Goal: Task Accomplishment & Management: Use online tool/utility

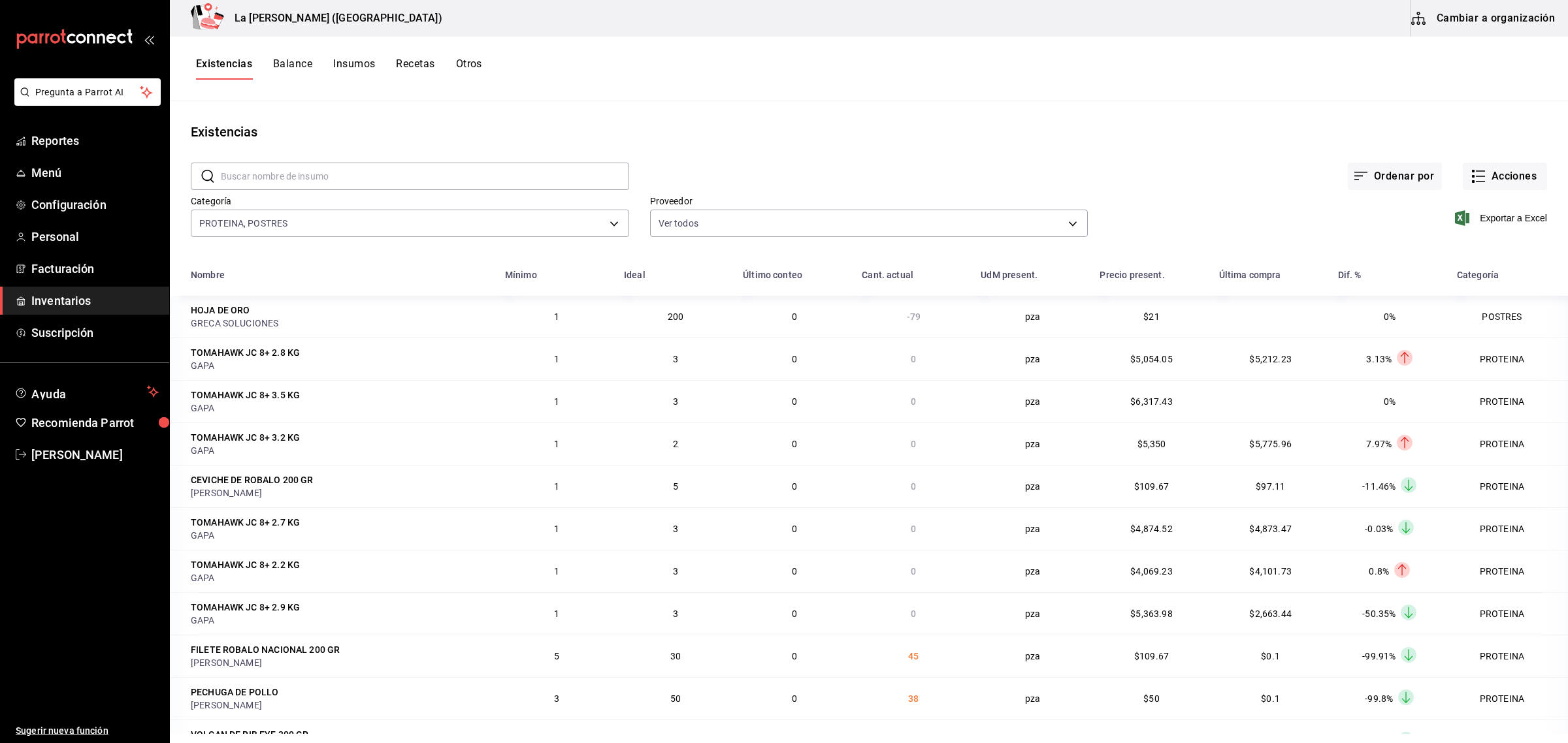
click at [93, 664] on ul "Sugerir nueva función" at bounding box center [84, 606] width 169 height 275
click at [1471, 183] on rect "button" at bounding box center [1472, 181] width 3 height 3
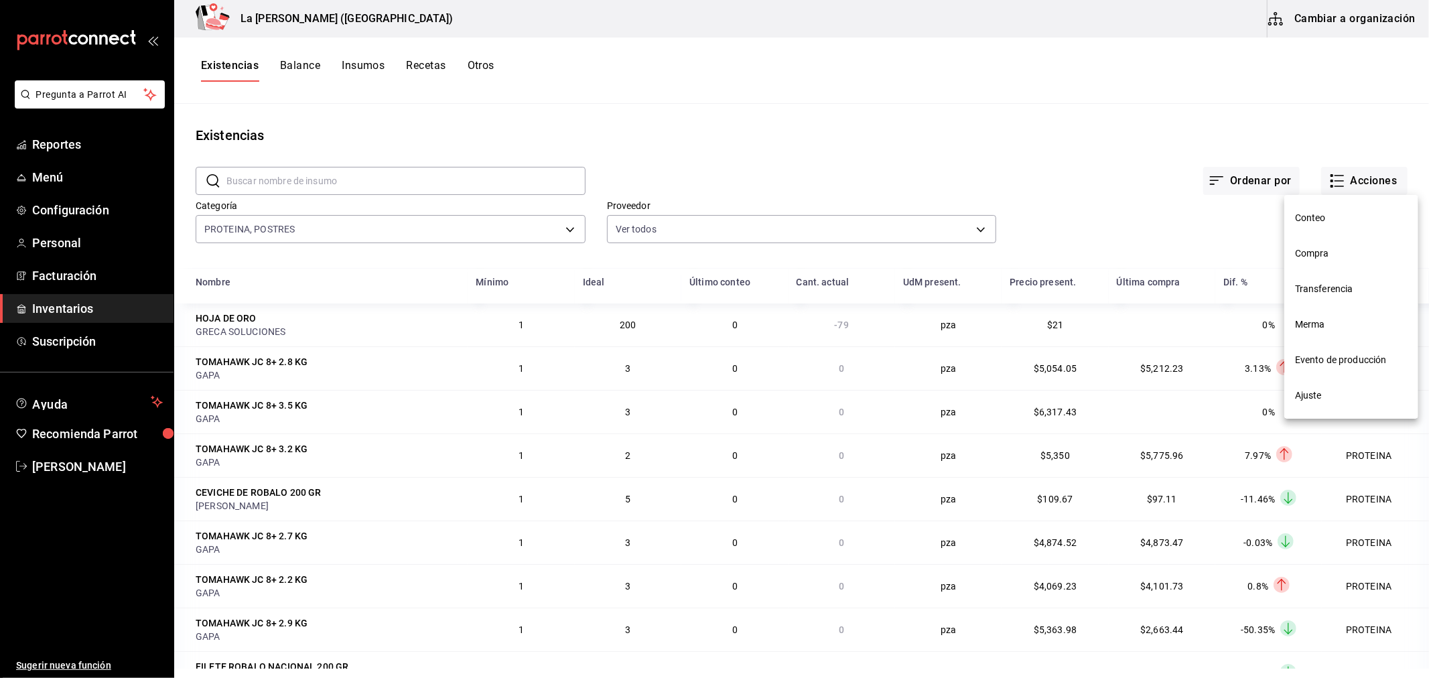
click at [74, 455] on div at bounding box center [714, 339] width 1429 height 678
click at [74, 457] on div "Conteo Compra Transferencia Merma Evento de producción Ajuste" at bounding box center [714, 339] width 1429 height 678
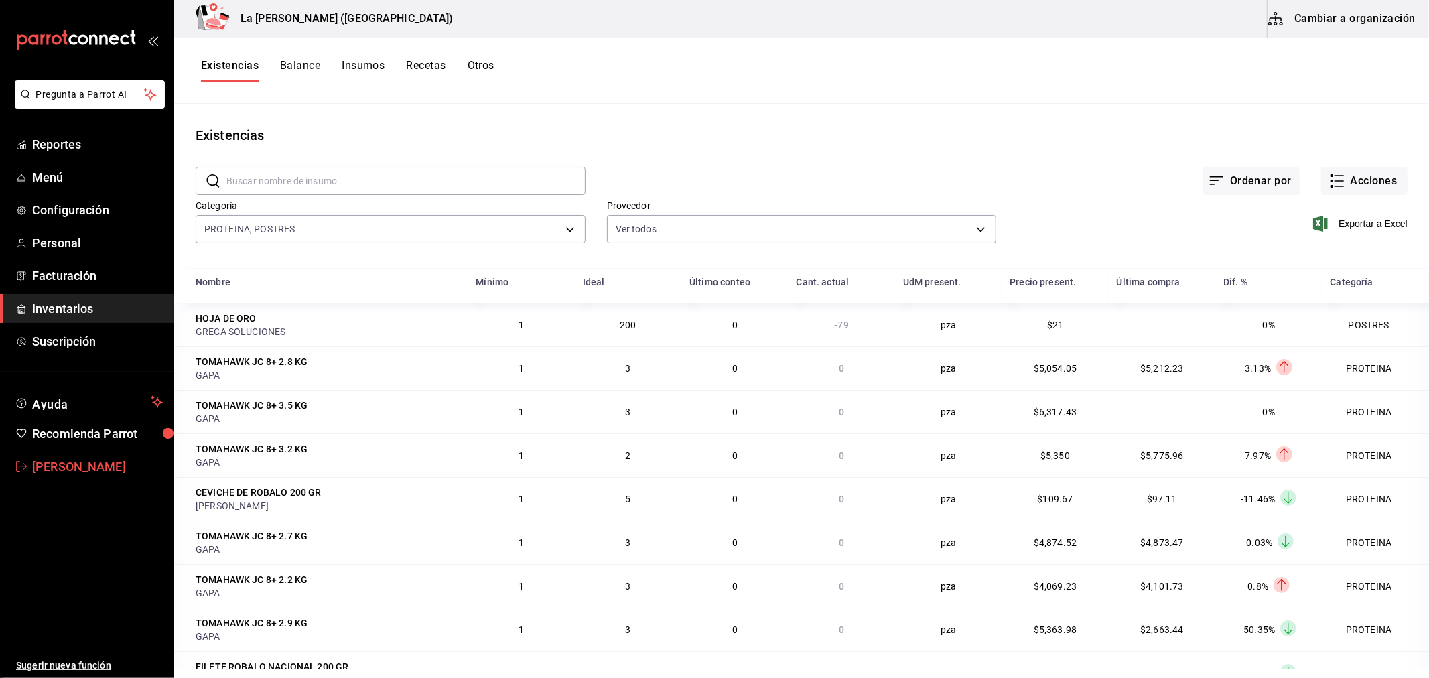
click at [72, 464] on span "Miguel Falcon" at bounding box center [97, 466] width 131 height 18
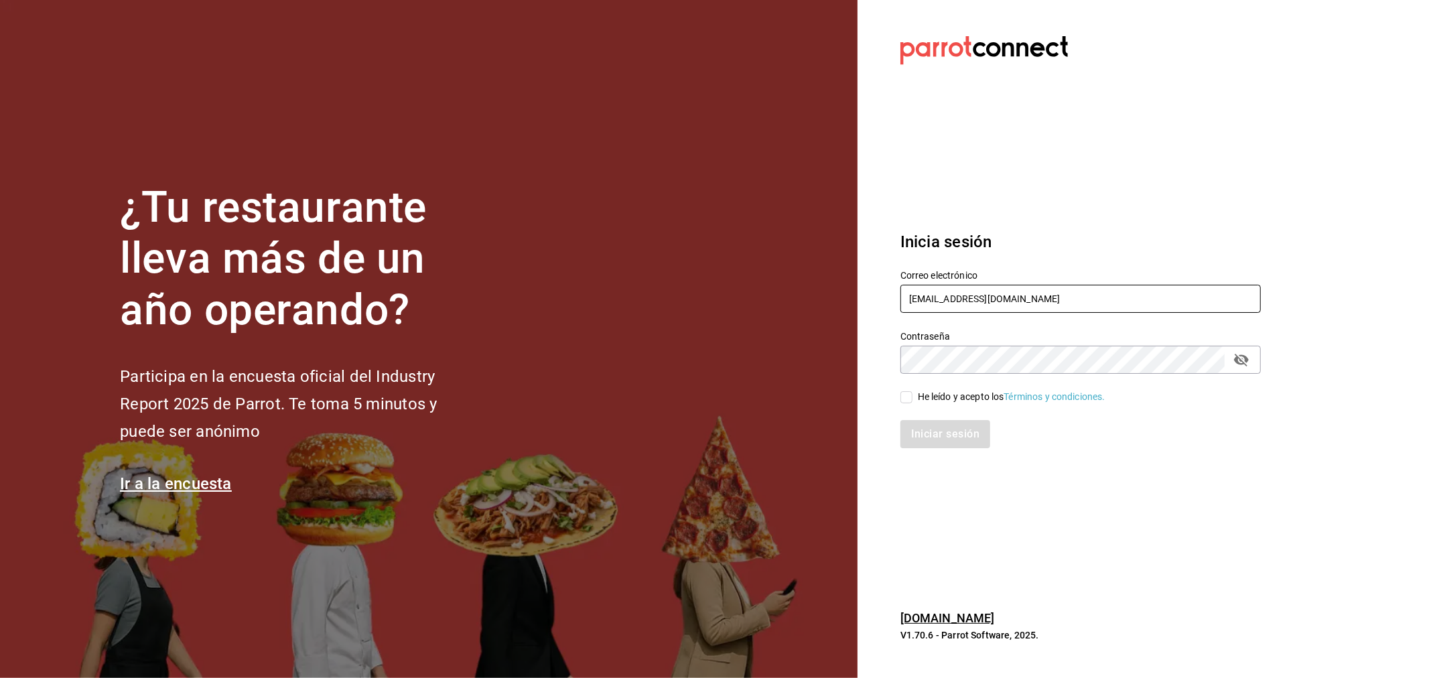
click at [982, 289] on input "miguelfalcon2894@gmail.com" at bounding box center [1080, 299] width 360 height 28
type input "madacancun24@outlook.com"
click at [979, 403] on div "He leído y acepto los Términos y condiciones." at bounding box center [1012, 397] width 188 height 14
click at [912, 403] on input "He leído y acepto los Términos y condiciones." at bounding box center [906, 397] width 12 height 12
checkbox input "true"
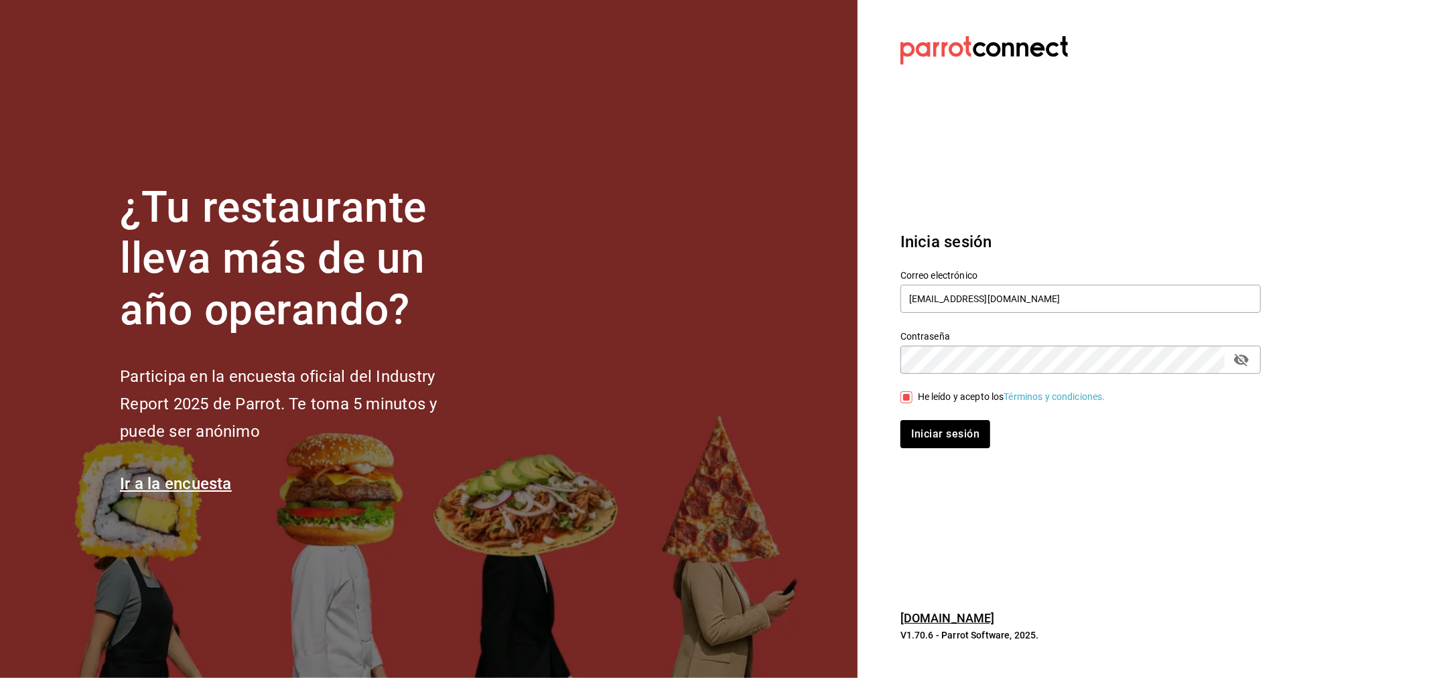
click at [1062, 283] on div "Correo electrónico madacancun24@outlook.com" at bounding box center [1080, 292] width 360 height 45
click at [1062, 297] on input "madacancun24@outlook.com" at bounding box center [1080, 299] width 360 height 28
type input "rivekasam@gmail.com"
click at [956, 443] on button "Iniciar sesión" at bounding box center [945, 434] width 91 height 28
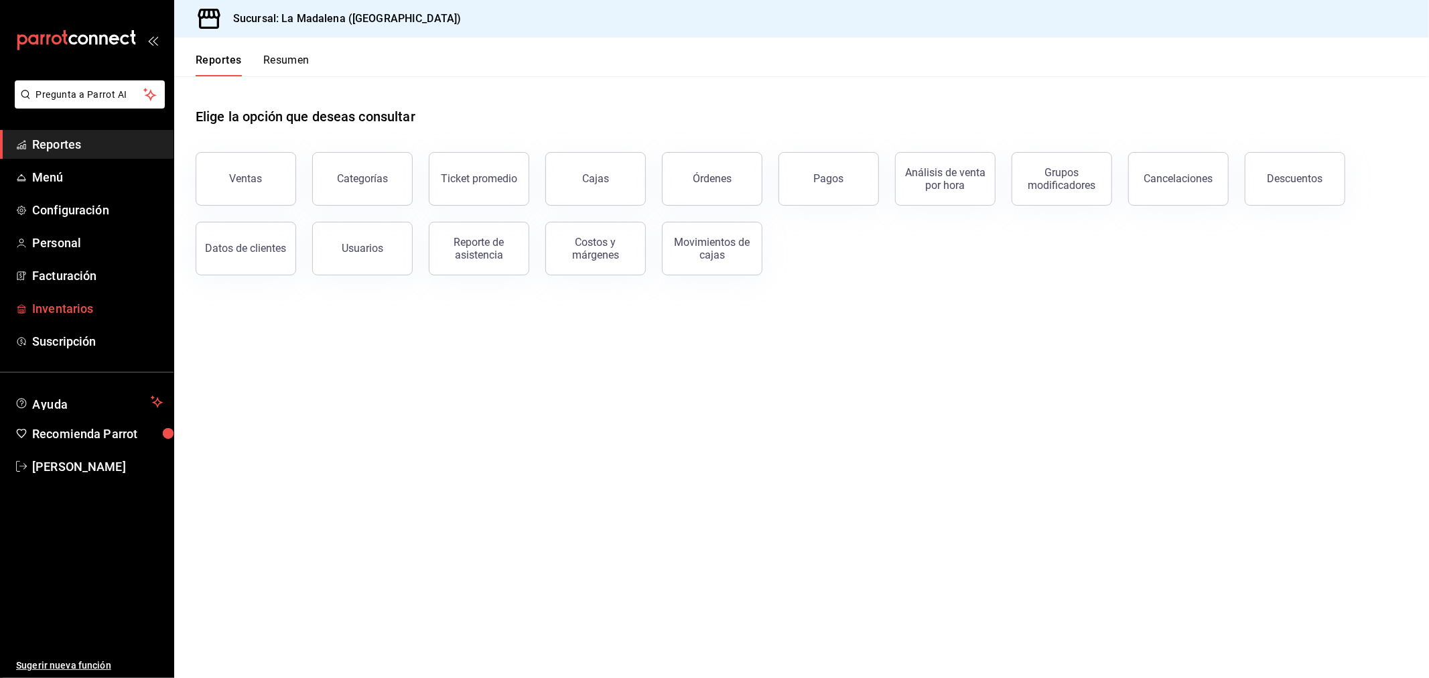
click at [100, 305] on span "Inventarios" at bounding box center [97, 308] width 131 height 18
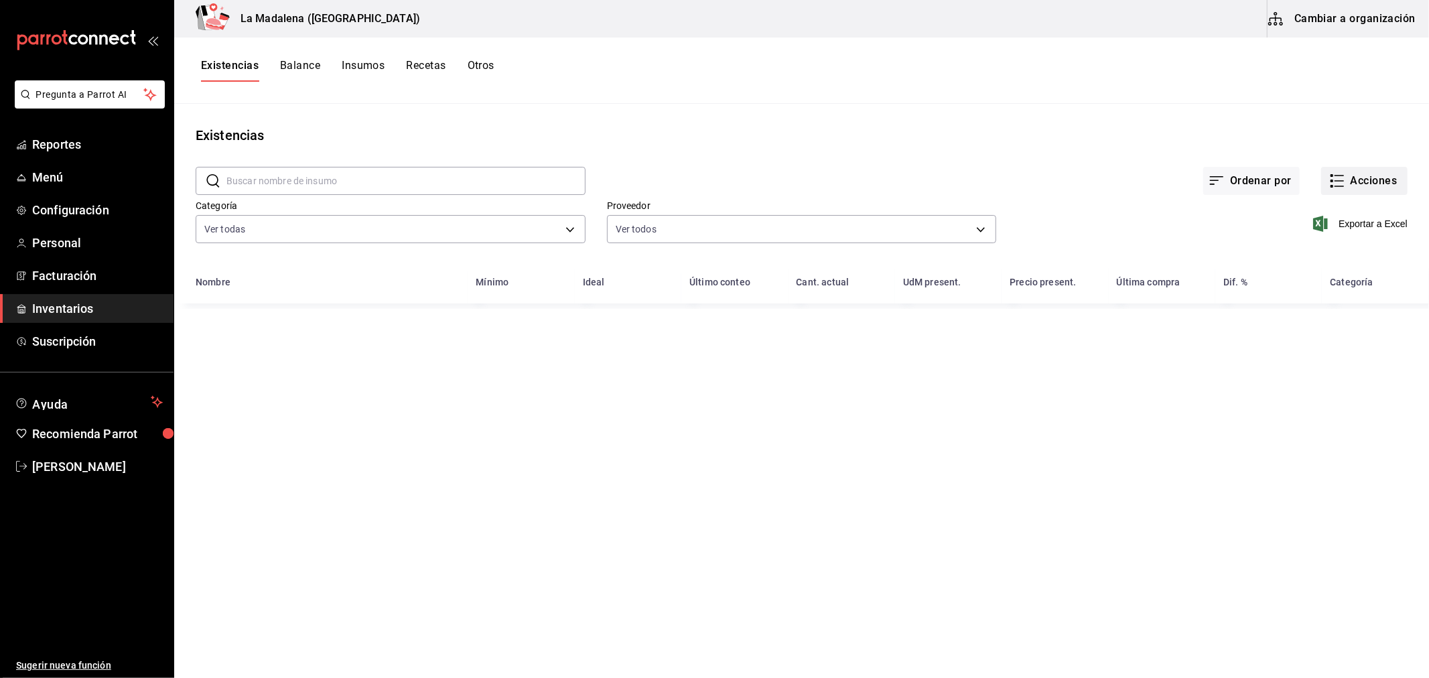
click at [1367, 183] on button "Acciones" at bounding box center [1364, 181] width 86 height 28
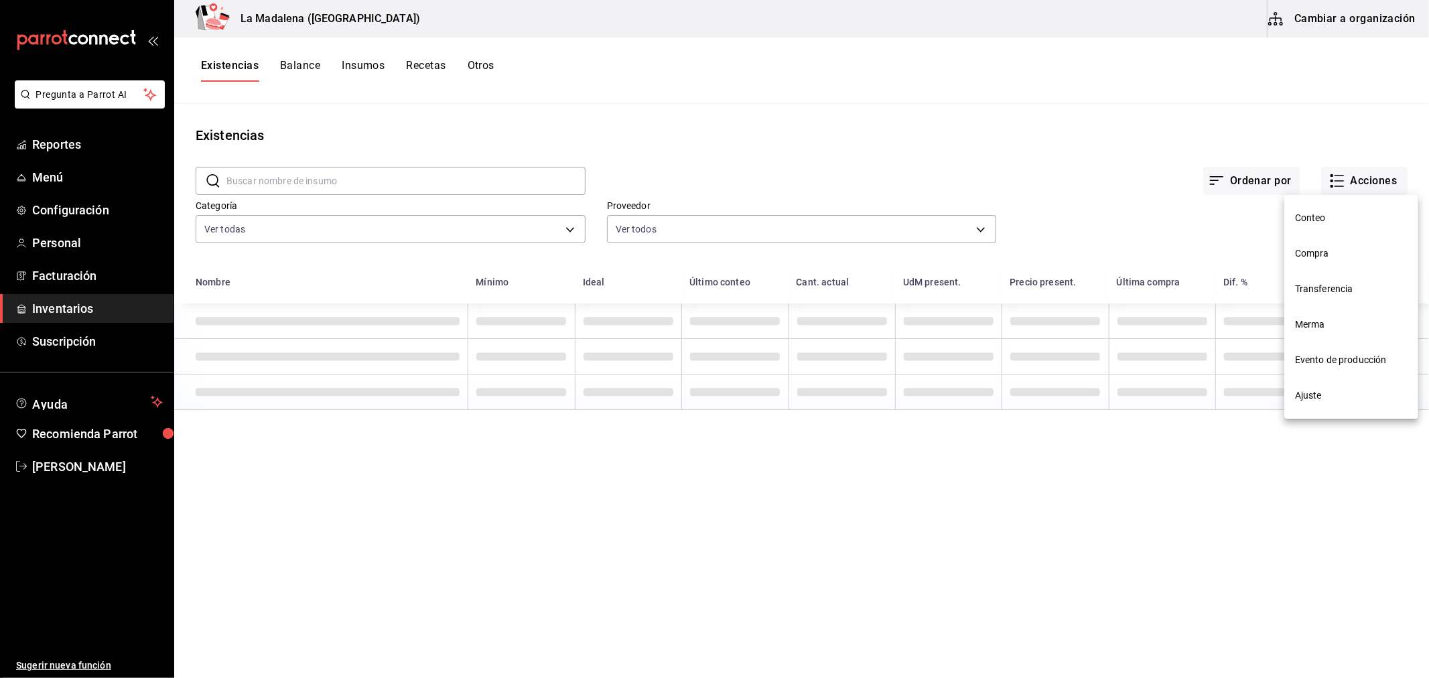
click at [1350, 244] on li "Compra" at bounding box center [1351, 253] width 134 height 35
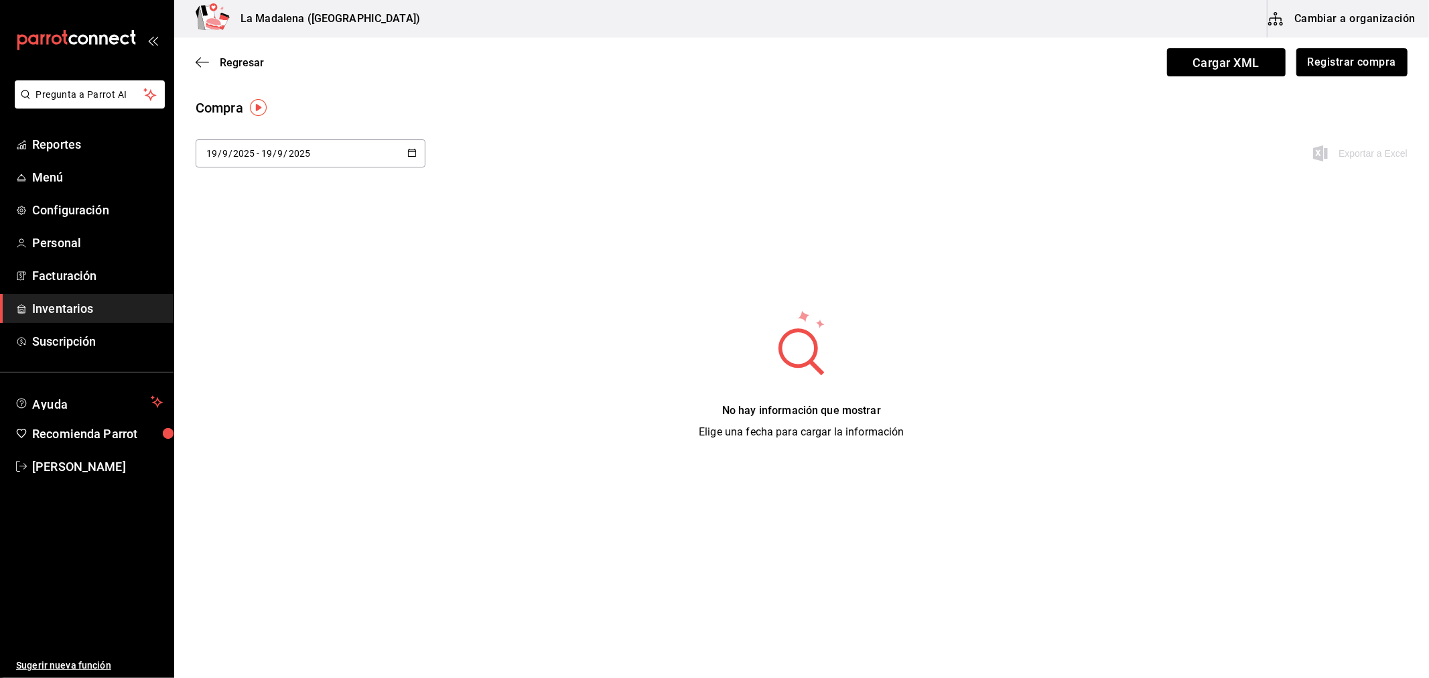
drag, startPoint x: 1365, startPoint y: 55, endPoint x: 1358, endPoint y: 56, distance: 6.8
click at [1364, 55] on button "Registrar compra" at bounding box center [1351, 62] width 111 height 28
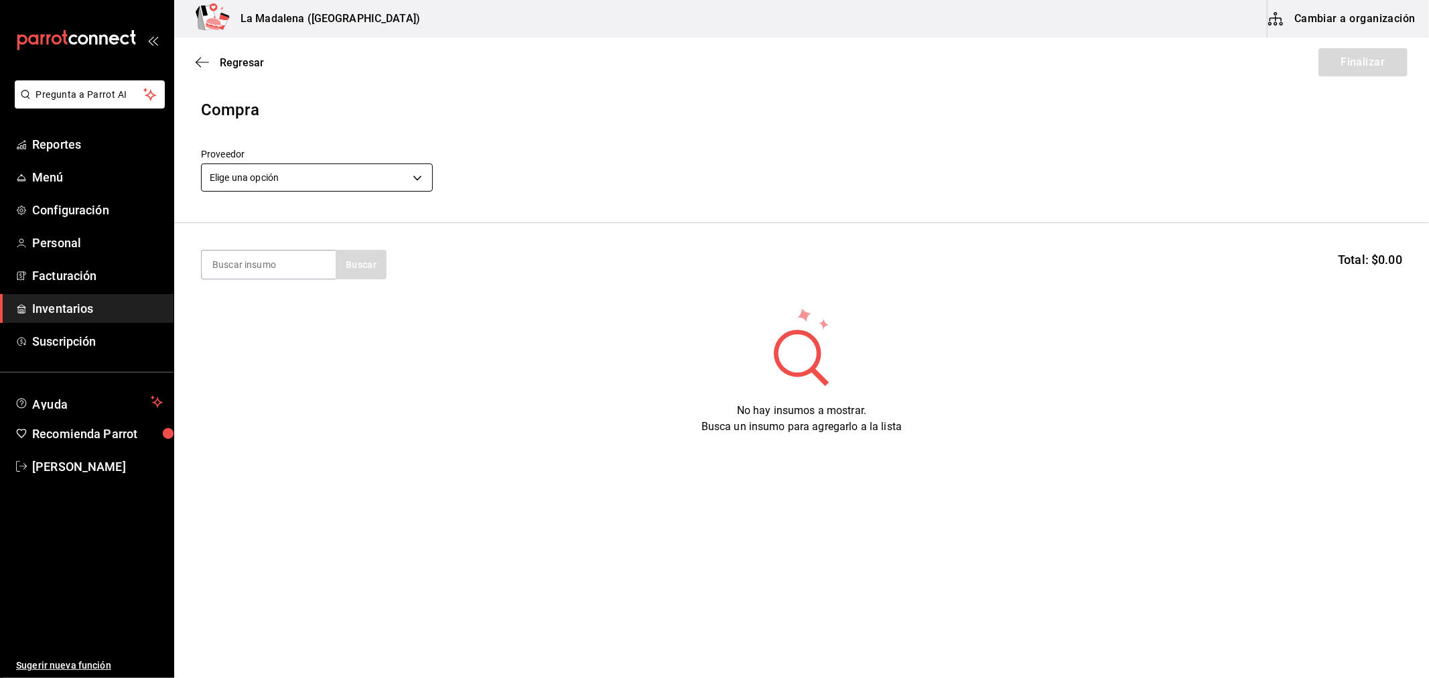
click at [401, 180] on body "Pregunta a Parrot AI Reportes Menú Configuración Personal Facturación Inventari…" at bounding box center [714, 301] width 1429 height 602
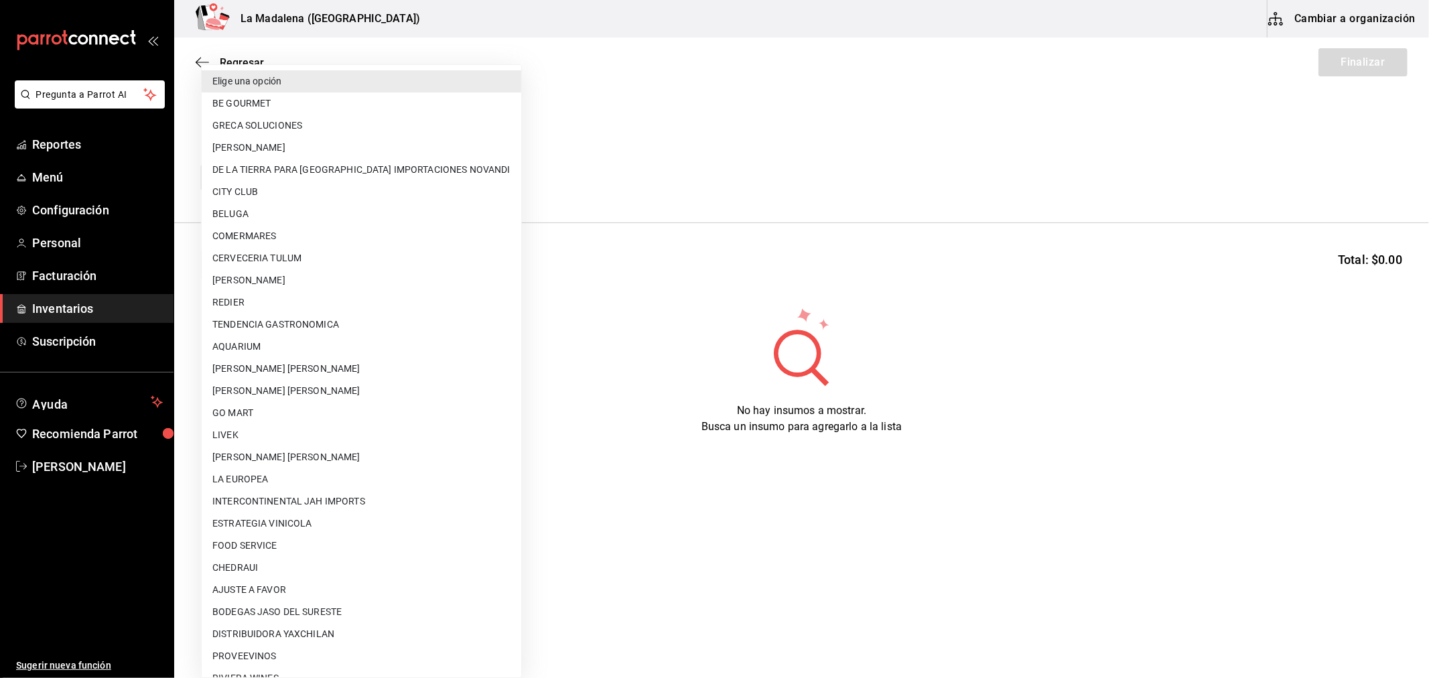
scroll to position [877, 0]
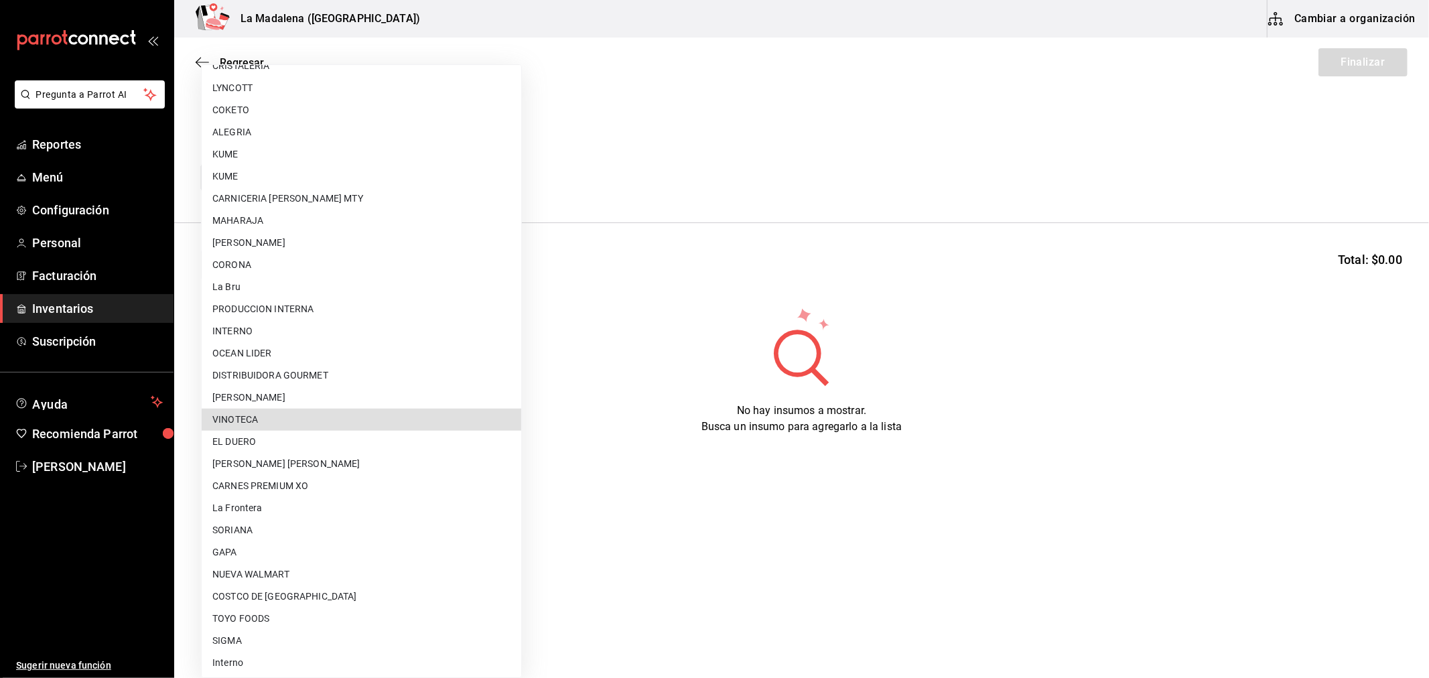
type input "279ca8b8-df49-4780-925d-2d047f51830f"
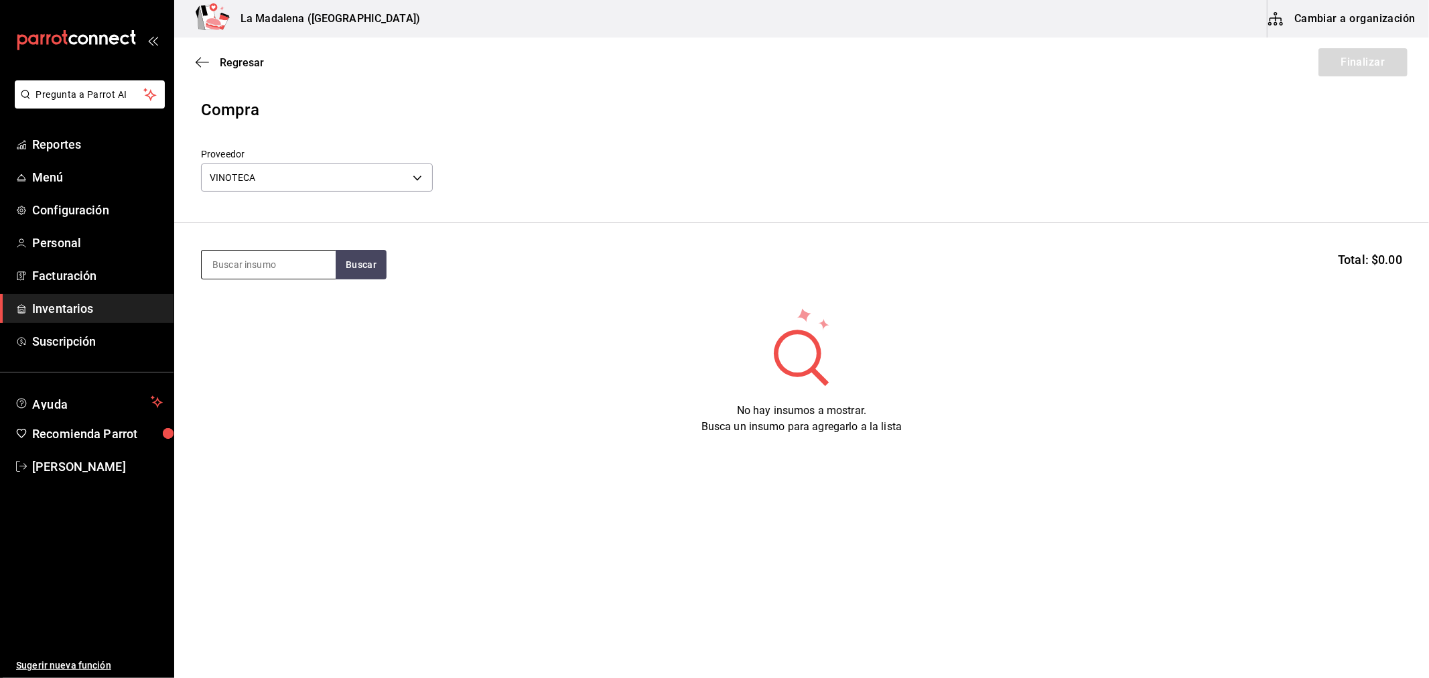
click at [283, 264] on input at bounding box center [269, 265] width 134 height 28
type input "PIEDRA"
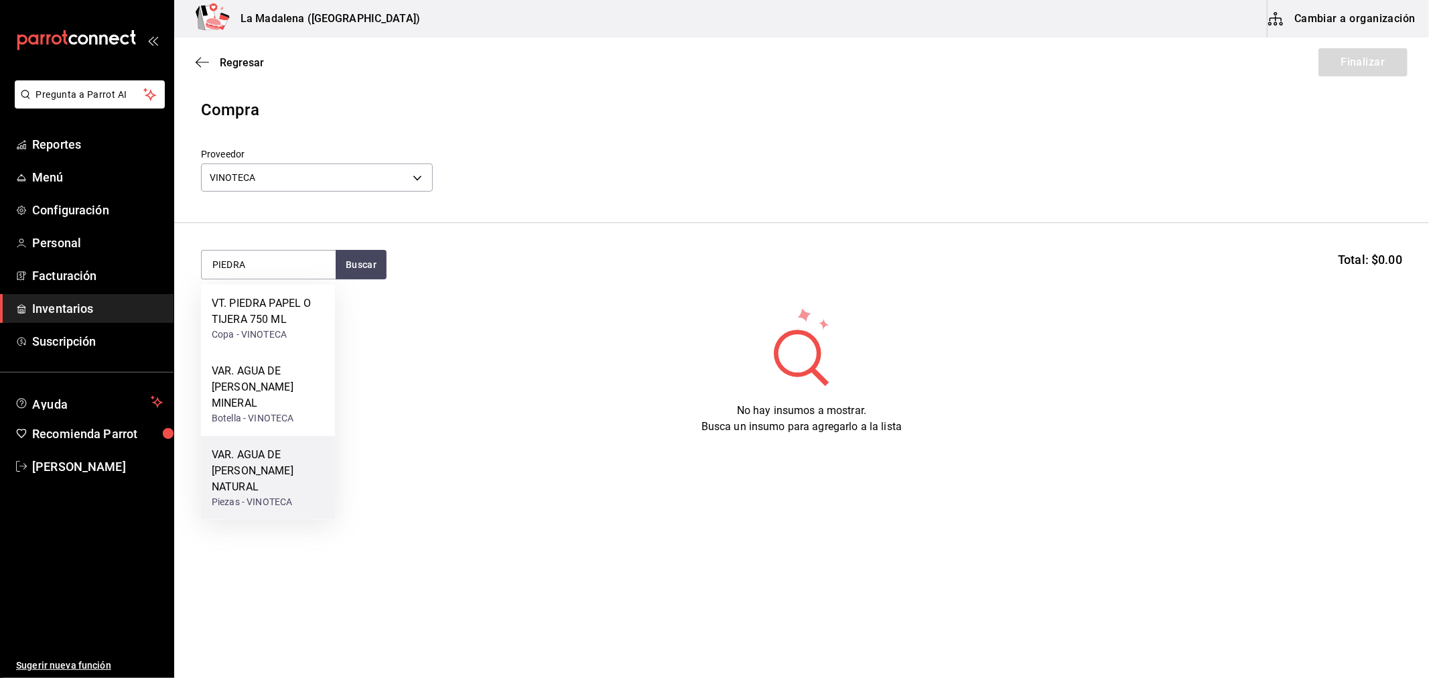
click at [271, 495] on div "Piezas - VINOTECA" at bounding box center [268, 502] width 113 height 14
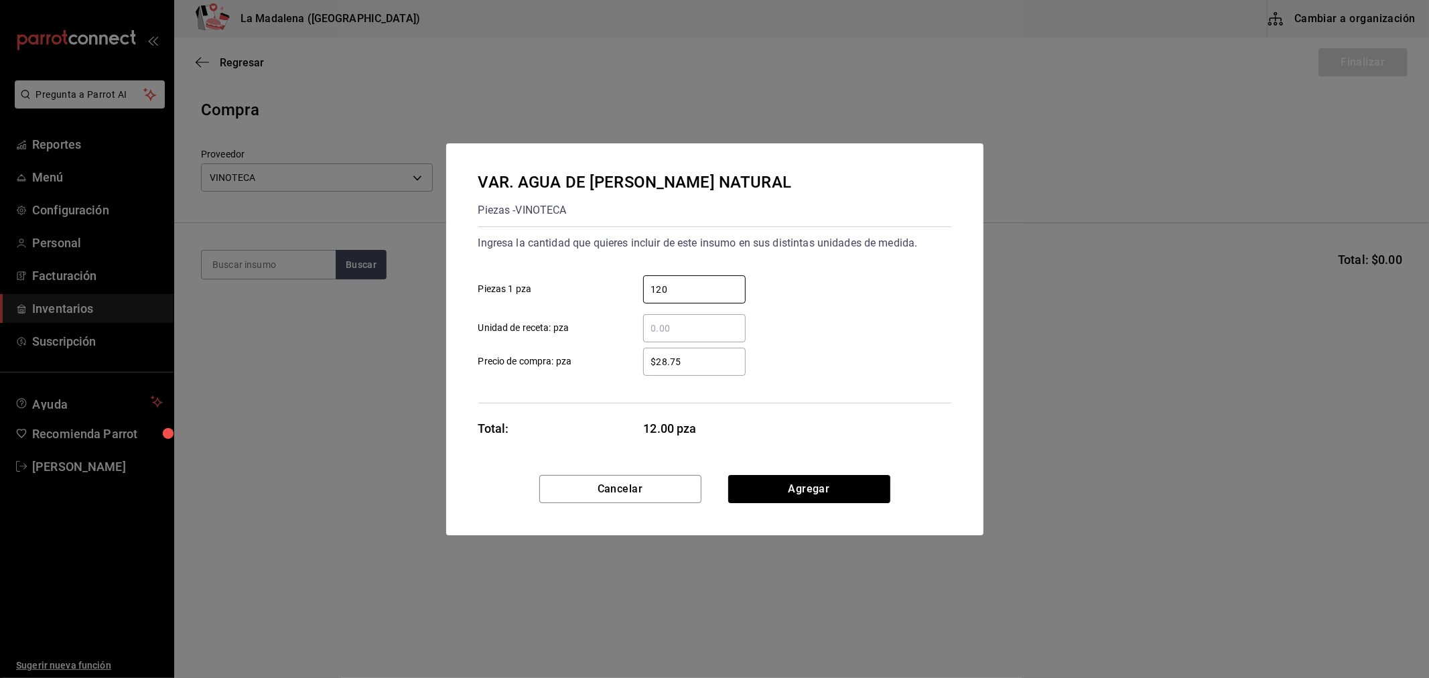
type input "120"
type input "$28.75"
click button "Agregar" at bounding box center [809, 489] width 162 height 28
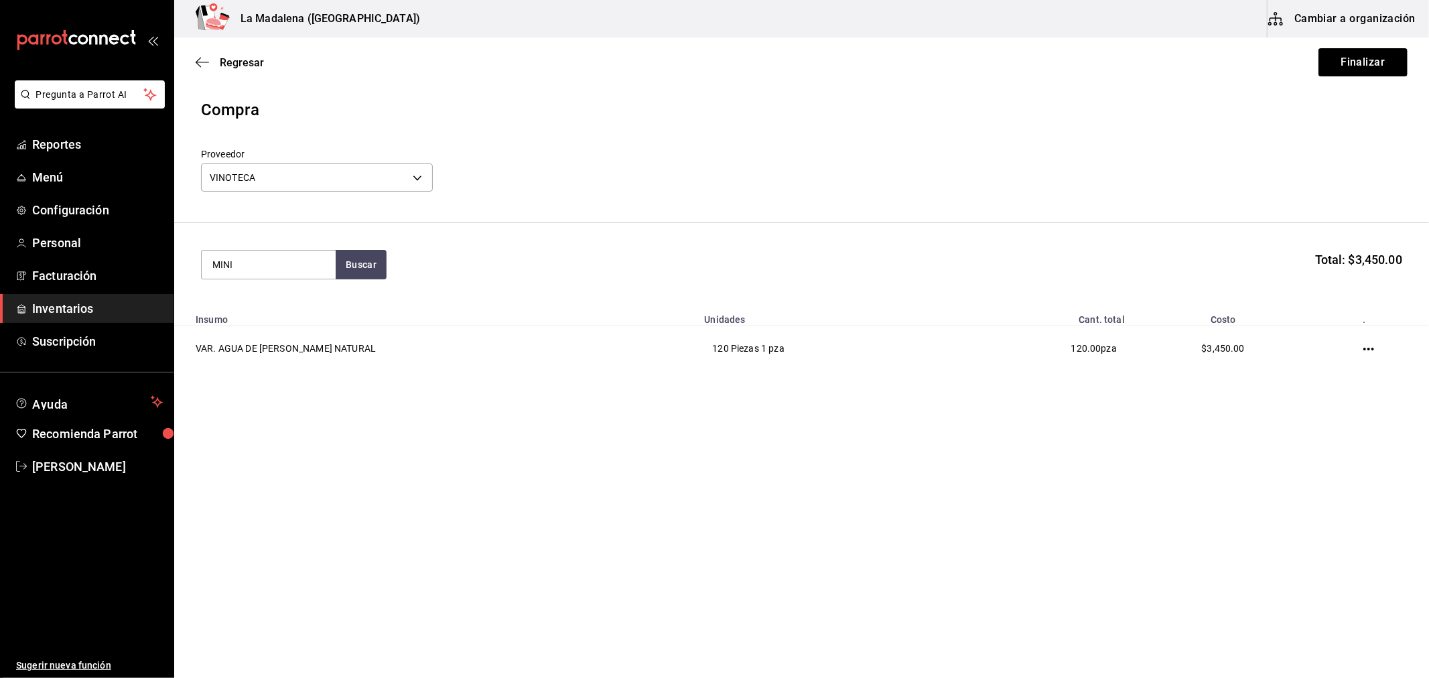
type input "MINI"
click at [284, 315] on div "CHA. MOET MINI 200 ML" at bounding box center [268, 311] width 113 height 32
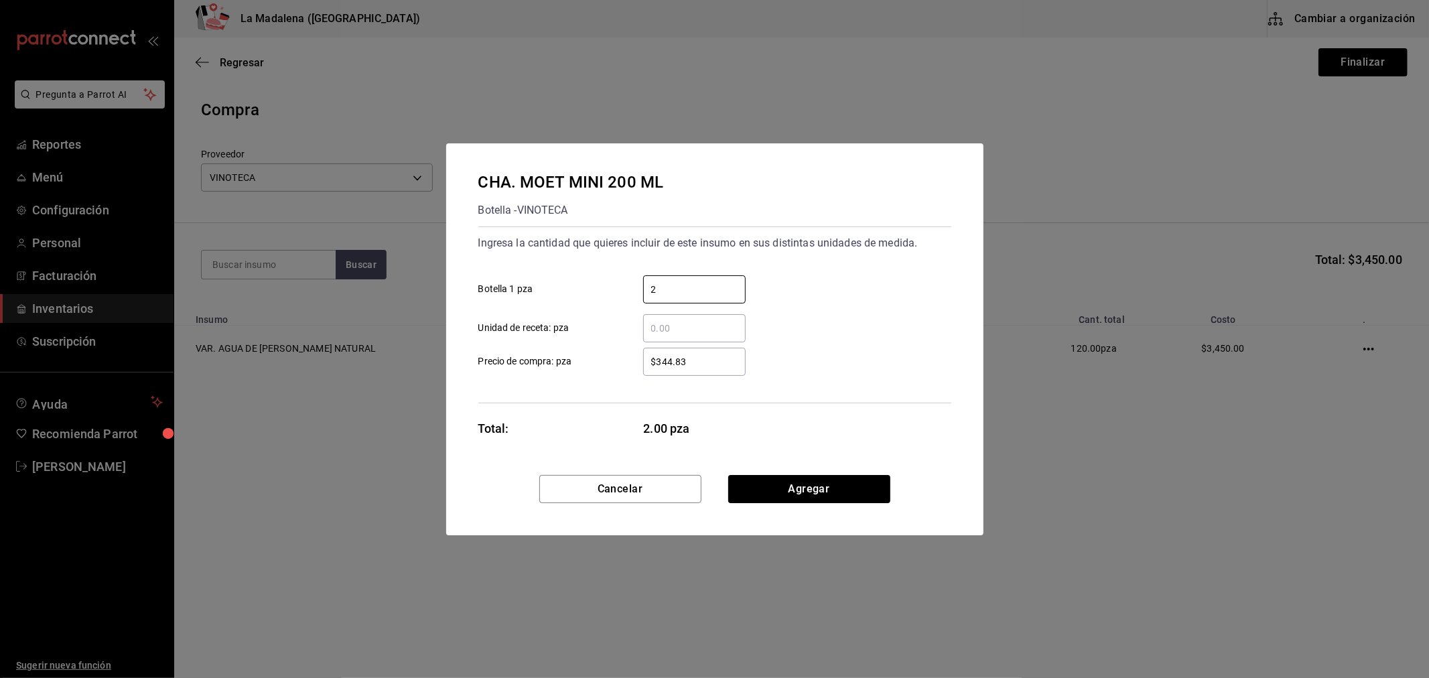
type input "2"
type input "$344.83"
click button "Agregar" at bounding box center [809, 489] width 162 height 28
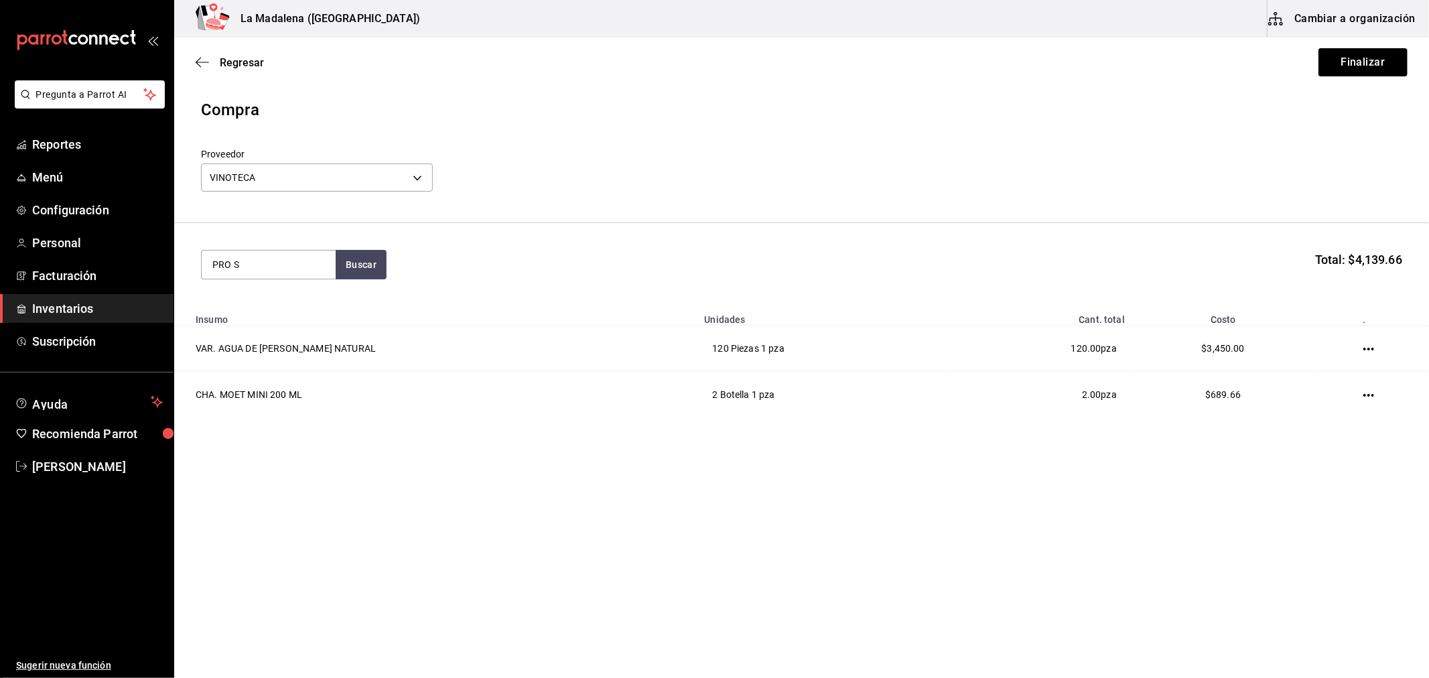
type input "PRO S"
click at [287, 315] on div "VE. CINZANO PRO SPRITZ" at bounding box center [268, 311] width 113 height 32
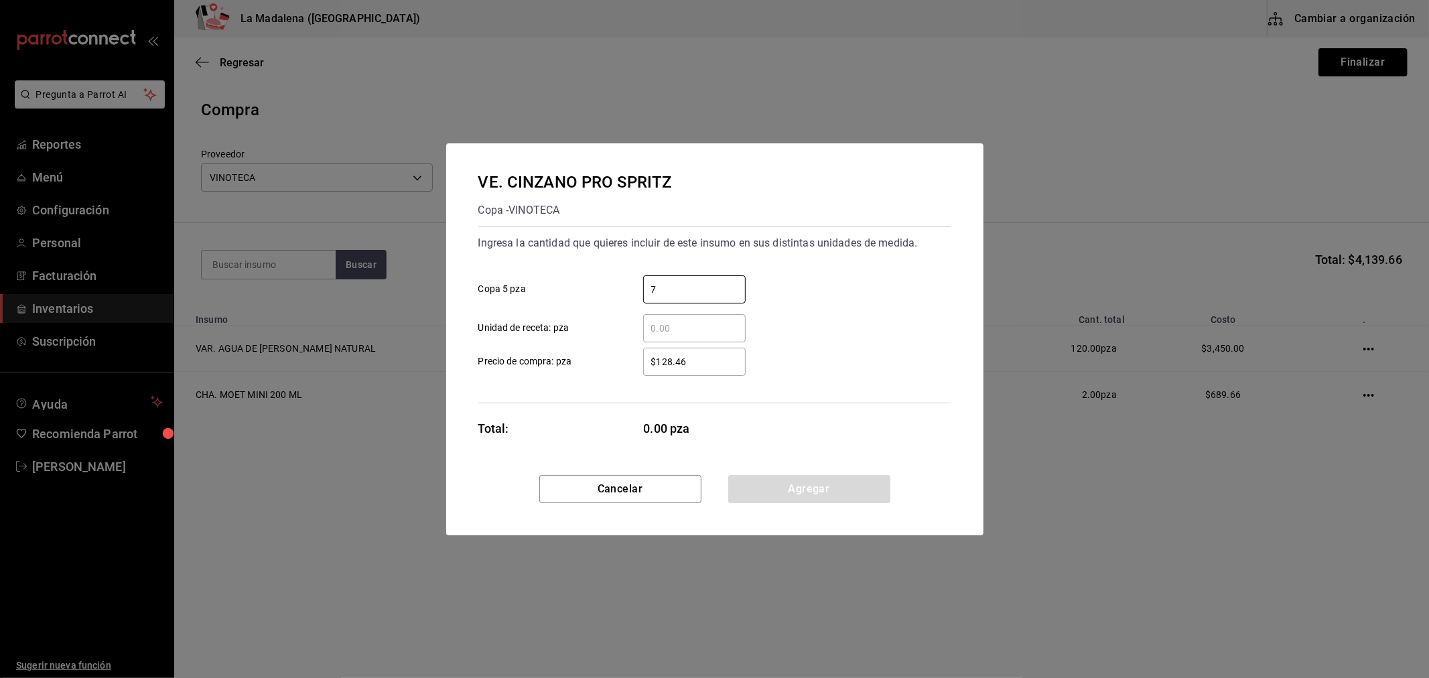
type input "7"
type input "$144.14"
click button "Agregar" at bounding box center [809, 489] width 162 height 28
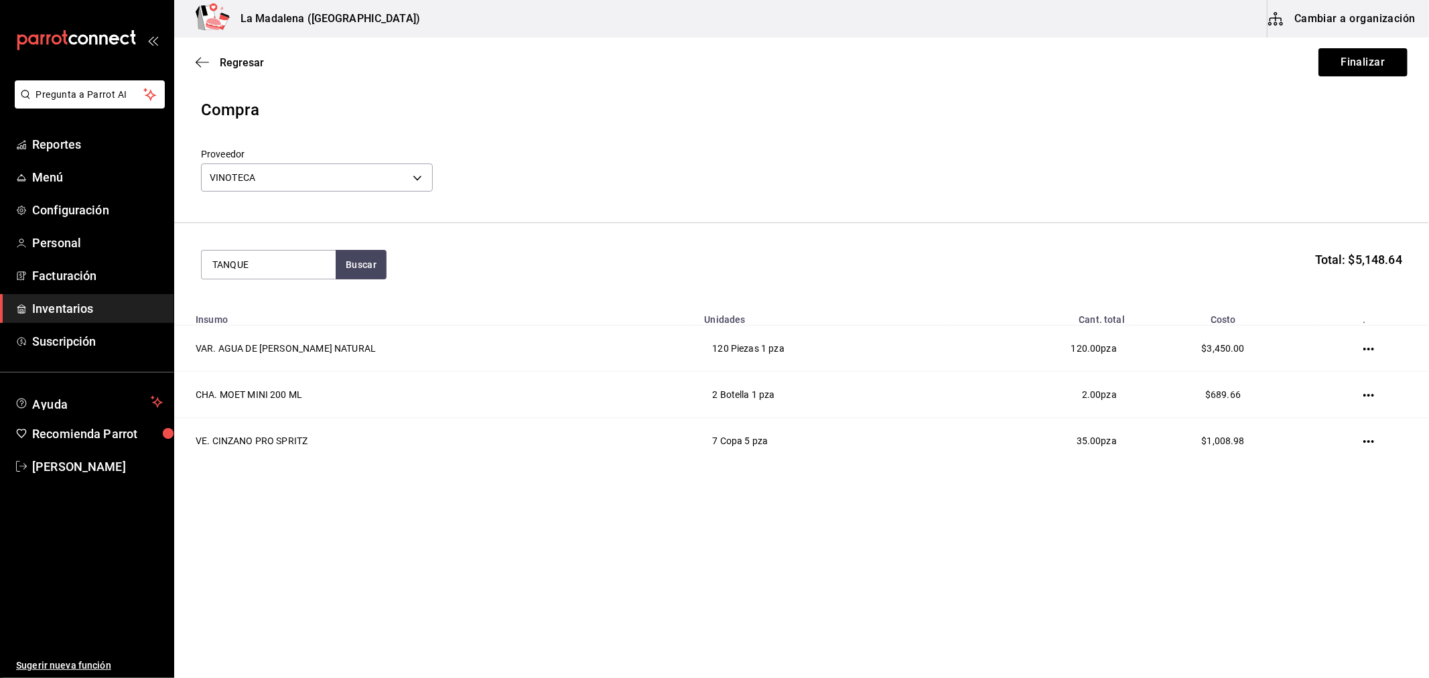
type input "TANQUE"
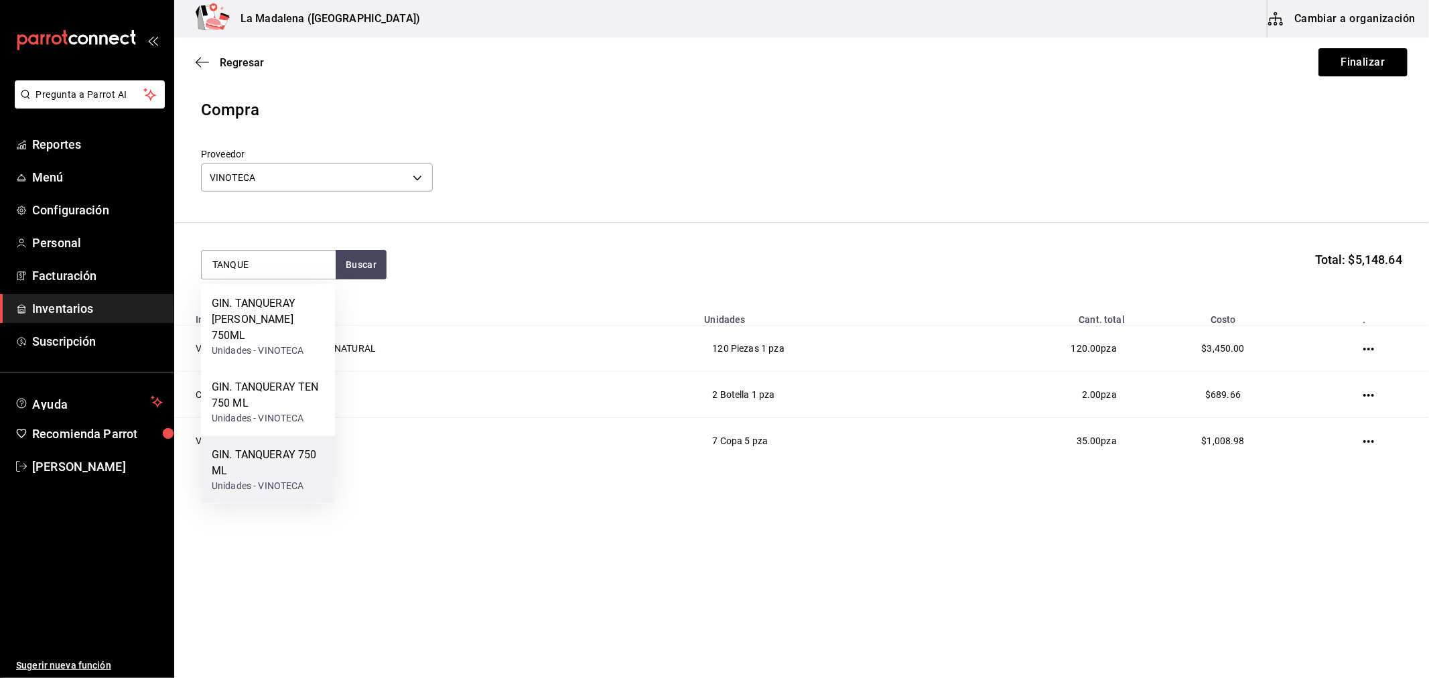
click at [275, 462] on div "GIN. TANQUERAY 750 ML" at bounding box center [268, 463] width 113 height 32
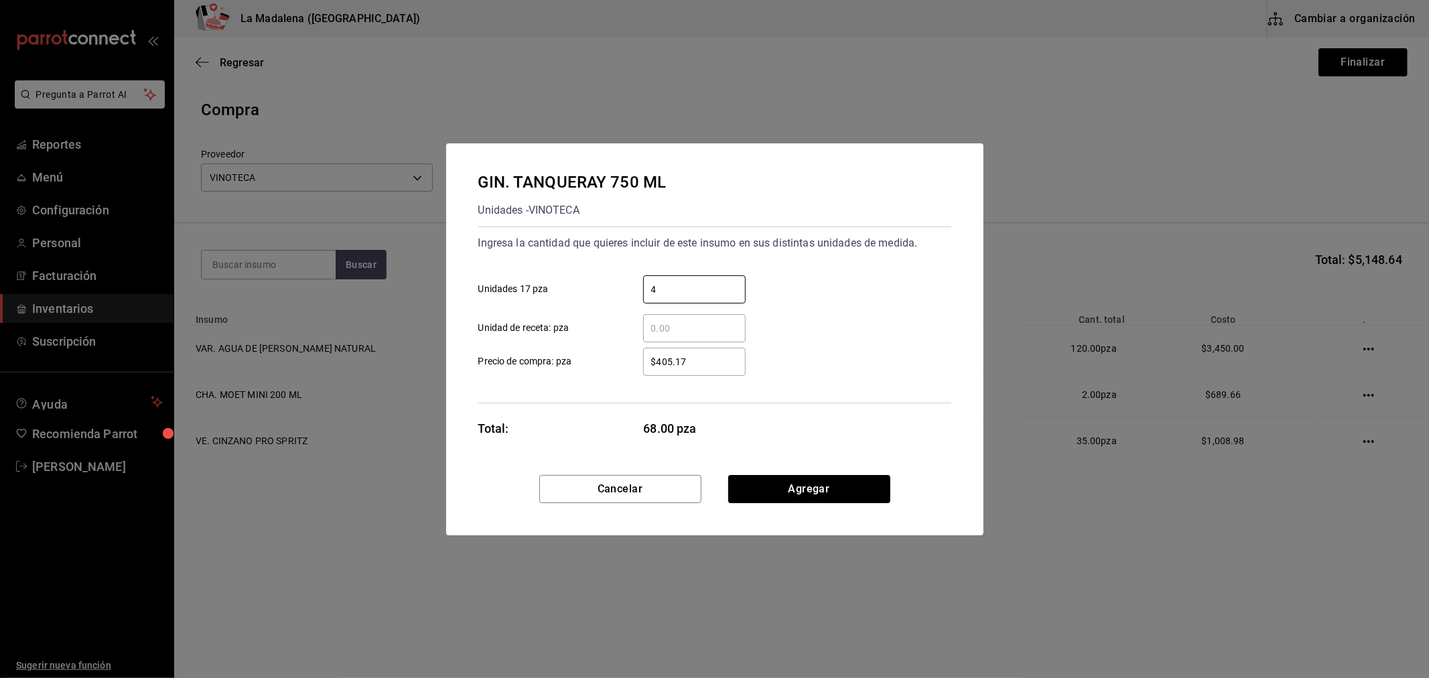
type input "4"
type input "$405.17"
click button "Agregar" at bounding box center [809, 489] width 162 height 28
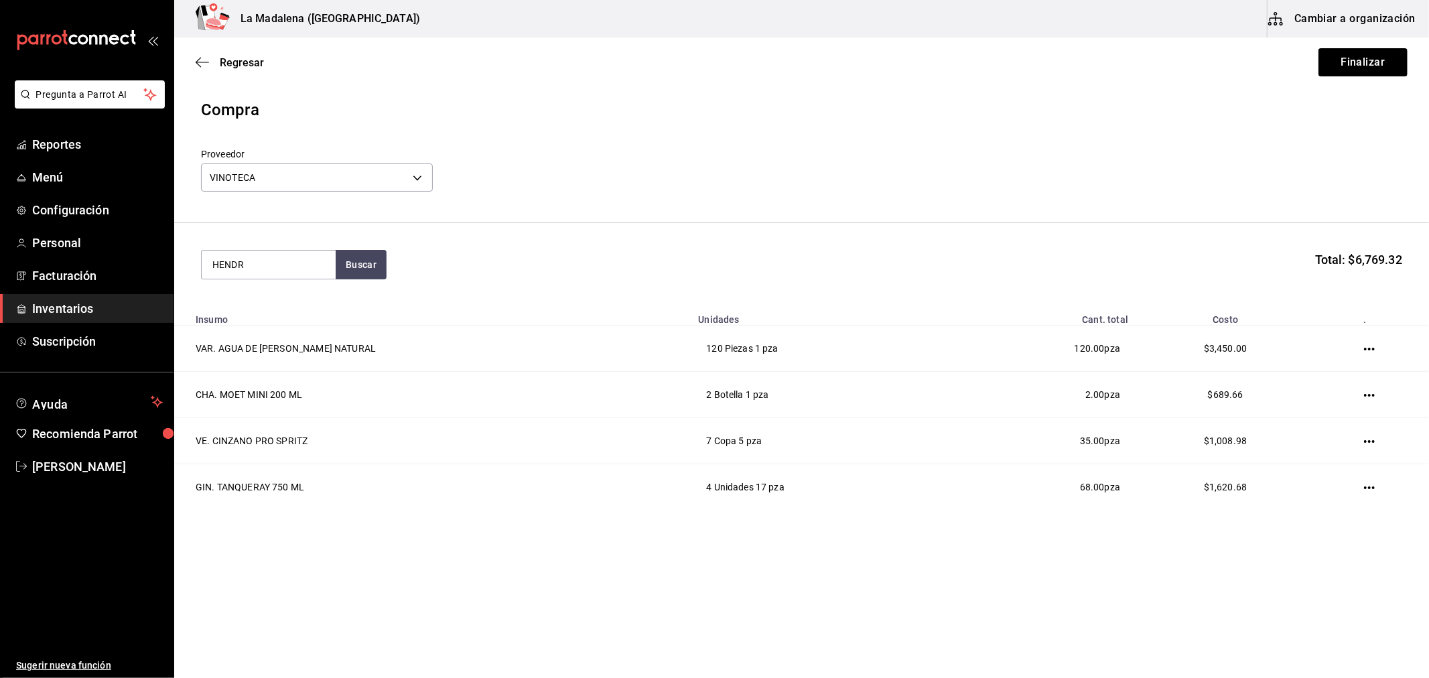
type input "HENDR"
click at [291, 304] on div "GIN. HENDRICKS 750 ML" at bounding box center [268, 311] width 113 height 32
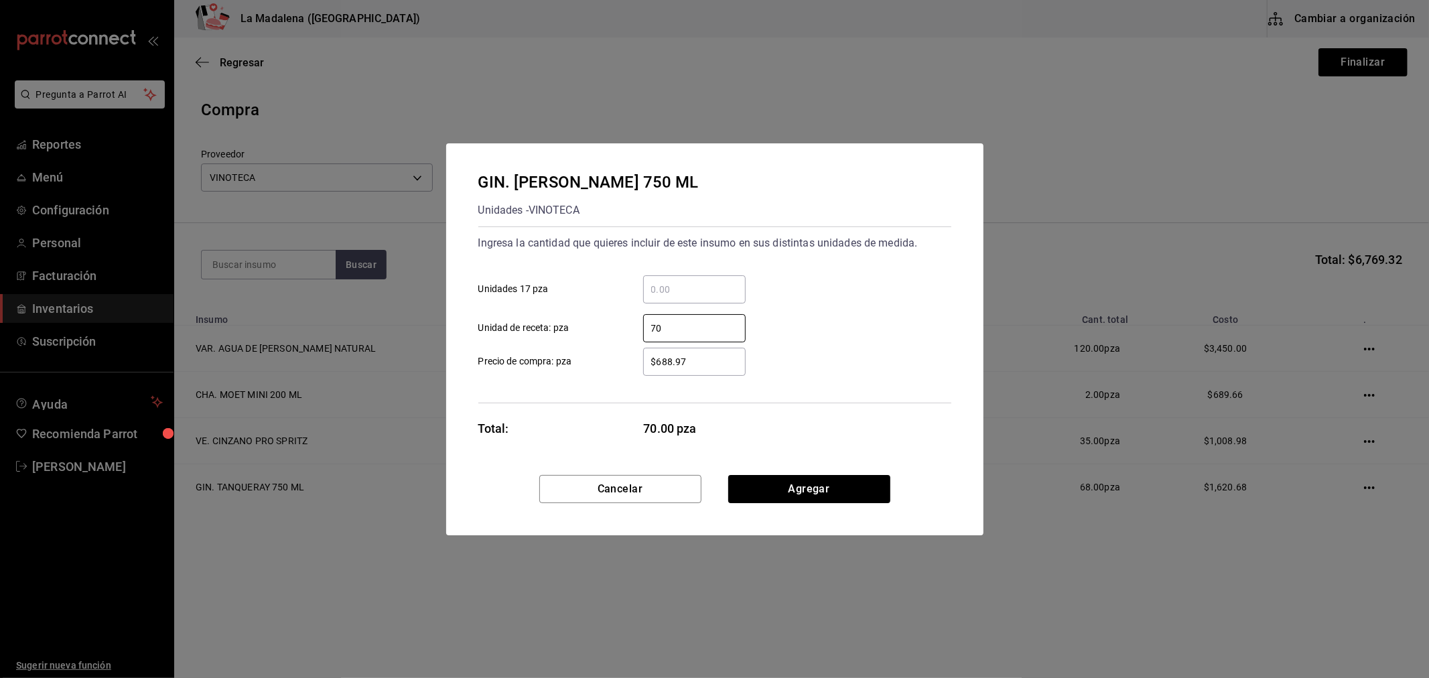
type input "7"
type input "1"
type input "$706.03"
click button "Agregar" at bounding box center [809, 489] width 162 height 28
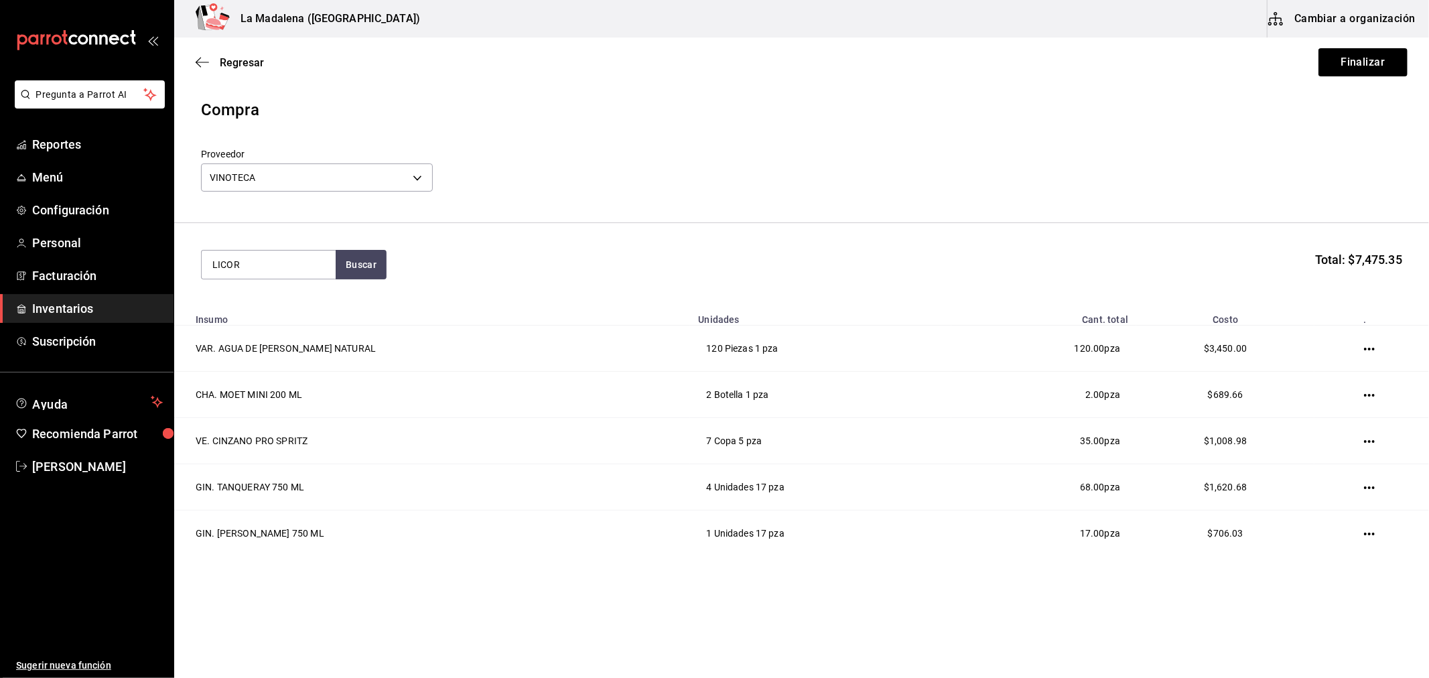
type input "LICOR"
click at [291, 304] on div "LIC. LICOR 43 750 ML" at bounding box center [265, 303] width 106 height 16
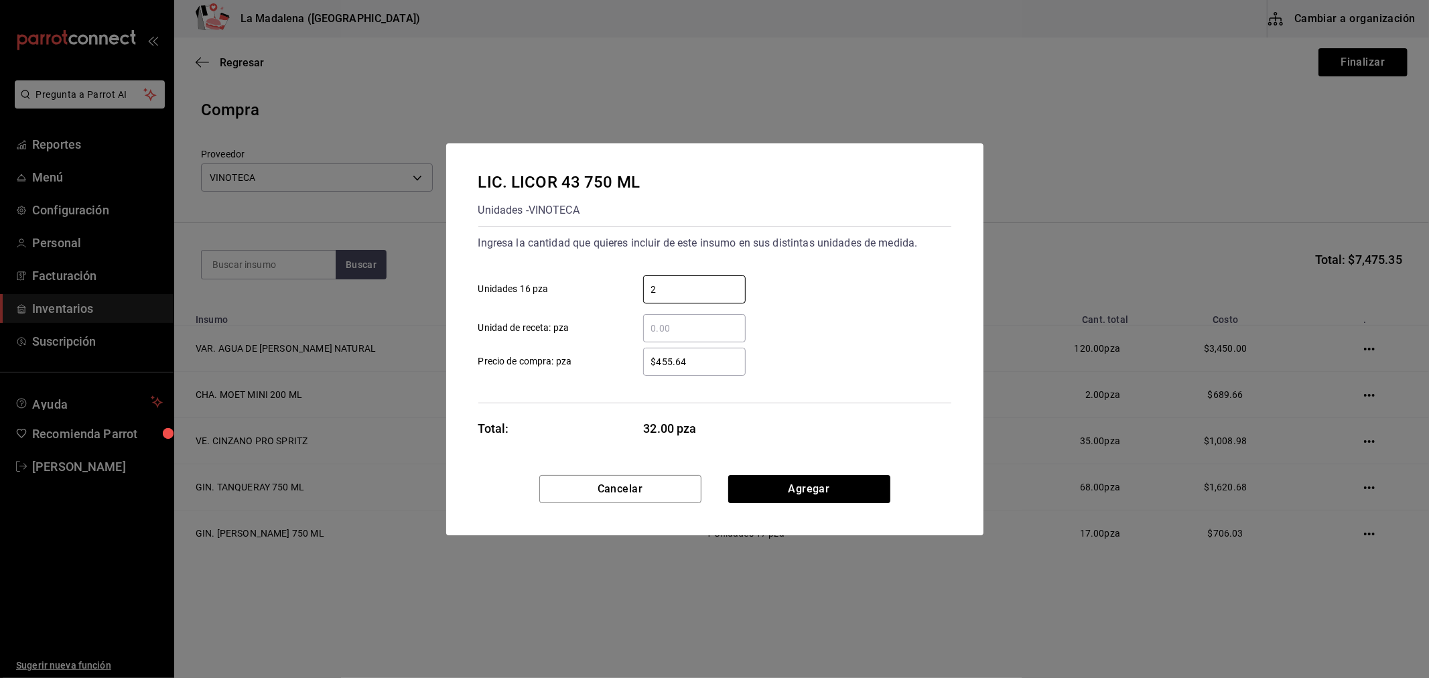
type input "2"
type input "$352.59"
click button "Agregar" at bounding box center [809, 489] width 162 height 28
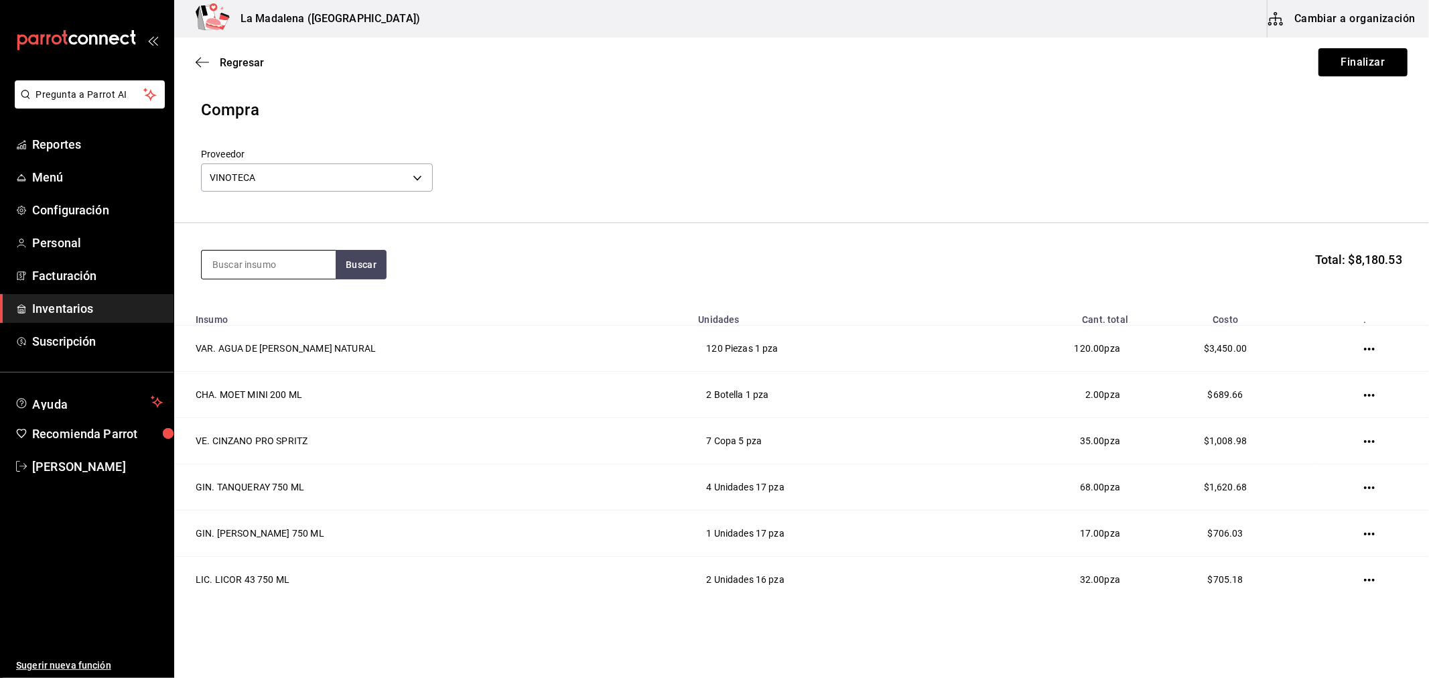
click at [305, 277] on input at bounding box center [269, 265] width 134 height 28
type input "MIDORI"
click at [251, 306] on div "LIC. MIDORI 750 ML" at bounding box center [260, 303] width 97 height 16
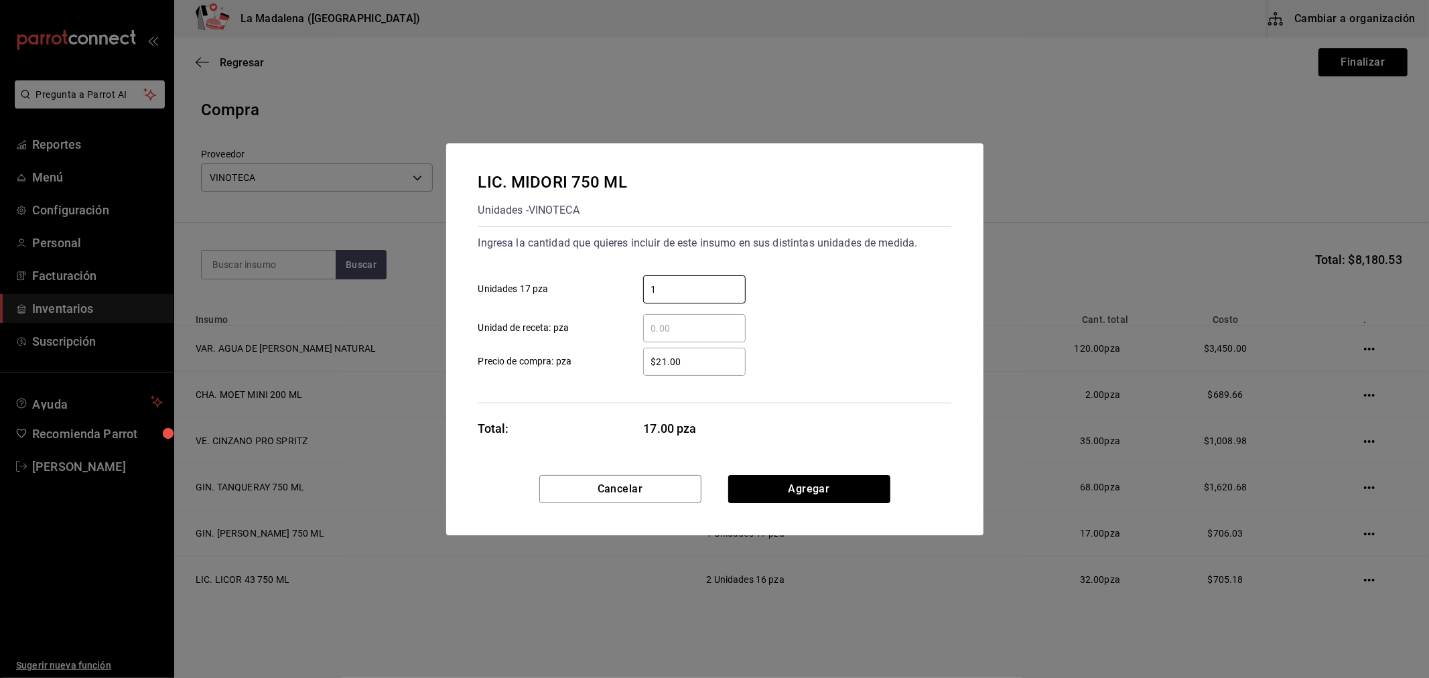
type input "1"
type input "$452.09"
click button "Agregar" at bounding box center [809, 489] width 162 height 28
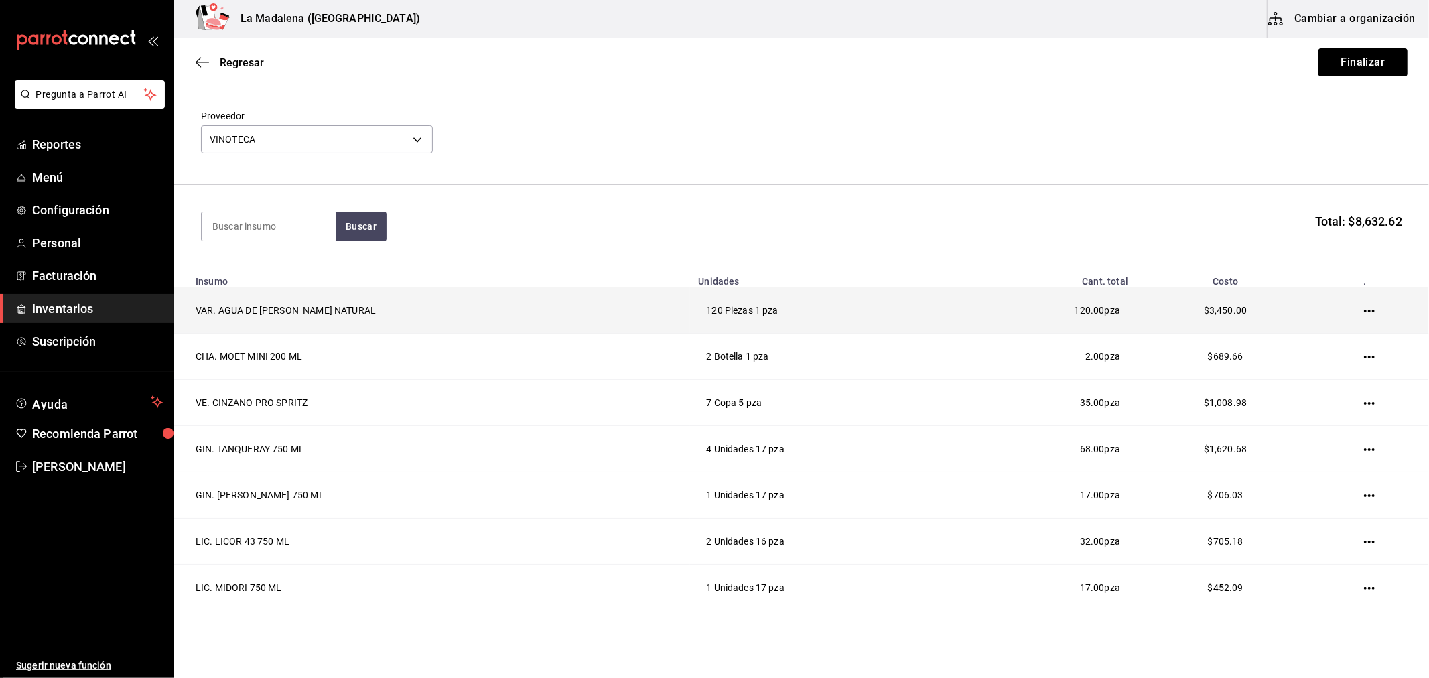
scroll to position [0, 0]
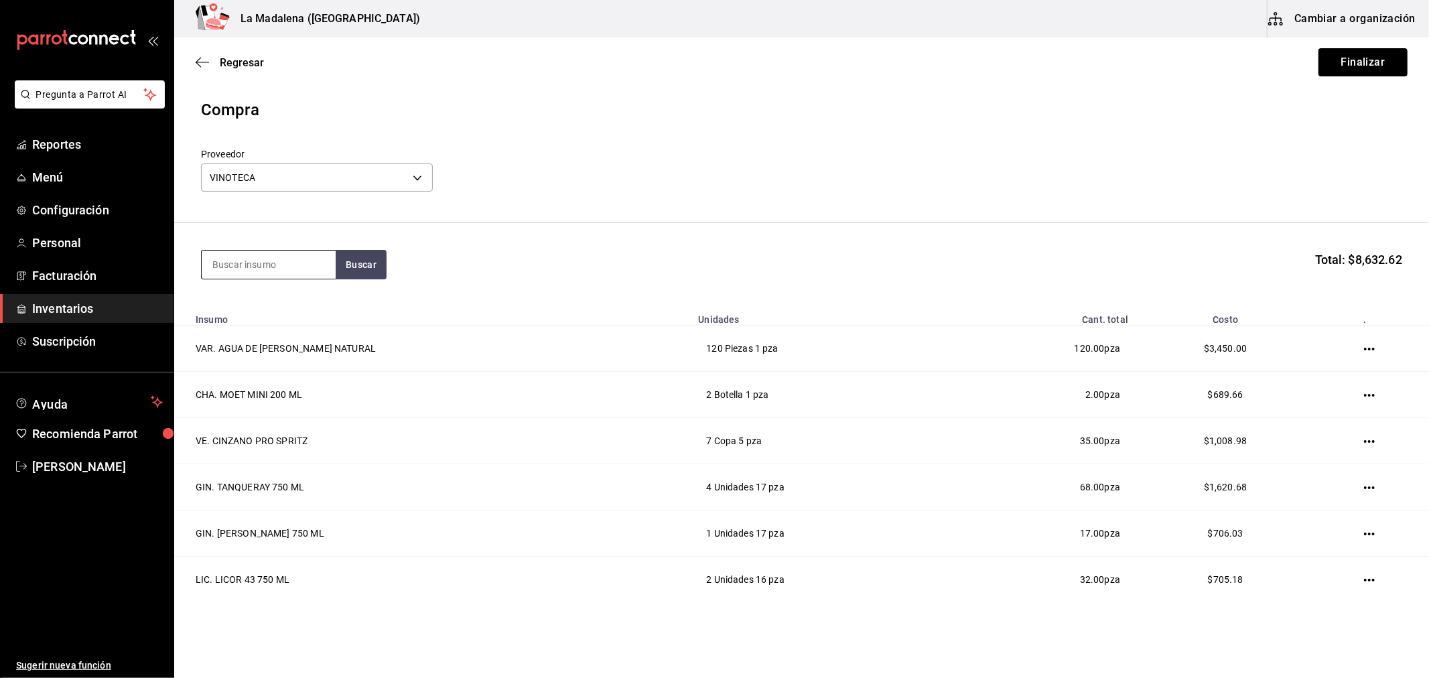
click at [268, 267] on input at bounding box center [269, 265] width 134 height 28
type input "BAILE"
click at [253, 323] on div "Unidades - VINOTECA" at bounding box center [262, 318] width 100 height 14
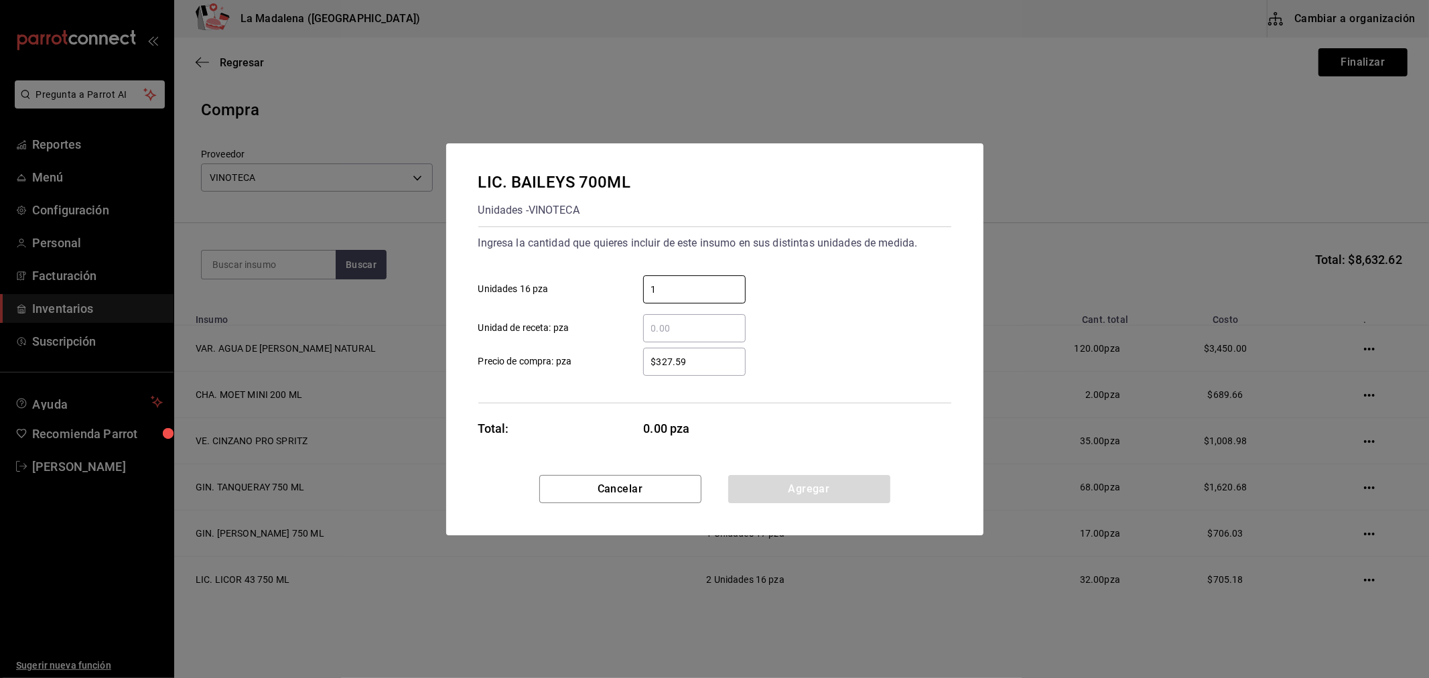
type input "1"
type input "$327.59"
click button "Agregar" at bounding box center [809, 489] width 162 height 28
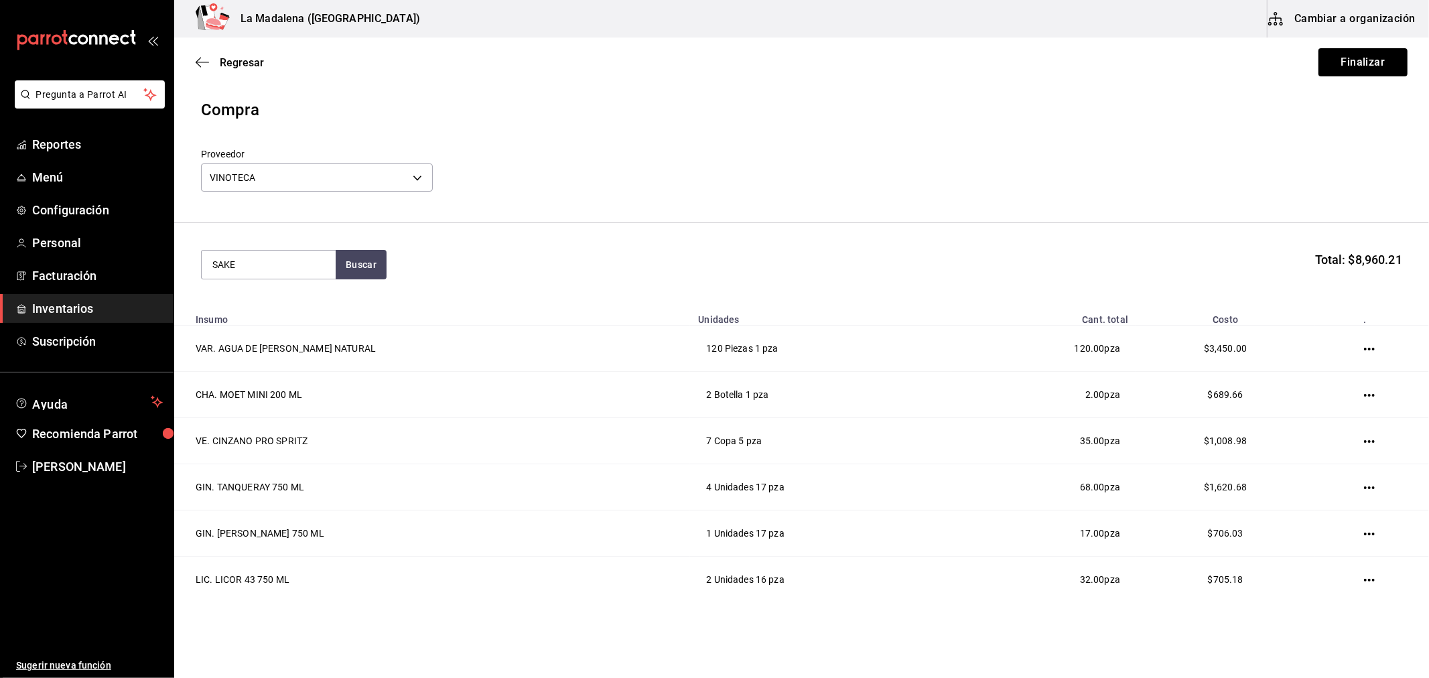
type input "SAKE"
click at [253, 323] on div "VAR. SAKE JUNMAI 750 ML" at bounding box center [268, 311] width 113 height 32
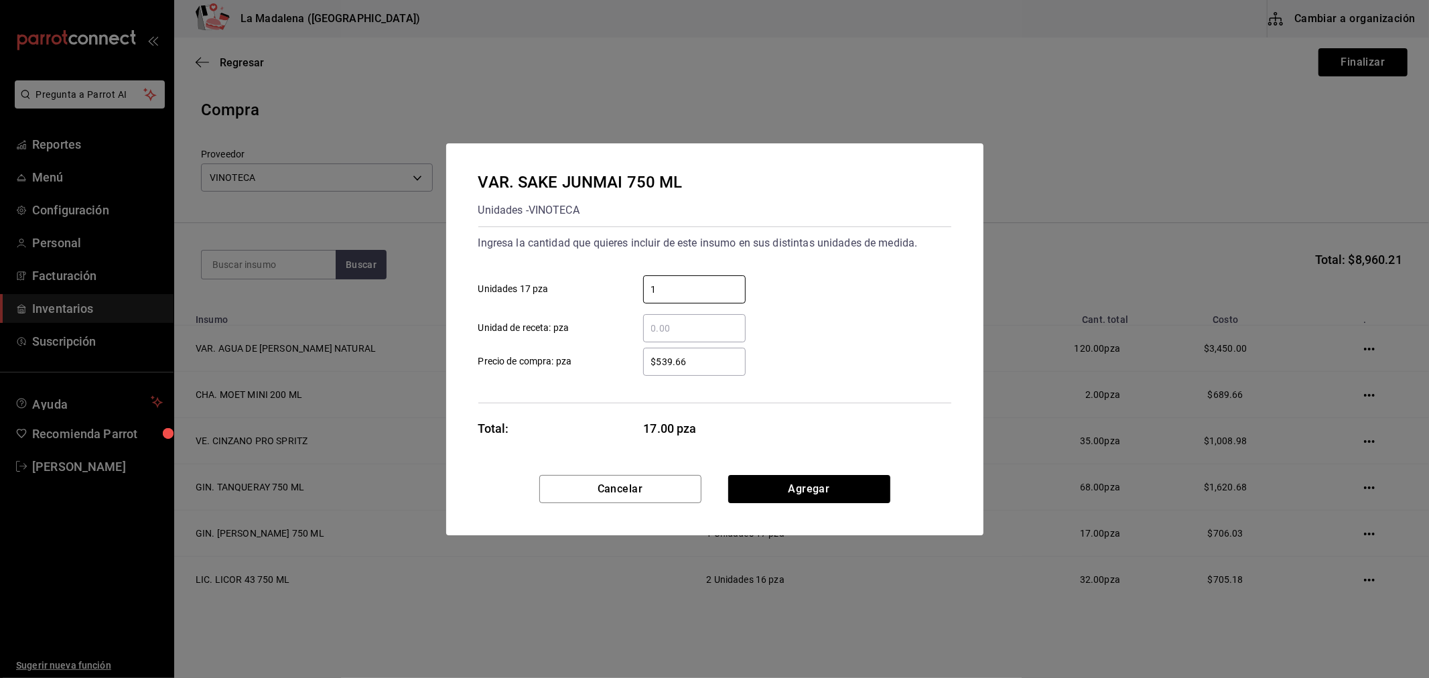
type input "1"
type input "$539.66"
click button "Agregar" at bounding box center [809, 489] width 162 height 28
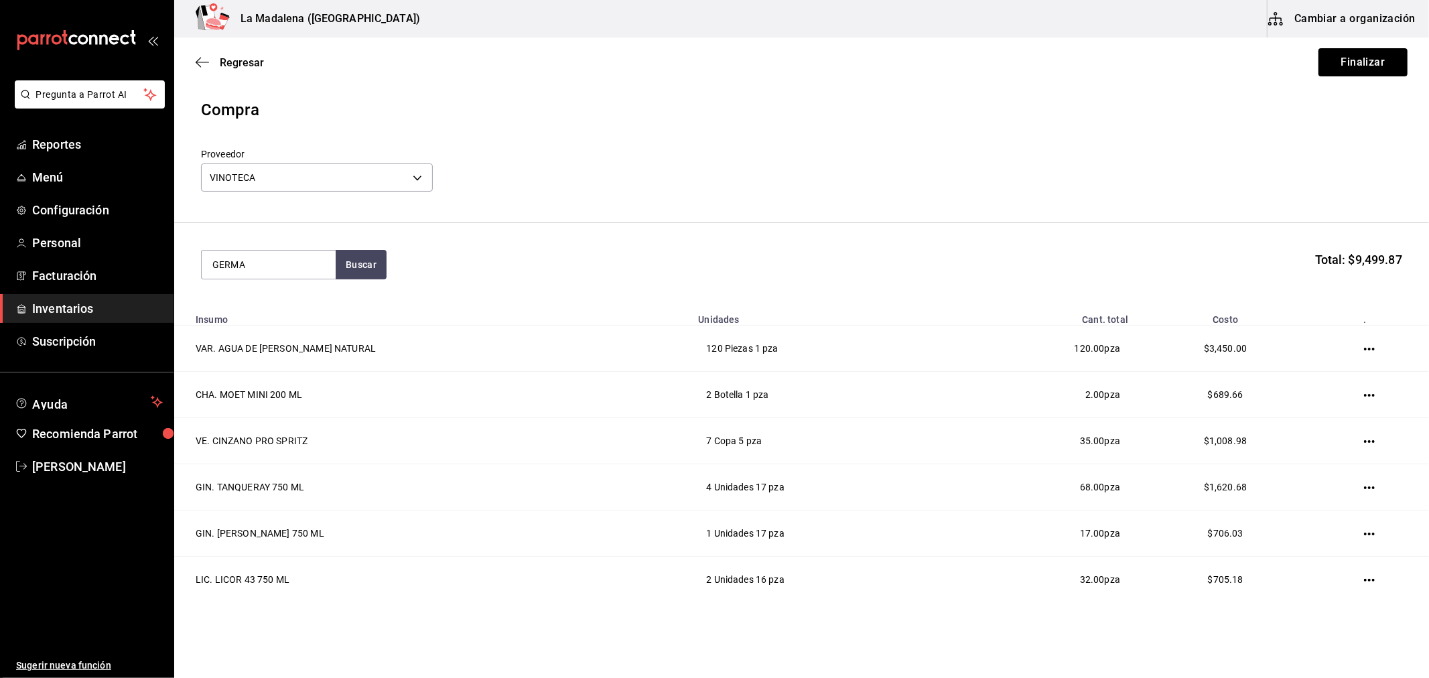
type input "GERMA"
click at [253, 323] on div "LIC. ST GERMAIN 750ML." at bounding box center [268, 319] width 113 height 48
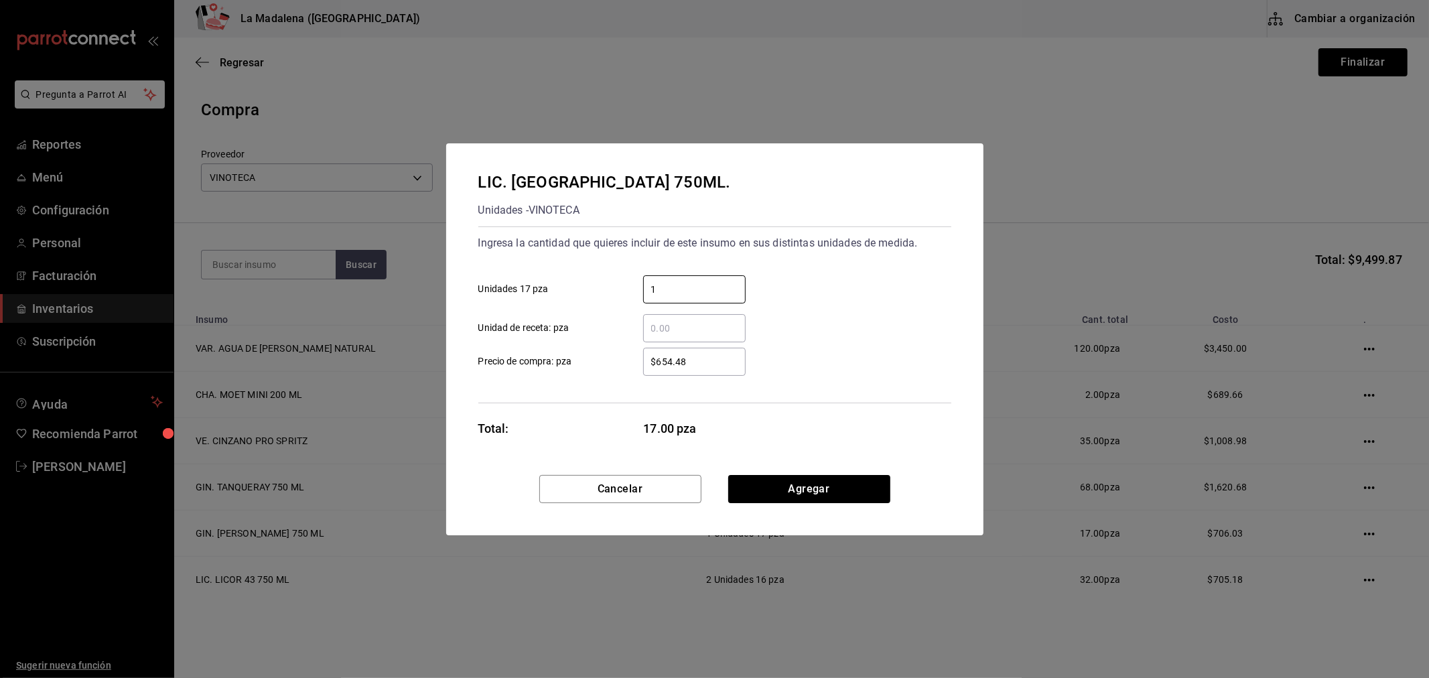
type input "1"
type input "$654.48"
click button "Agregar" at bounding box center [809, 489] width 162 height 28
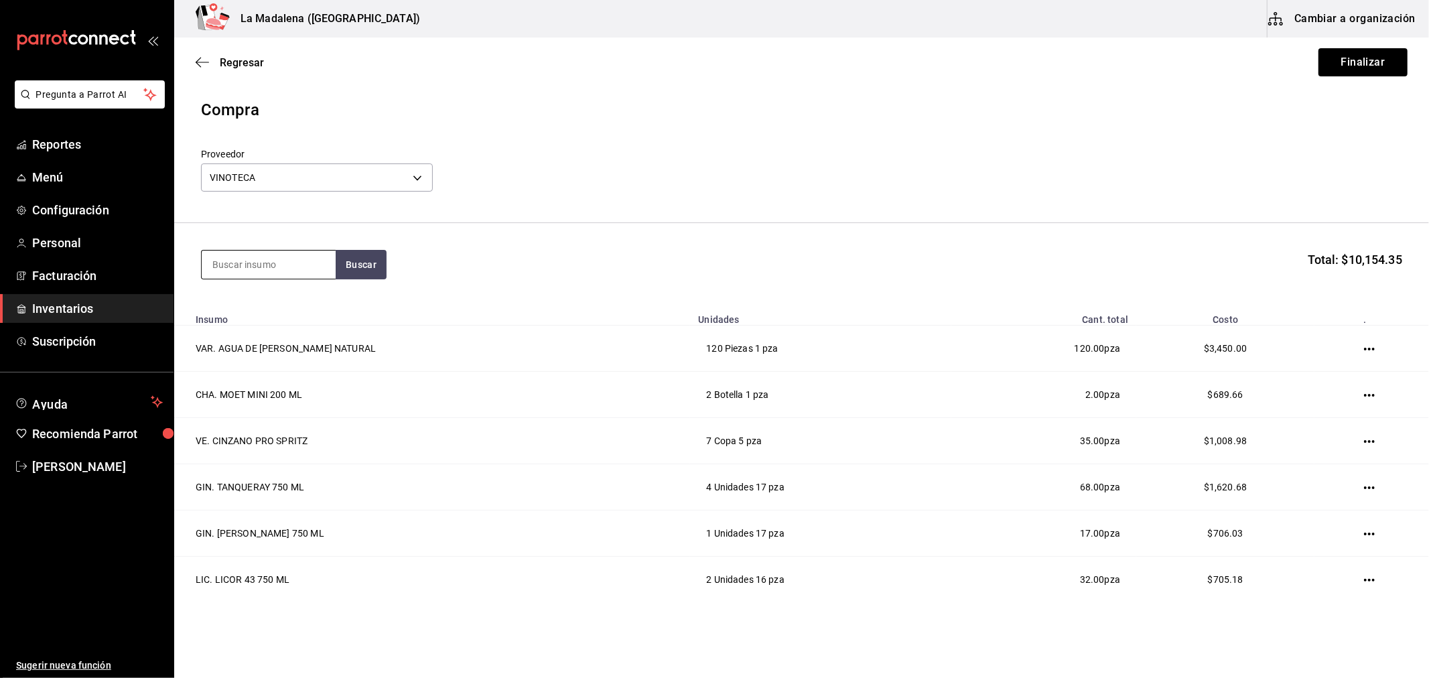
click at [260, 268] on input at bounding box center [269, 265] width 134 height 28
type input "BACARDI"
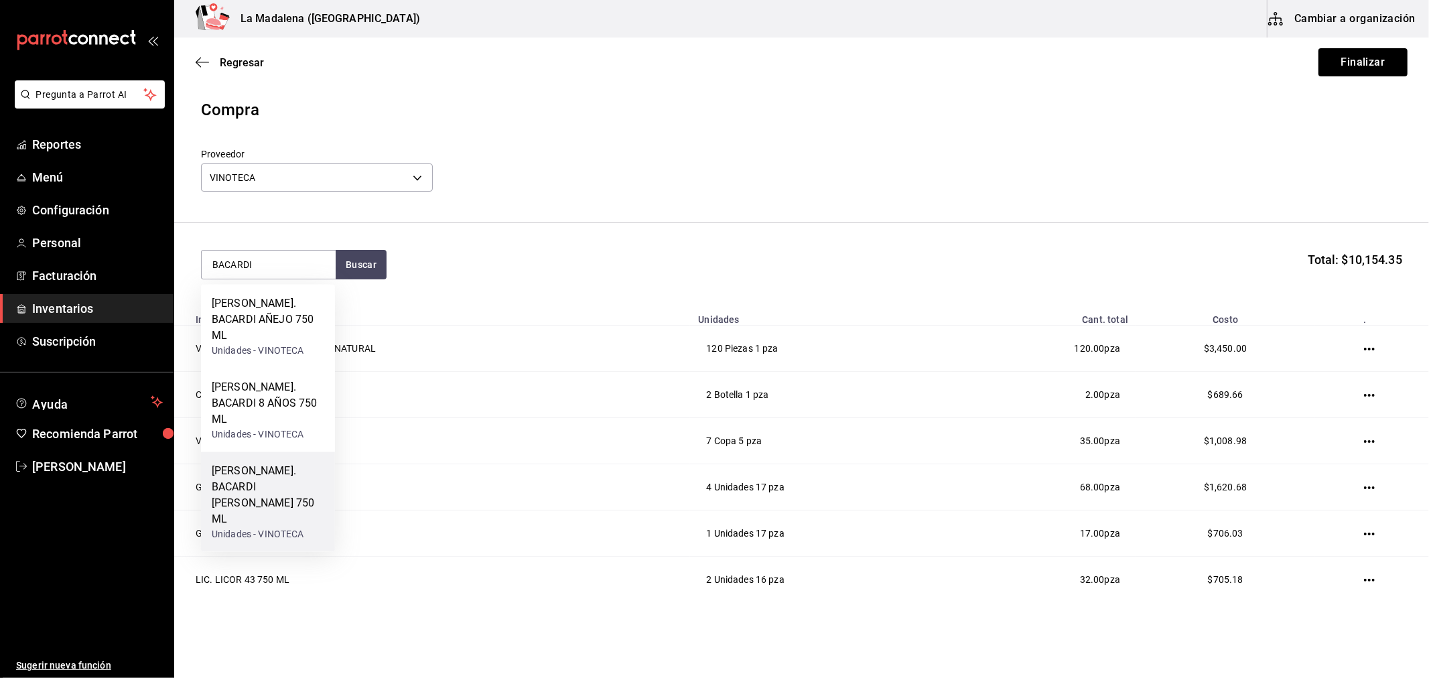
click at [293, 463] on div "RON. BACARDI BLANCO 750 ML" at bounding box center [268, 495] width 113 height 64
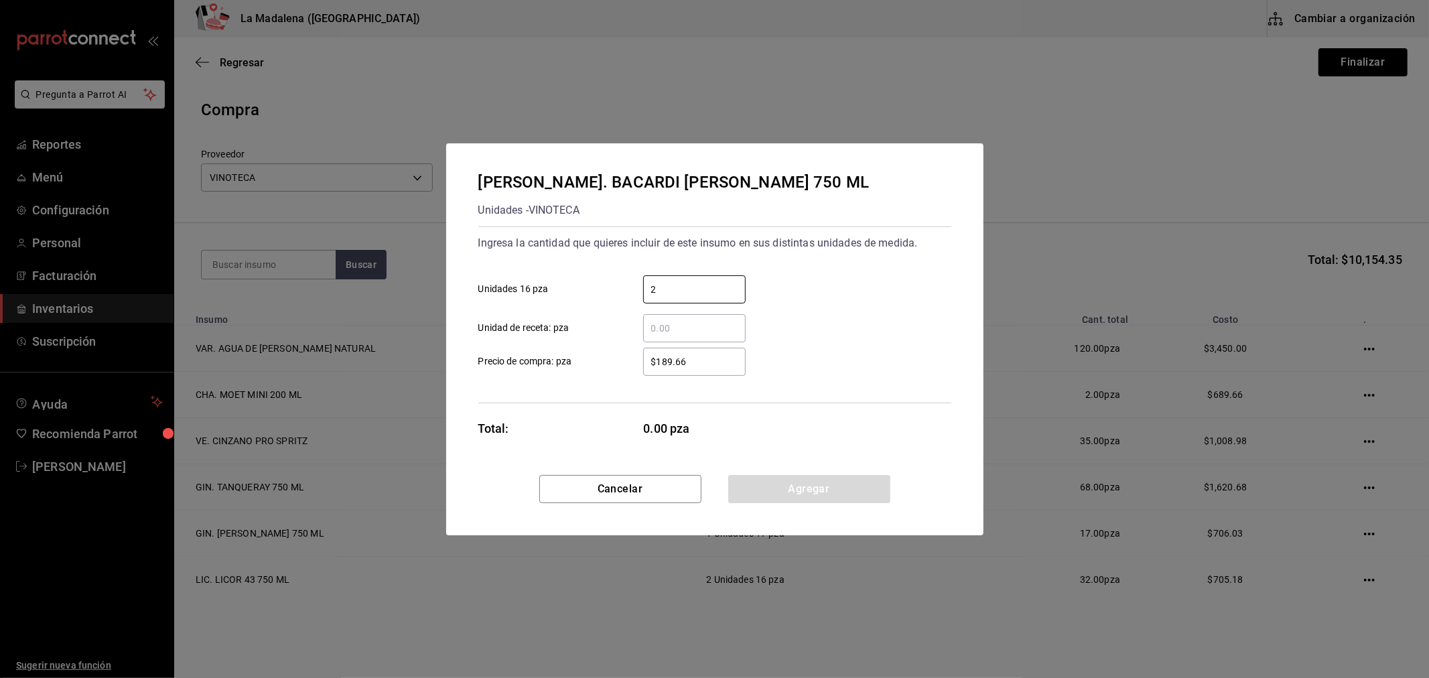
type input "2"
type input "$189.66"
click button "Agregar" at bounding box center [809, 489] width 162 height 28
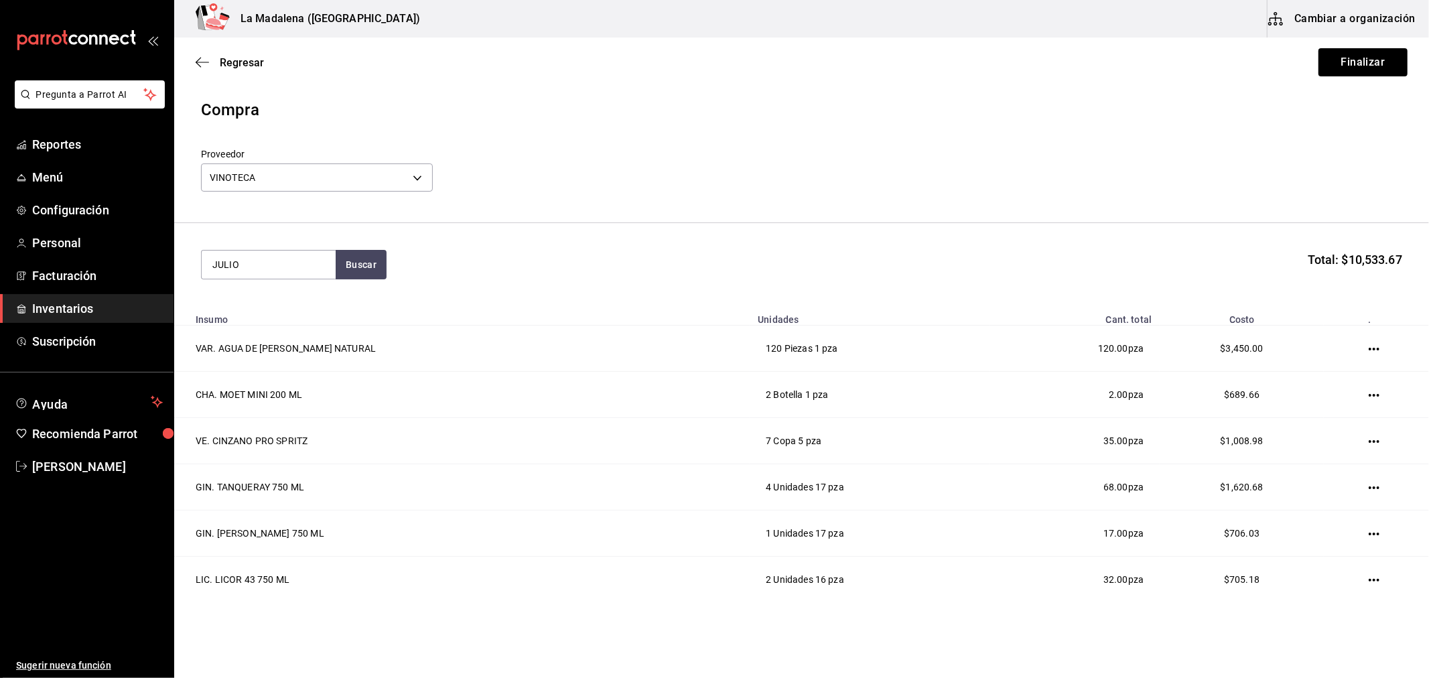
type input "JULIO"
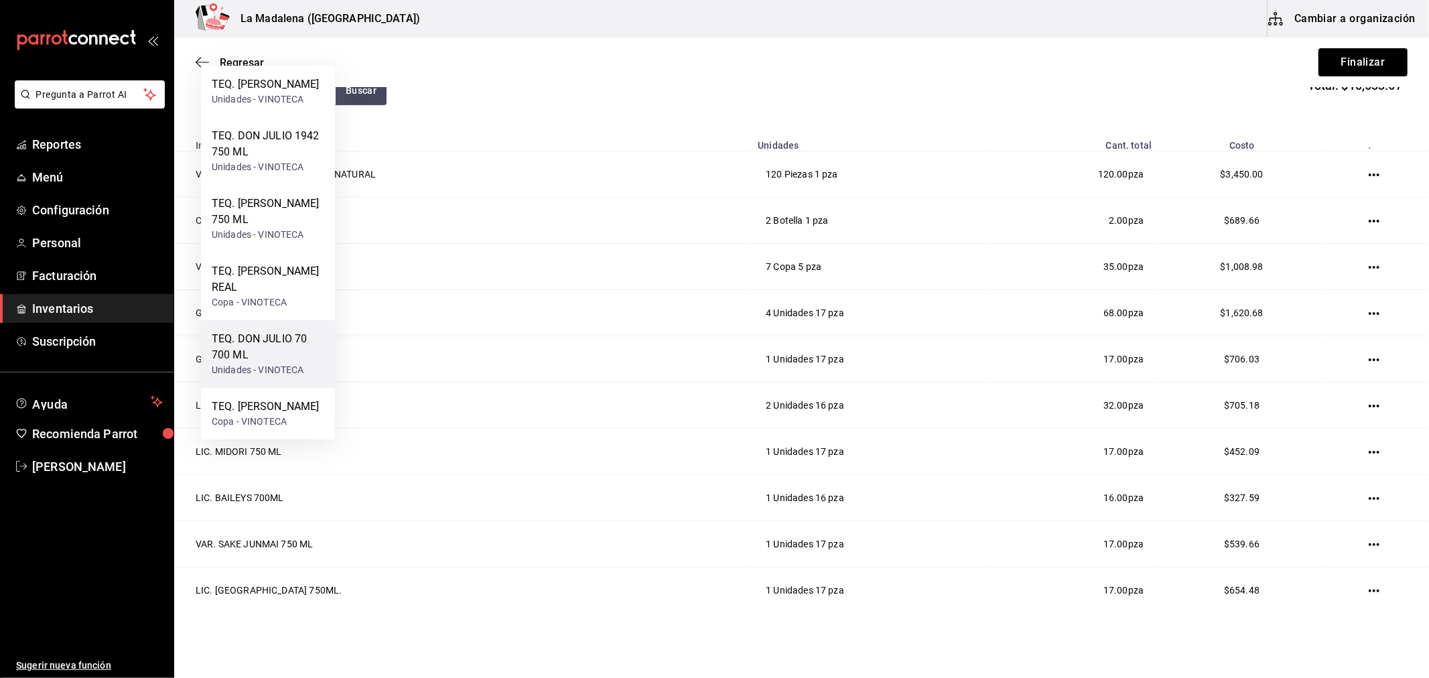
scroll to position [223, 0]
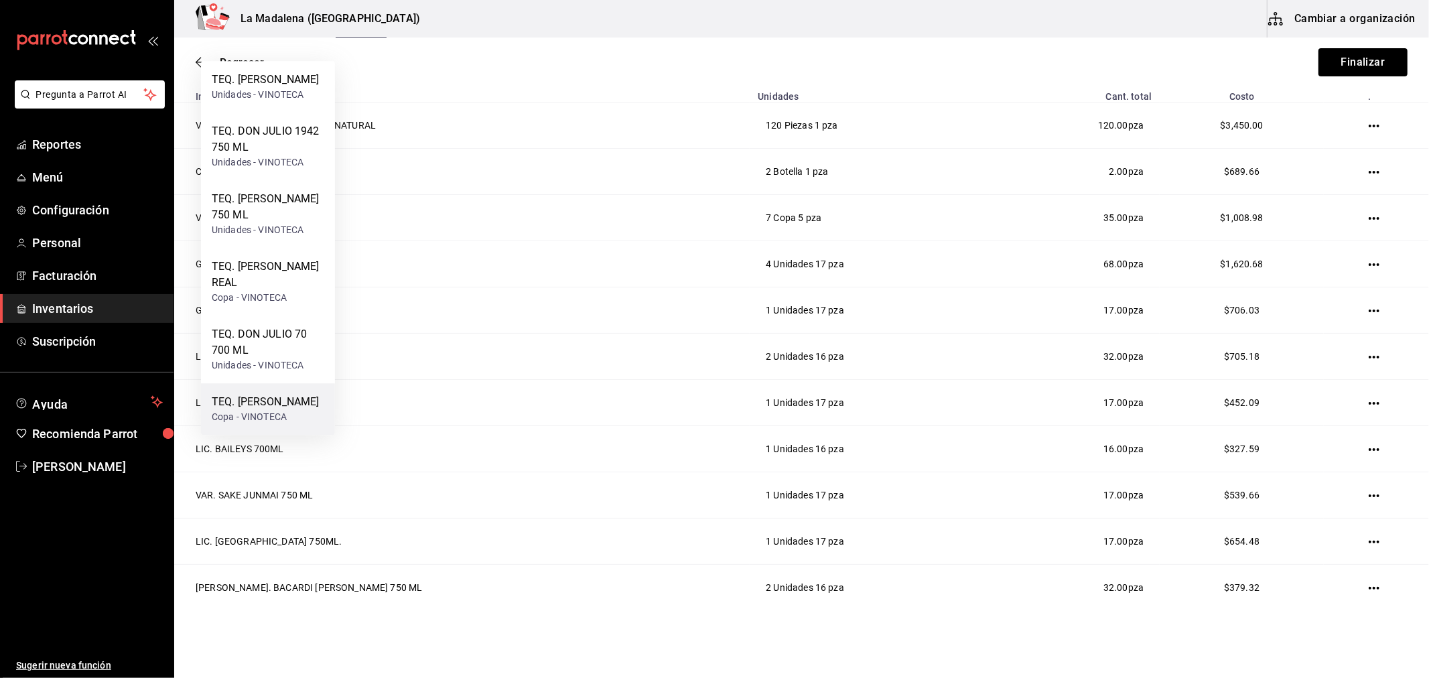
click at [299, 424] on div "Copa - VINOTECA" at bounding box center [265, 417] width 107 height 14
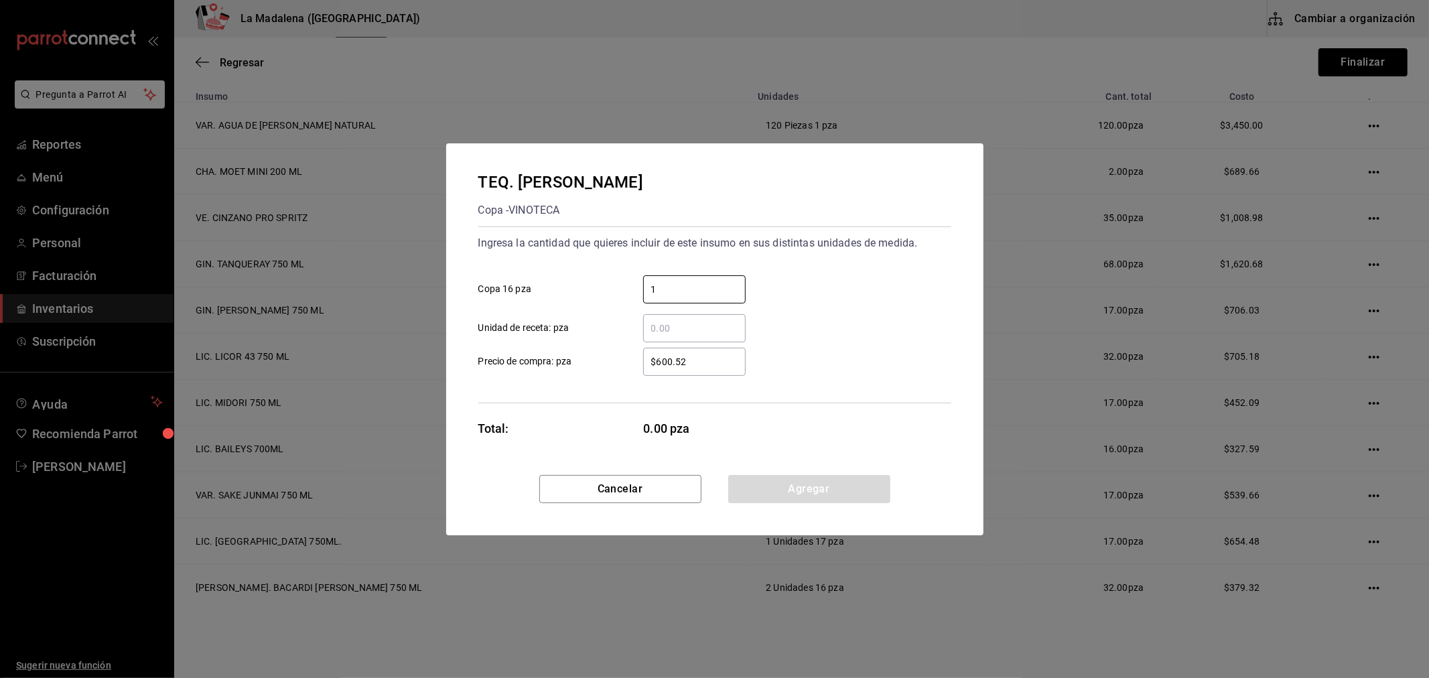
type input "1"
type input "$587.93"
click button "Agregar" at bounding box center [809, 489] width 162 height 28
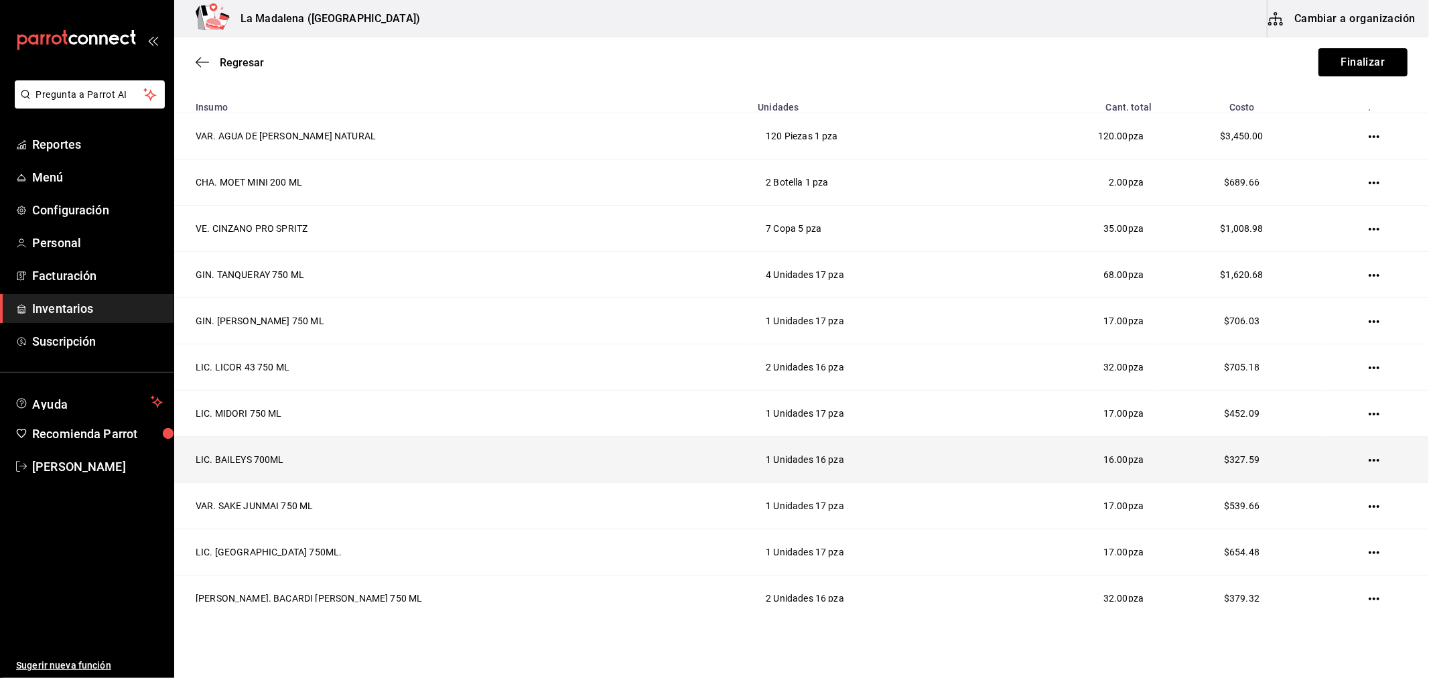
scroll to position [0, 0]
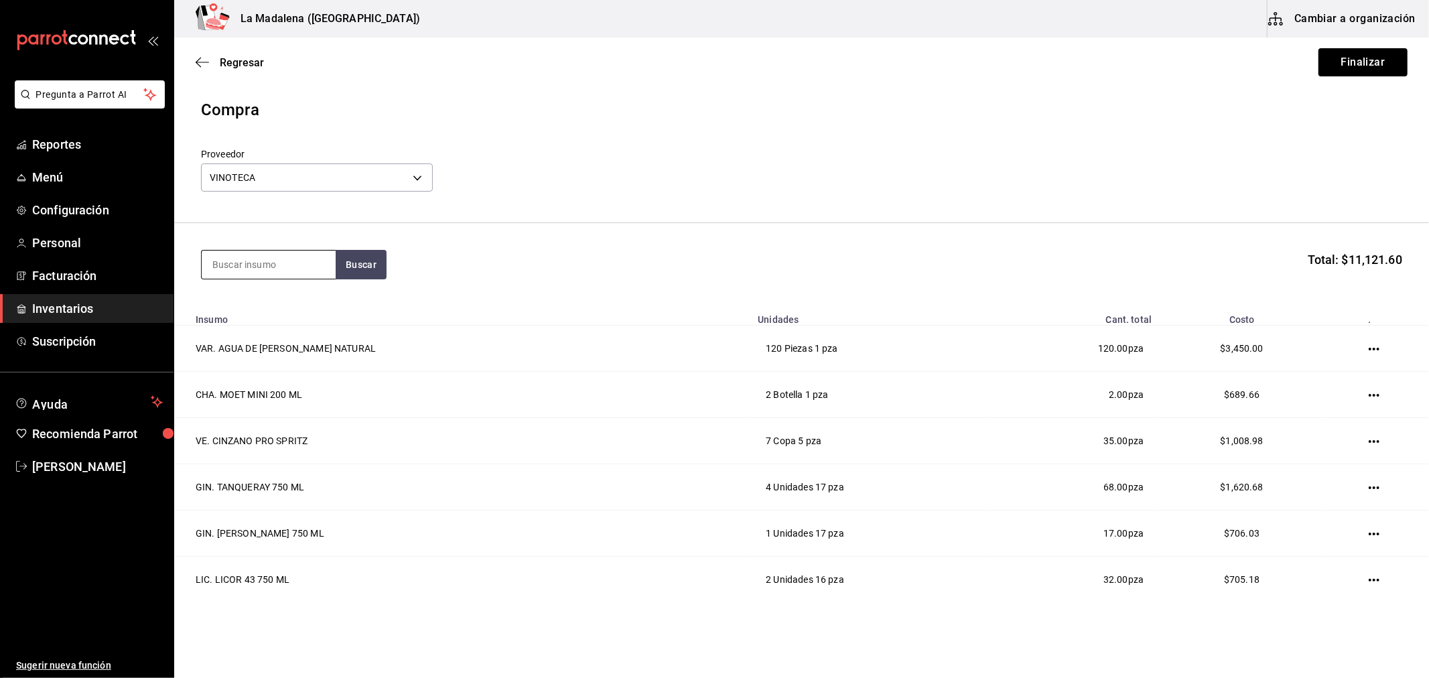
click at [260, 269] on input at bounding box center [269, 265] width 134 height 28
type input "JULIO B"
click at [304, 288] on div "TEQ. DON JULIO BLANCO 750 ML Unidades - VINOTECA" at bounding box center [268, 319] width 134 height 68
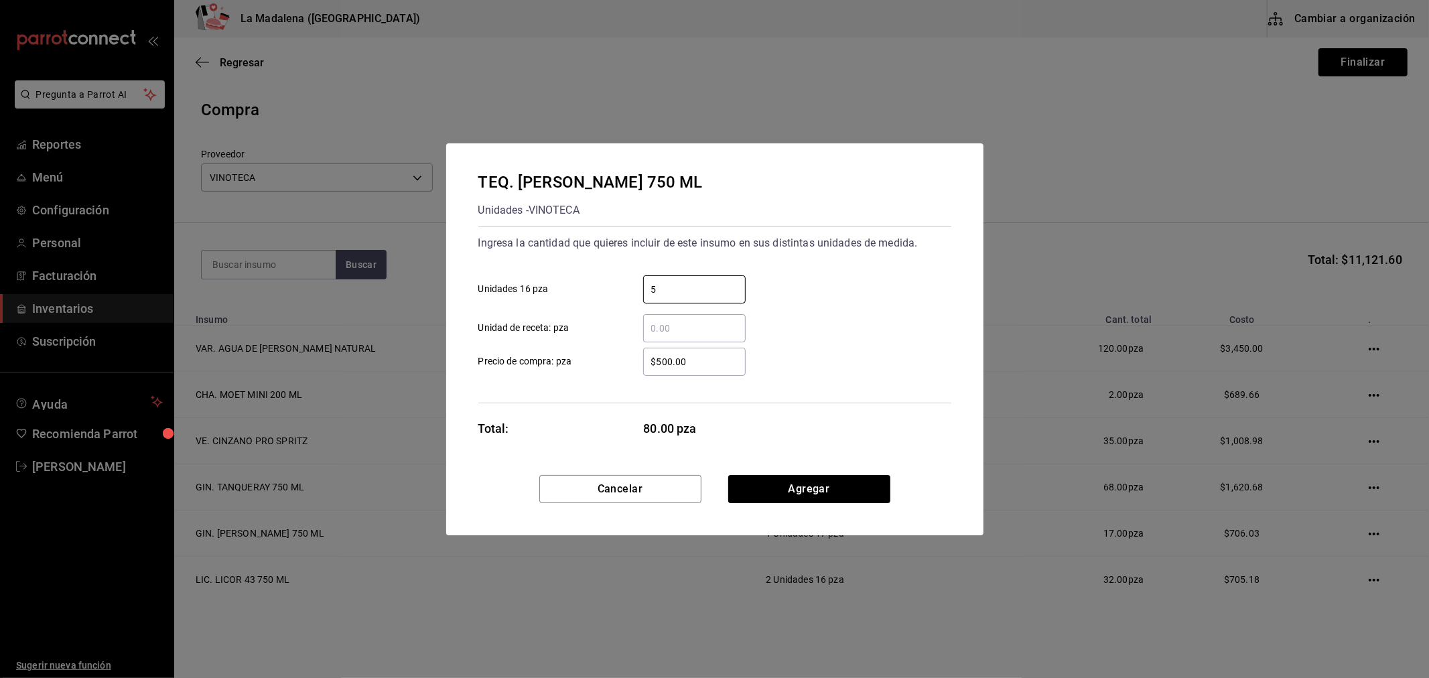
type input "5"
type input "$500"
click button "Agregar" at bounding box center [809, 489] width 162 height 28
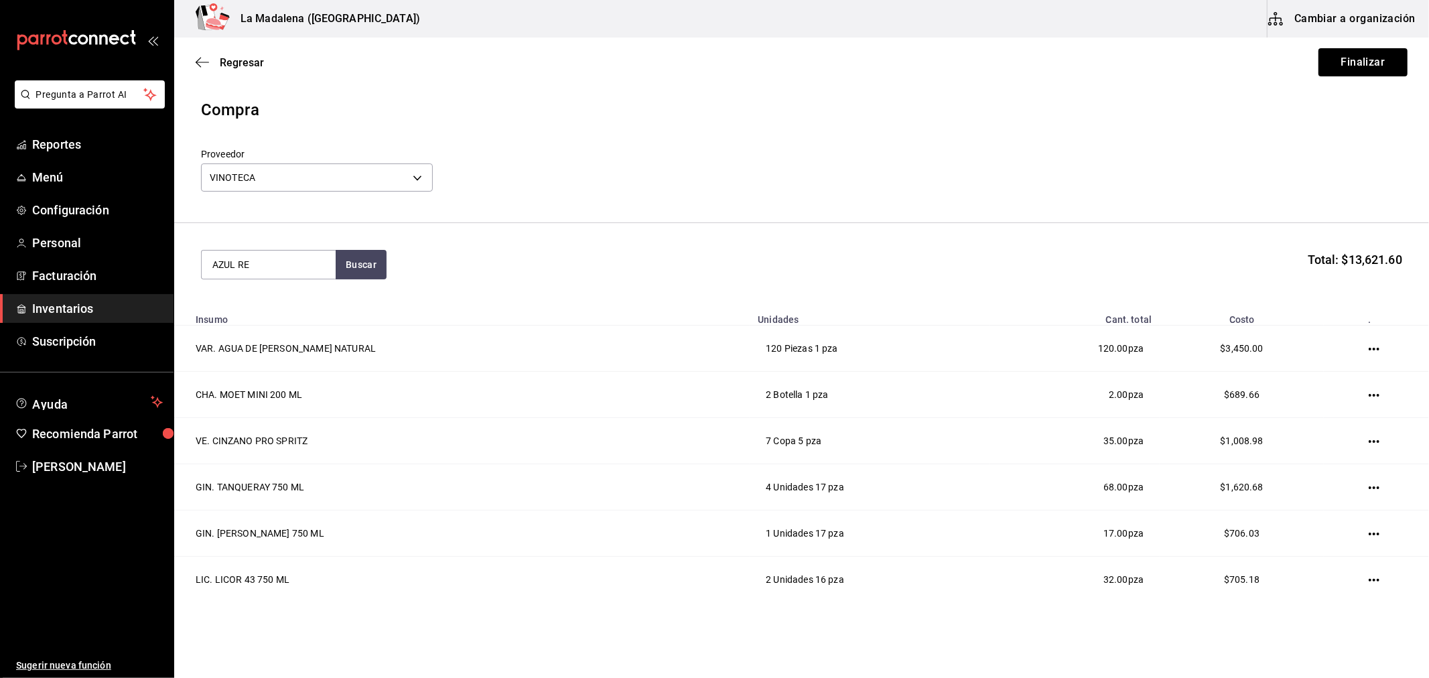
type input "AZUL RE"
click at [303, 289] on div "TEQ. CLASE AZUL REPOSADO 750 ml Unidades - VINOTECA" at bounding box center [268, 319] width 134 height 68
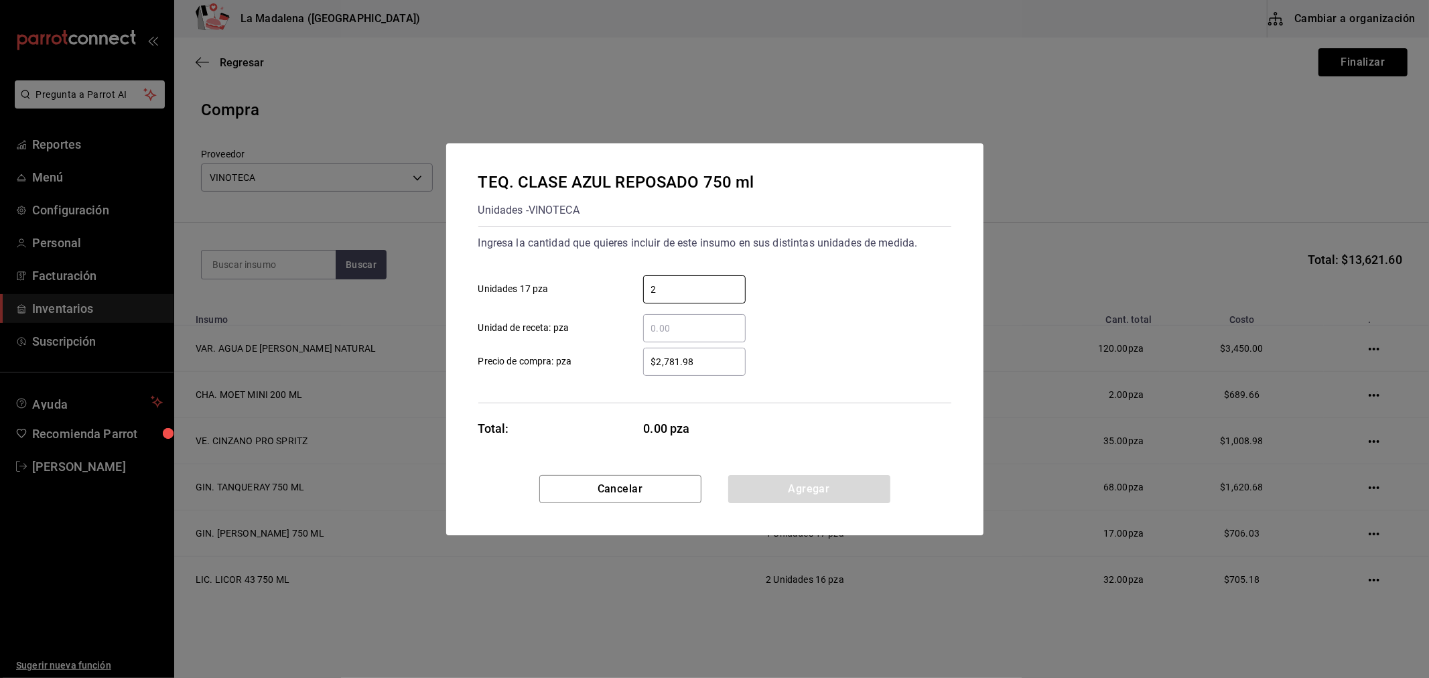
type input "2"
type input "$2,894.05"
click button "Agregar" at bounding box center [809, 489] width 162 height 28
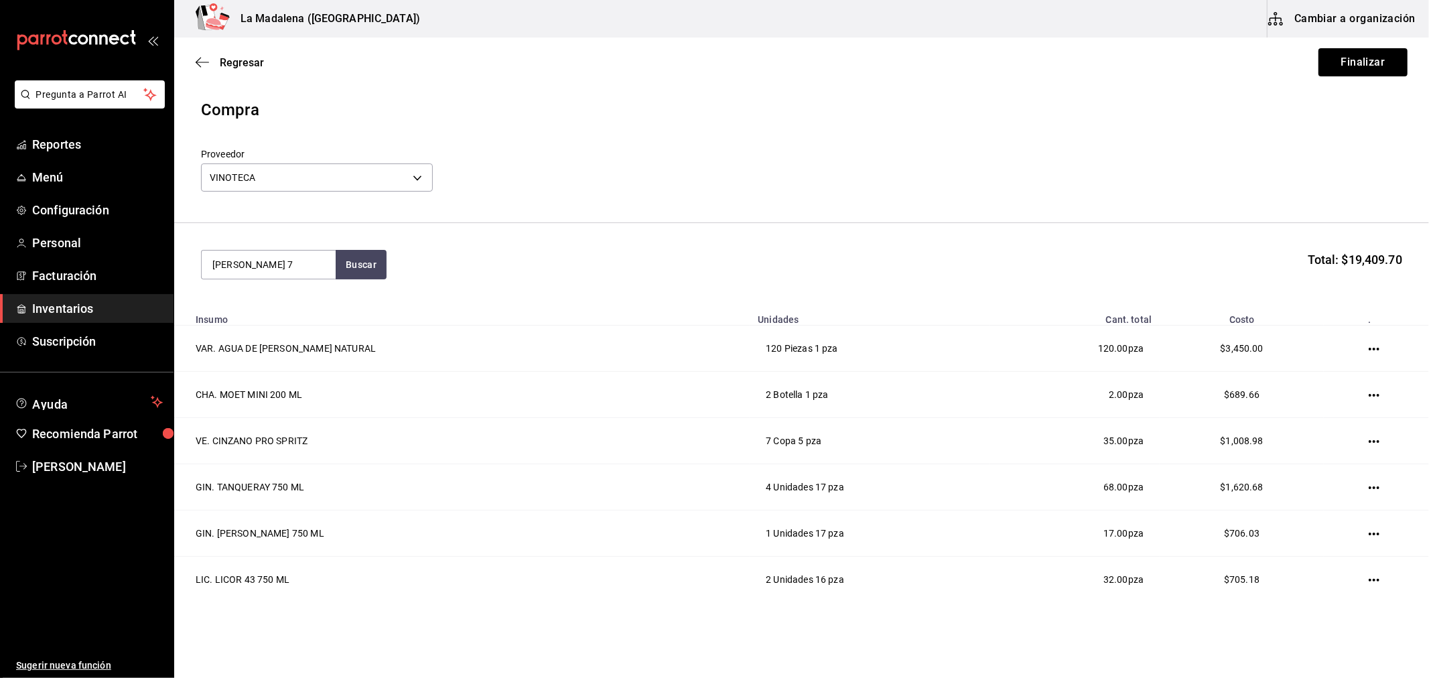
type input "JULIO 7"
click at [303, 289] on div "TEQ. DON JULIO 70 700 ML Unidades - VINOTECA" at bounding box center [268, 319] width 134 height 68
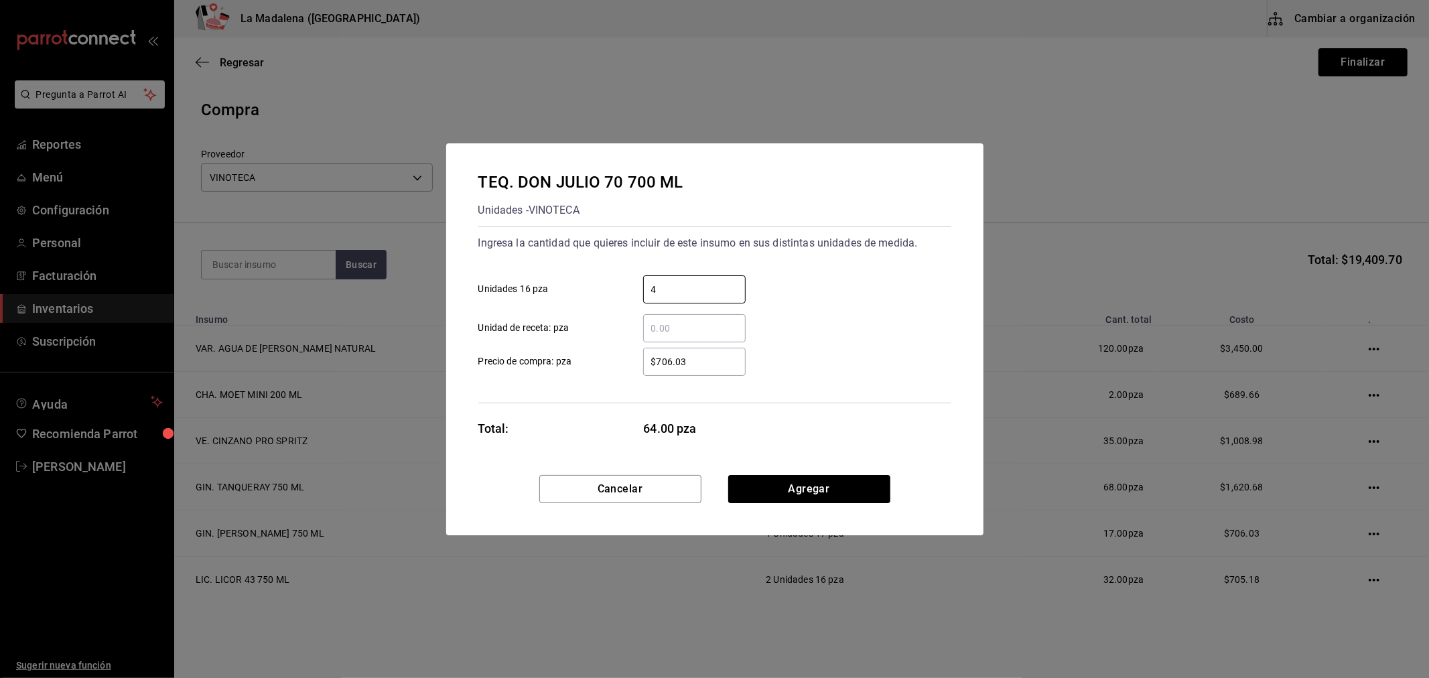
type input "4"
type input "$706.04"
click button "Agregar" at bounding box center [809, 489] width 162 height 28
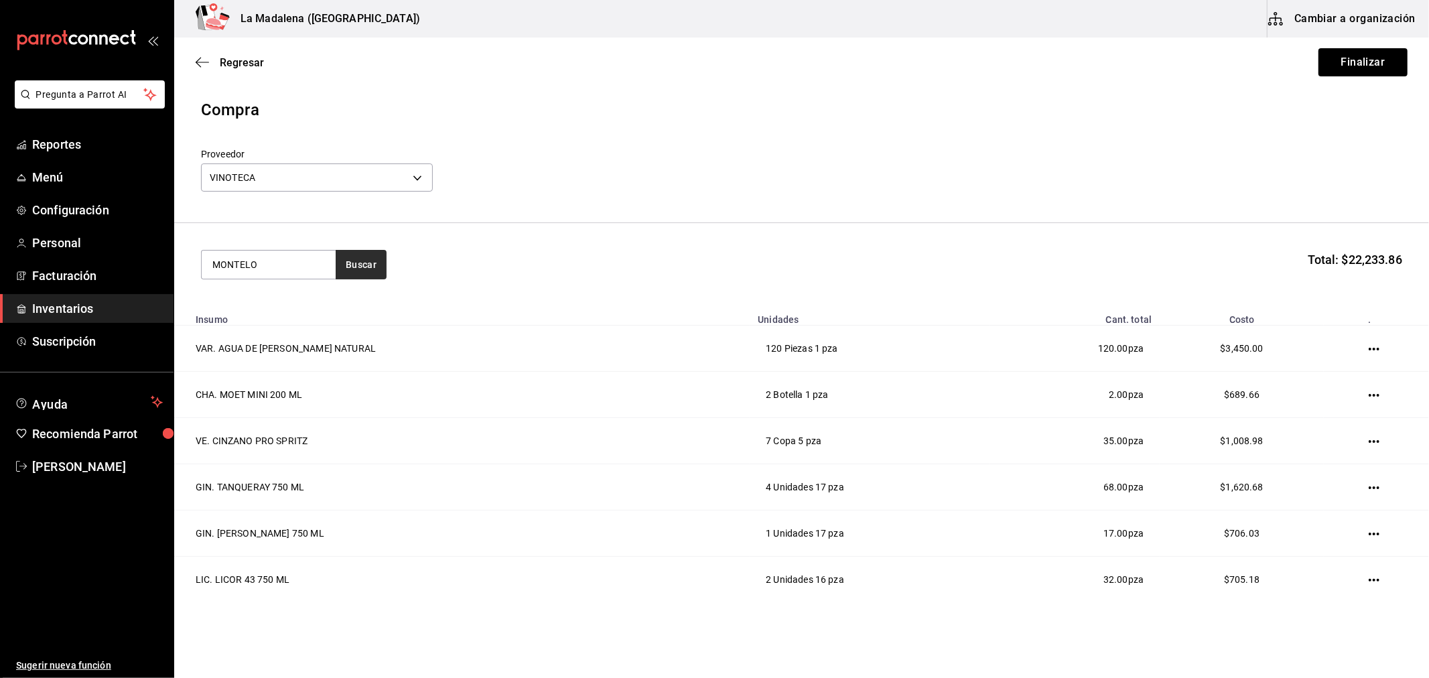
type input "MONTELO"
click at [272, 302] on div "MEZ. MONTELOBOS 750 ML" at bounding box center [268, 311] width 113 height 32
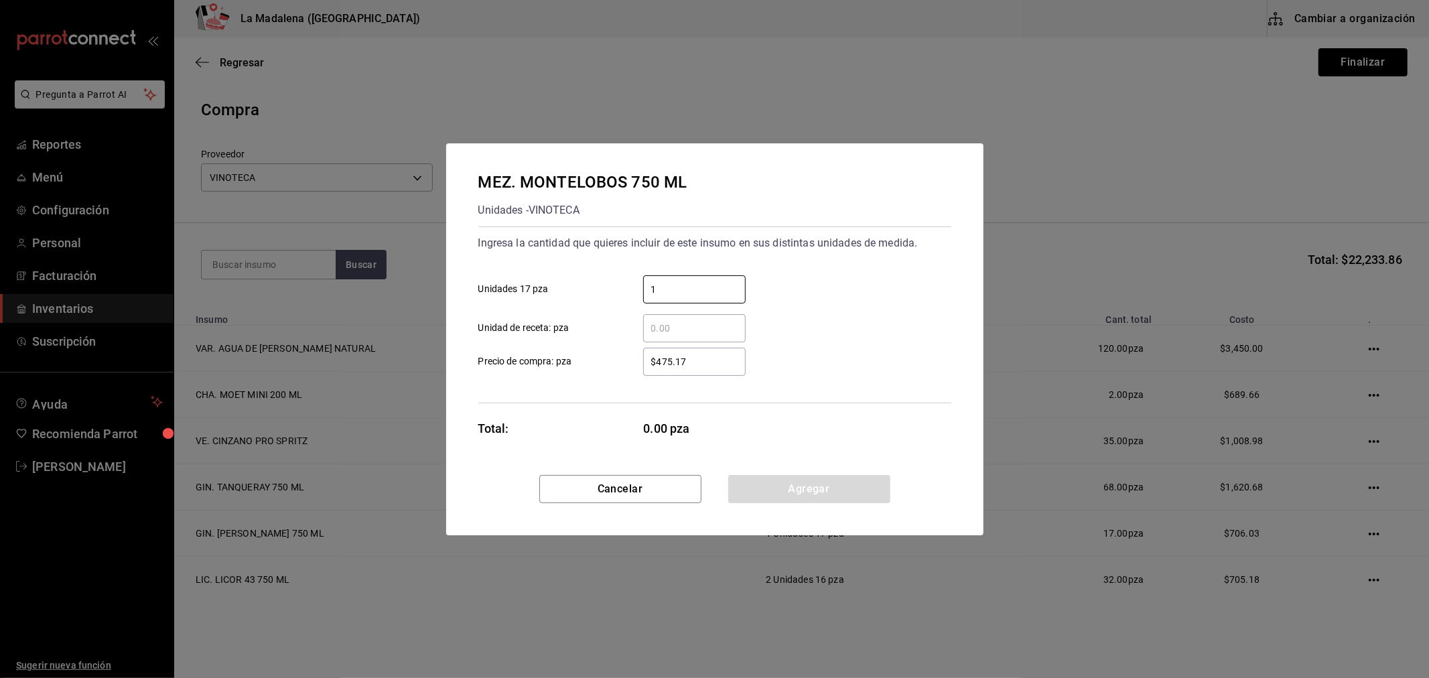
type input "1"
type input "$475.17"
click button "Agregar" at bounding box center [809, 489] width 162 height 28
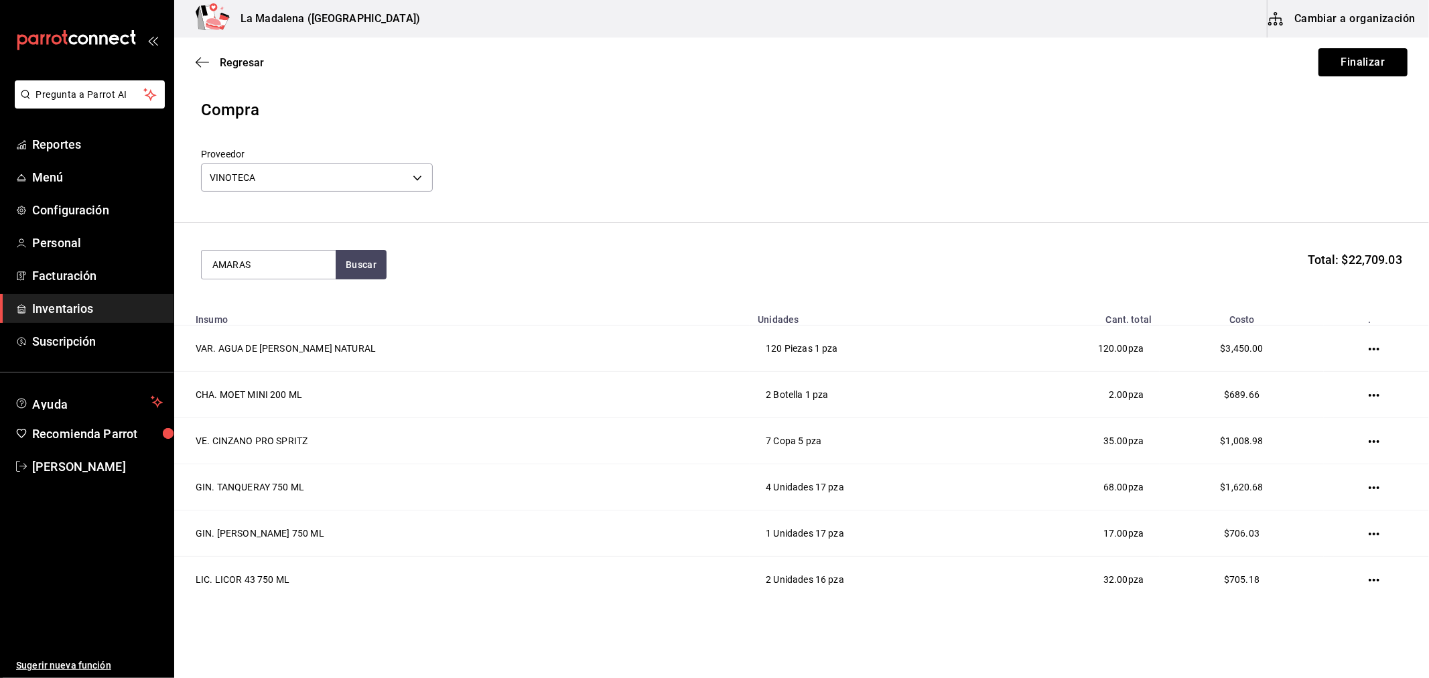
type input "AMARAS"
click at [287, 401] on div "Unidades - VINOTECA" at bounding box center [268, 402] width 113 height 14
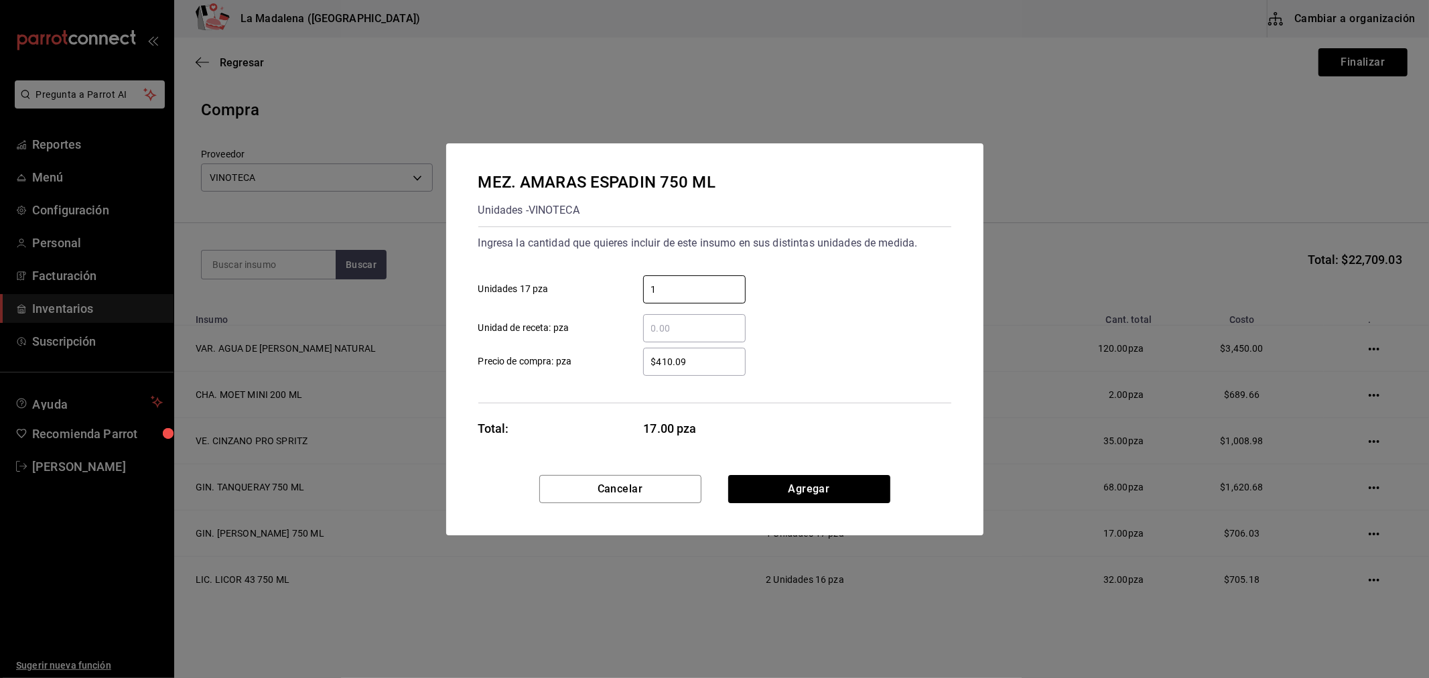
type input "1"
type input "$490.52"
click button "Agregar" at bounding box center [809, 489] width 162 height 28
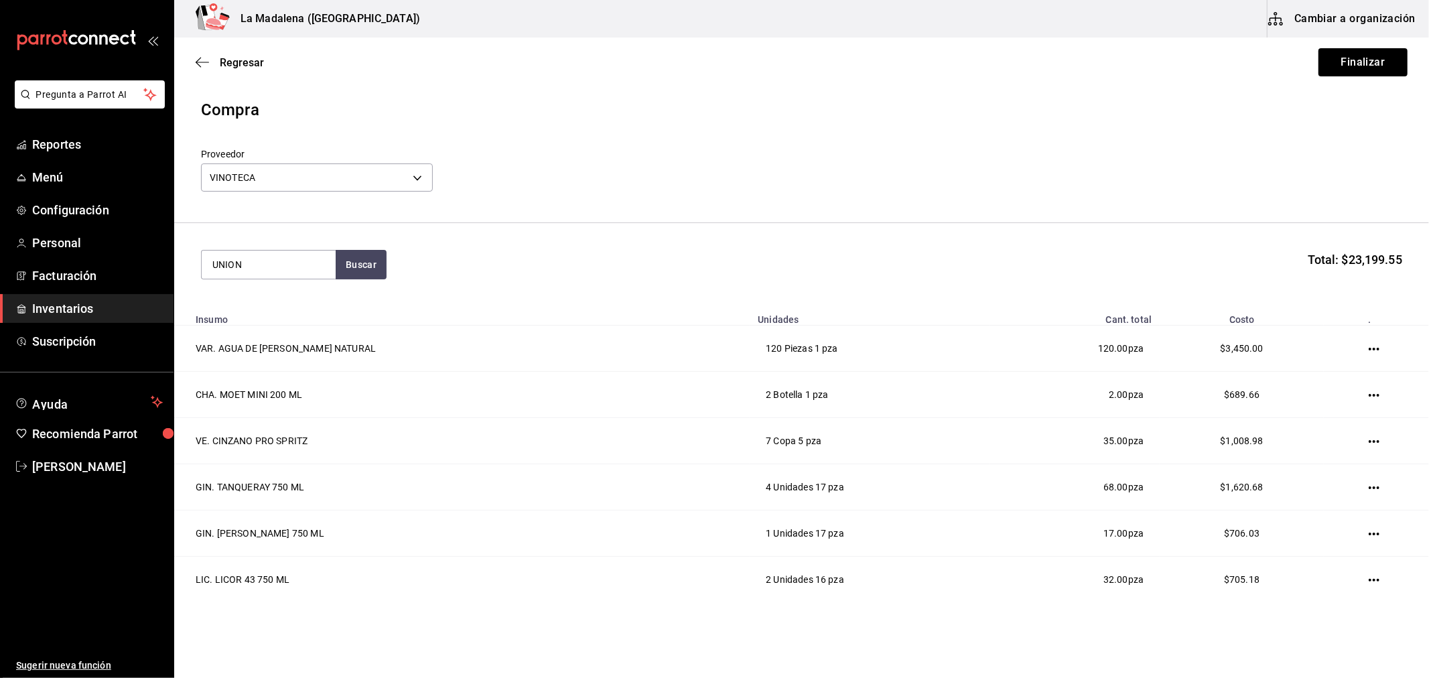
type input "UNION"
click at [303, 306] on div "MEZ. UNION JOVEN 700 ML" at bounding box center [268, 311] width 113 height 32
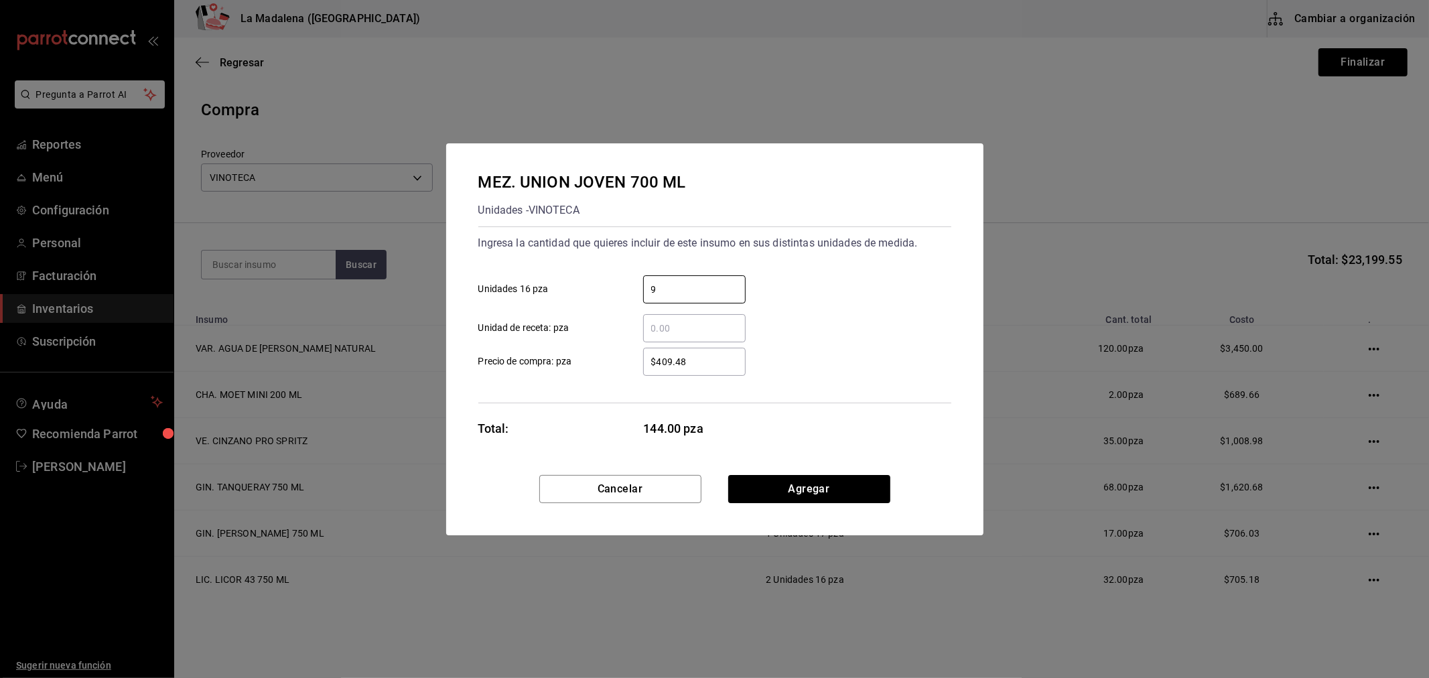
type input "9"
type input "$409.48"
click button "Agregar" at bounding box center [809, 489] width 162 height 28
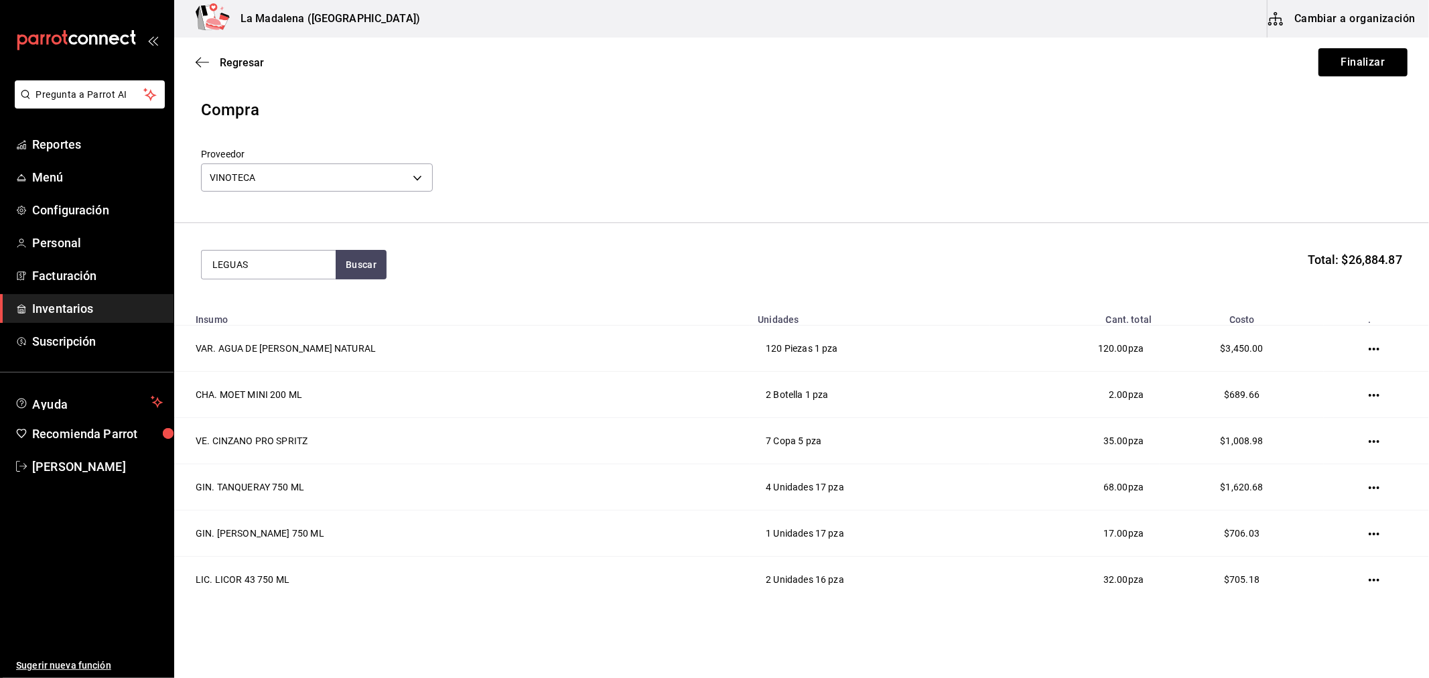
type input "LEGUAS"
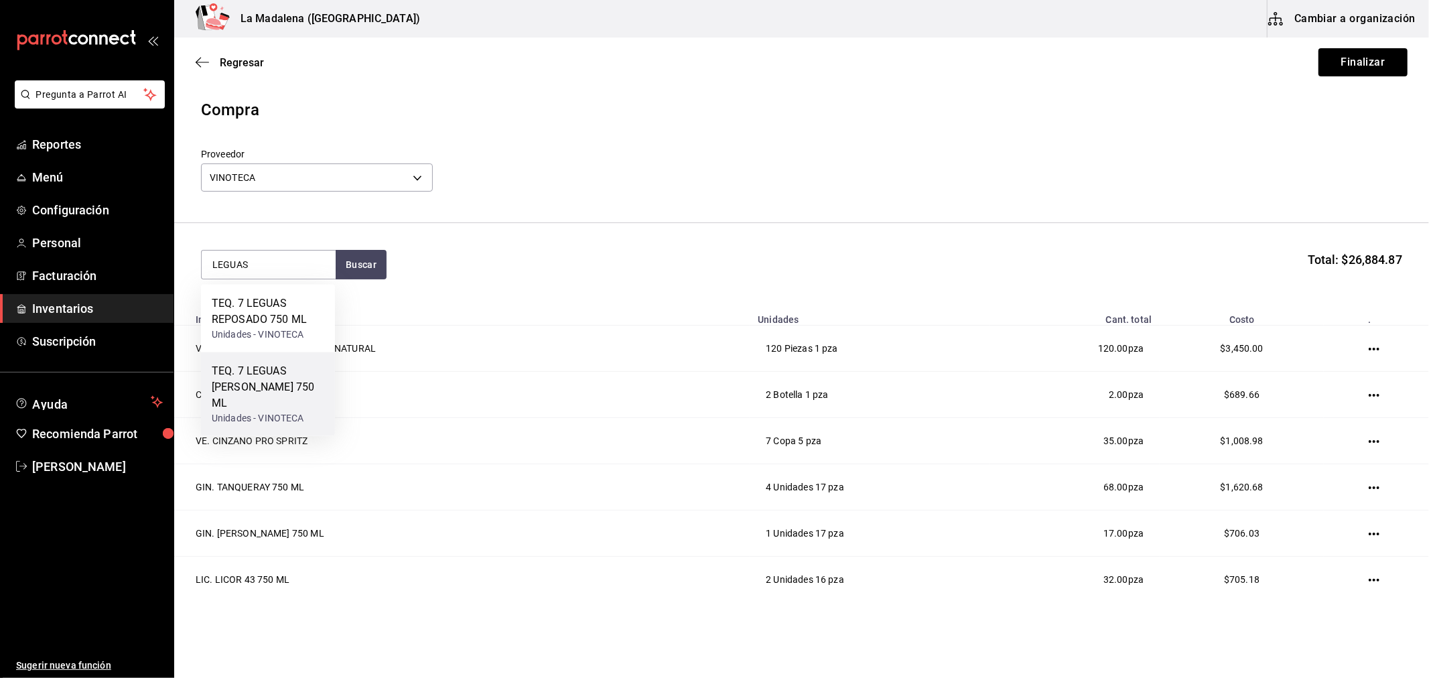
click at [275, 364] on div "TEQ. 7 LEGUAS BLANCO 750 ML" at bounding box center [268, 387] width 113 height 48
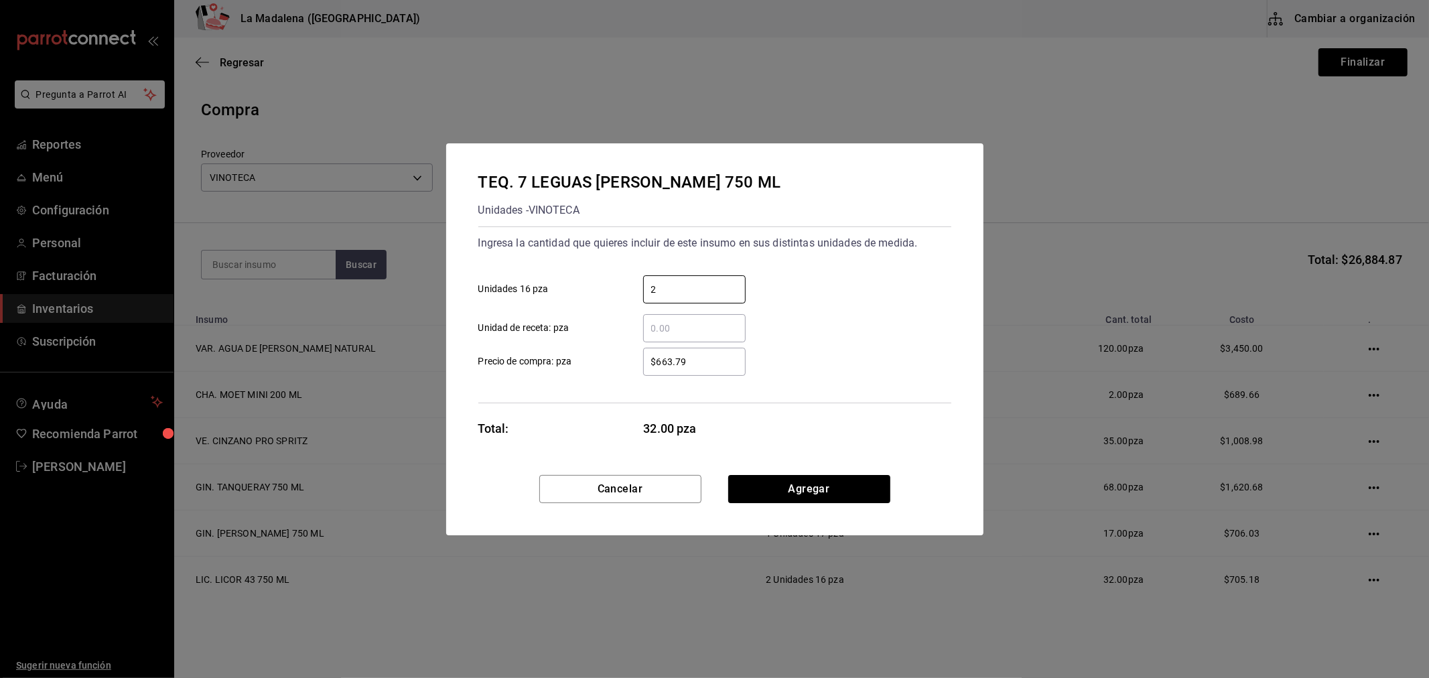
type input "2"
type input "$663.79"
click button "Agregar" at bounding box center [809, 489] width 162 height 28
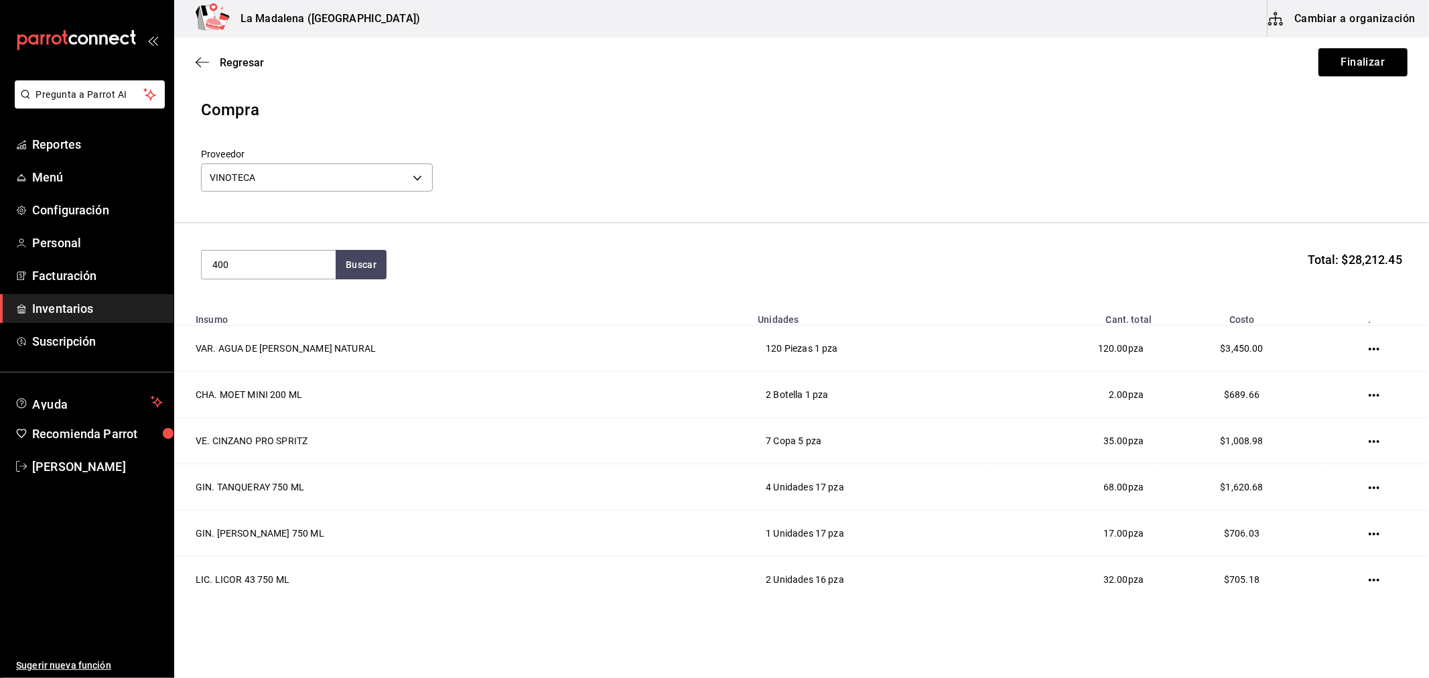
type input "400"
click at [305, 324] on div "MEZ. 400 CONEJOS JOVEN 750 ML" at bounding box center [268, 311] width 113 height 32
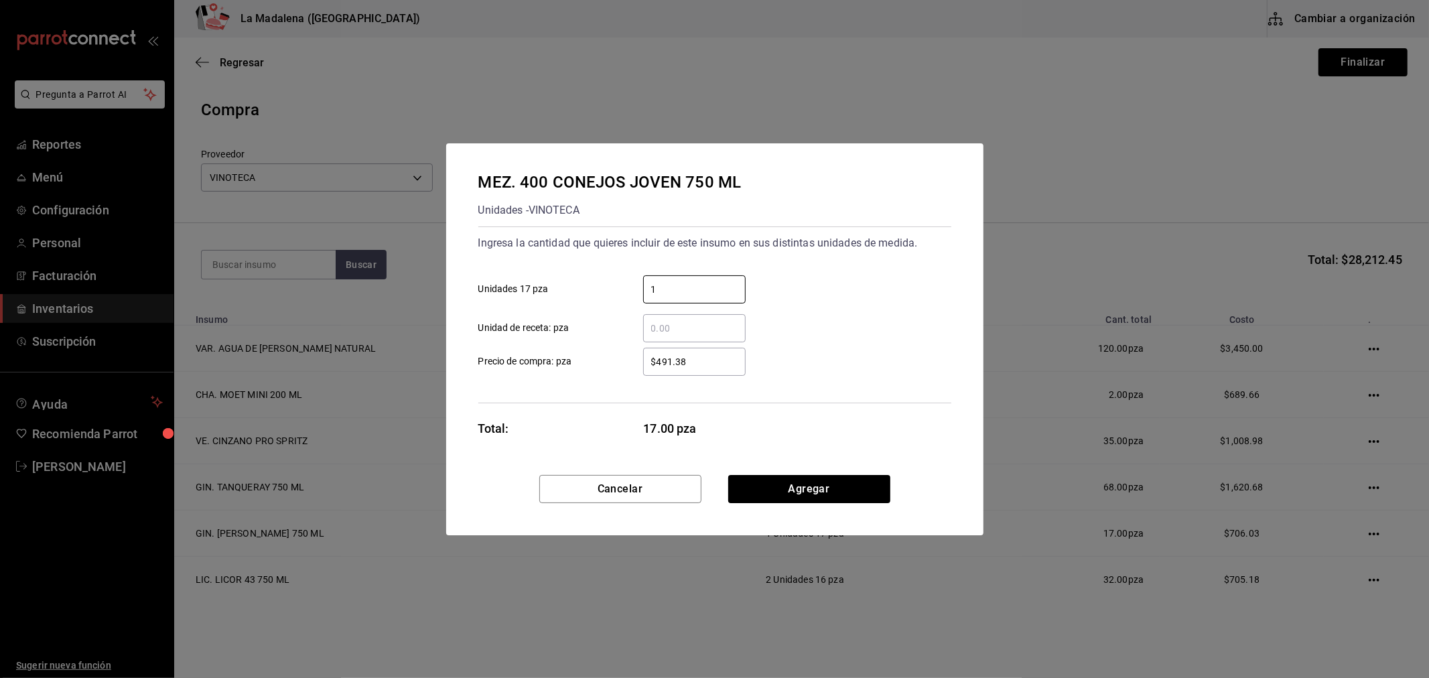
type input "1"
type input "$435.35"
click button "Agregar" at bounding box center [809, 489] width 162 height 28
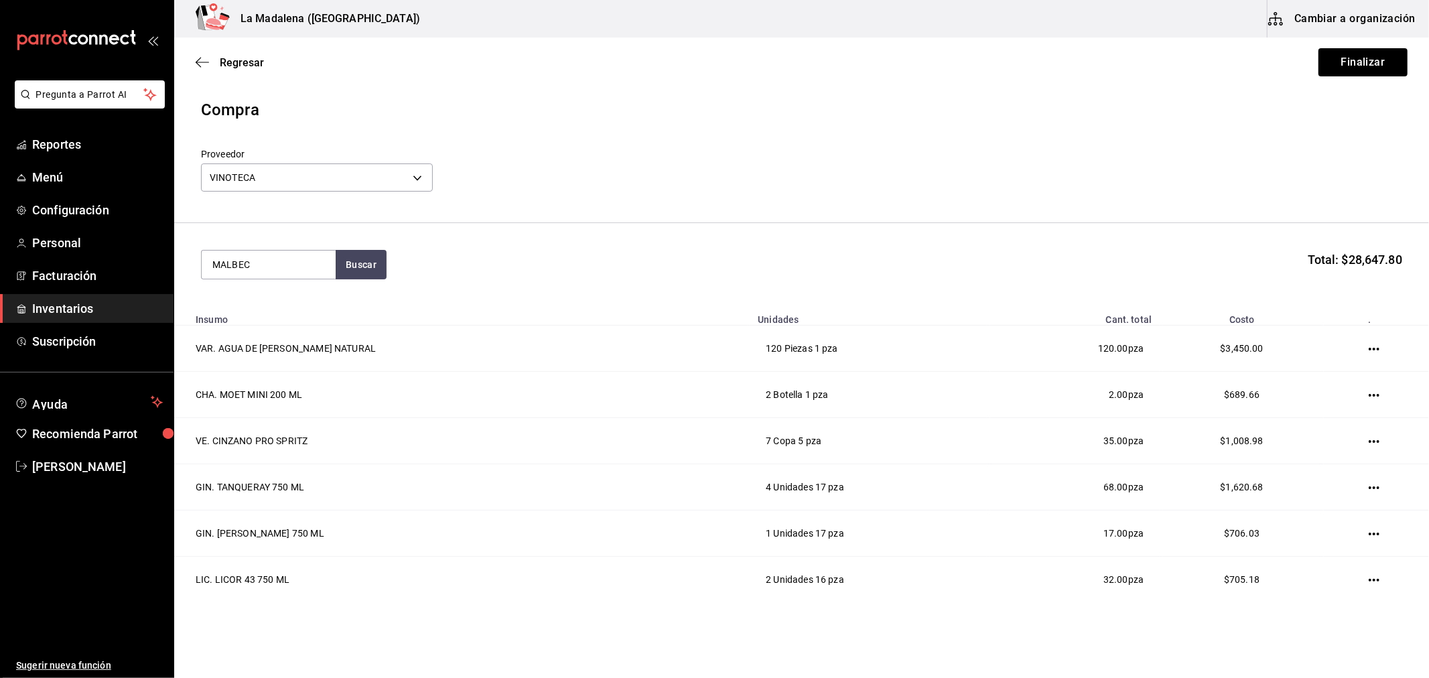
type input "MALBEC"
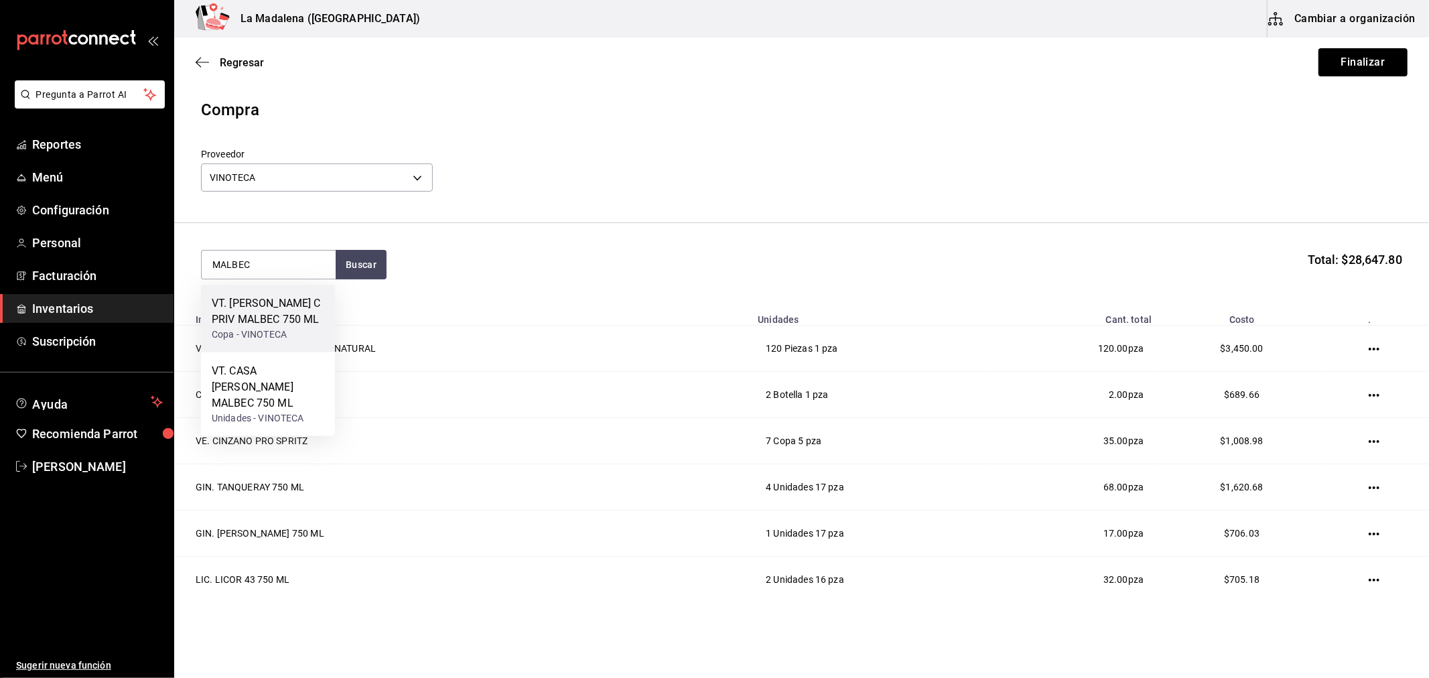
click at [304, 342] on div "Copa - VINOTECA" at bounding box center [268, 335] width 113 height 14
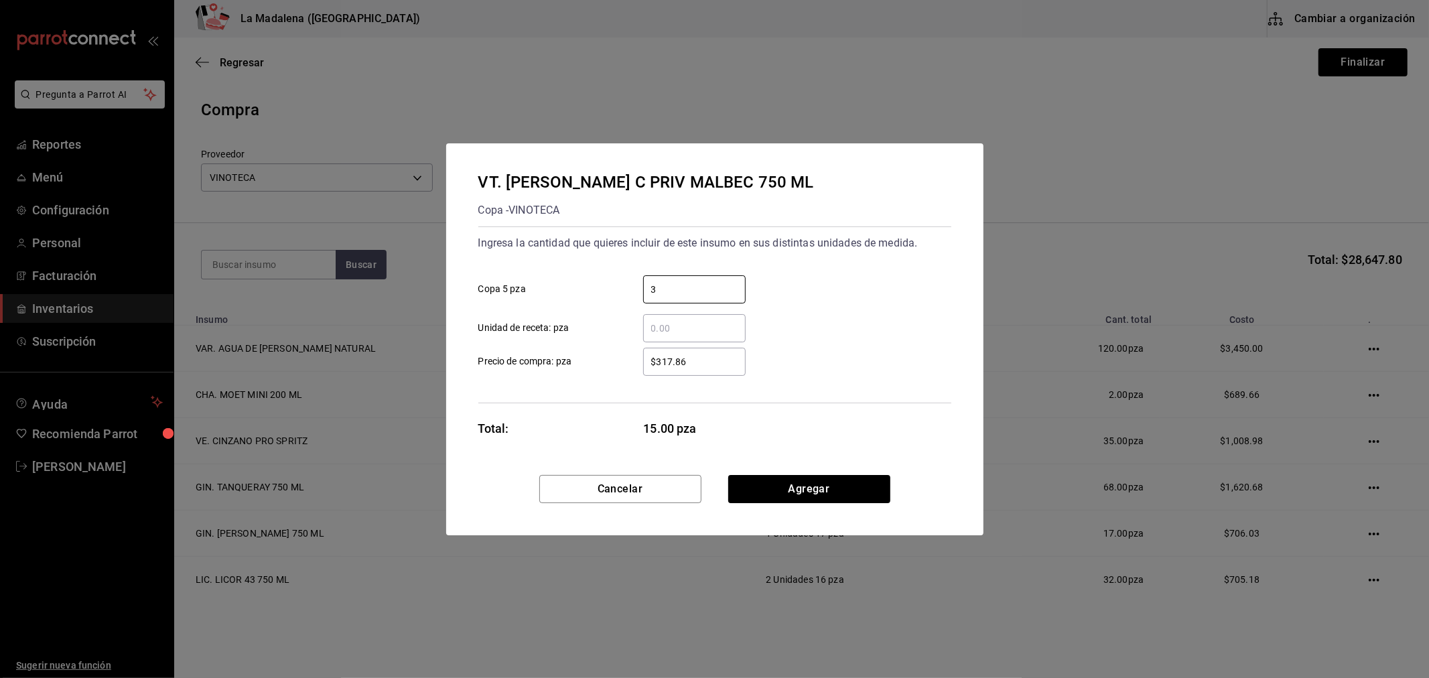
type input "3"
type input "$317.86"
click button "Agregar" at bounding box center [809, 489] width 162 height 28
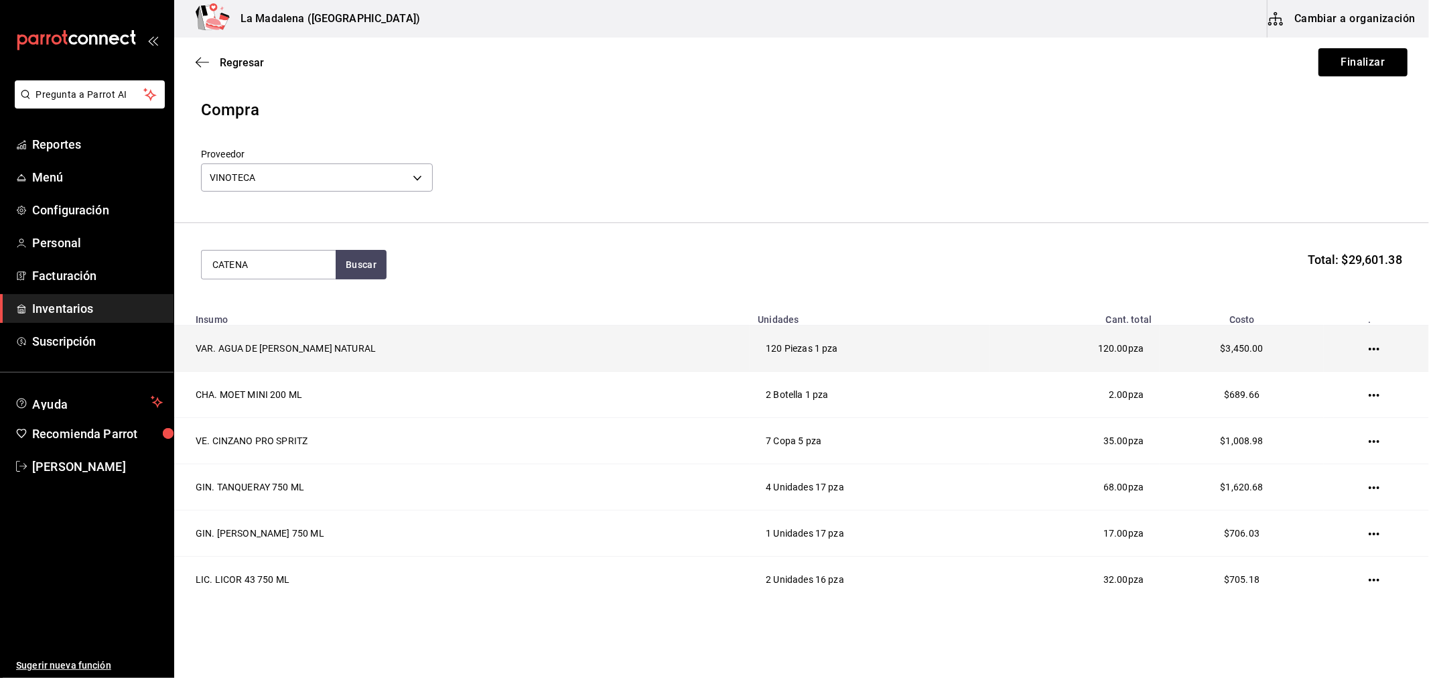
type input "CATENA"
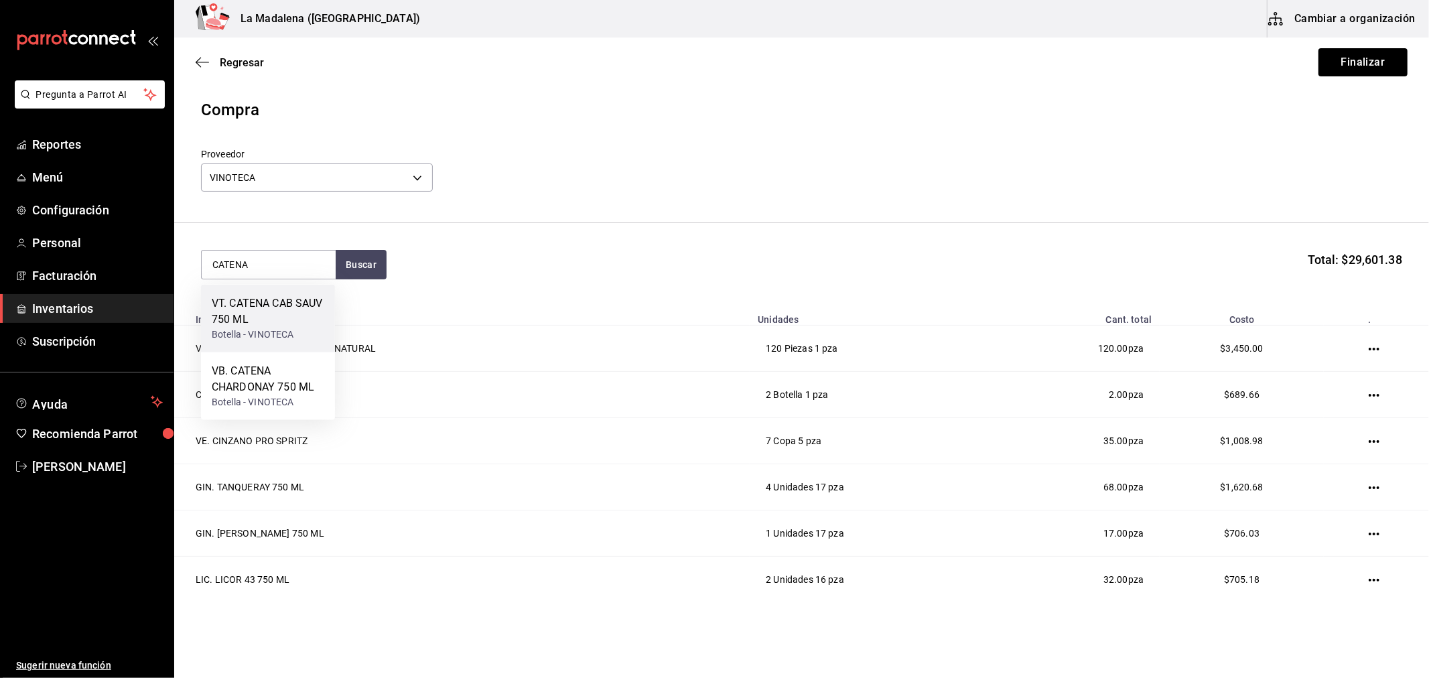
click at [306, 324] on div "VT. CATENA CAB SAUV 750 ML" at bounding box center [268, 311] width 113 height 32
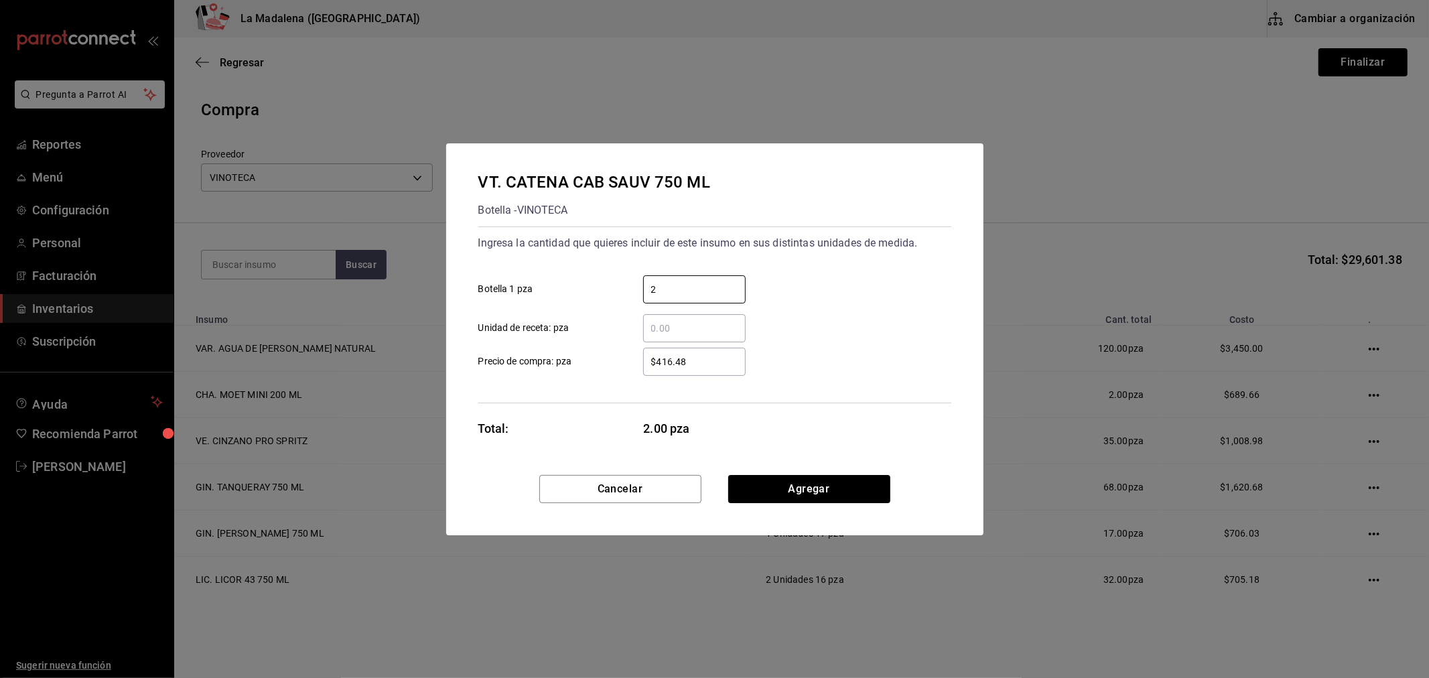
type input "2"
type input "$431.66"
click button "Agregar" at bounding box center [809, 489] width 162 height 28
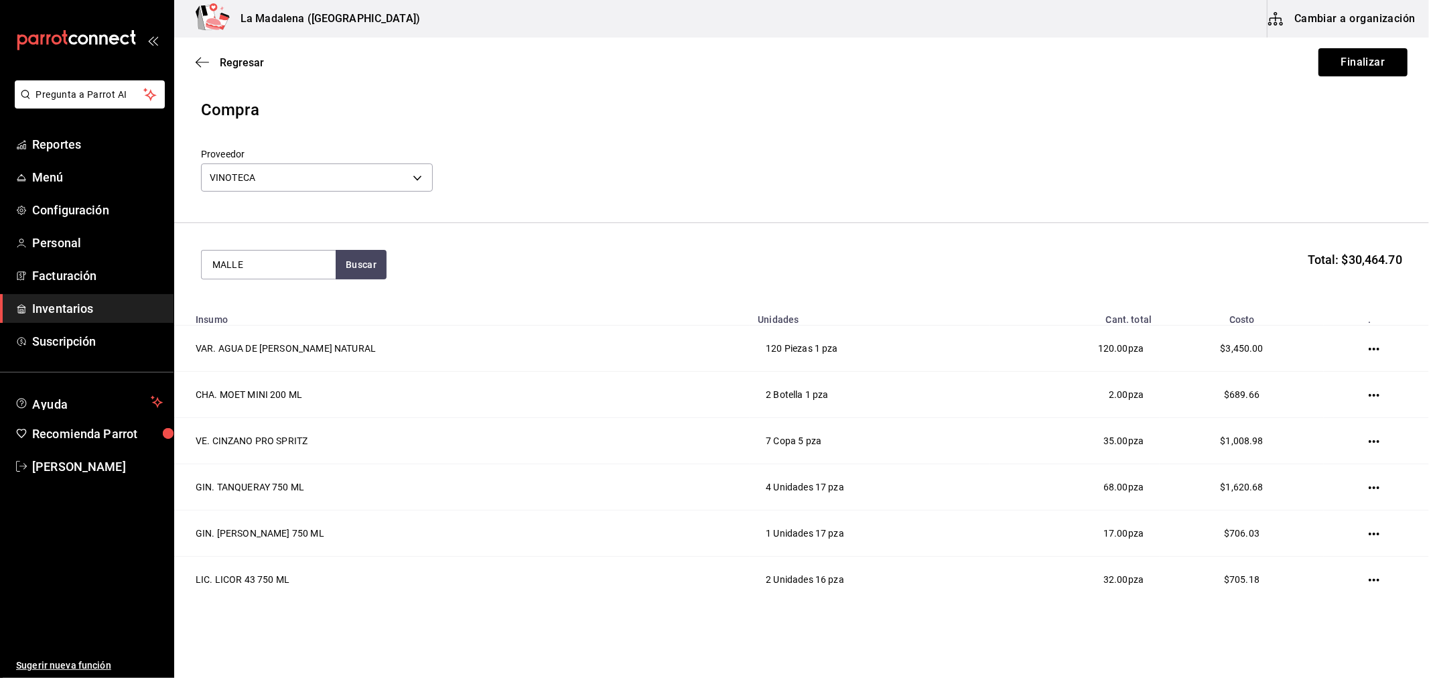
type input "MALLE"
click at [306, 324] on div "VT. EMILIO MORO MALLEOLUS" at bounding box center [268, 311] width 113 height 32
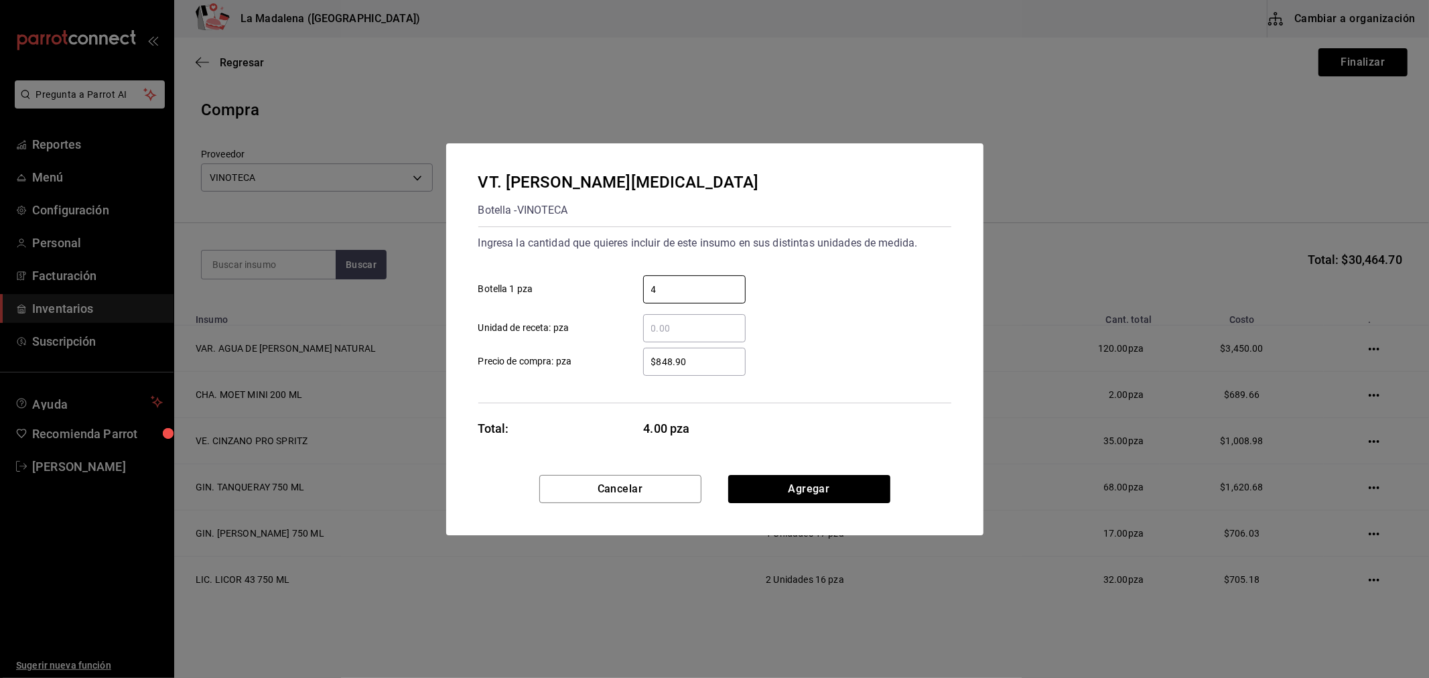
type input "4"
type input "$909.59"
click button "Agregar" at bounding box center [809, 489] width 162 height 28
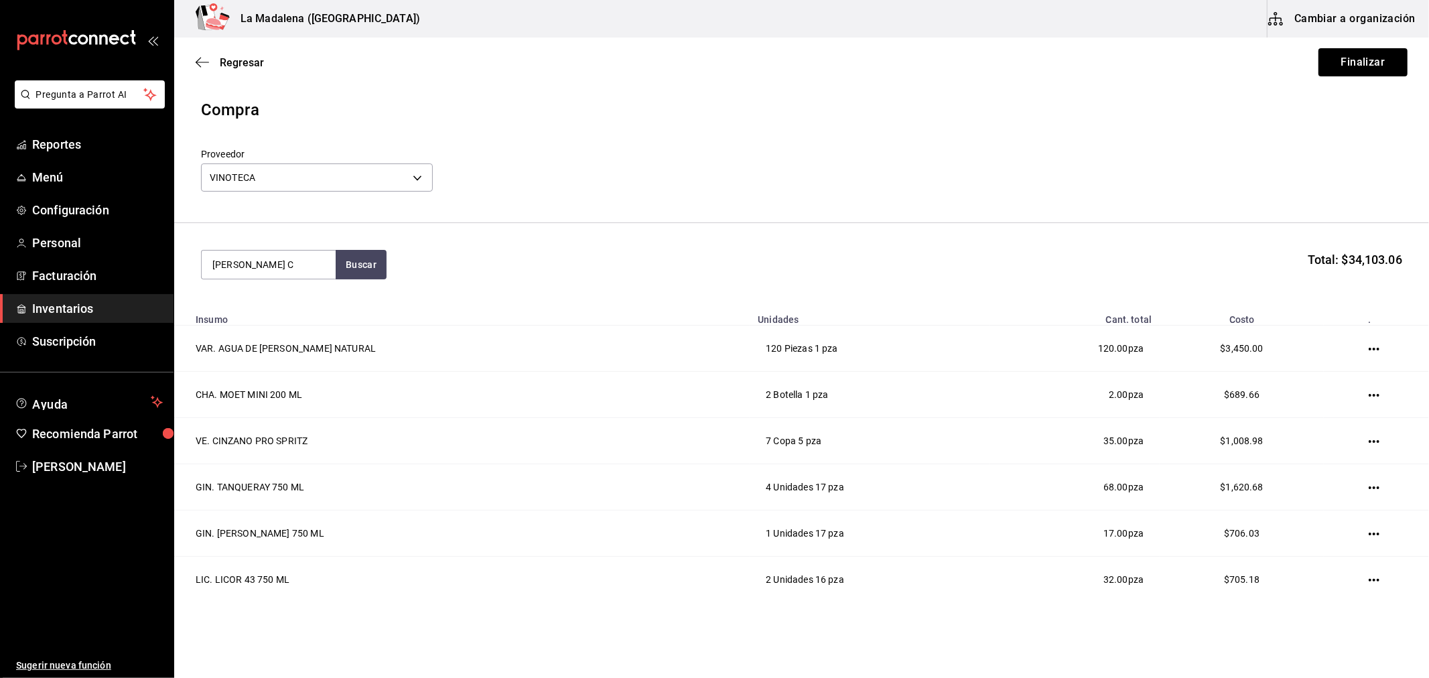
type input "MADERO C"
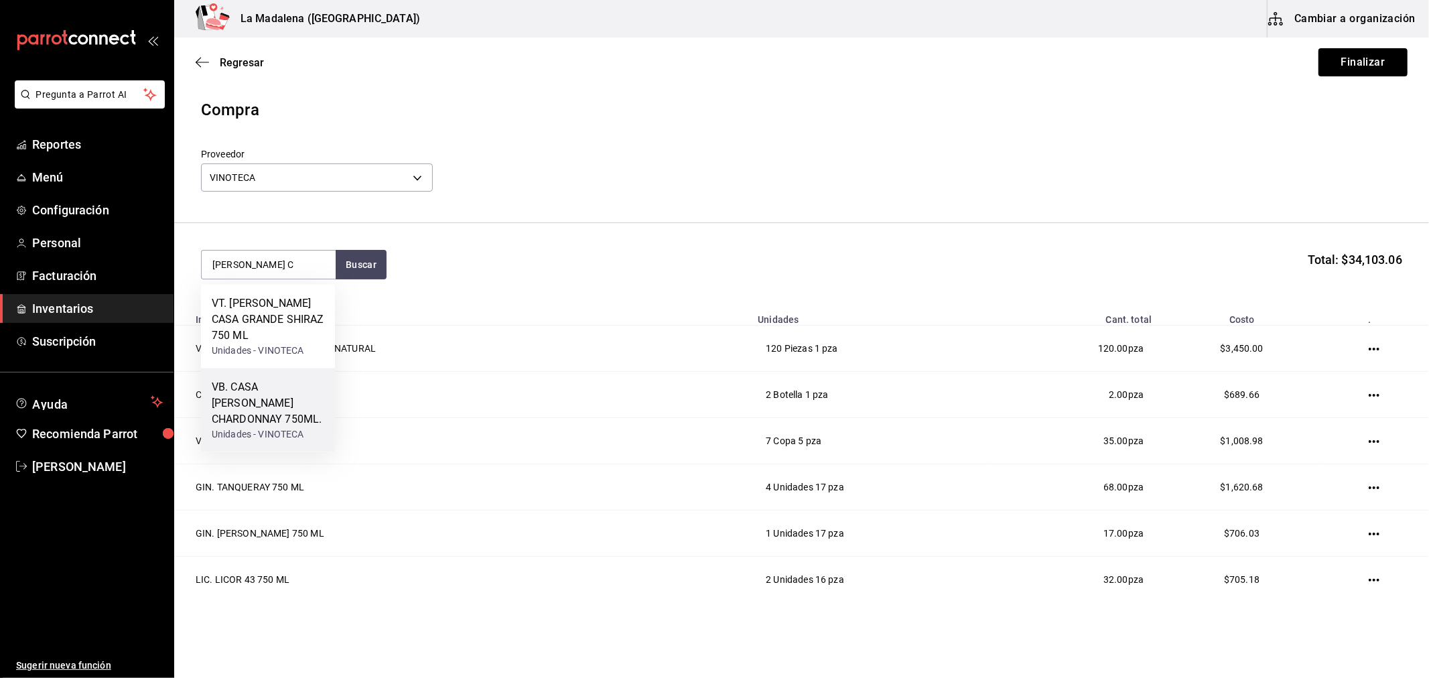
click at [276, 409] on div "VB. CASA MADERO CHARDONNAY 750ML." at bounding box center [268, 403] width 113 height 48
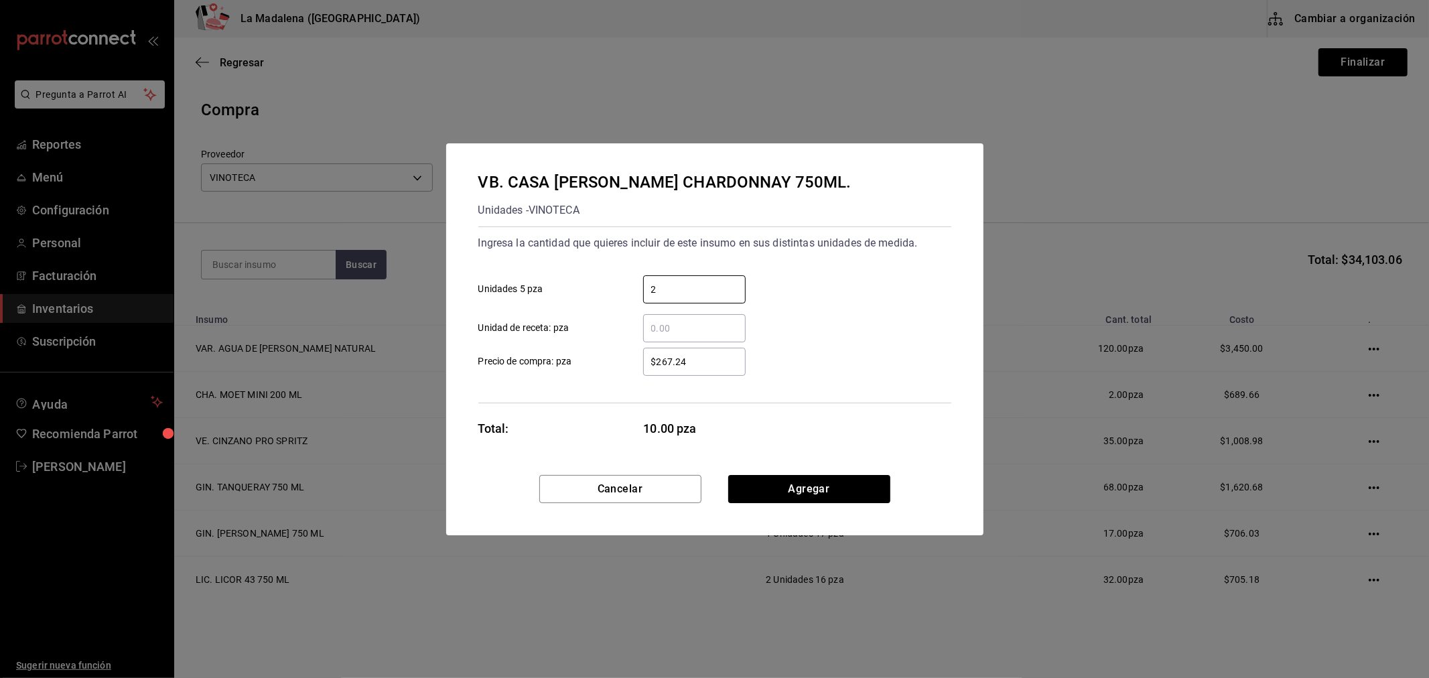
type input "2"
type input "$280.17"
click button "Agregar" at bounding box center [809, 489] width 162 height 28
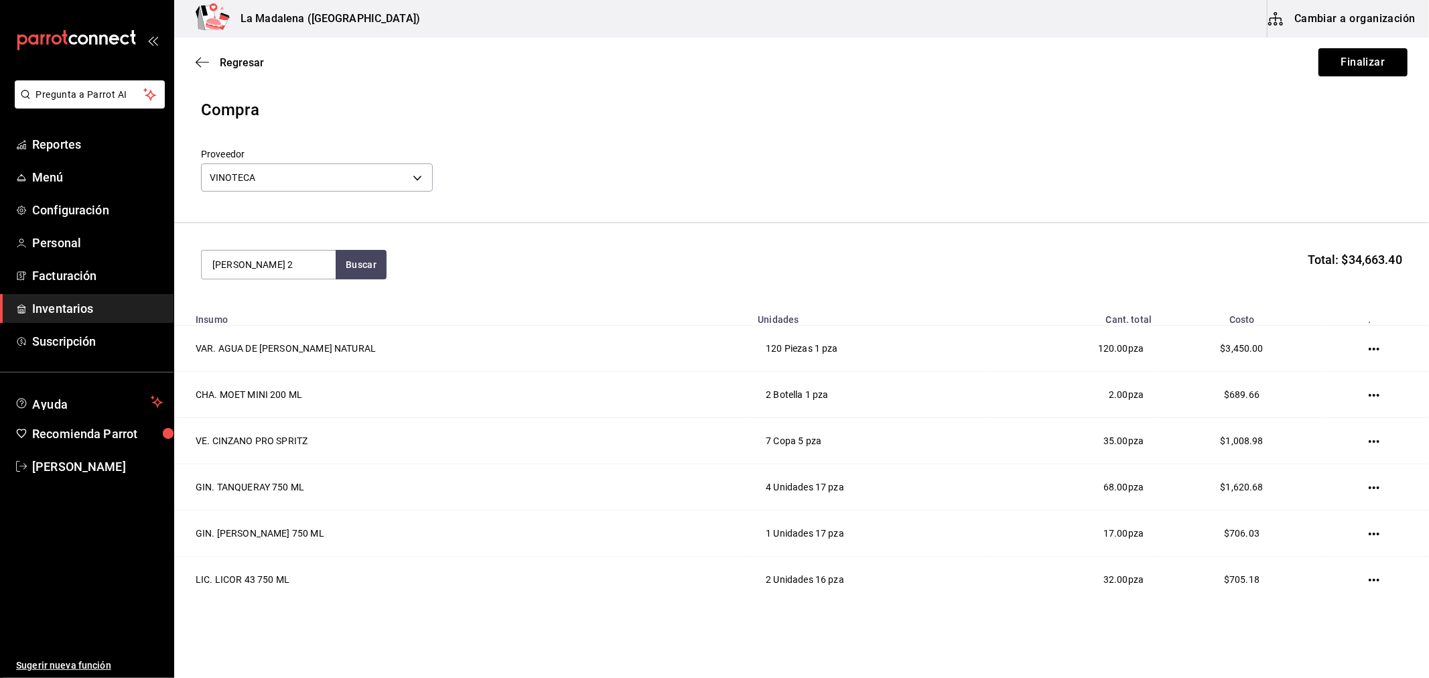
type input "MADERO 2"
click at [307, 344] on div "Unidades - VINOTECA" at bounding box center [268, 351] width 113 height 14
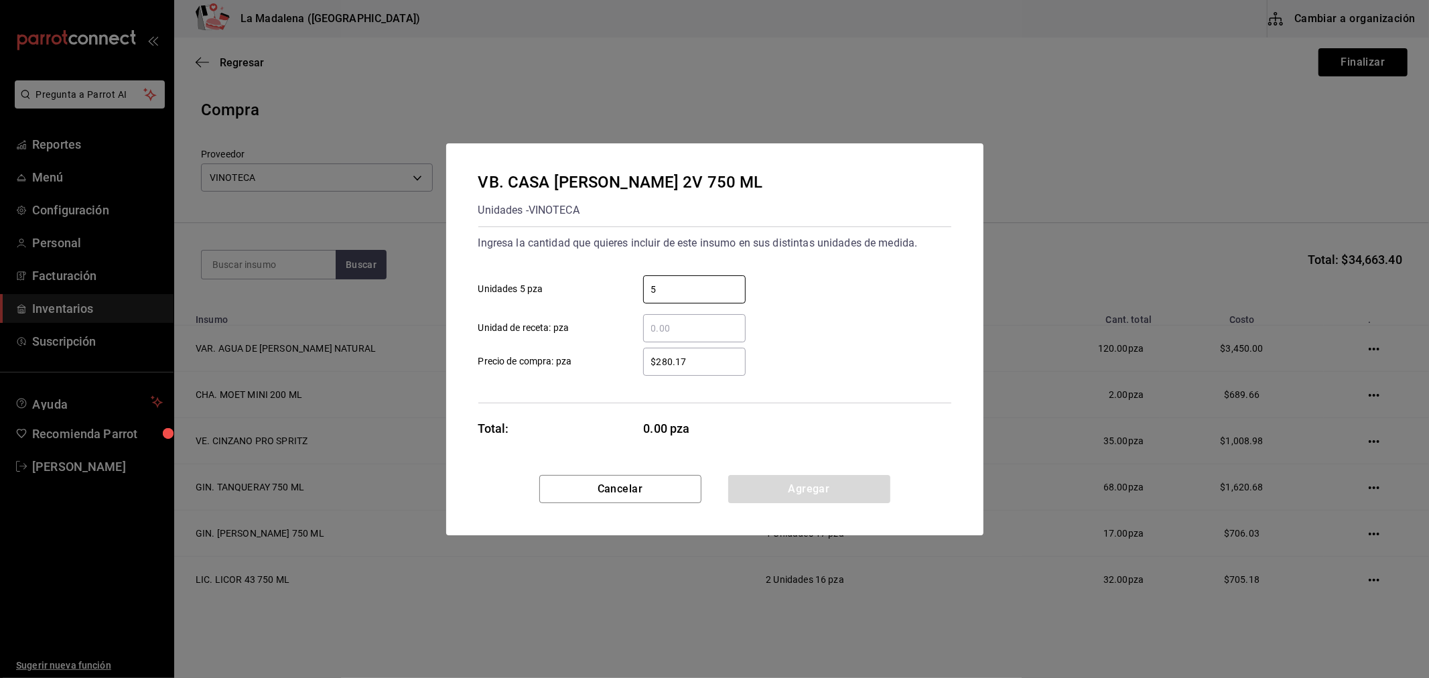
type input "5"
type input "$280.17"
click button "Agregar" at bounding box center [809, 489] width 162 height 28
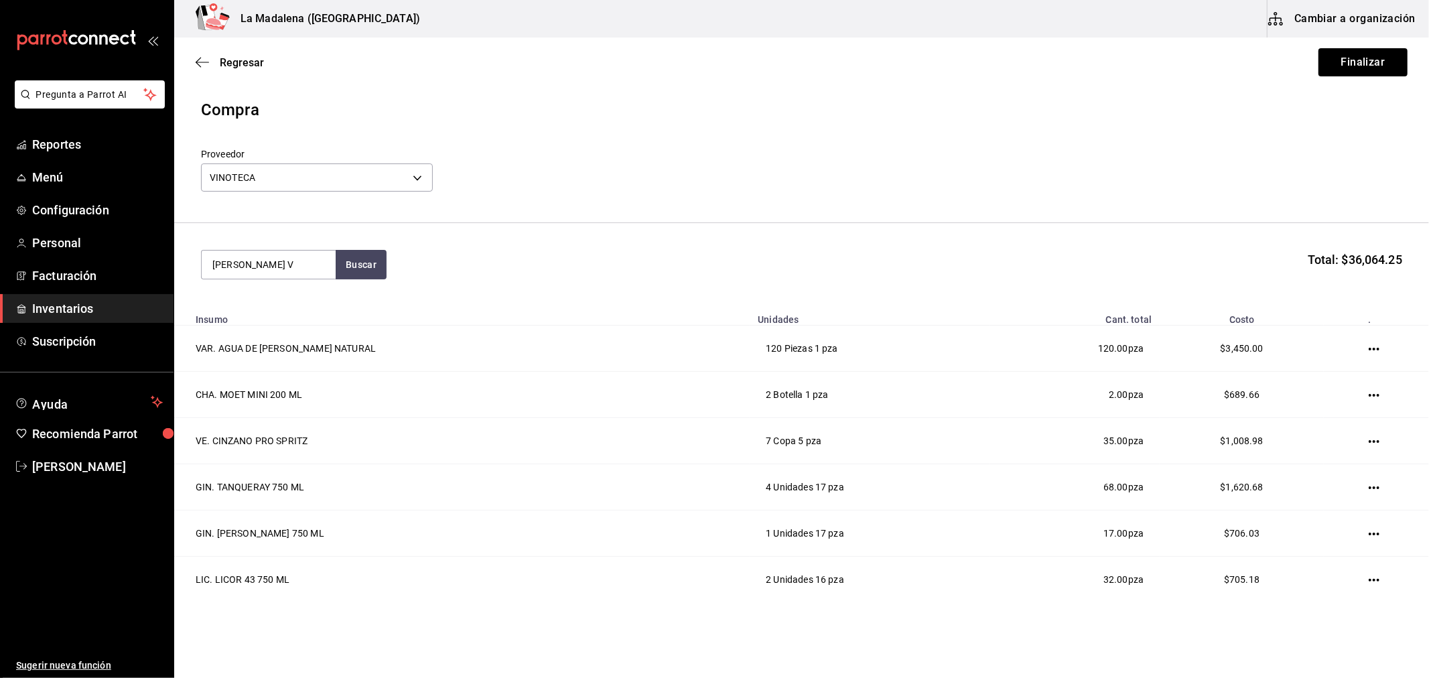
type input "MADERO V"
click at [307, 344] on div "Copa - VINOTECA" at bounding box center [268, 351] width 113 height 14
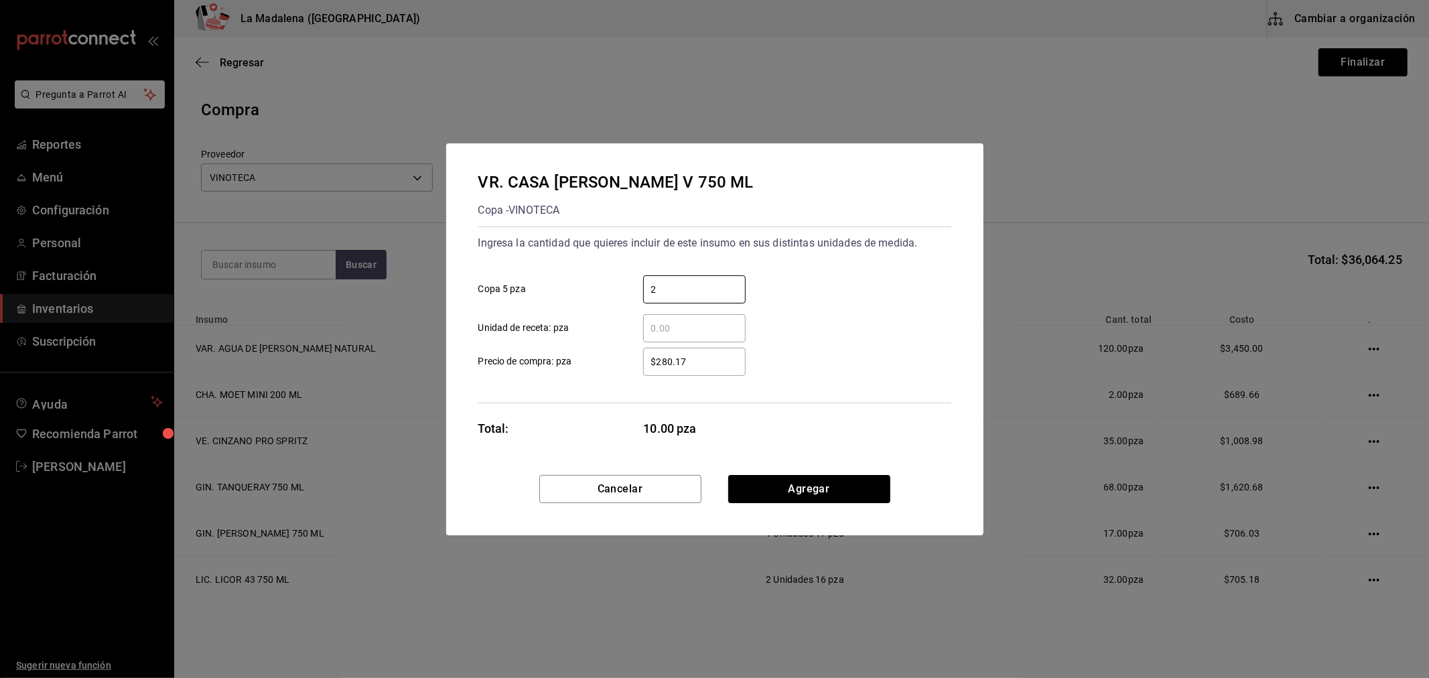
type input "2"
type input "$280.17"
click button "Agregar" at bounding box center [809, 489] width 162 height 28
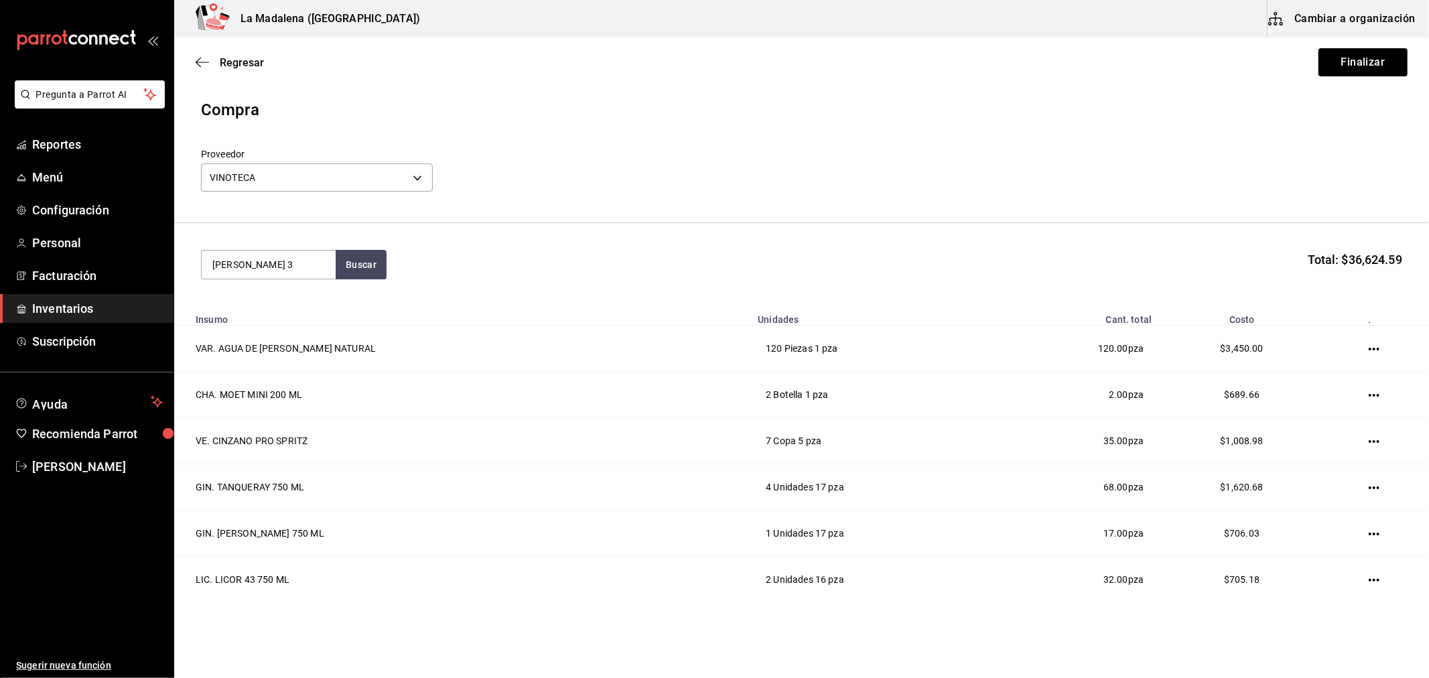
type input "MADERO 3"
click at [307, 344] on div "Copa - VINOTECA" at bounding box center [268, 351] width 113 height 14
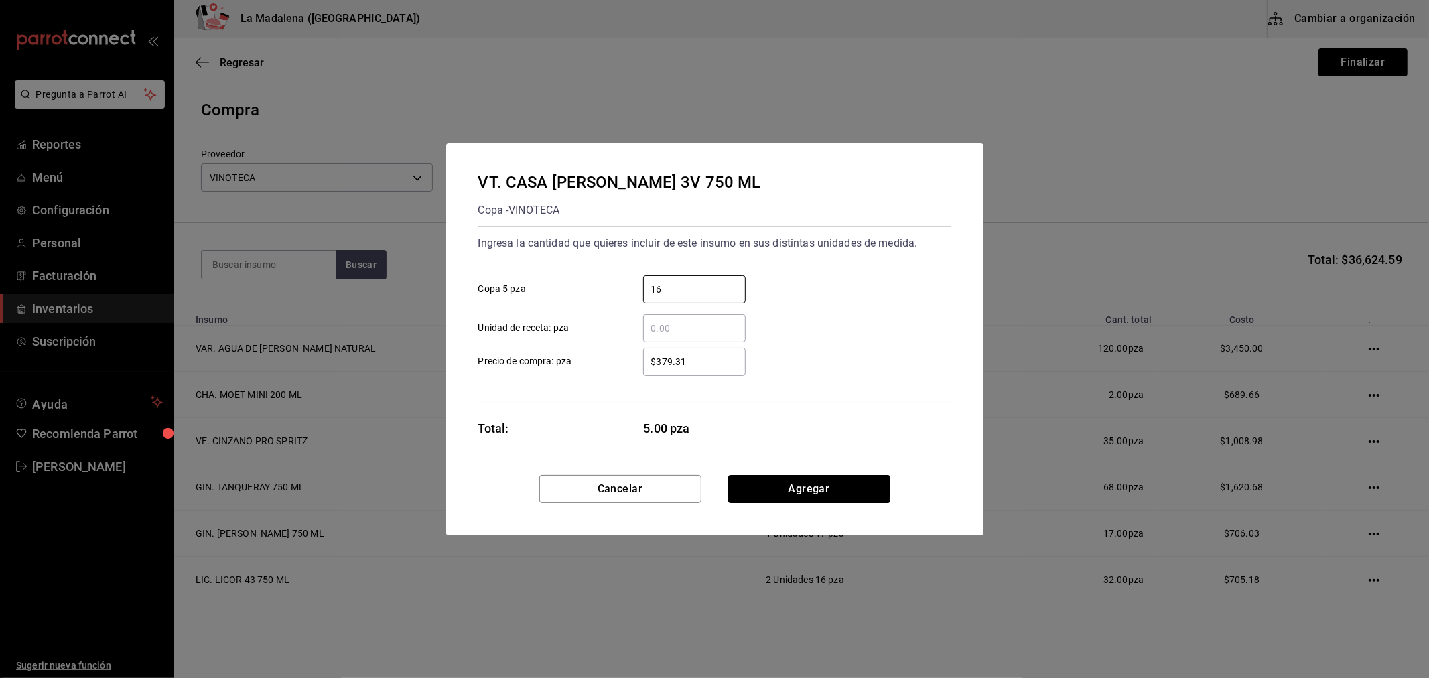
type input "16"
click button "Agregar" at bounding box center [809, 489] width 162 height 28
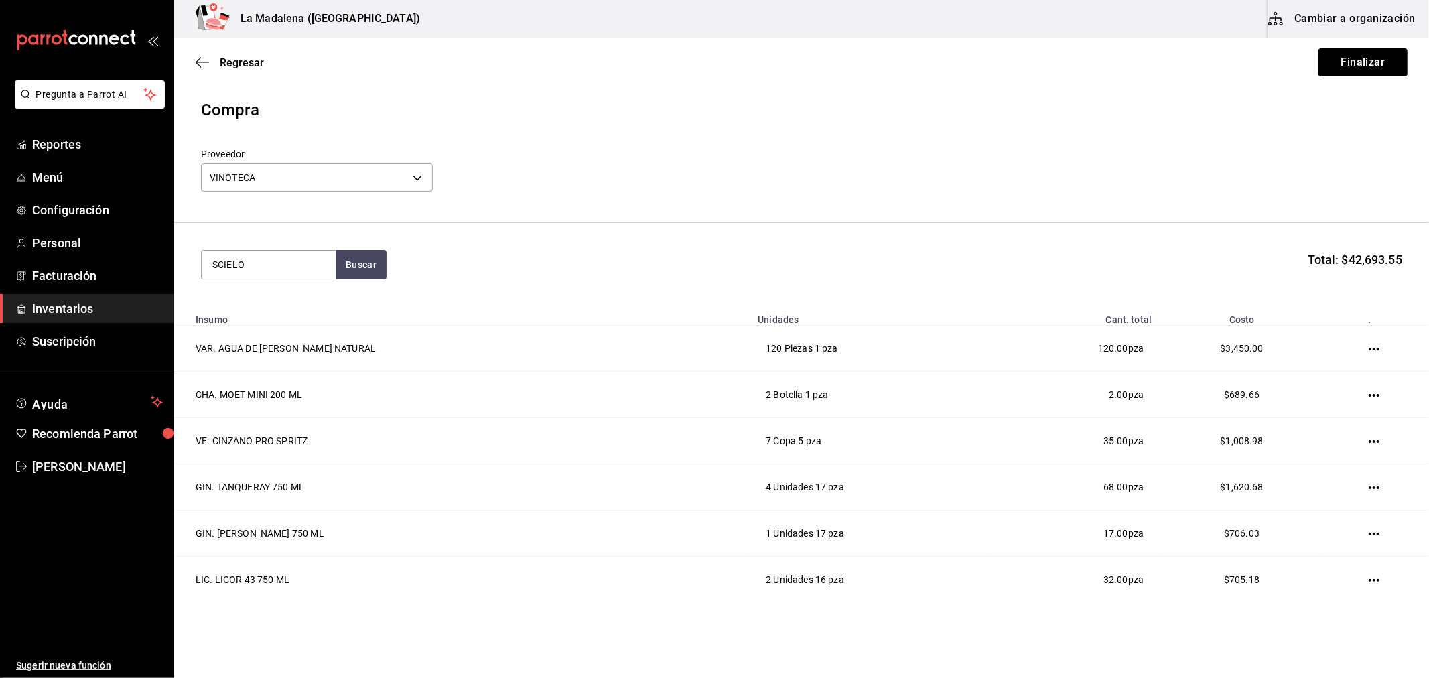
type input "SCIELO"
click at [307, 333] on div "VT. SCIELO 750ML Botella - VINOTECA" at bounding box center [268, 311] width 134 height 52
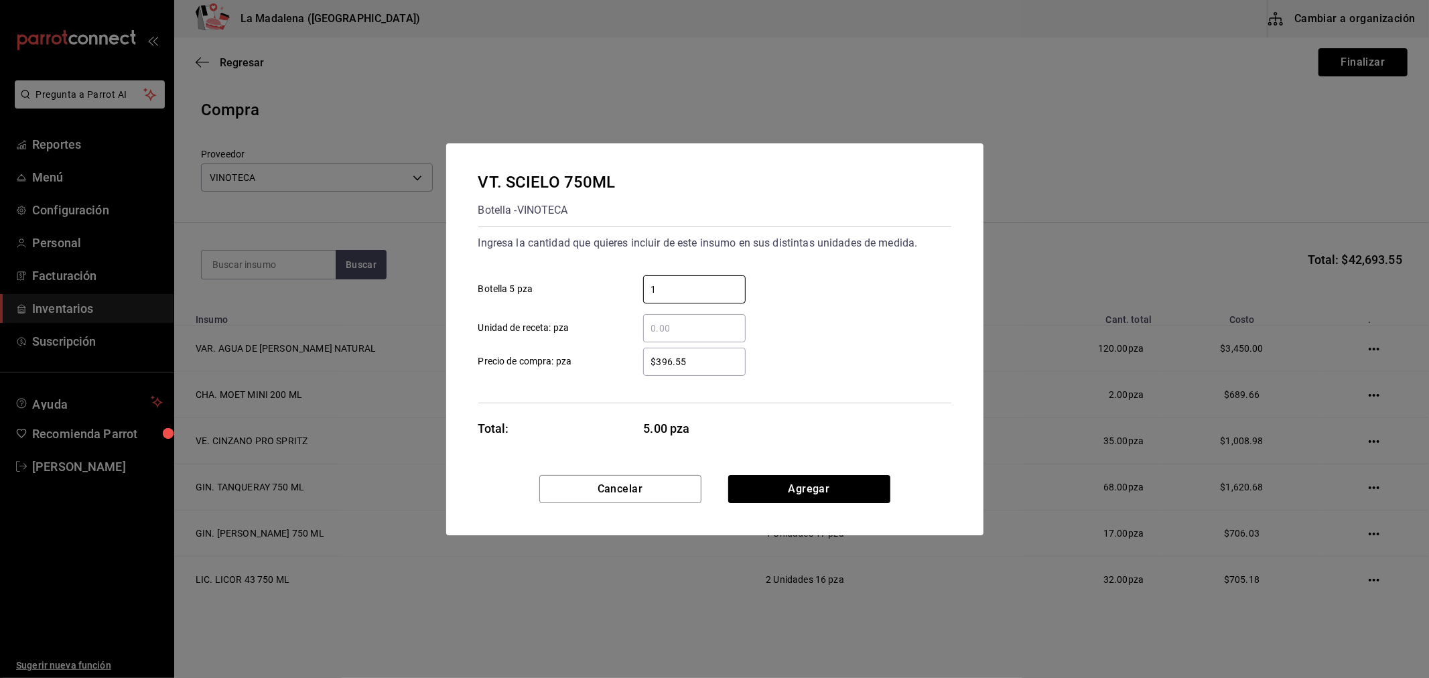
type input "1"
type input "$311.05"
click button "Agregar" at bounding box center [809, 489] width 162 height 28
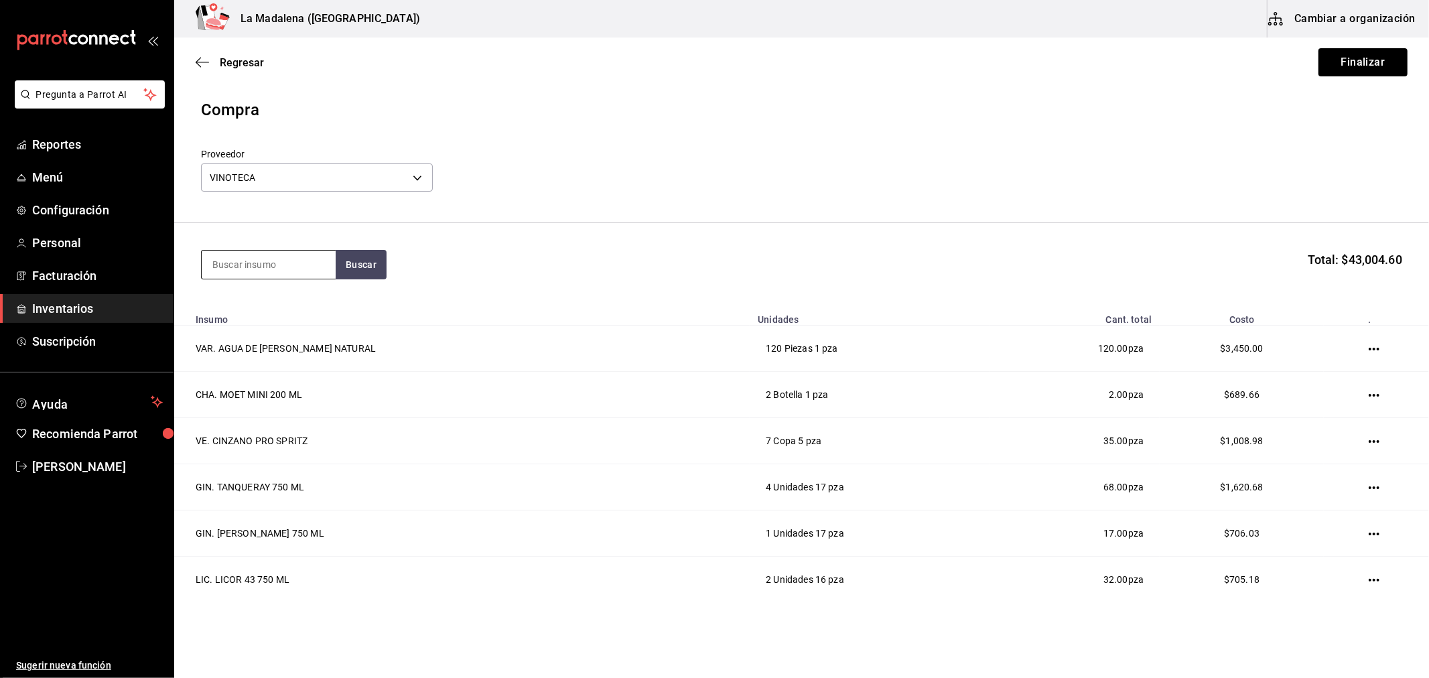
click at [297, 270] on input at bounding box center [269, 265] width 134 height 28
type input "MADERO"
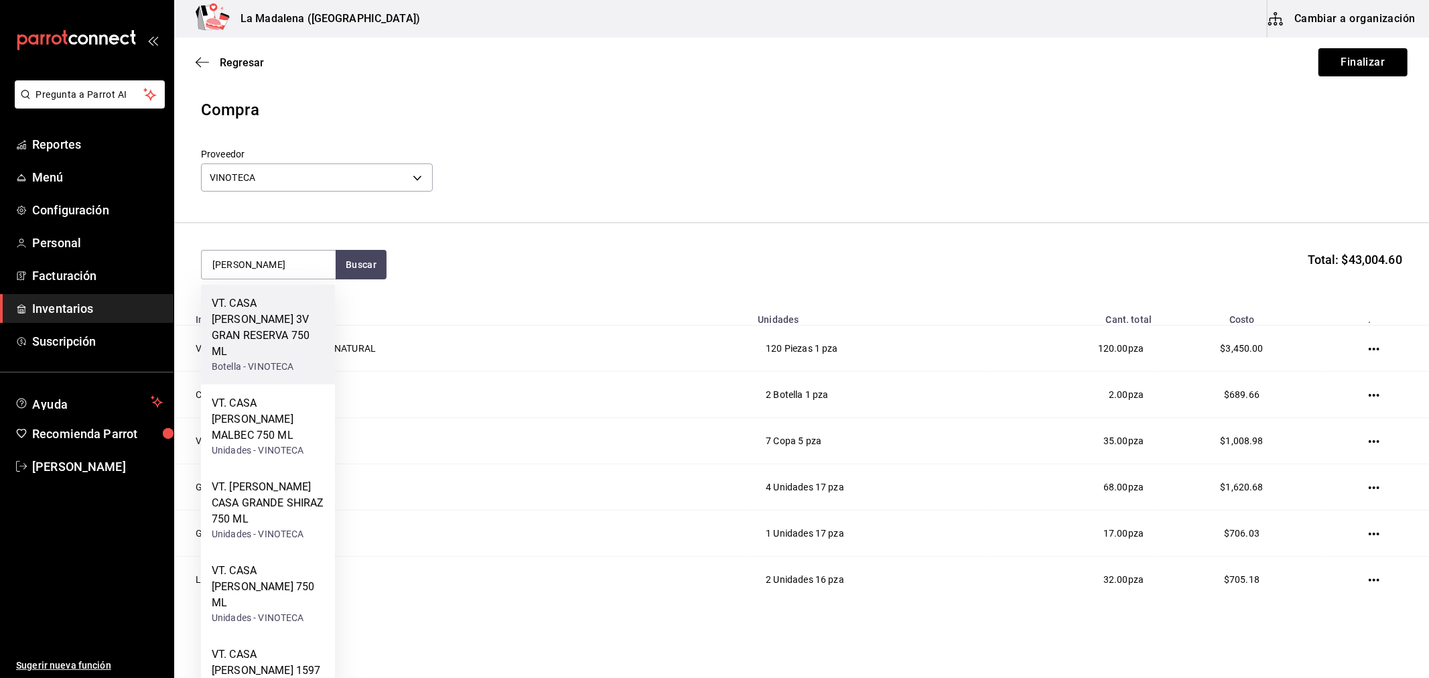
click at [297, 330] on div "VT. CASA MADERO 3V GRAN RESERVA 750 ML" at bounding box center [268, 327] width 113 height 64
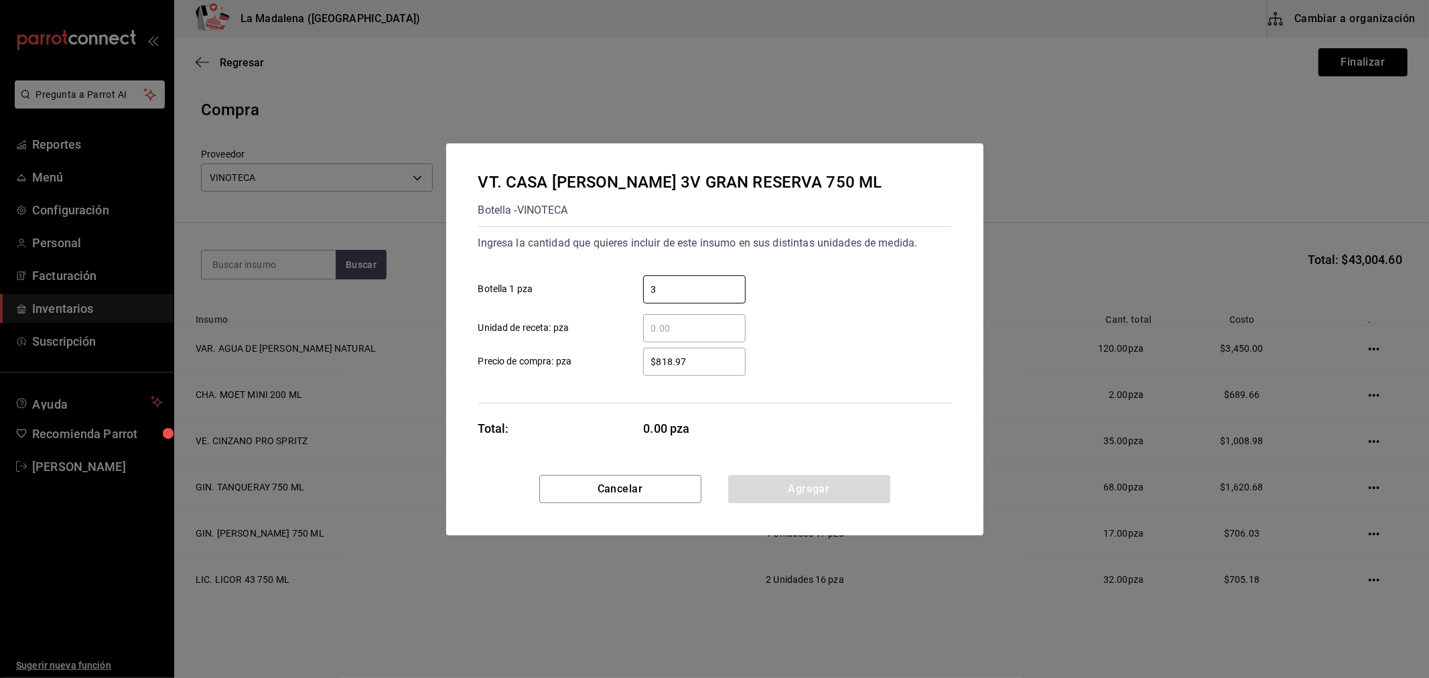
type input "3"
type input "$836.21"
click button "Agregar" at bounding box center [809, 489] width 162 height 28
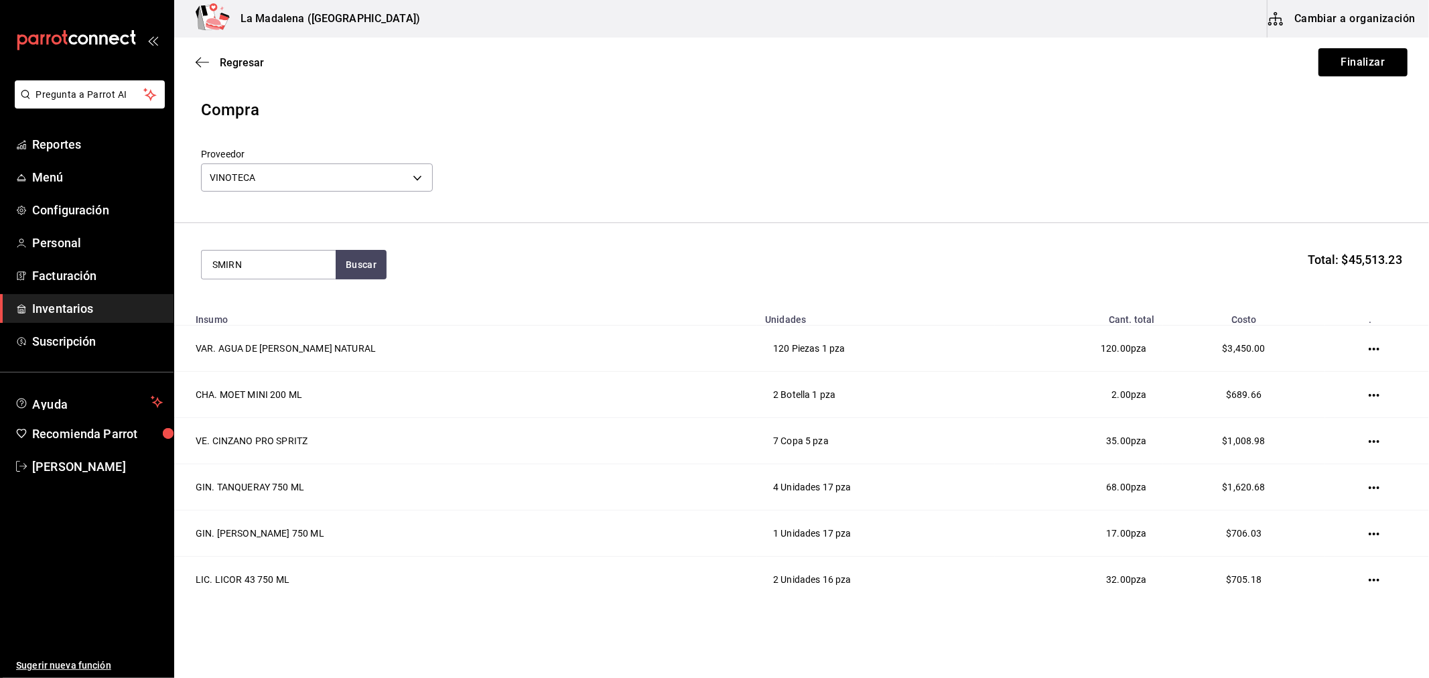
type input "SMIRN"
click at [303, 328] on div "Unidades - VINOTECA" at bounding box center [268, 335] width 113 height 14
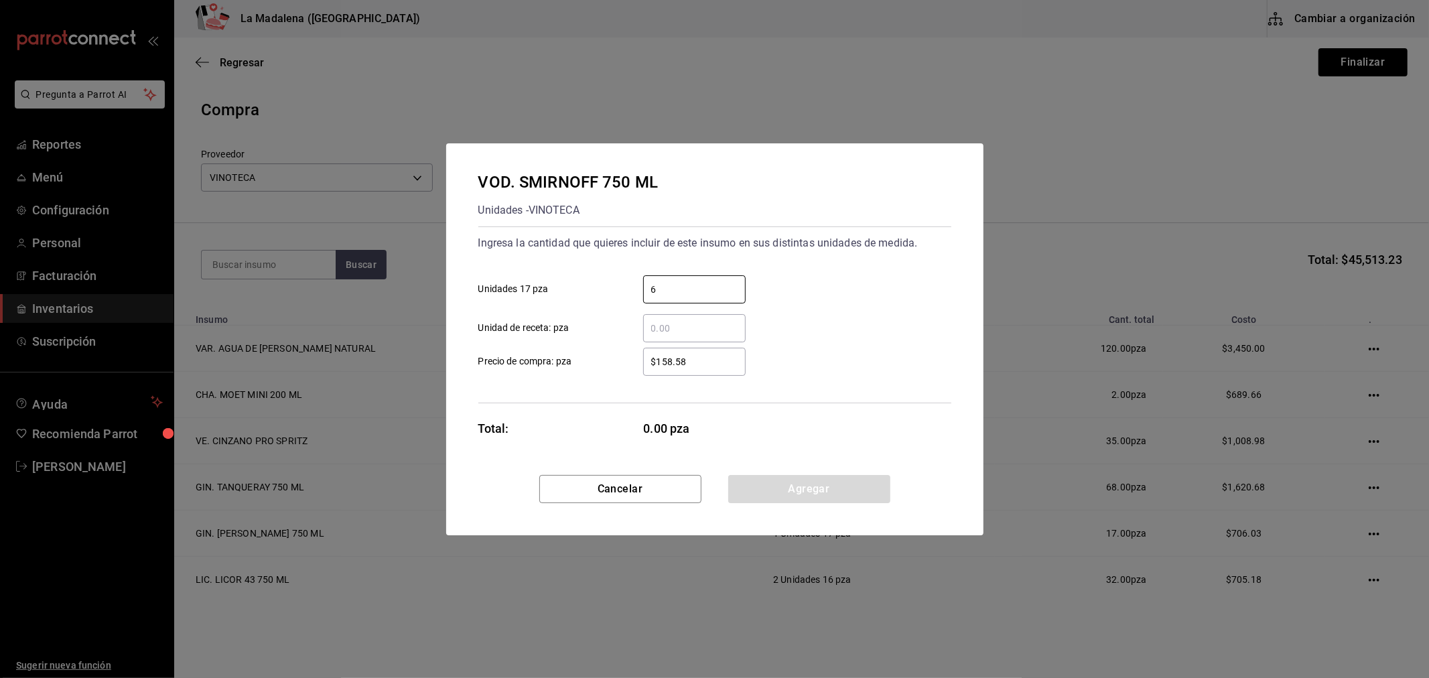
type input "6"
type input "$181.04"
click button "Agregar" at bounding box center [809, 489] width 162 height 28
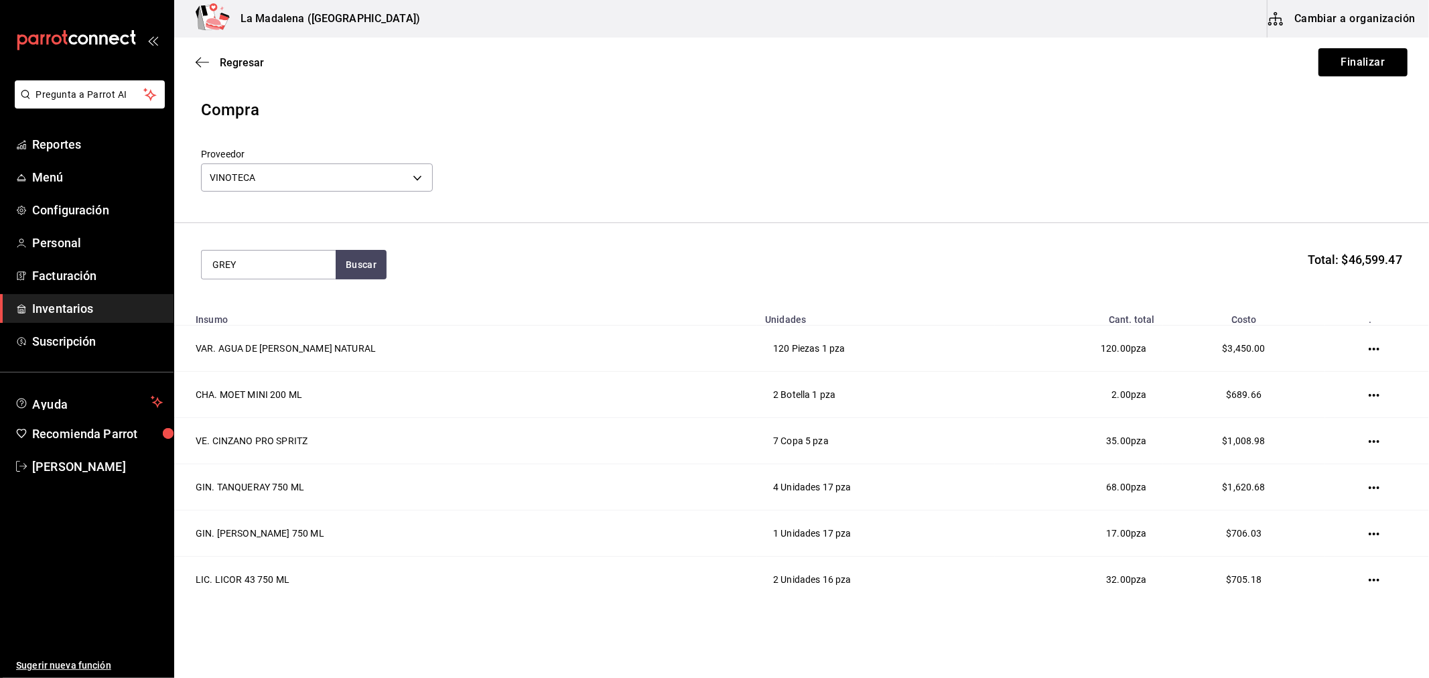
type input "GREY"
click at [303, 328] on div "Unidades - VINOTECA" at bounding box center [268, 335] width 113 height 14
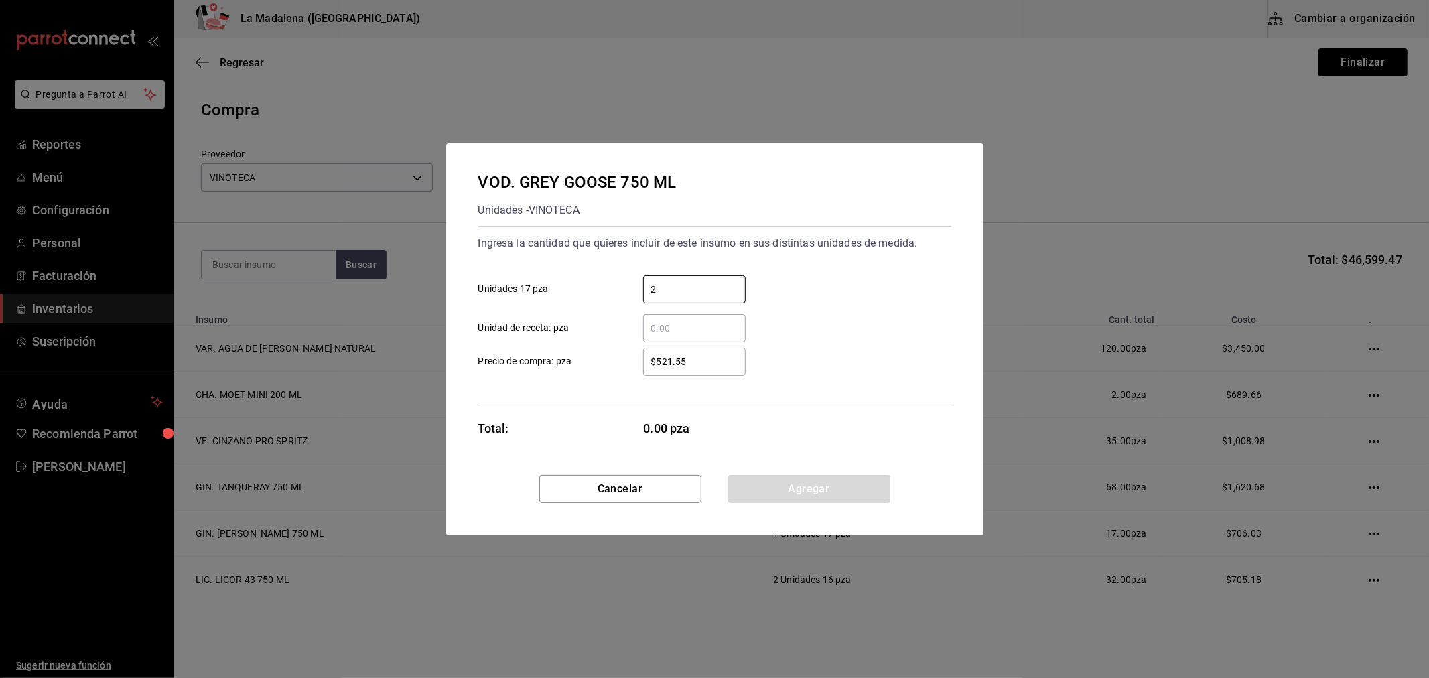
type input "2"
type input "$566.38"
click button "Agregar" at bounding box center [809, 489] width 162 height 28
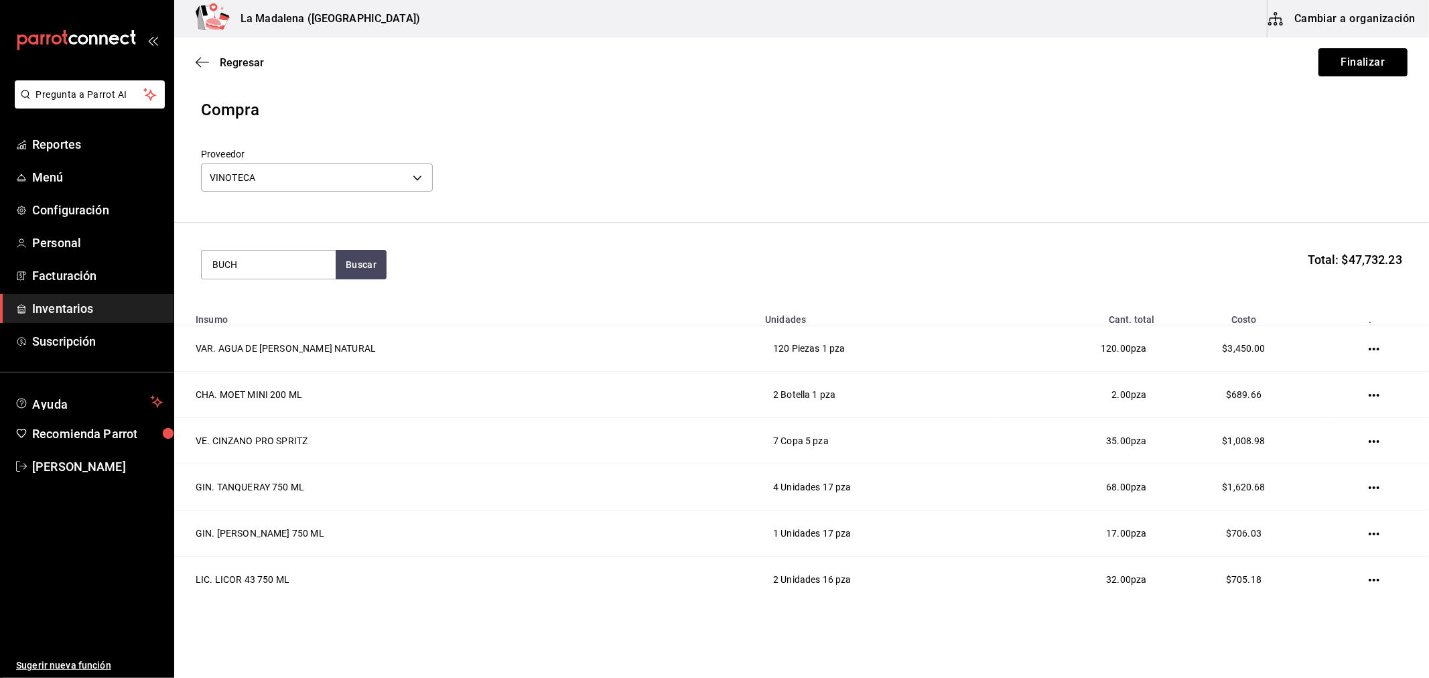
type input "BUCH"
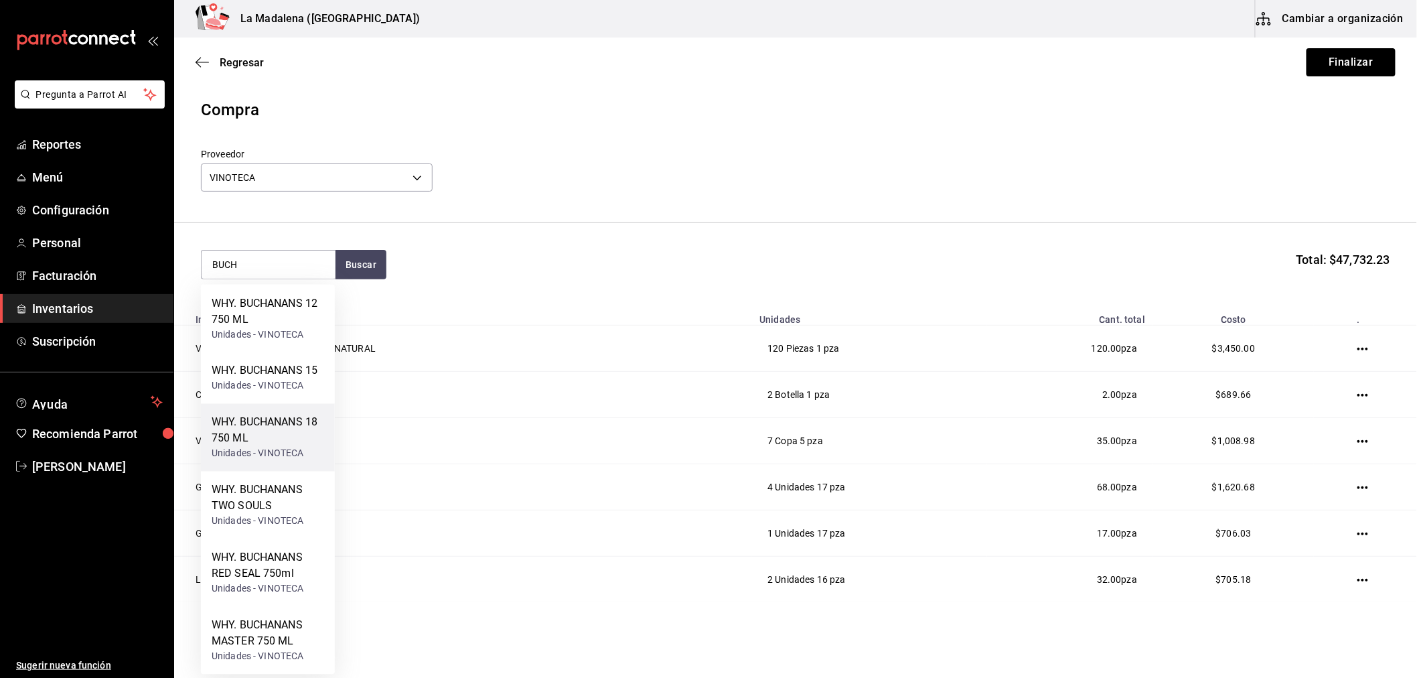
click at [288, 419] on div "WHY. BUCHANANS 18 750 ML" at bounding box center [268, 431] width 113 height 32
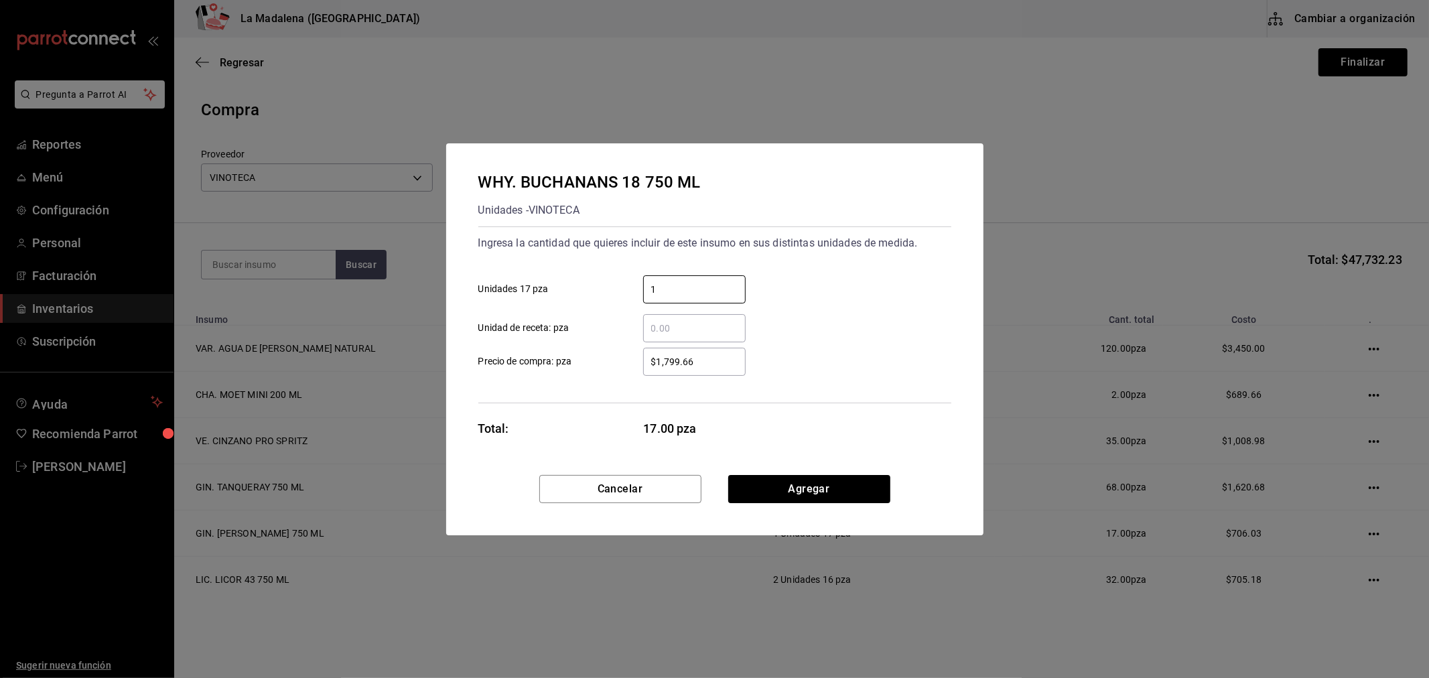
type input "1"
type input "$1,799.66"
click button "Agregar" at bounding box center [809, 489] width 162 height 28
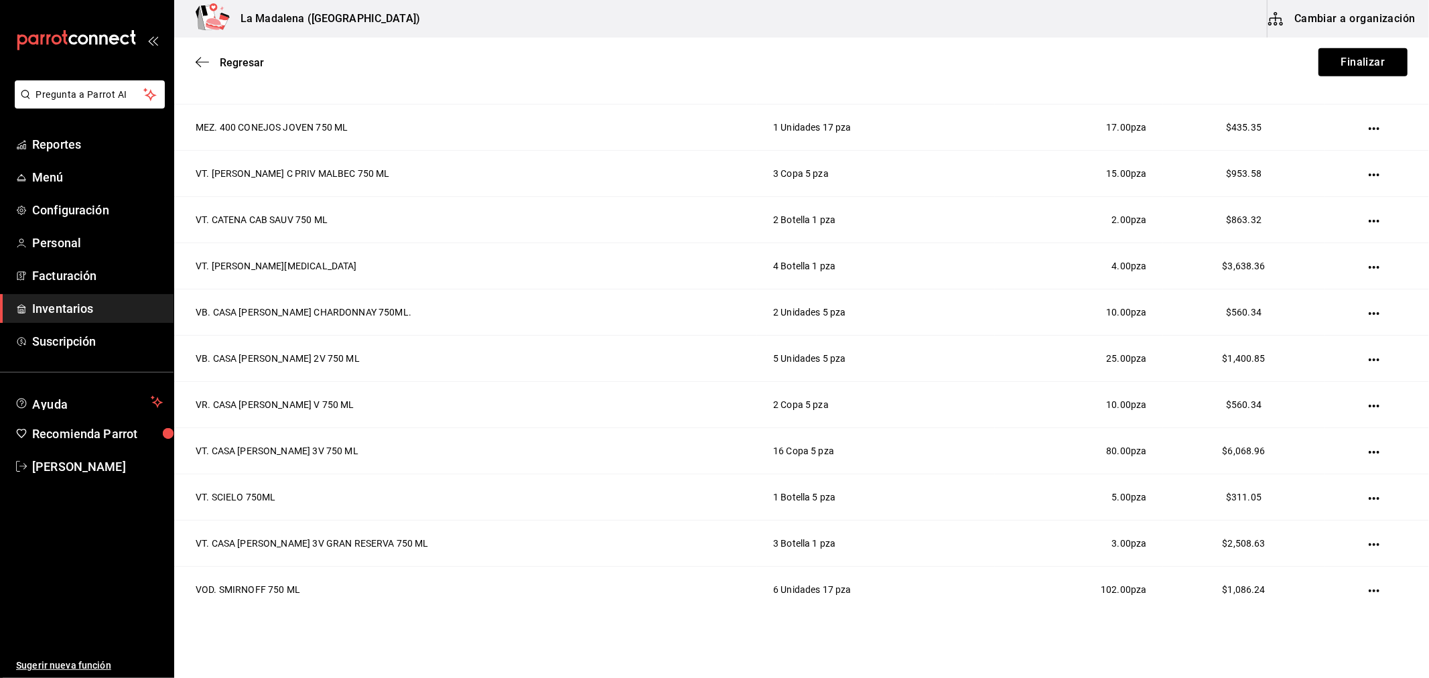
scroll to position [1246, 0]
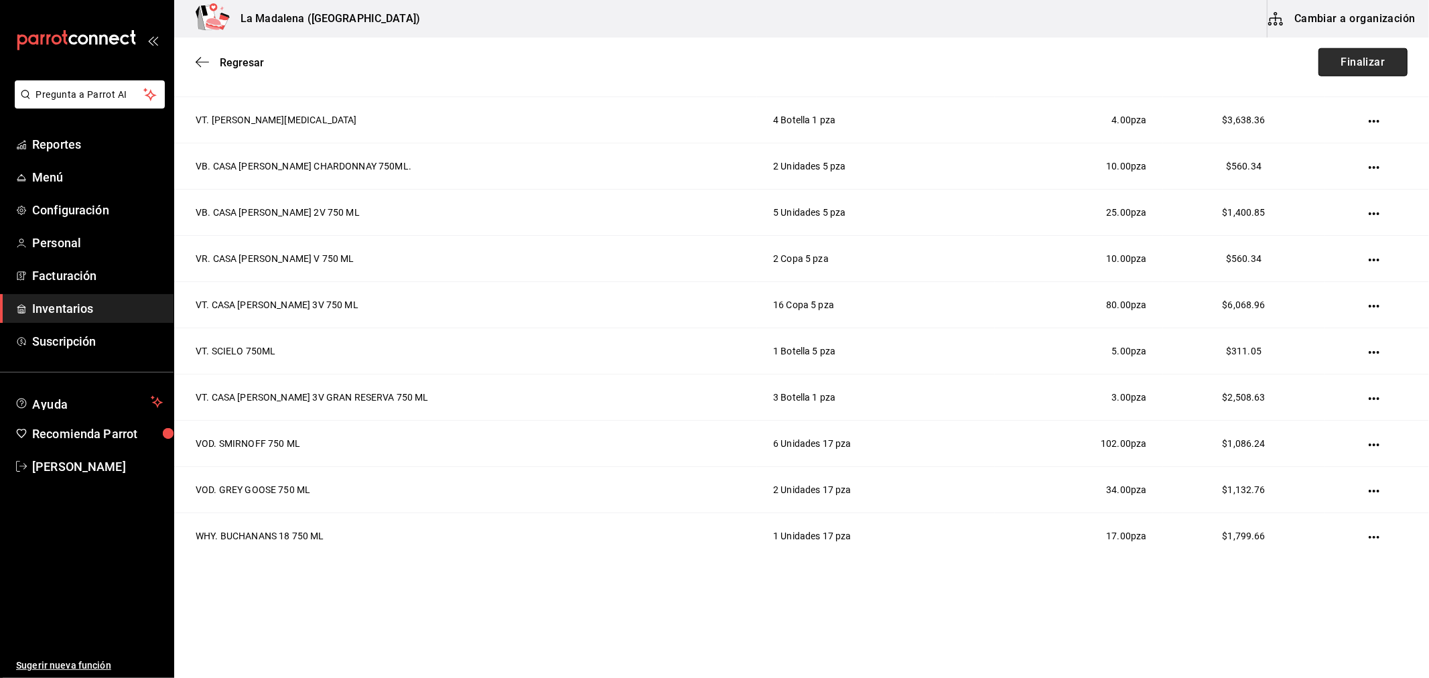
click at [1356, 72] on button "Finalizar" at bounding box center [1362, 62] width 89 height 28
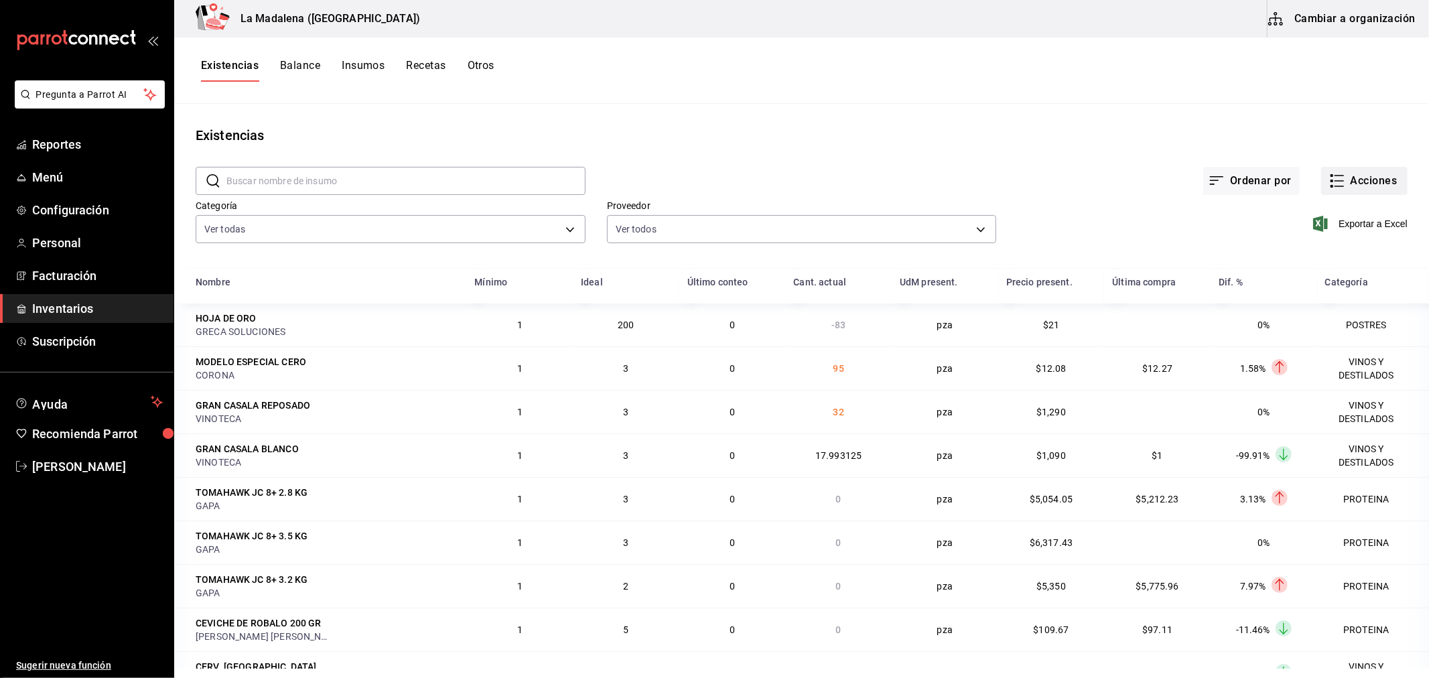
click at [1348, 175] on button "Acciones" at bounding box center [1364, 181] width 86 height 28
click at [1347, 258] on span "Compra" at bounding box center [1351, 253] width 113 height 14
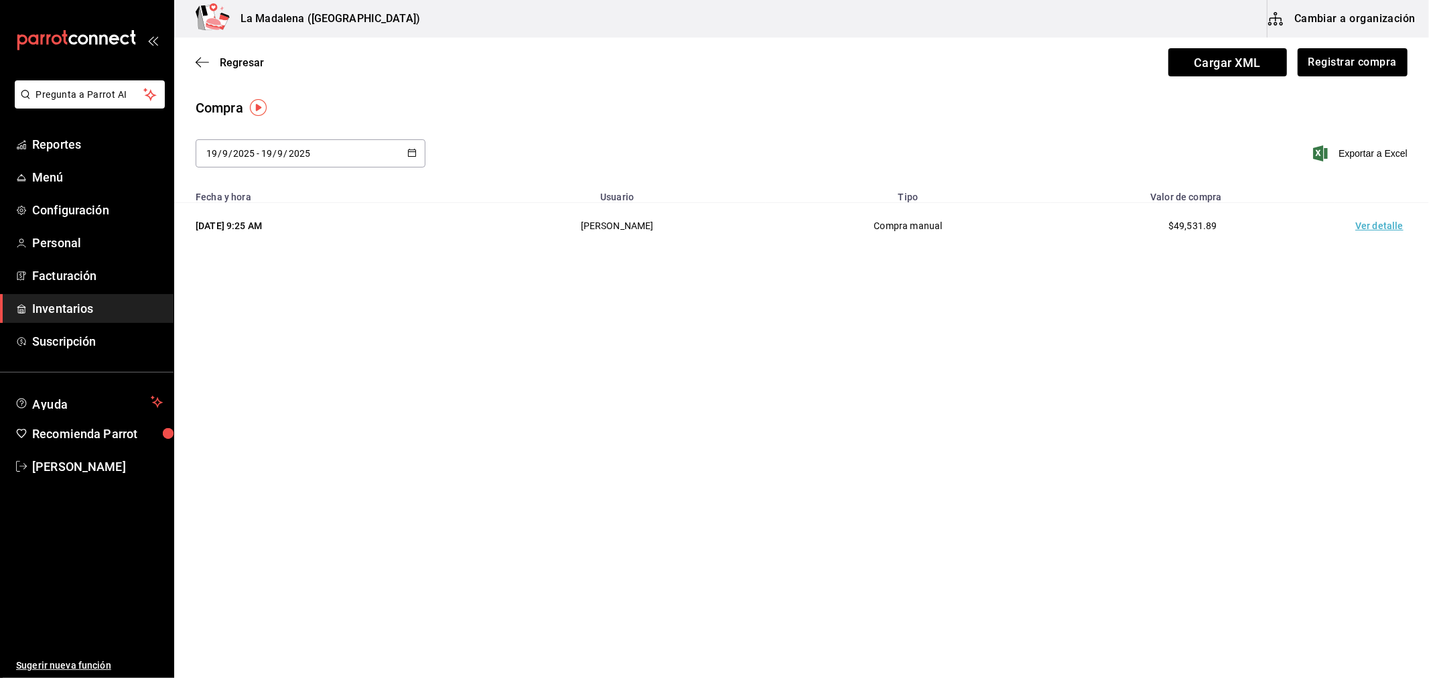
click at [1358, 34] on button "Cambiar a organización" at bounding box center [1342, 19] width 151 height 38
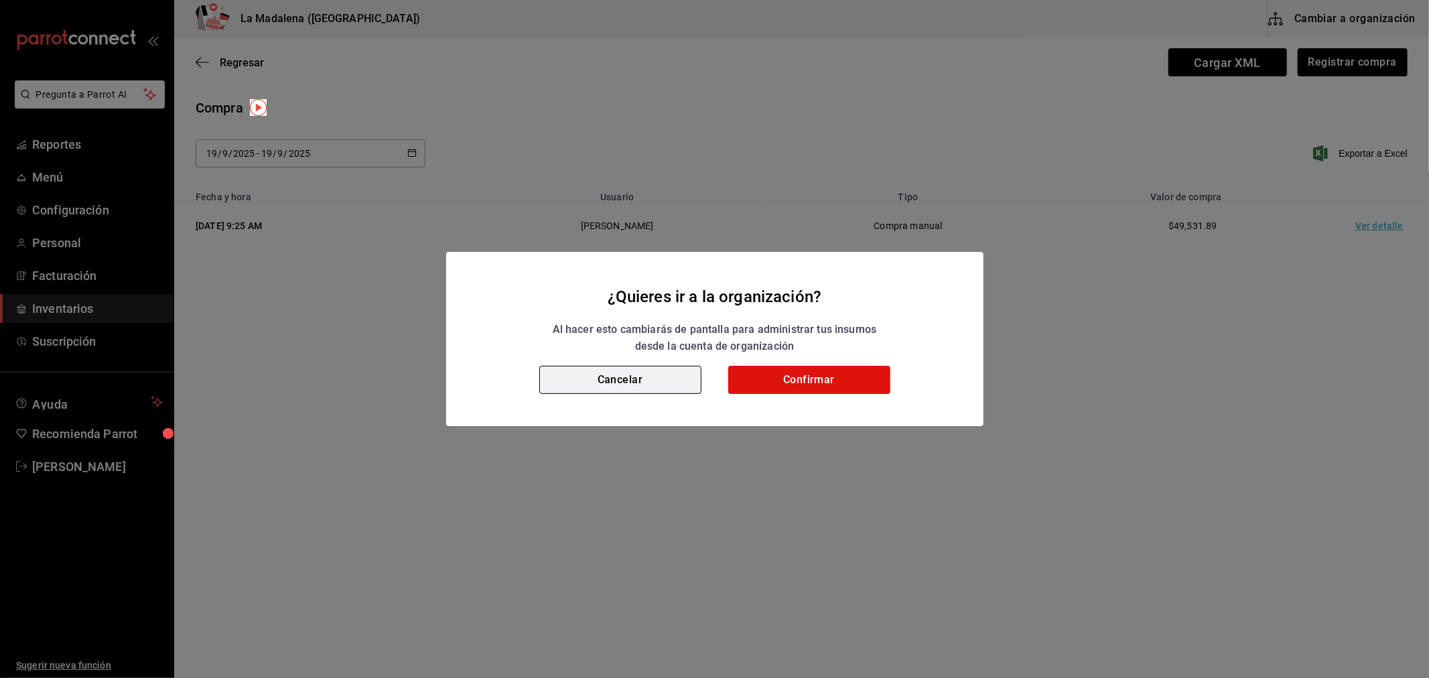
click at [626, 389] on button "Cancelar" at bounding box center [620, 380] width 162 height 28
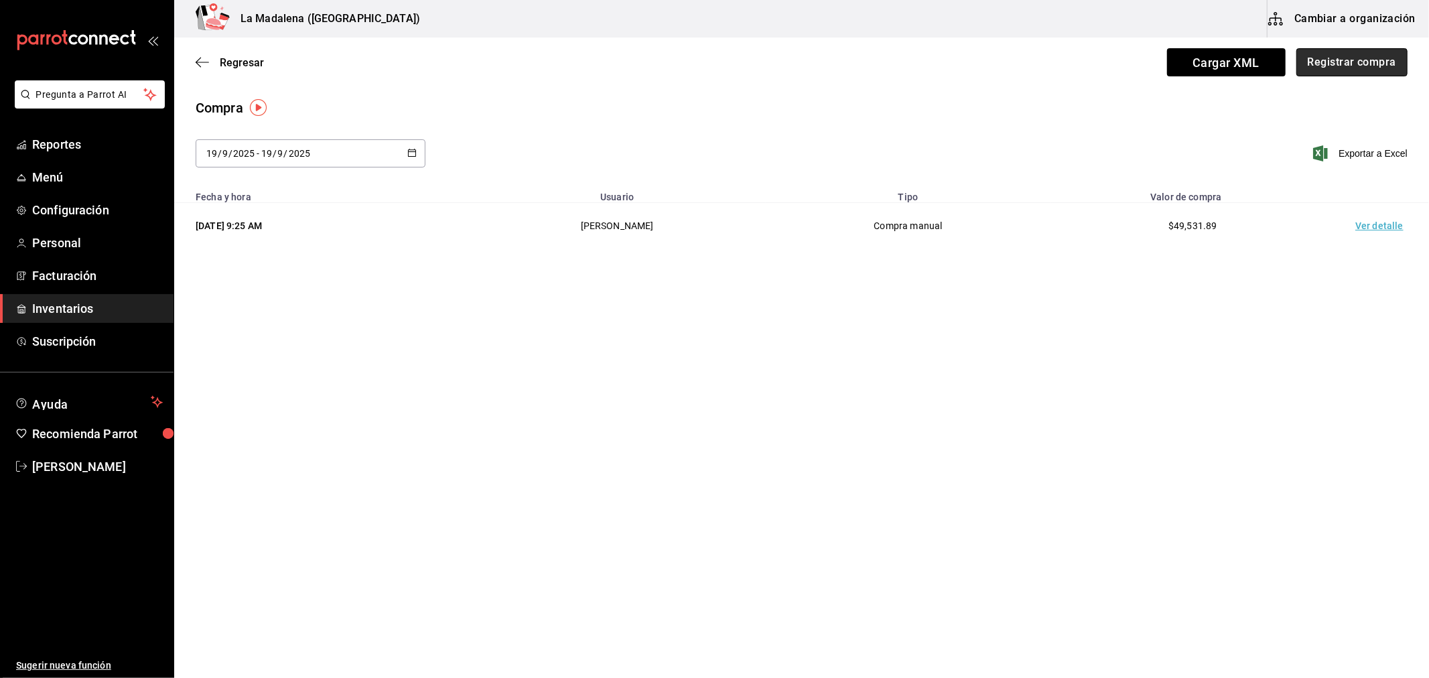
click at [1348, 64] on button "Registrar compra" at bounding box center [1351, 62] width 111 height 28
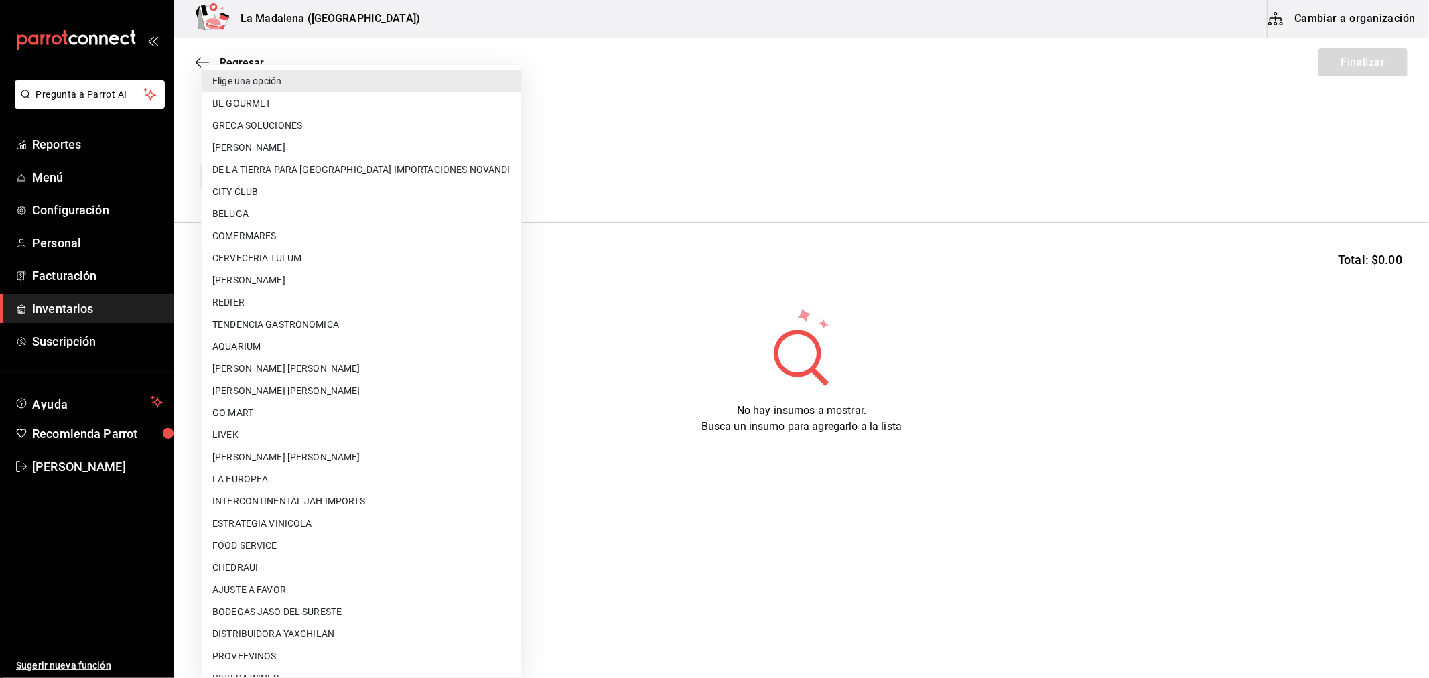
click at [347, 190] on body "Pregunta a Parrot AI Reportes Menú Configuración Personal Facturación Inventari…" at bounding box center [714, 301] width 1429 height 602
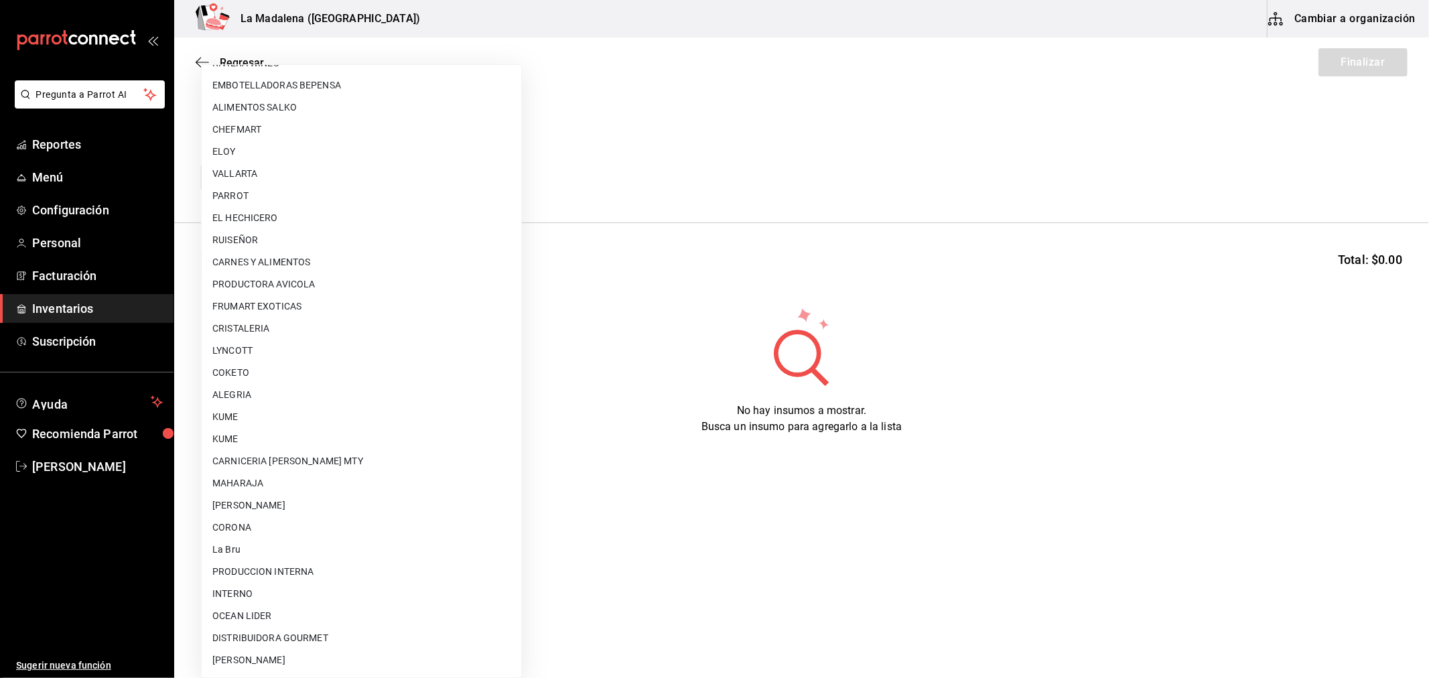
type input "e4f8d1a8-9d48-4887-ad4f-894bad2a771b"
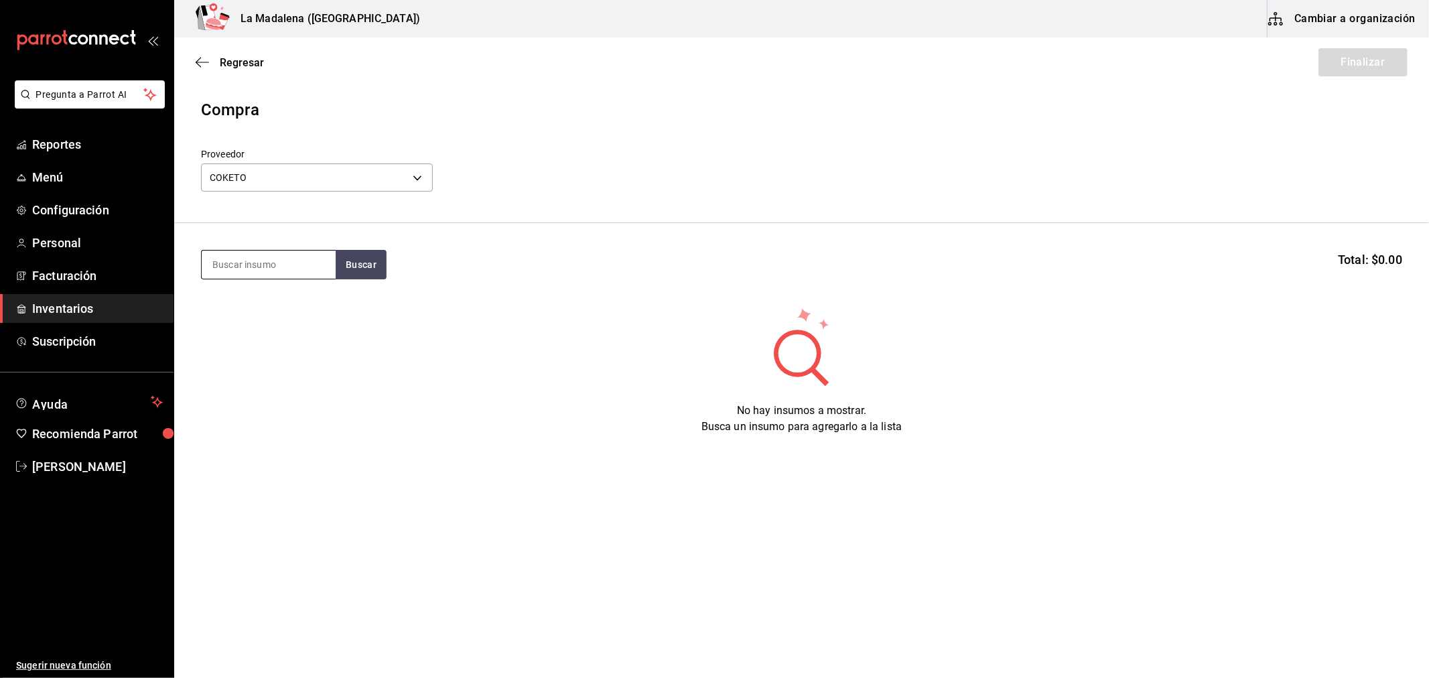
click at [216, 264] on input at bounding box center [269, 265] width 134 height 28
type input "COCO"
click at [272, 315] on div "Piezas - COKETO" at bounding box center [248, 318] width 72 height 14
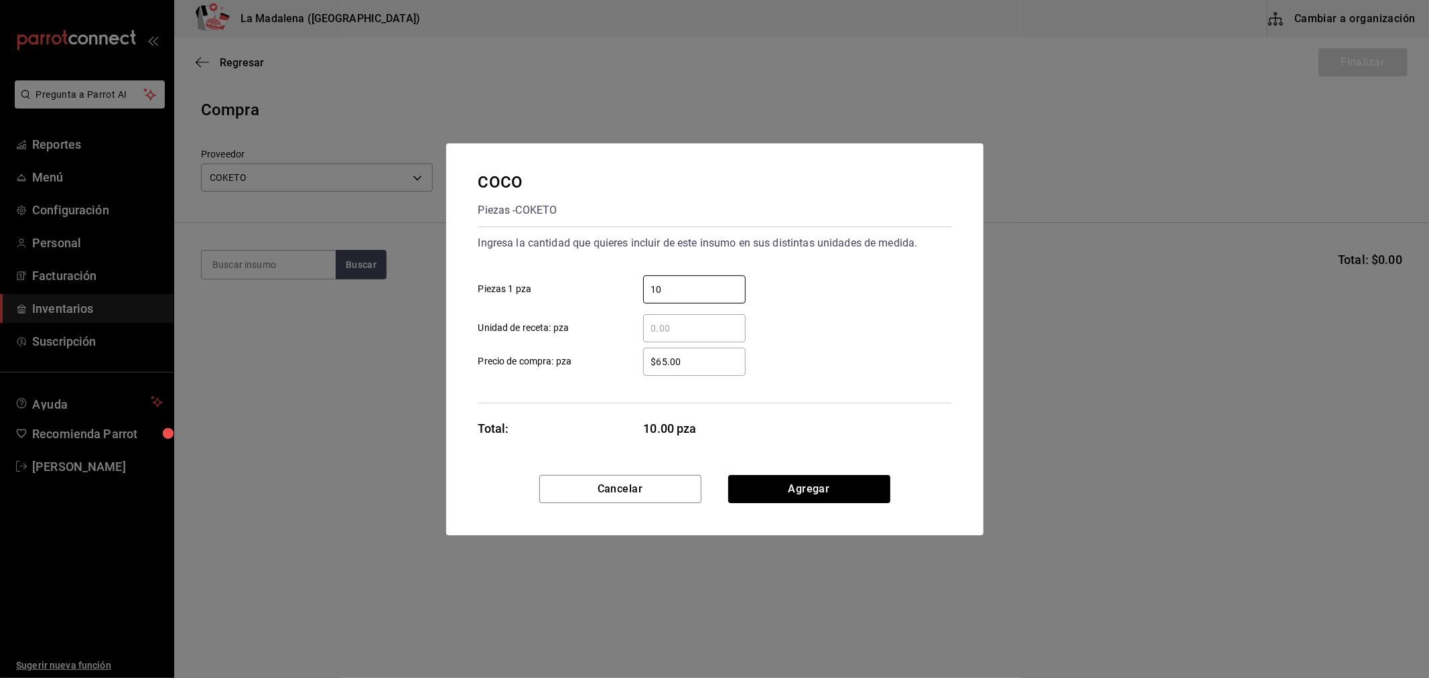
type input "10"
type input "$65"
click button "Agregar" at bounding box center [809, 489] width 162 height 28
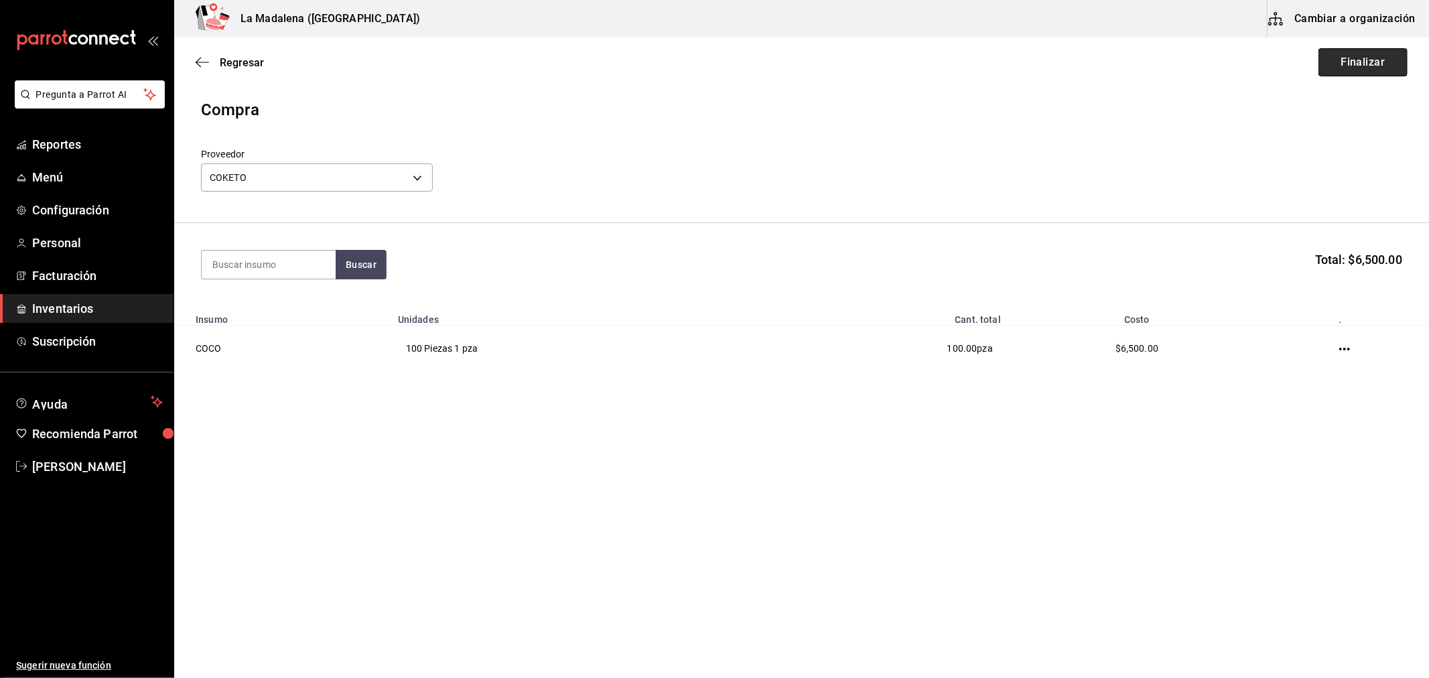
click at [1360, 54] on button "Finalizar" at bounding box center [1362, 62] width 89 height 28
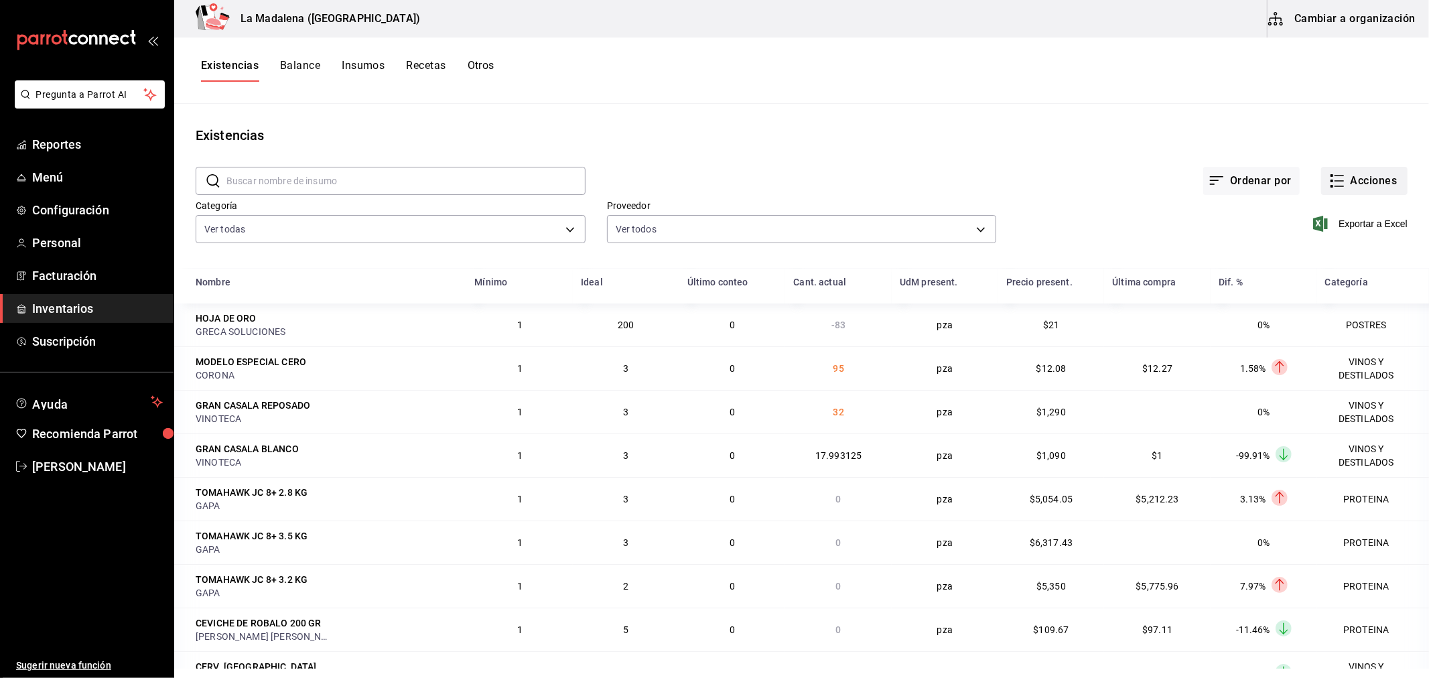
click at [1374, 189] on button "Acciones" at bounding box center [1364, 181] width 86 height 28
click at [1326, 263] on li "Compra" at bounding box center [1351, 253] width 134 height 35
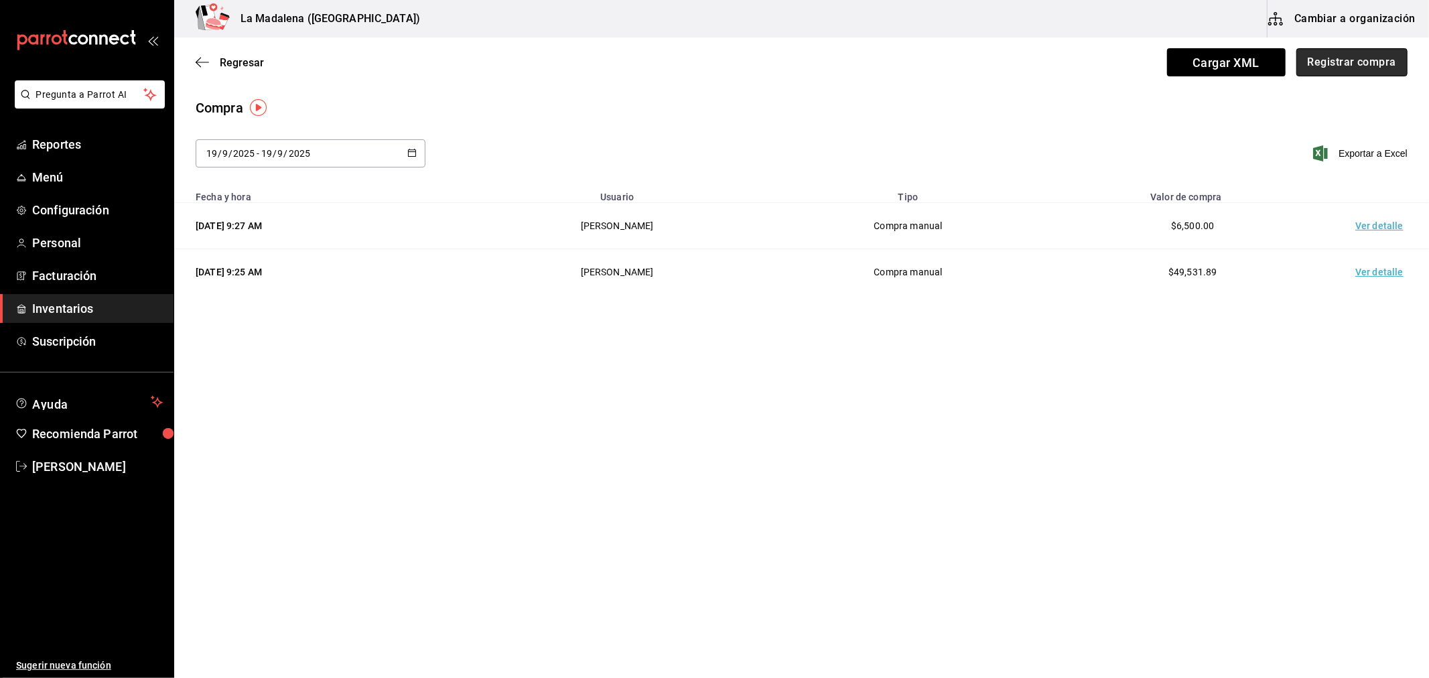
click at [1374, 58] on button "Registrar compra" at bounding box center [1351, 62] width 111 height 28
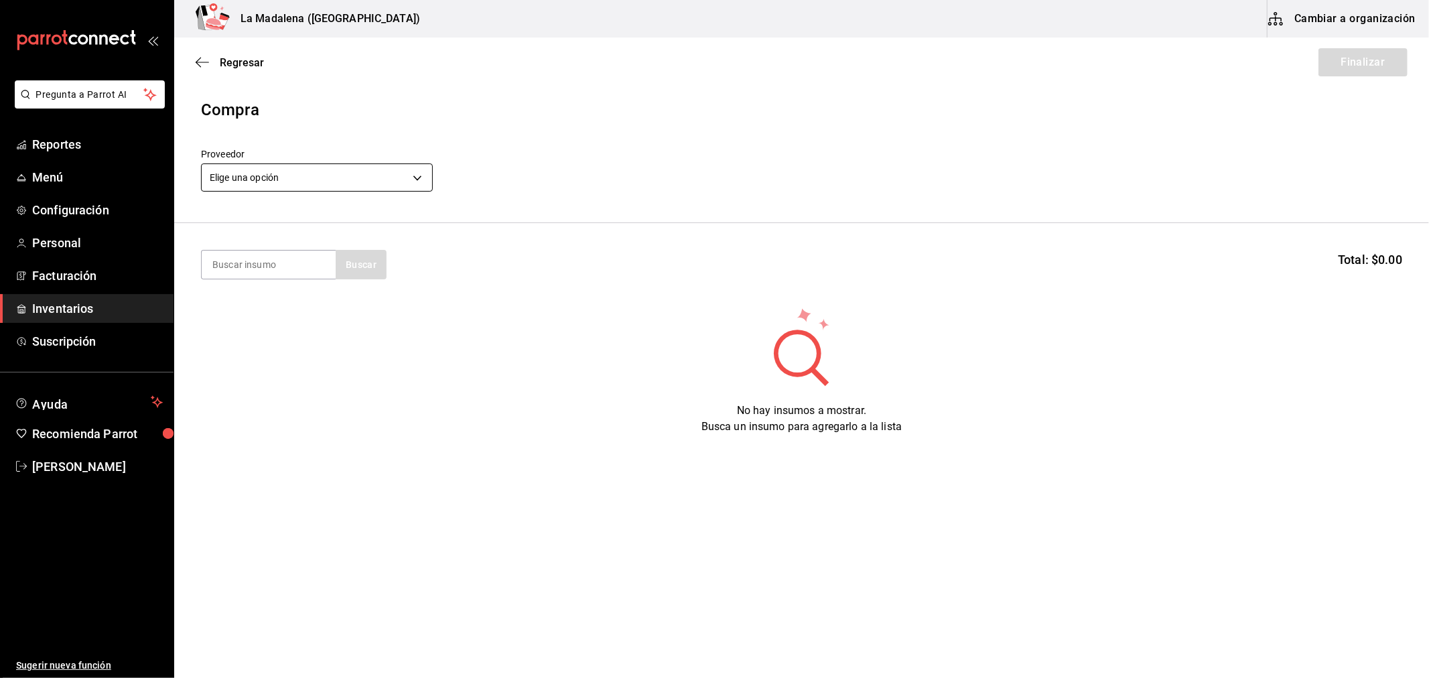
click at [304, 163] on body "Pregunta a Parrot AI Reportes Menú Configuración Personal Facturación Inventari…" at bounding box center [714, 301] width 1429 height 602
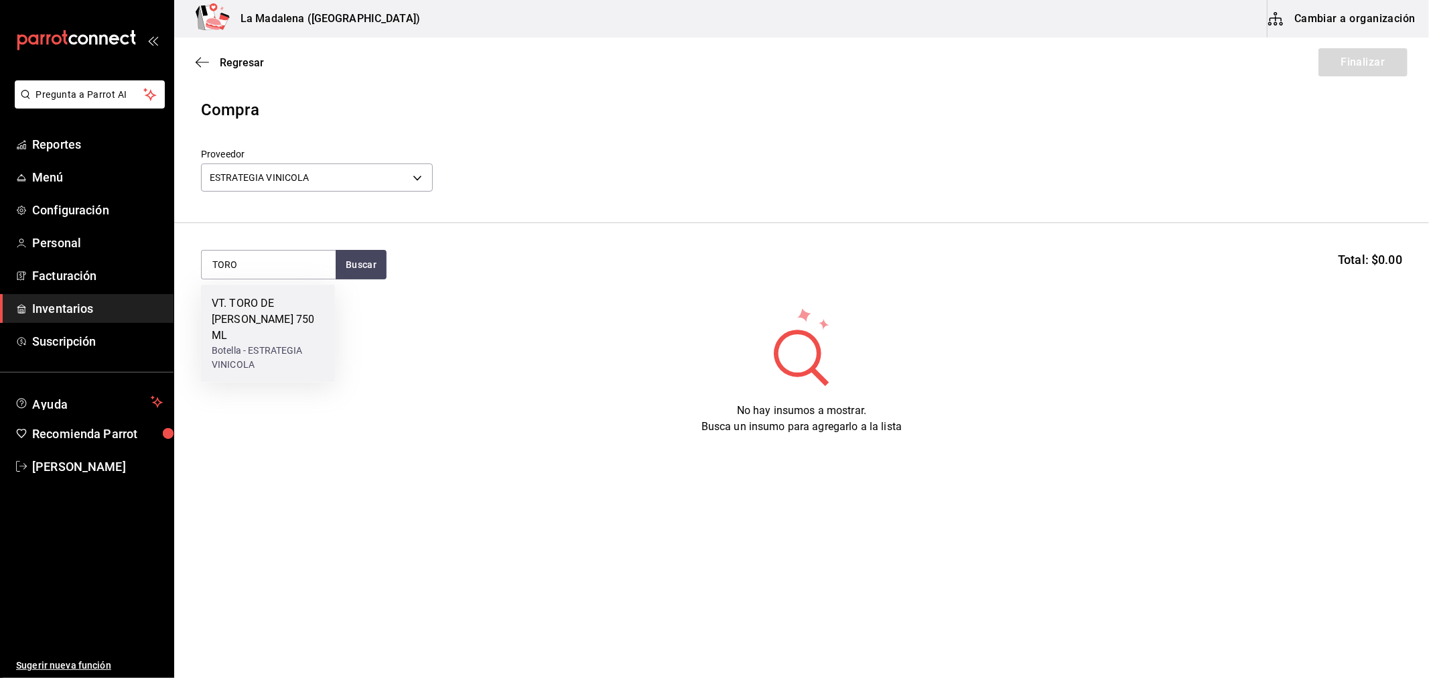
click at [284, 344] on div "Botella - ESTRATEGIA VINICOLA" at bounding box center [268, 358] width 113 height 28
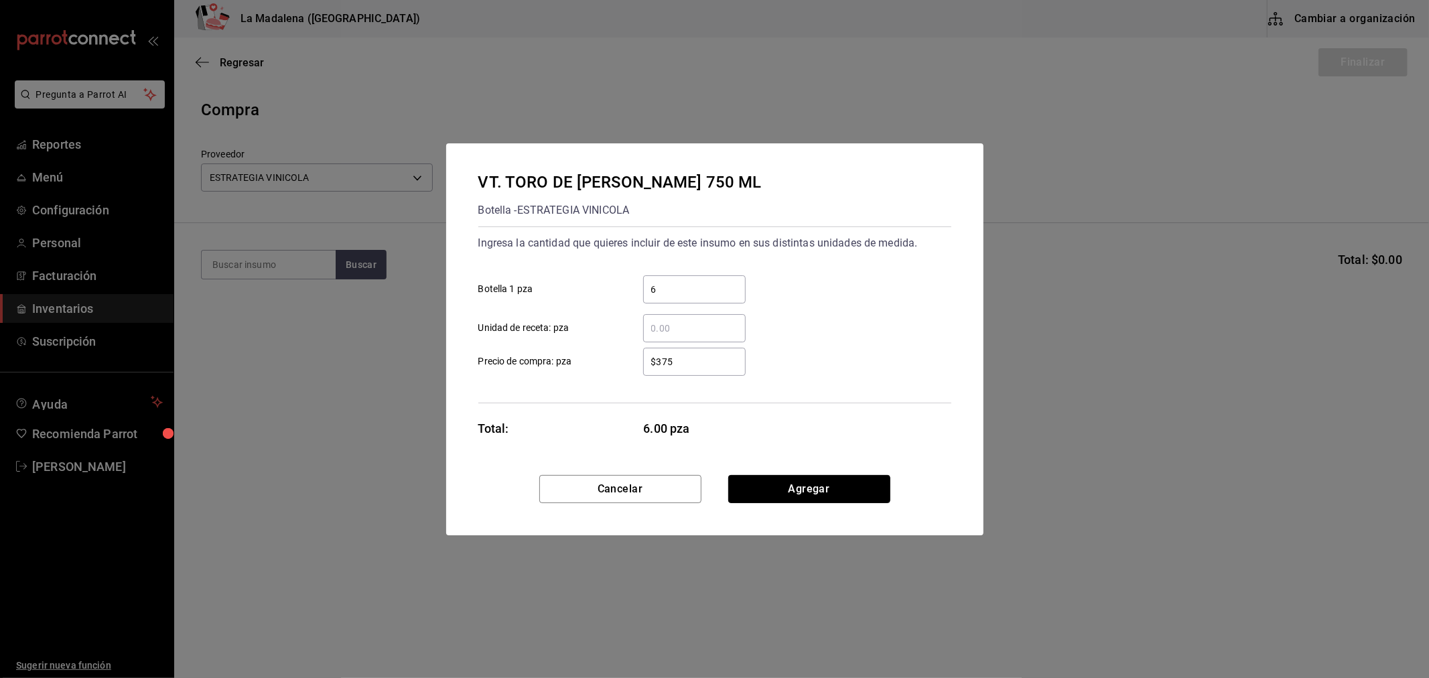
click button "Agregar" at bounding box center [809, 489] width 162 height 28
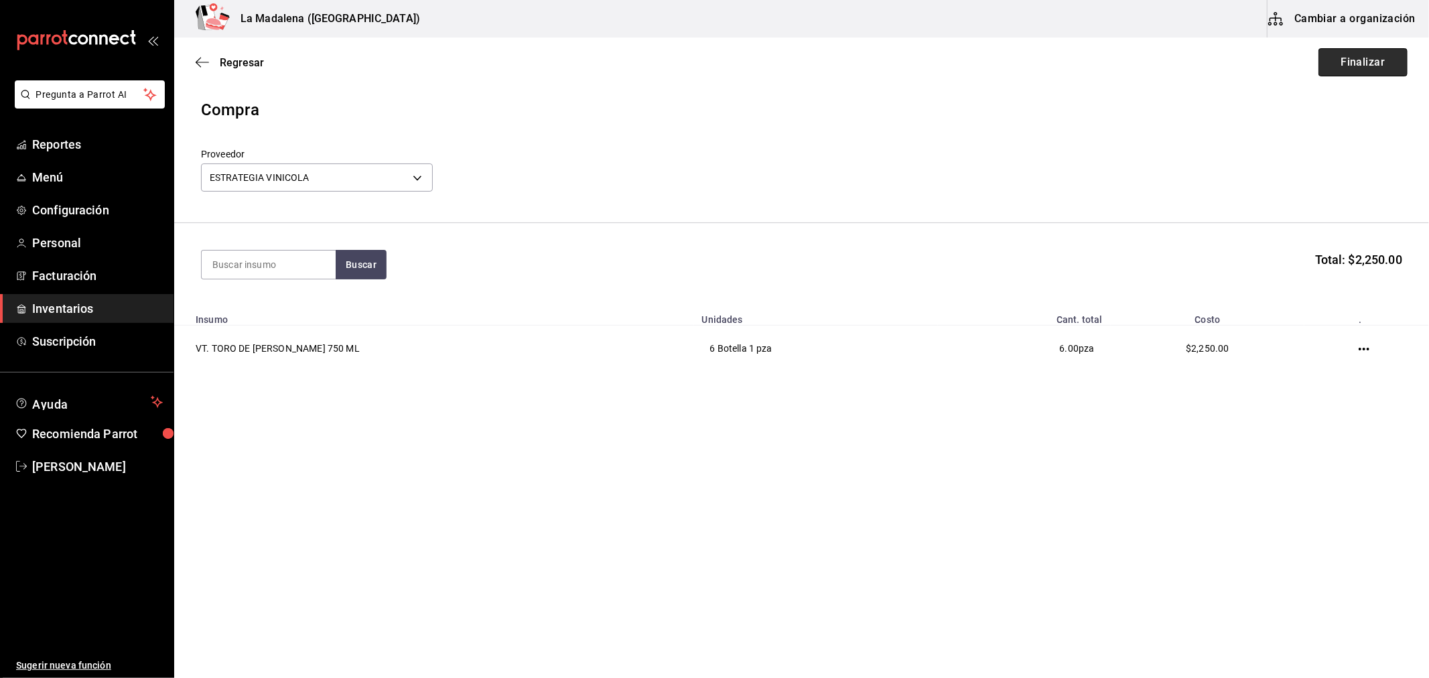
click at [1364, 60] on button "Finalizar" at bounding box center [1362, 62] width 89 height 28
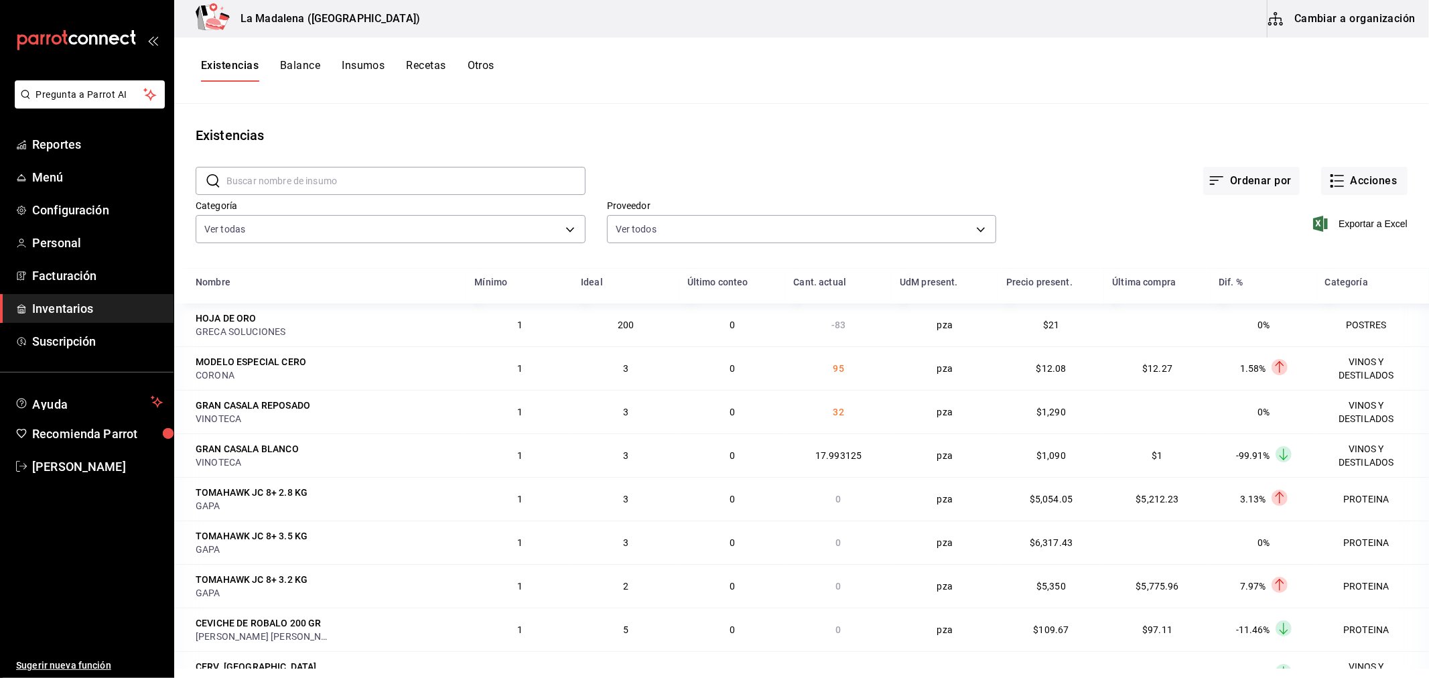
click at [1042, 123] on main "Existencias ​ ​ Ordenar por Acciones Categoría Ver todas be0ce7a6-2660-4f84-b74…" at bounding box center [801, 386] width 1255 height 565
click at [1364, 183] on button "Acciones" at bounding box center [1364, 181] width 86 height 28
click at [1324, 251] on span "Compra" at bounding box center [1351, 253] width 113 height 14
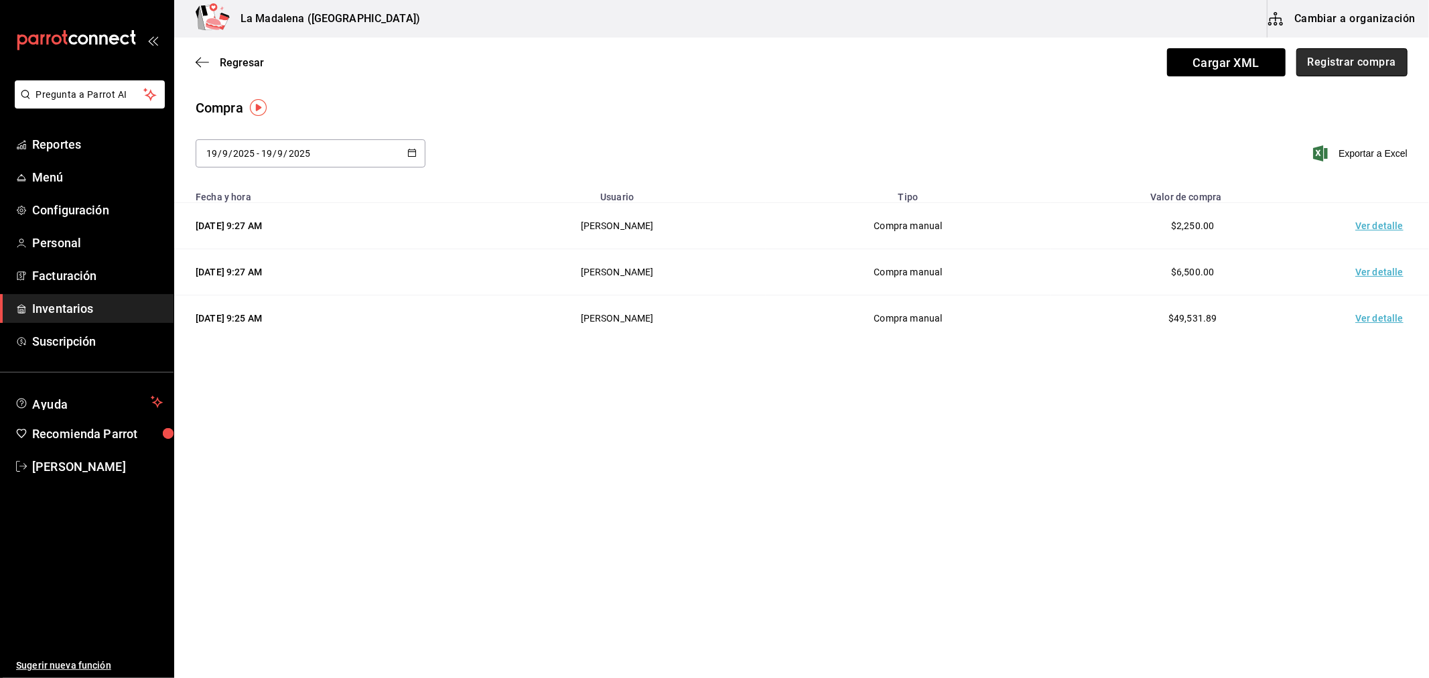
click at [1367, 68] on button "Registrar compra" at bounding box center [1351, 62] width 111 height 28
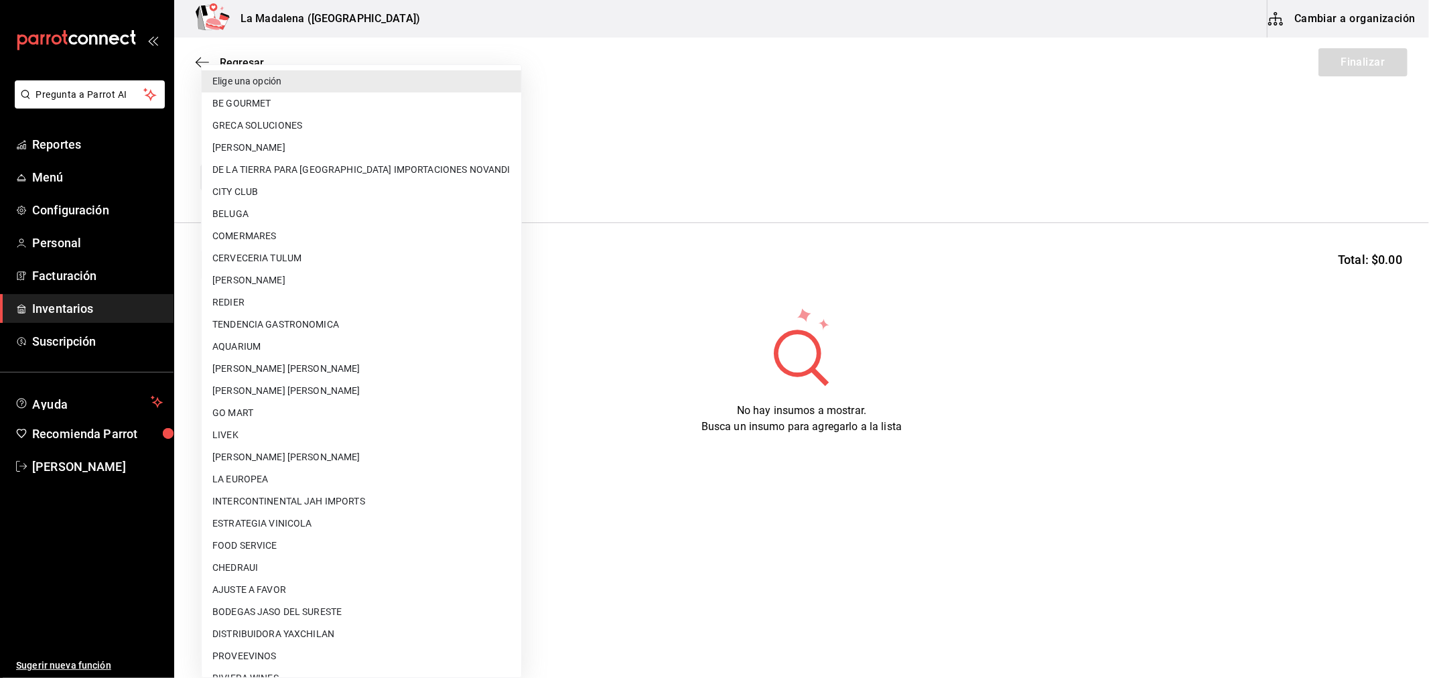
click at [245, 173] on body "Pregunta a Parrot AI Reportes Menú Configuración Personal Facturación Inventari…" at bounding box center [714, 301] width 1429 height 602
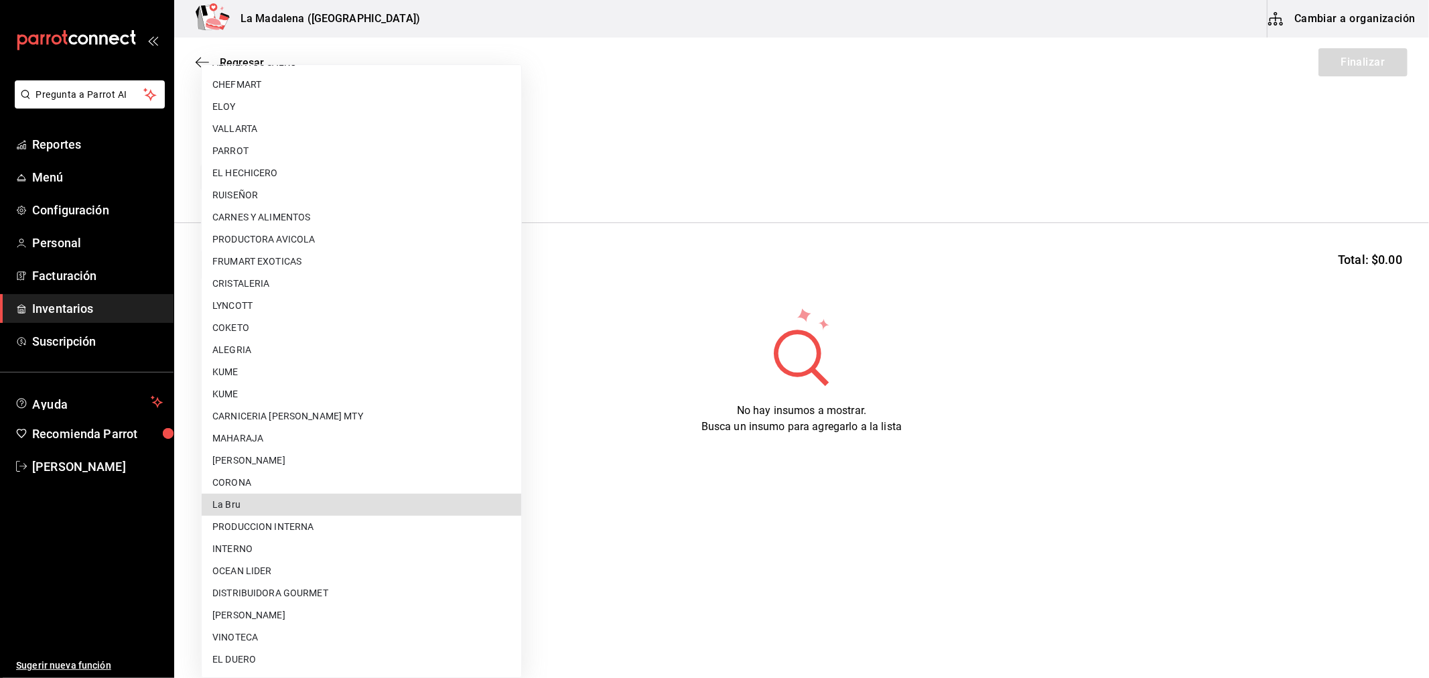
scroll to position [63, 0]
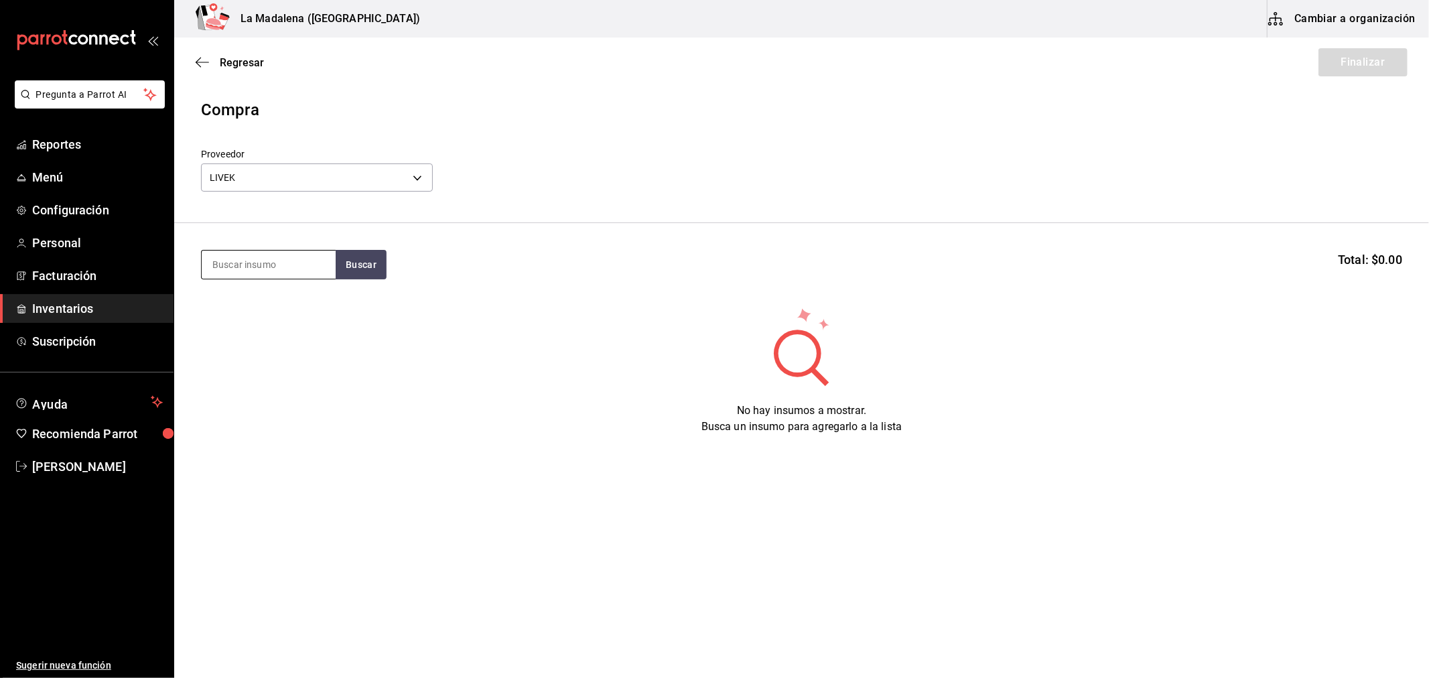
click at [265, 275] on input at bounding box center [269, 265] width 134 height 28
click at [262, 315] on div "Mililitros - LIVEK" at bounding box center [253, 318] width 83 height 14
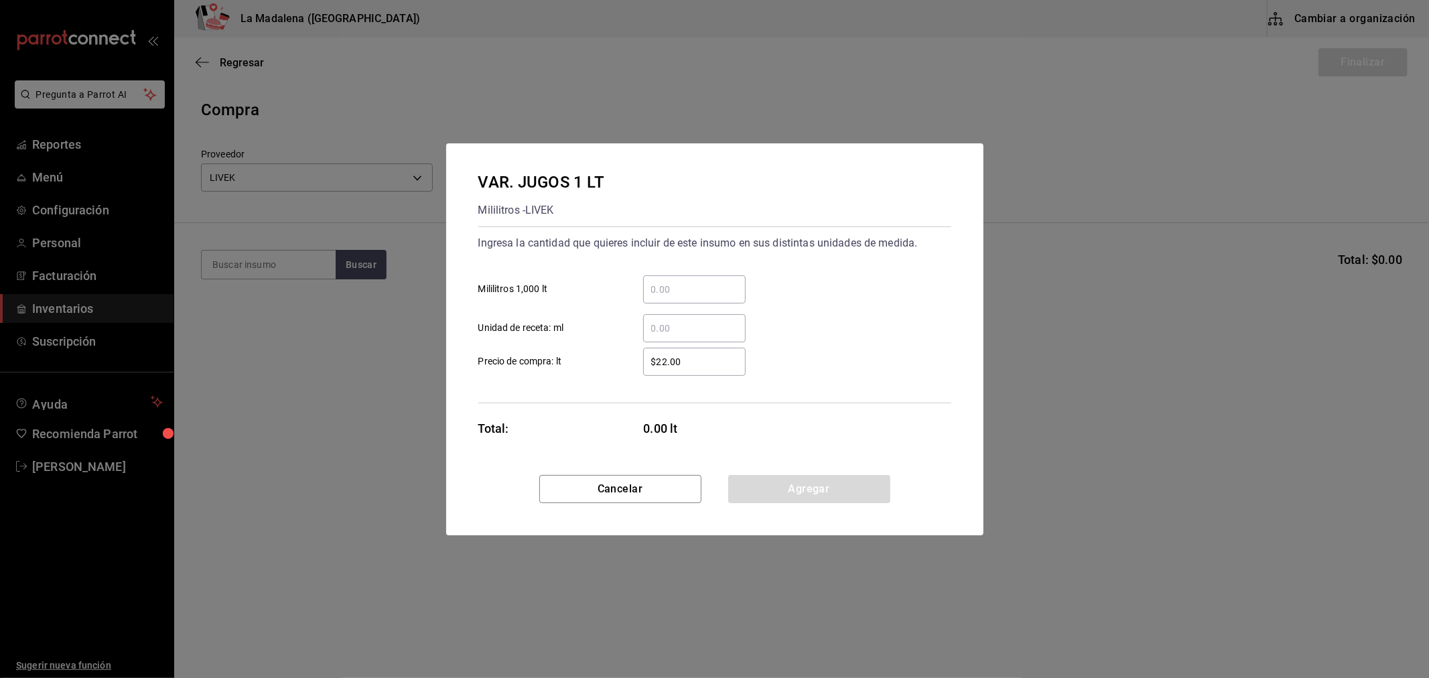
click at [729, 284] on input "​ Mililitros 1,000 lt" at bounding box center [694, 289] width 102 height 16
click at [718, 358] on input "$22.00" at bounding box center [694, 362] width 102 height 16
click button "Agregar" at bounding box center [809, 489] width 162 height 28
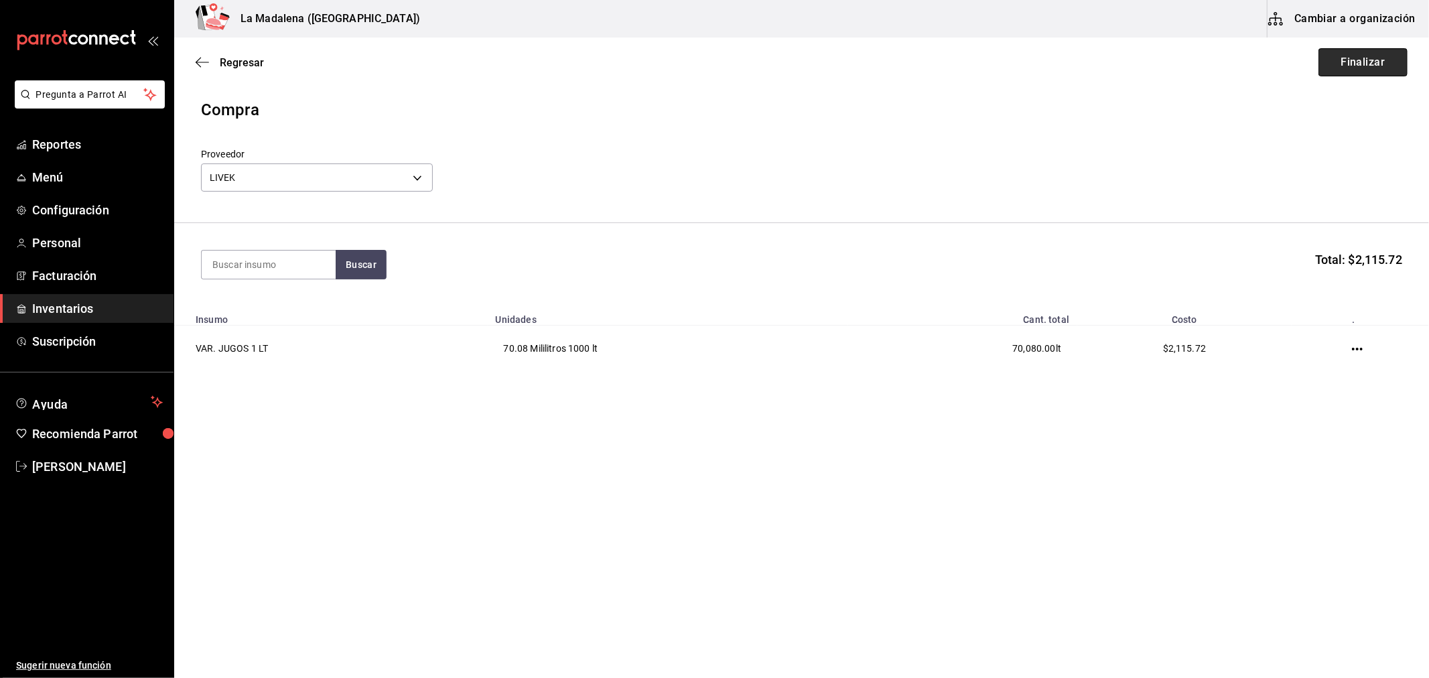
click at [1376, 65] on button "Finalizar" at bounding box center [1362, 62] width 89 height 28
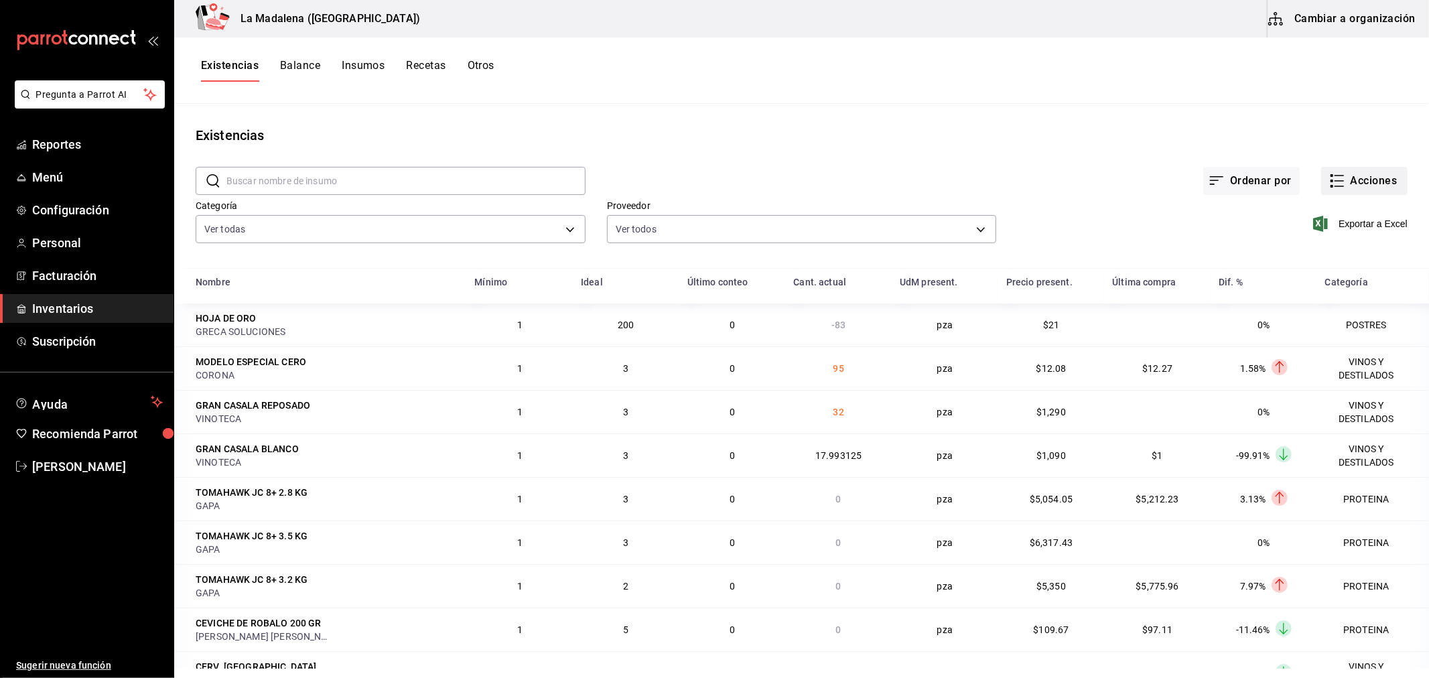
click at [1374, 184] on button "Acciones" at bounding box center [1364, 181] width 86 height 28
click at [1318, 251] on span "Compra" at bounding box center [1351, 253] width 113 height 14
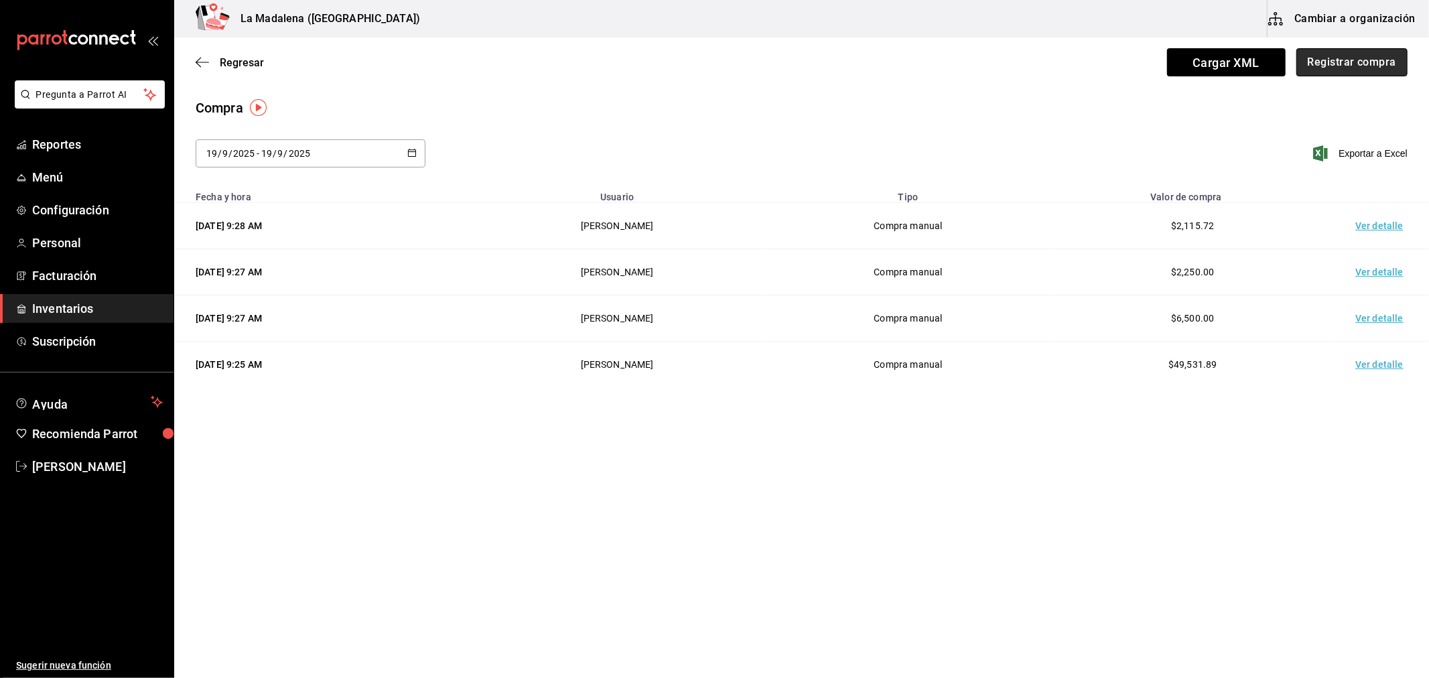
click at [1344, 50] on button "Registrar compra" at bounding box center [1351, 62] width 111 height 28
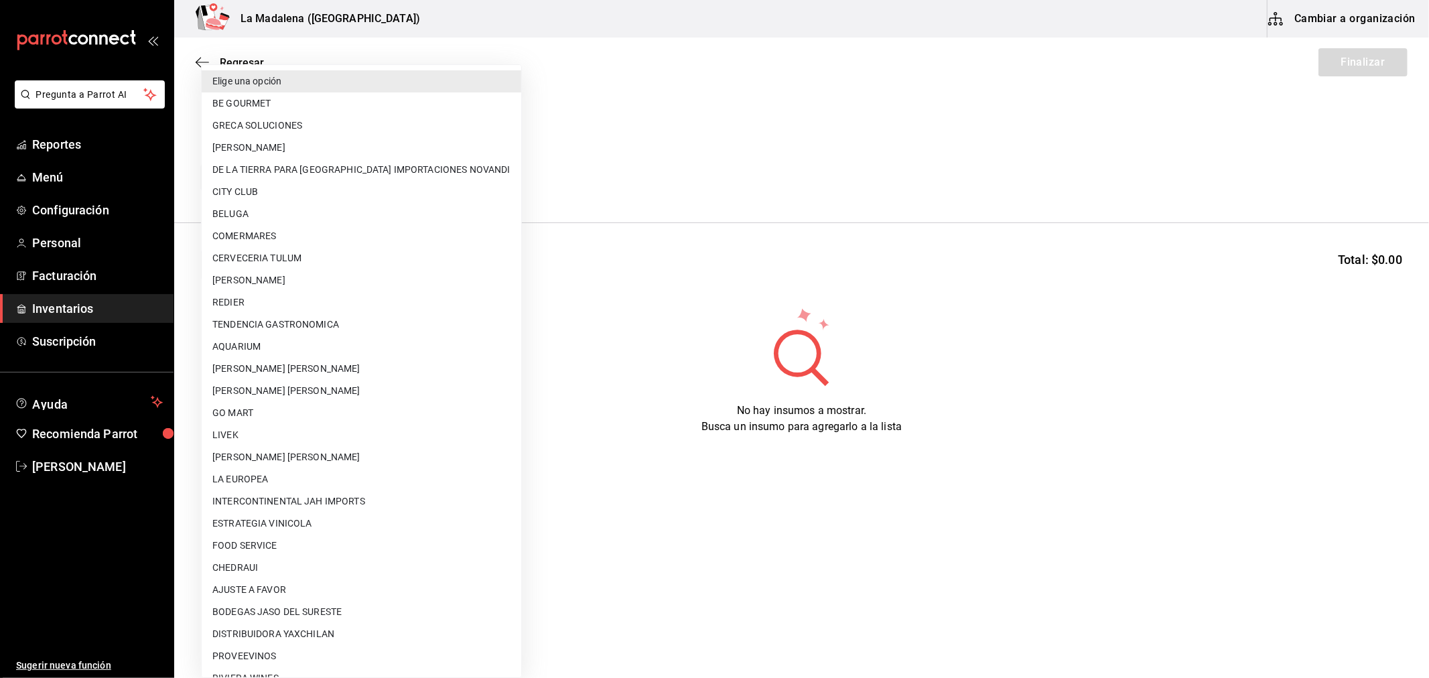
click at [209, 167] on body "Pregunta a Parrot AI Reportes Menú Configuración Personal Facturación Inventari…" at bounding box center [714, 301] width 1429 height 602
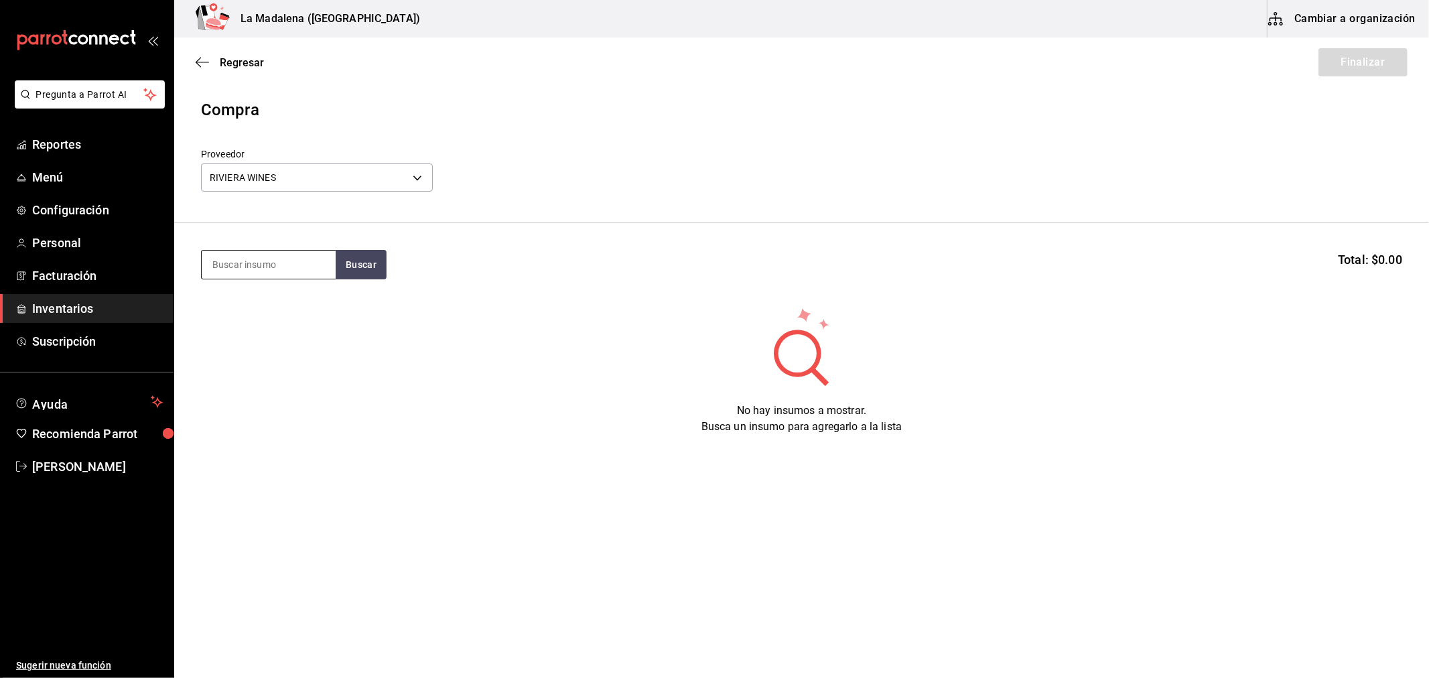
click at [303, 275] on input at bounding box center [269, 265] width 134 height 28
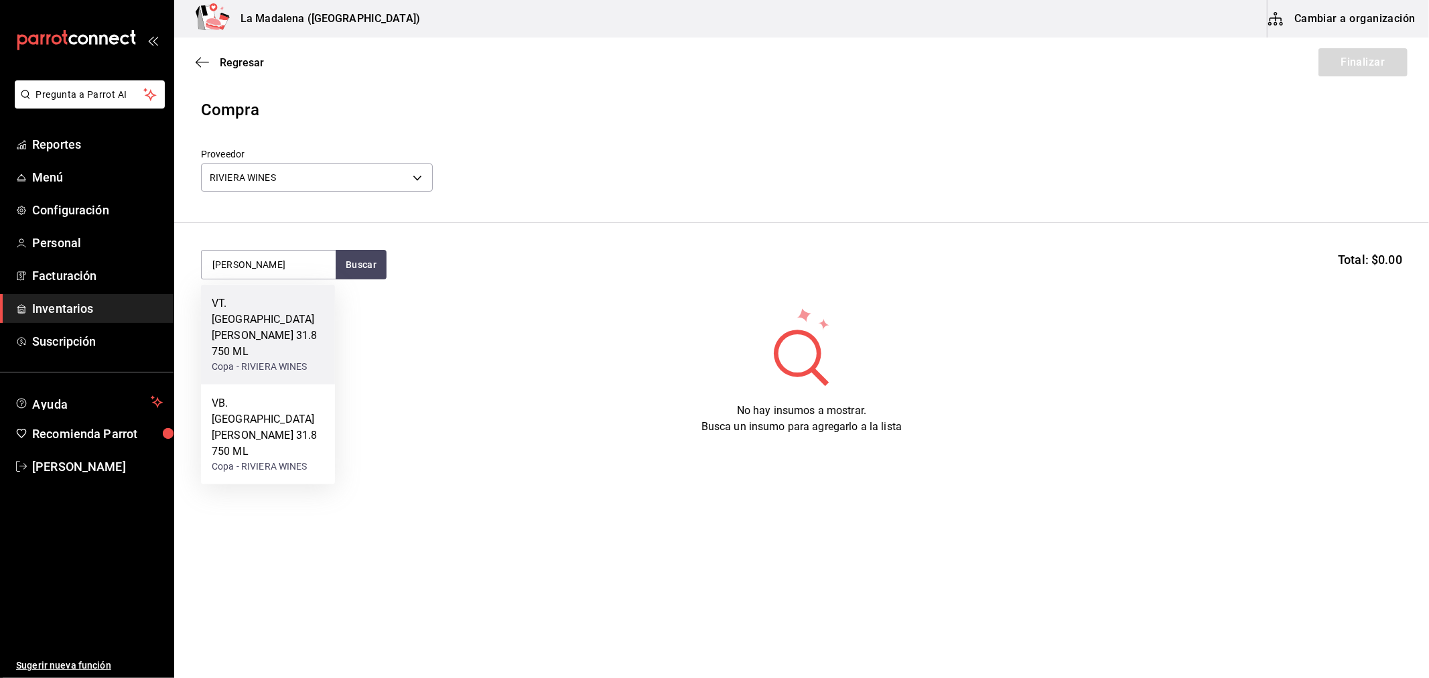
click at [283, 300] on div "VT. SANTO TOMAS 31.8 750 ML" at bounding box center [268, 327] width 113 height 64
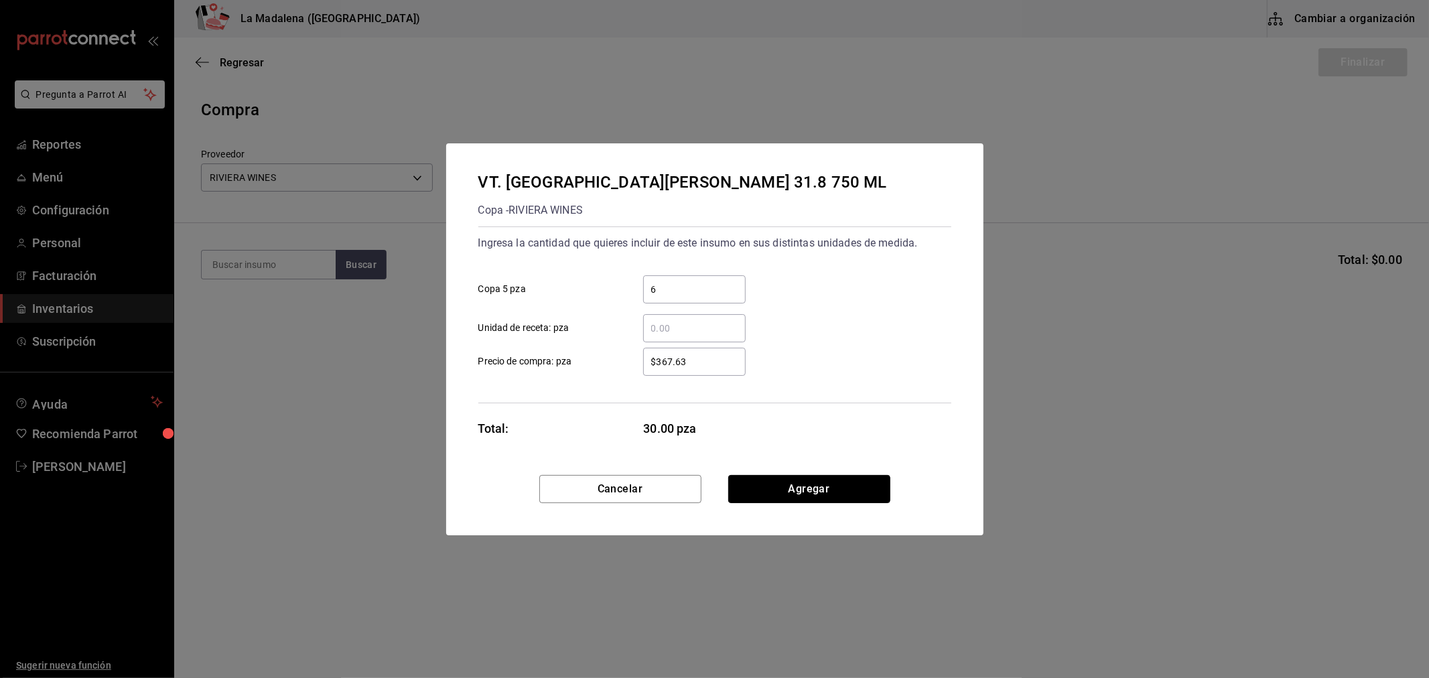
click button "Agregar" at bounding box center [809, 489] width 162 height 28
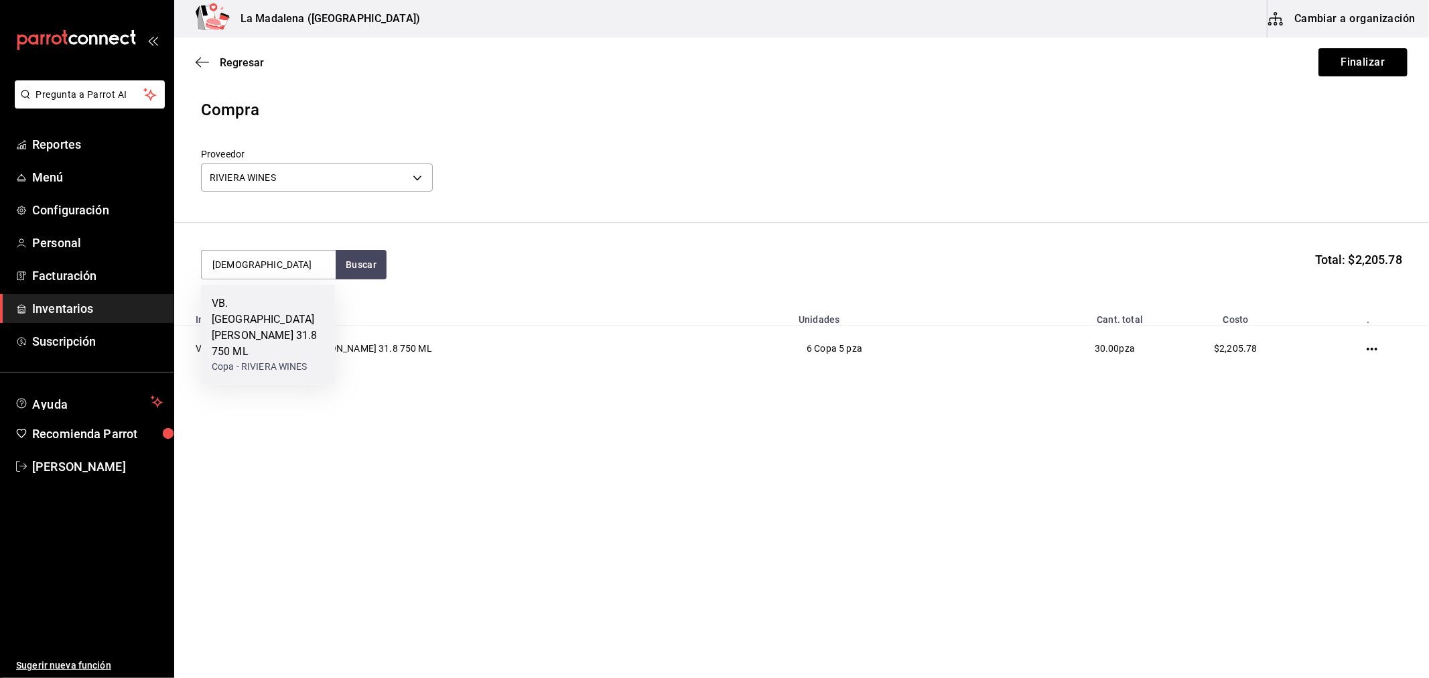
click at [259, 360] on div "Copa - RIVIERA WINES" at bounding box center [268, 367] width 113 height 14
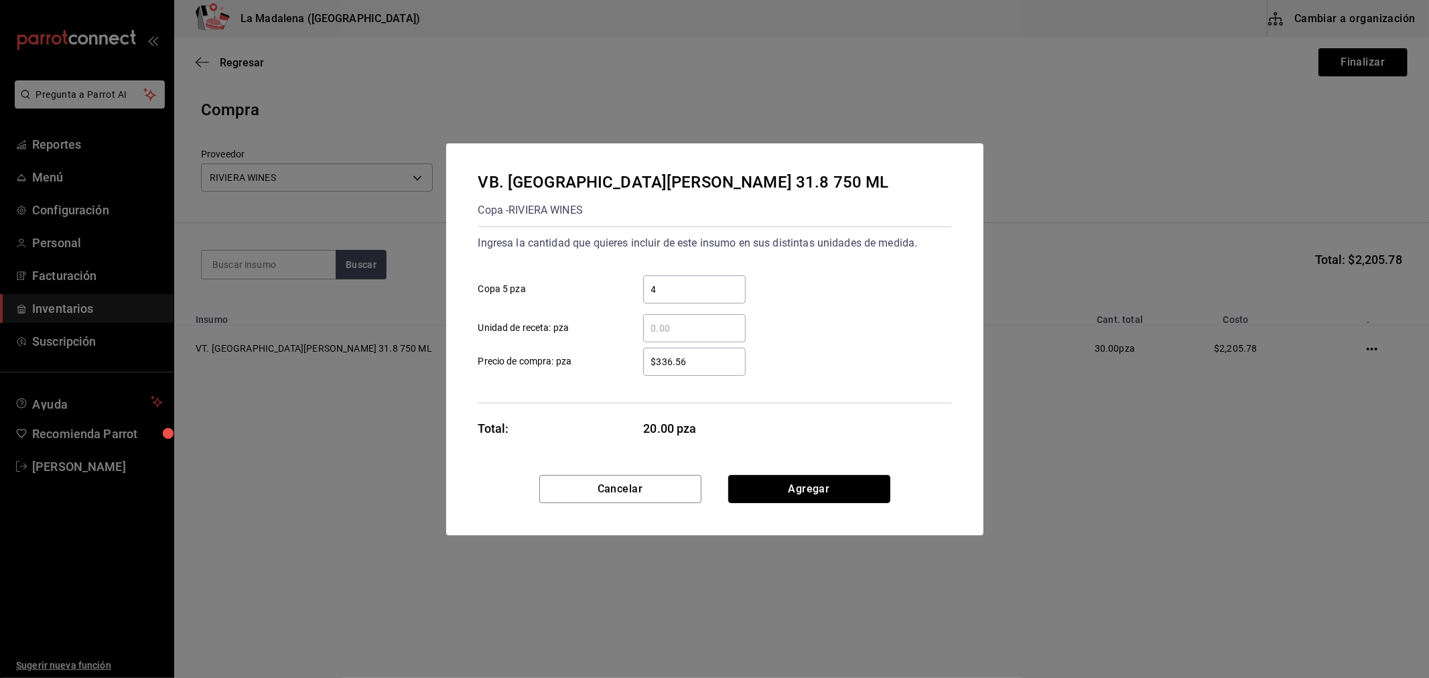
click button "Agregar" at bounding box center [809, 489] width 162 height 28
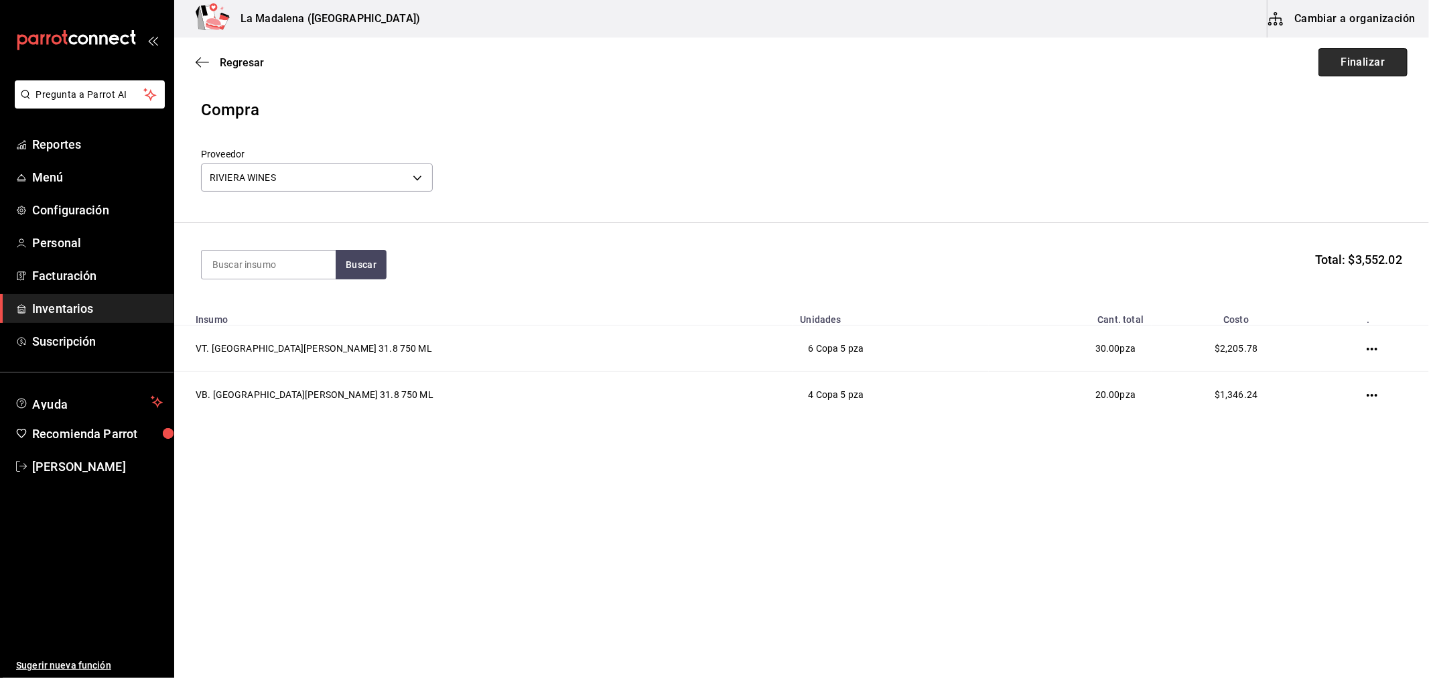
click at [1378, 72] on button "Finalizar" at bounding box center [1362, 62] width 89 height 28
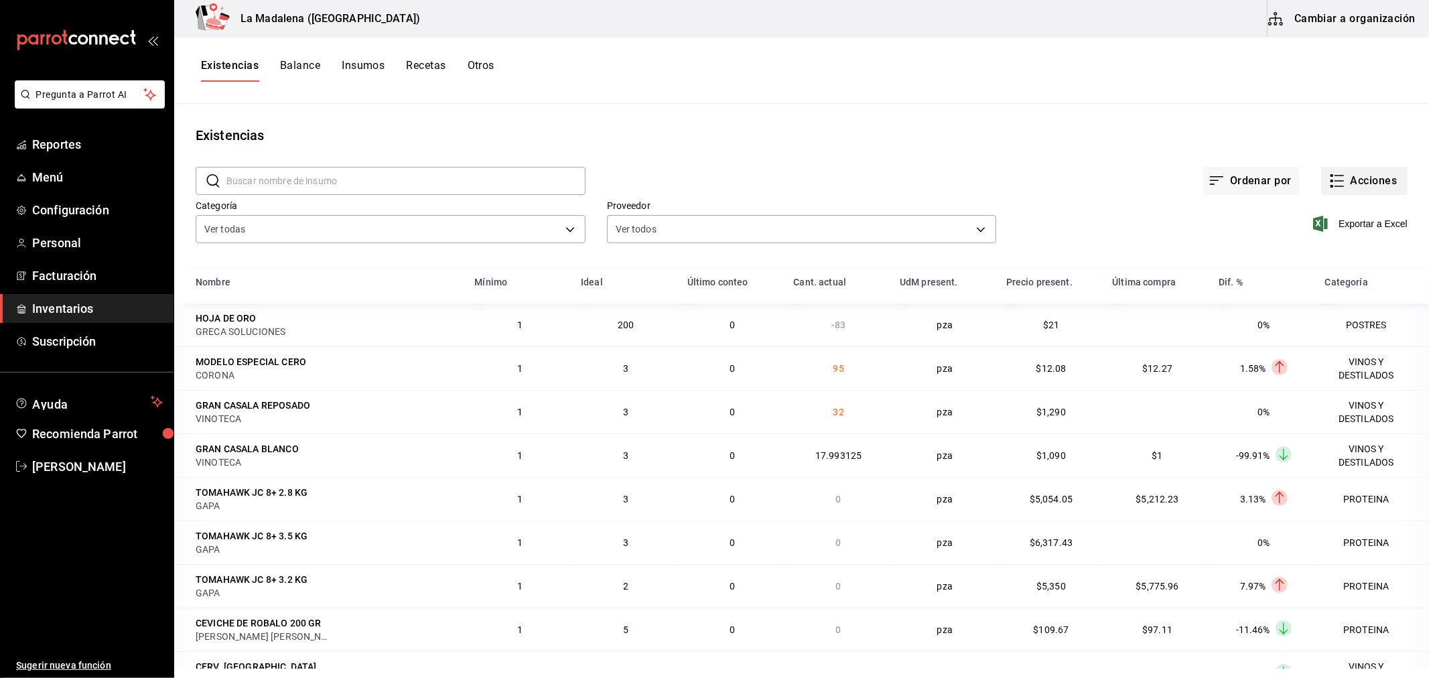
click at [1345, 181] on button "Acciones" at bounding box center [1364, 181] width 86 height 28
click at [1342, 251] on span "Compra" at bounding box center [1351, 253] width 113 height 14
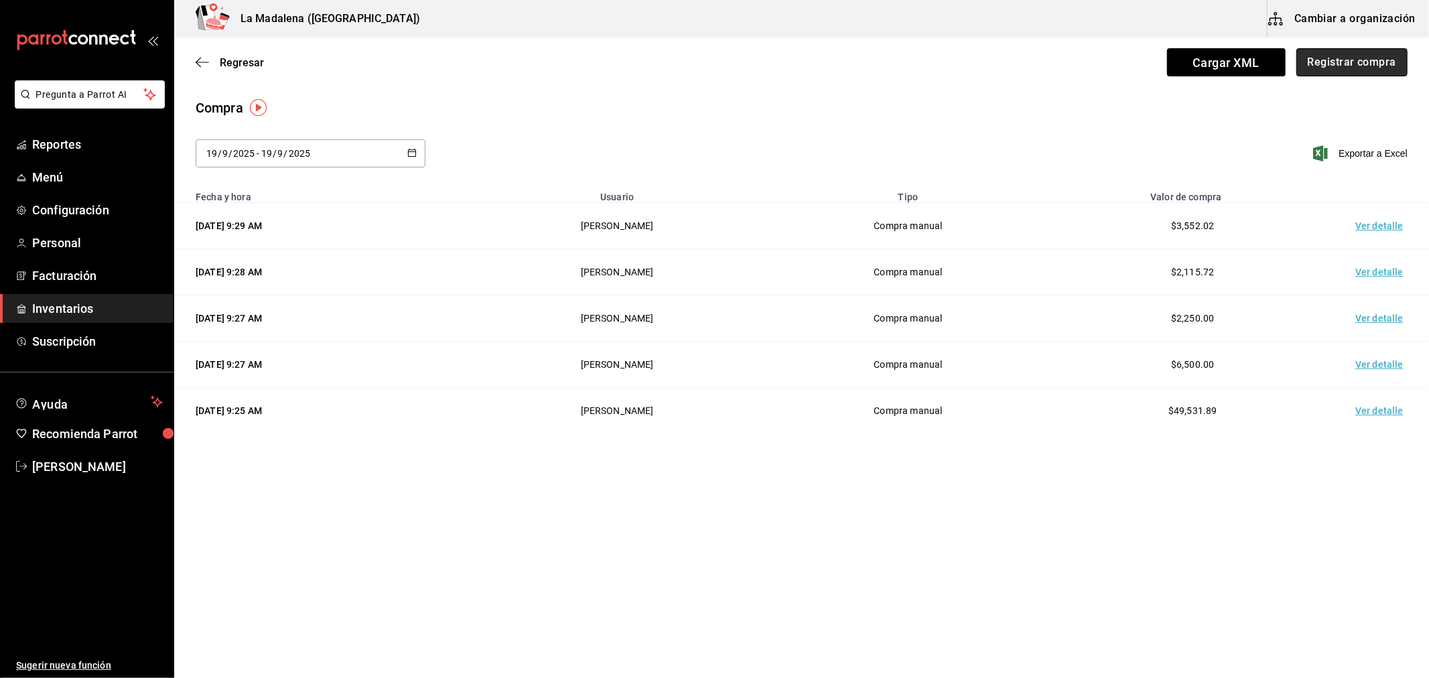
click at [1373, 69] on button "Registrar compra" at bounding box center [1351, 62] width 111 height 28
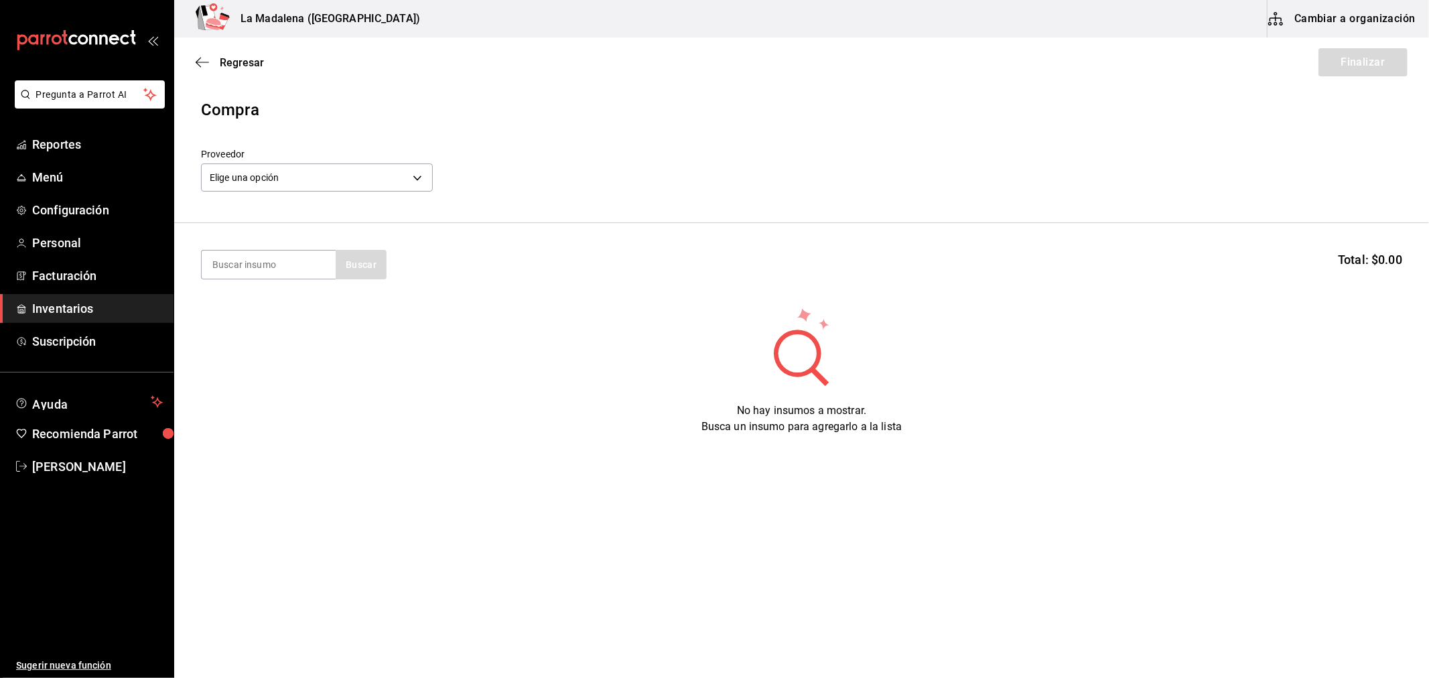
click at [415, 192] on div "Elige una opción default" at bounding box center [317, 175] width 232 height 35
click at [410, 182] on body "Pregunta a Parrot AI Reportes Menú Configuración Personal Facturación Inventari…" at bounding box center [714, 301] width 1429 height 602
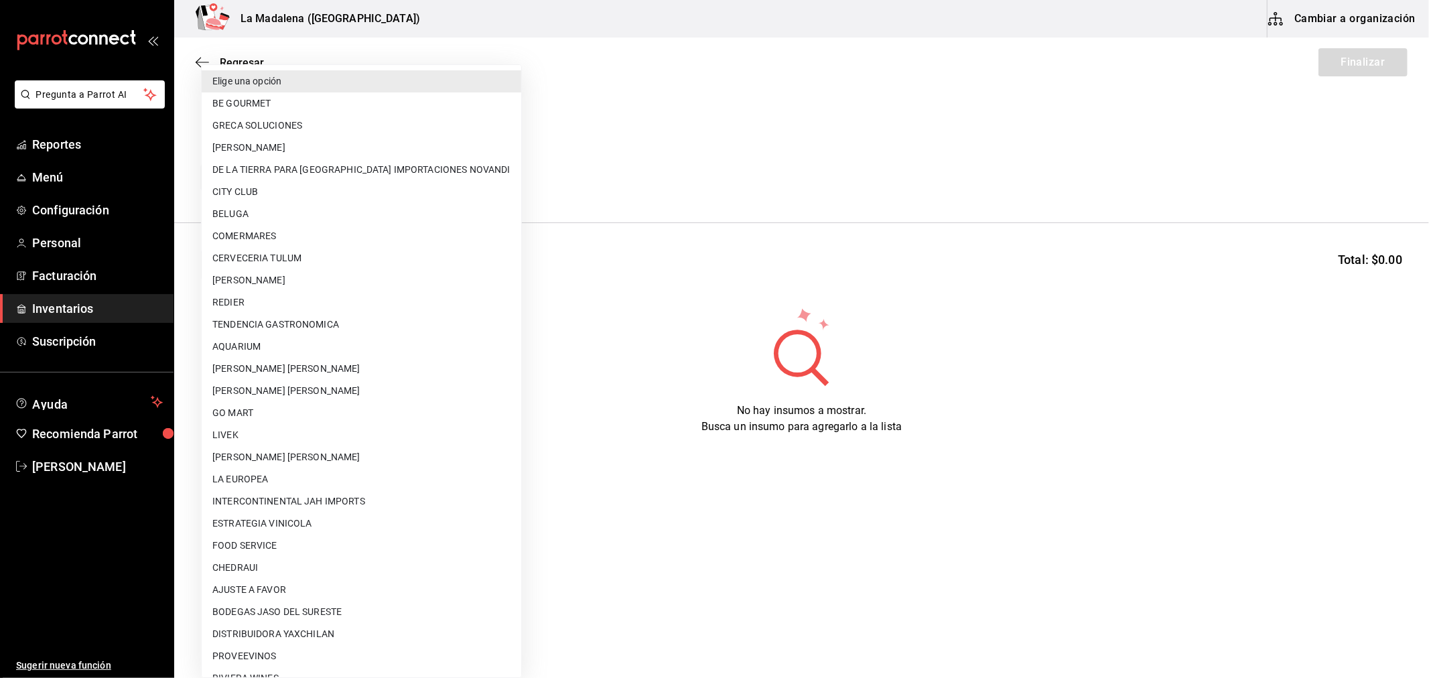
scroll to position [877, 0]
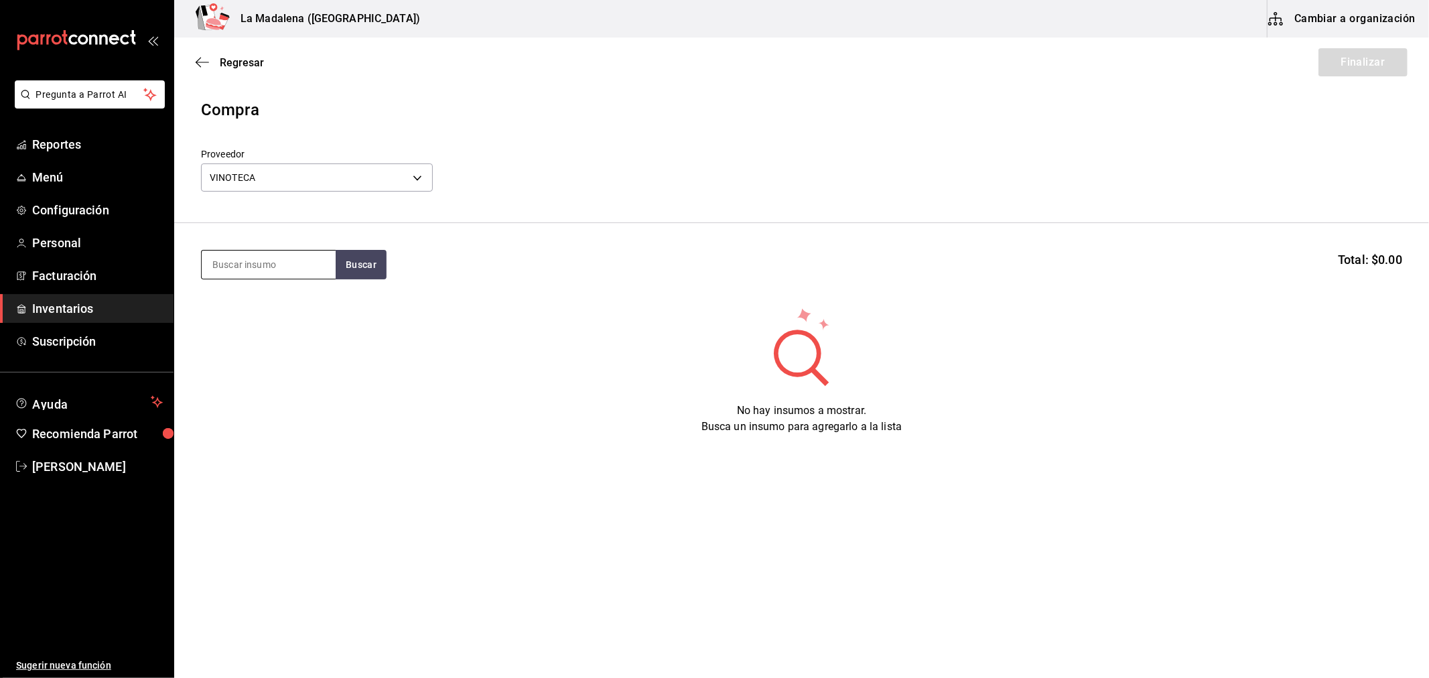
click at [293, 269] on input at bounding box center [269, 265] width 134 height 28
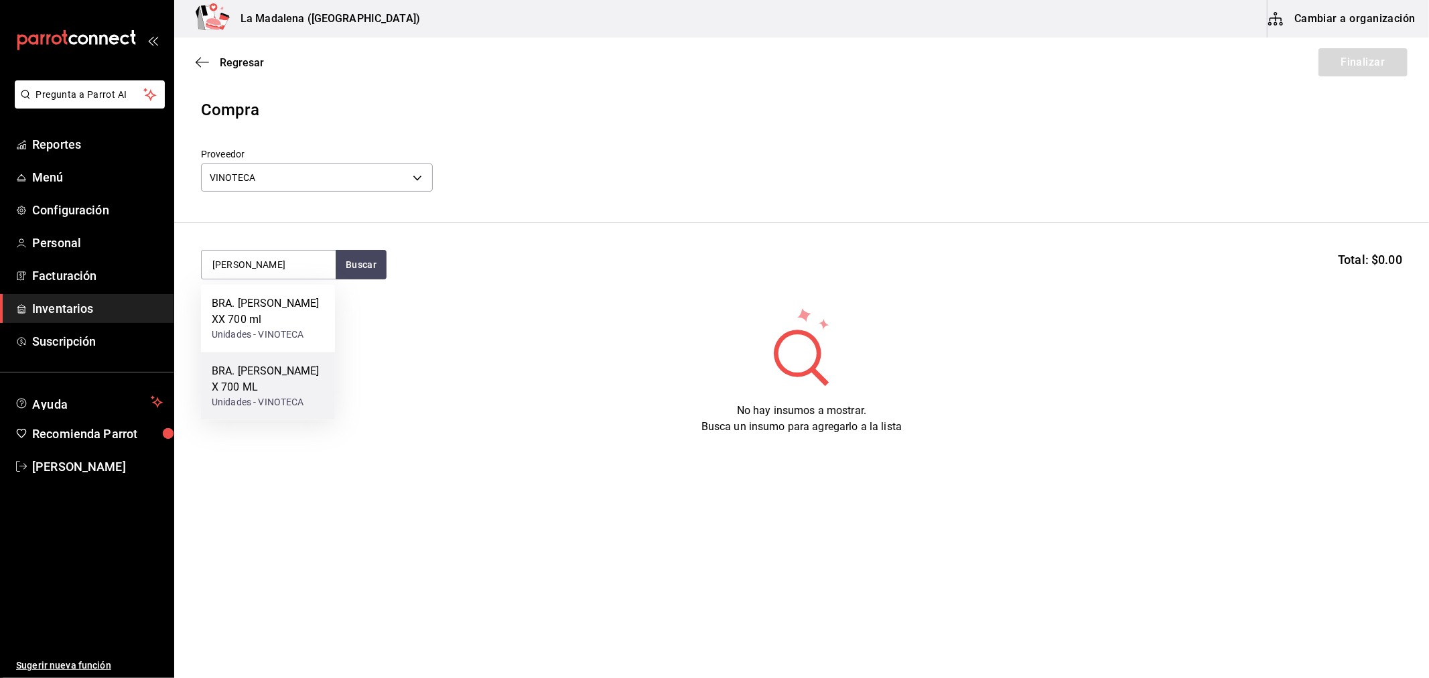
click at [311, 380] on div "BRA. TORRES X 700 ML" at bounding box center [268, 379] width 113 height 32
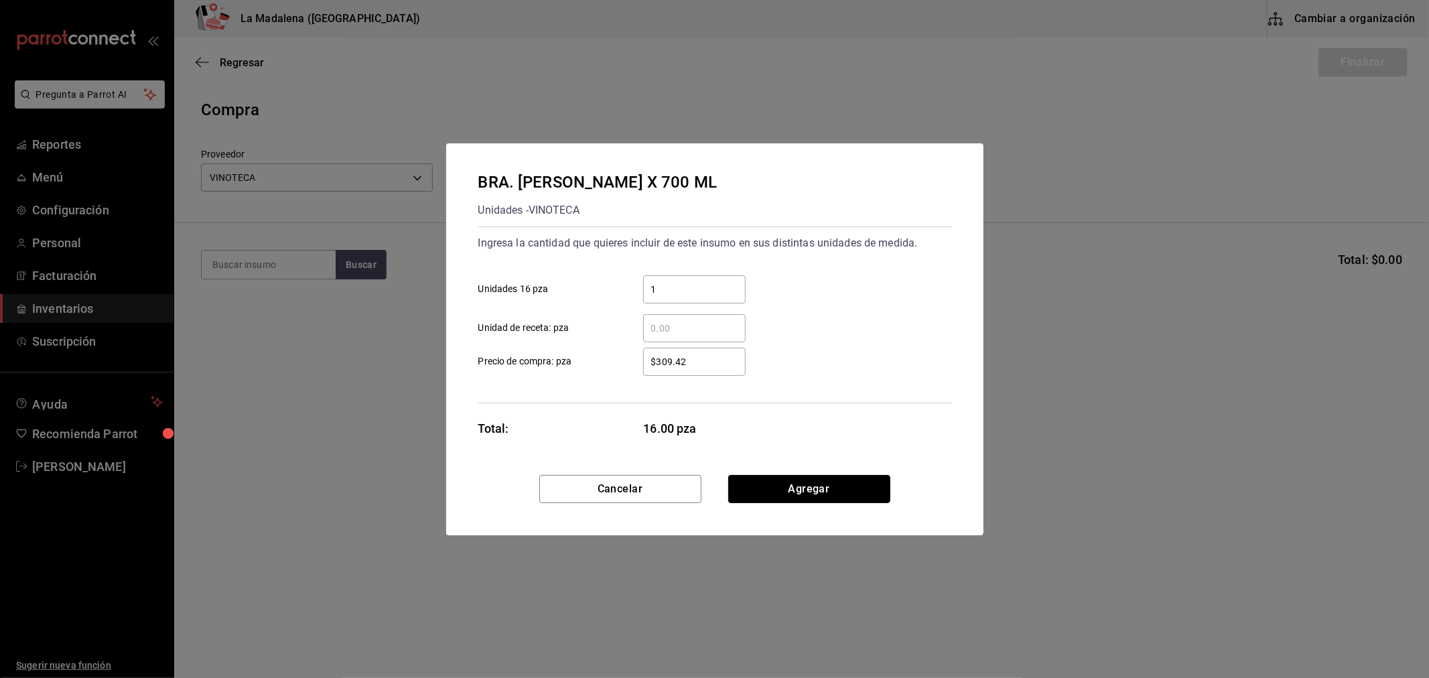
click button "Agregar" at bounding box center [809, 489] width 162 height 28
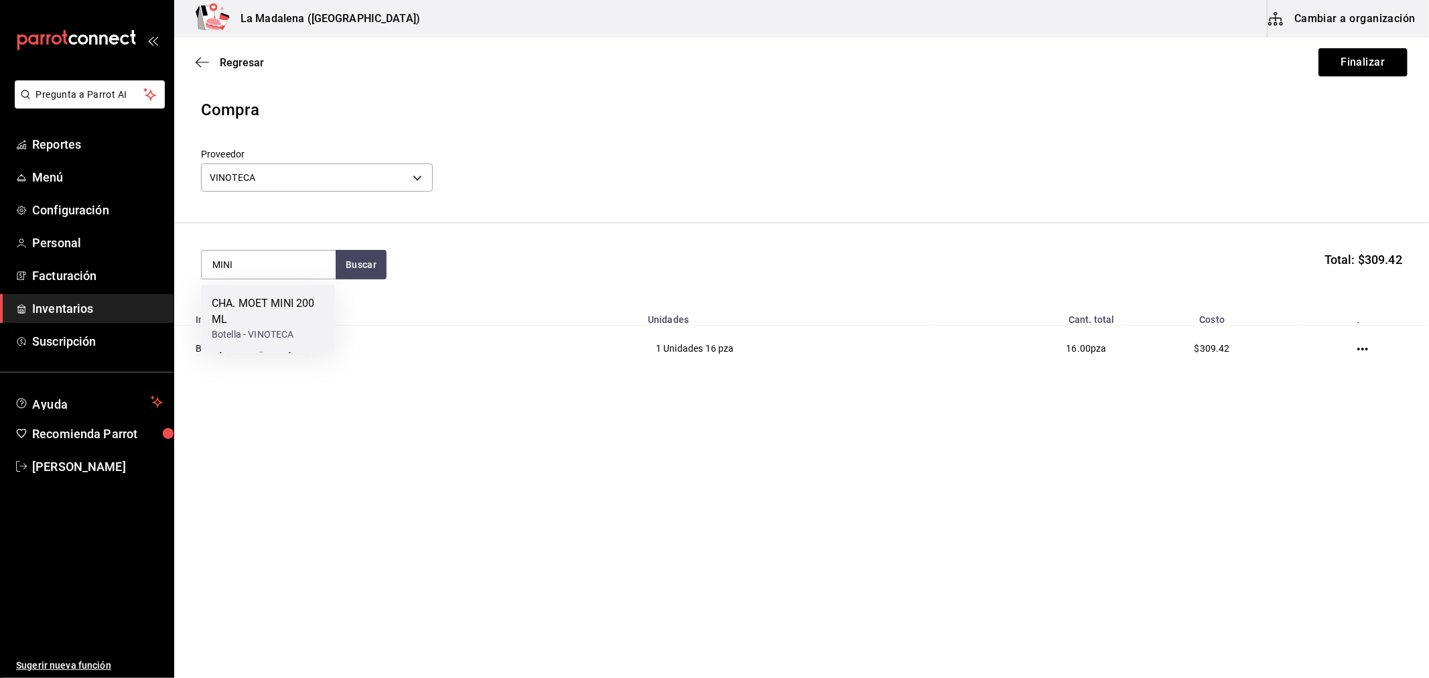
click at [311, 339] on div "Botella - VINOTECA" at bounding box center [268, 335] width 113 height 14
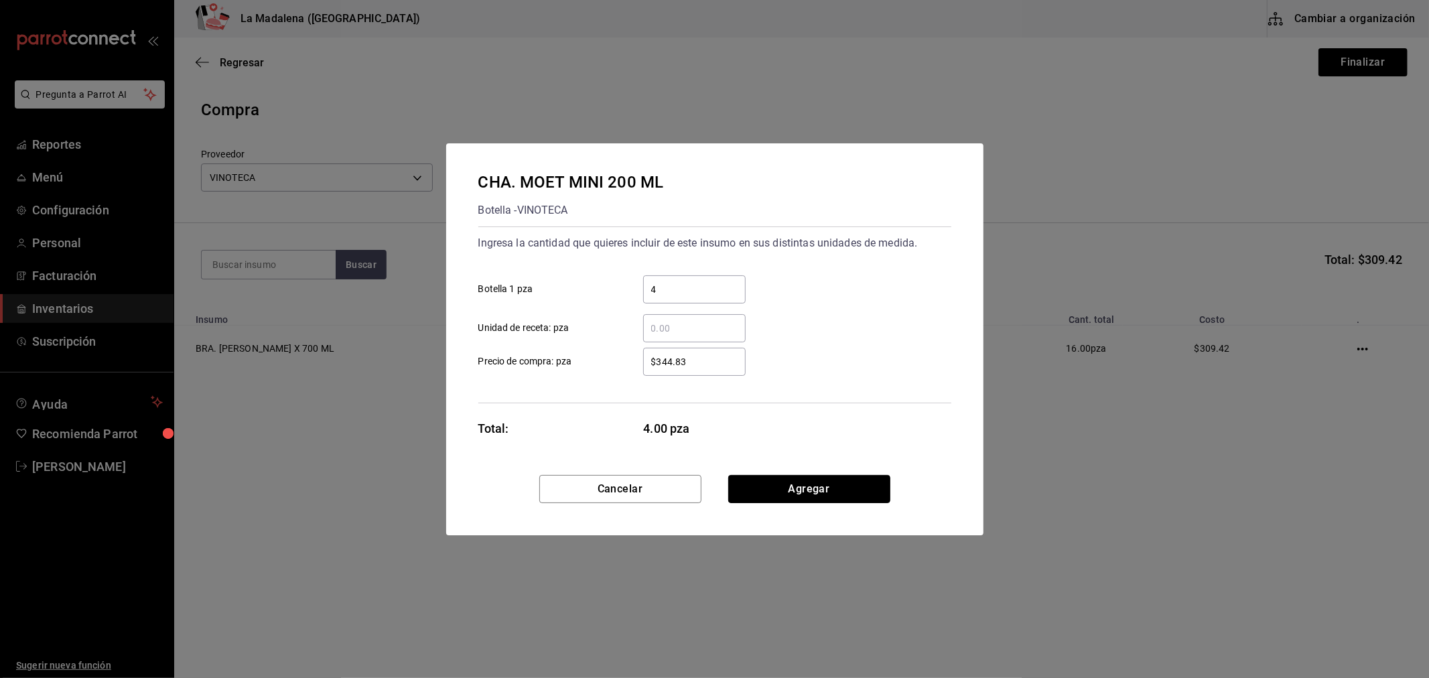
click button "Agregar" at bounding box center [809, 489] width 162 height 28
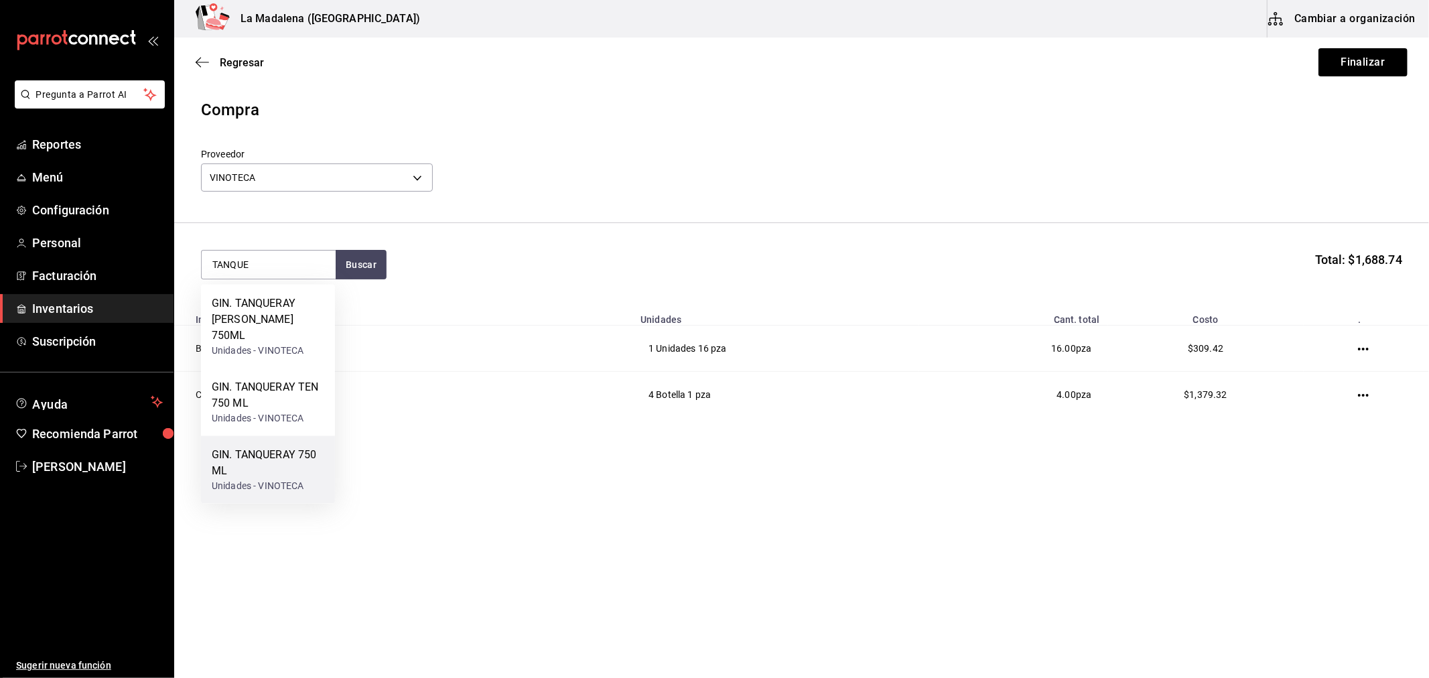
click at [241, 459] on div "GIN. TANQUERAY 750 ML" at bounding box center [268, 463] width 113 height 32
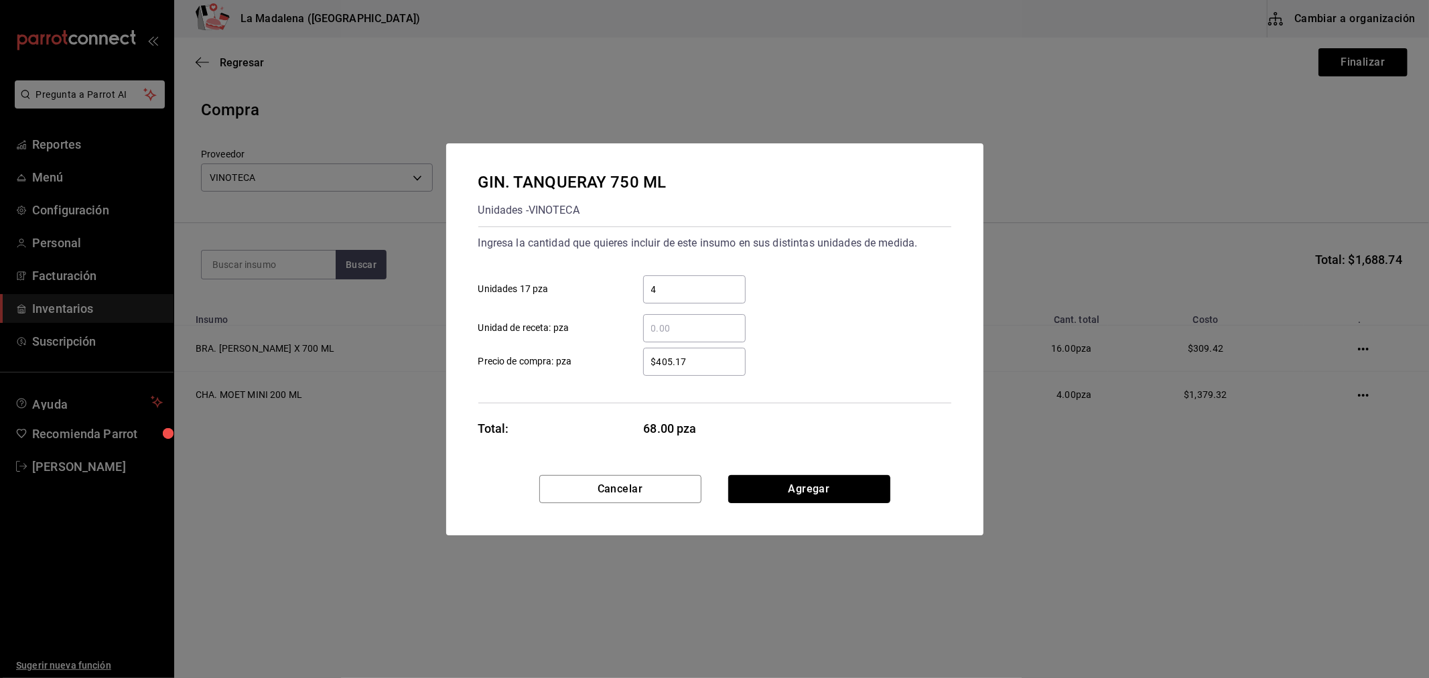
click button "Agregar" at bounding box center [809, 489] width 162 height 28
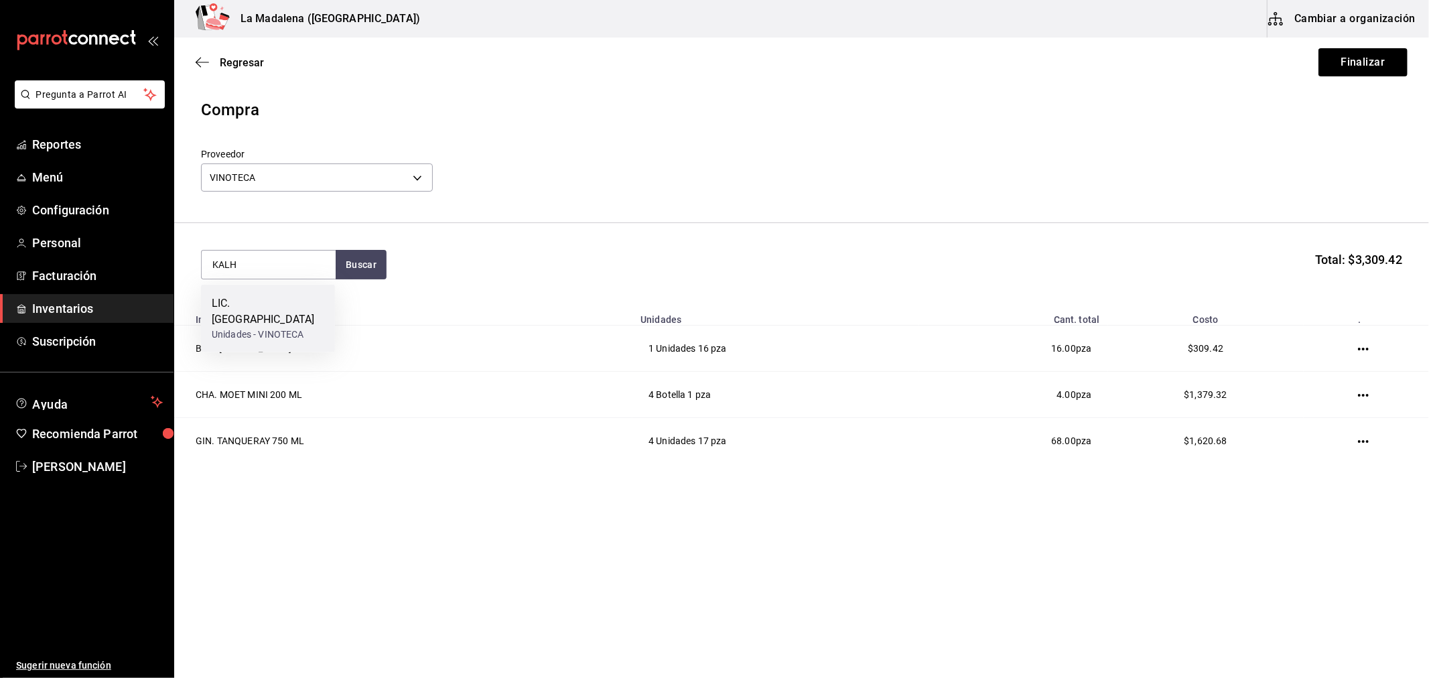
click at [265, 328] on div "Unidades - VINOTECA" at bounding box center [268, 335] width 113 height 14
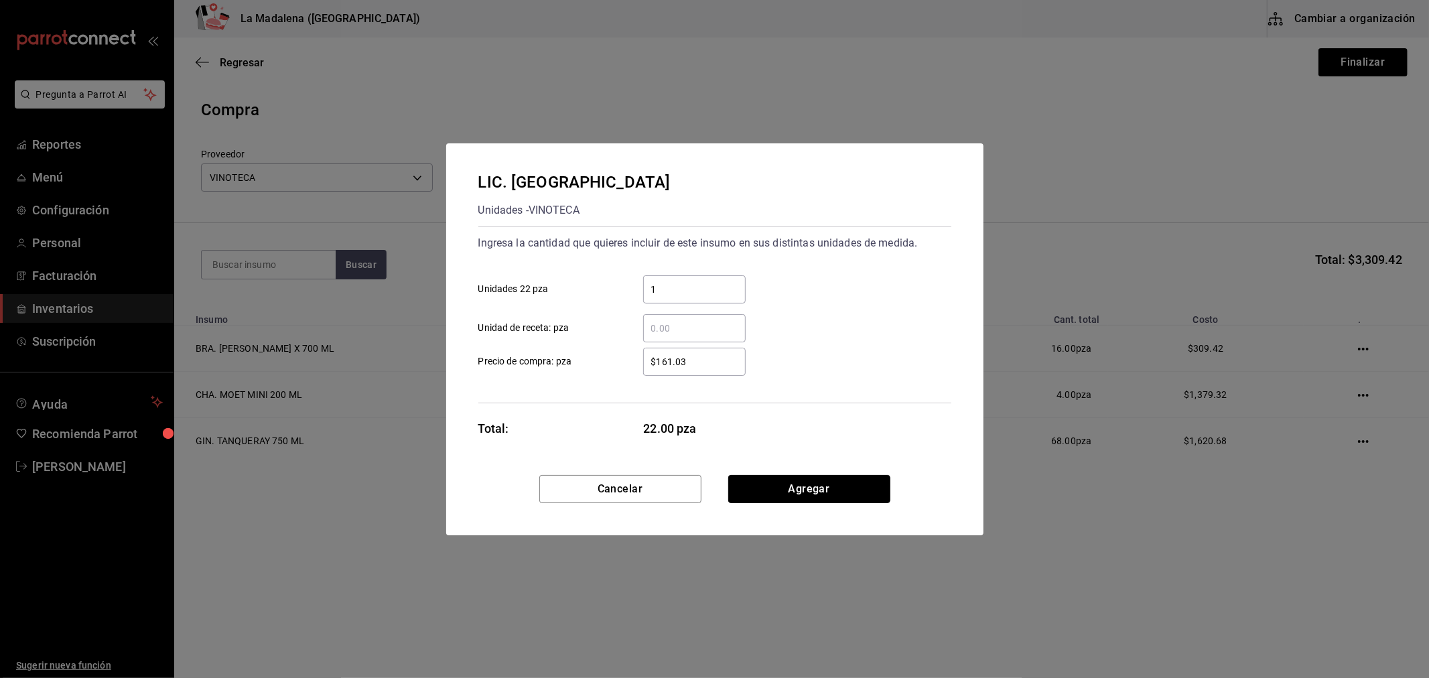
click button "Agregar" at bounding box center [809, 489] width 162 height 28
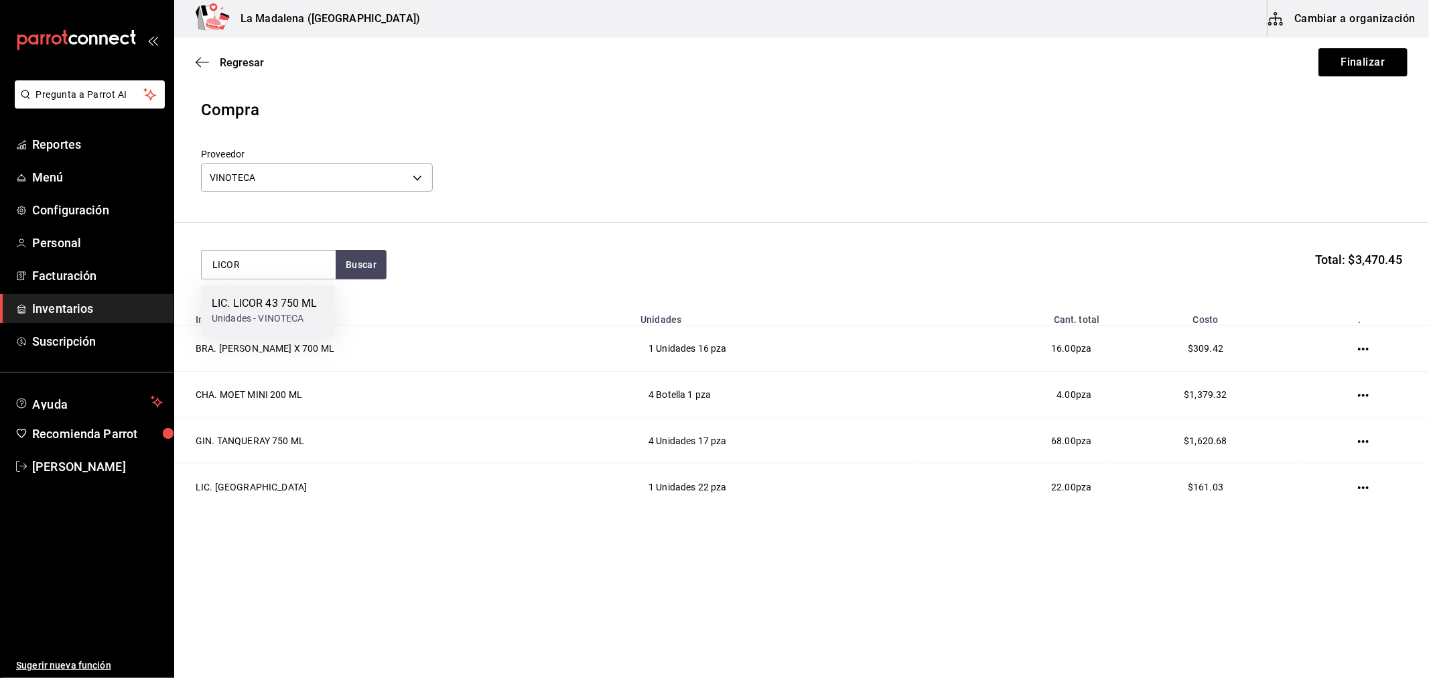
click at [265, 320] on div "Unidades - VINOTECA" at bounding box center [265, 318] width 106 height 14
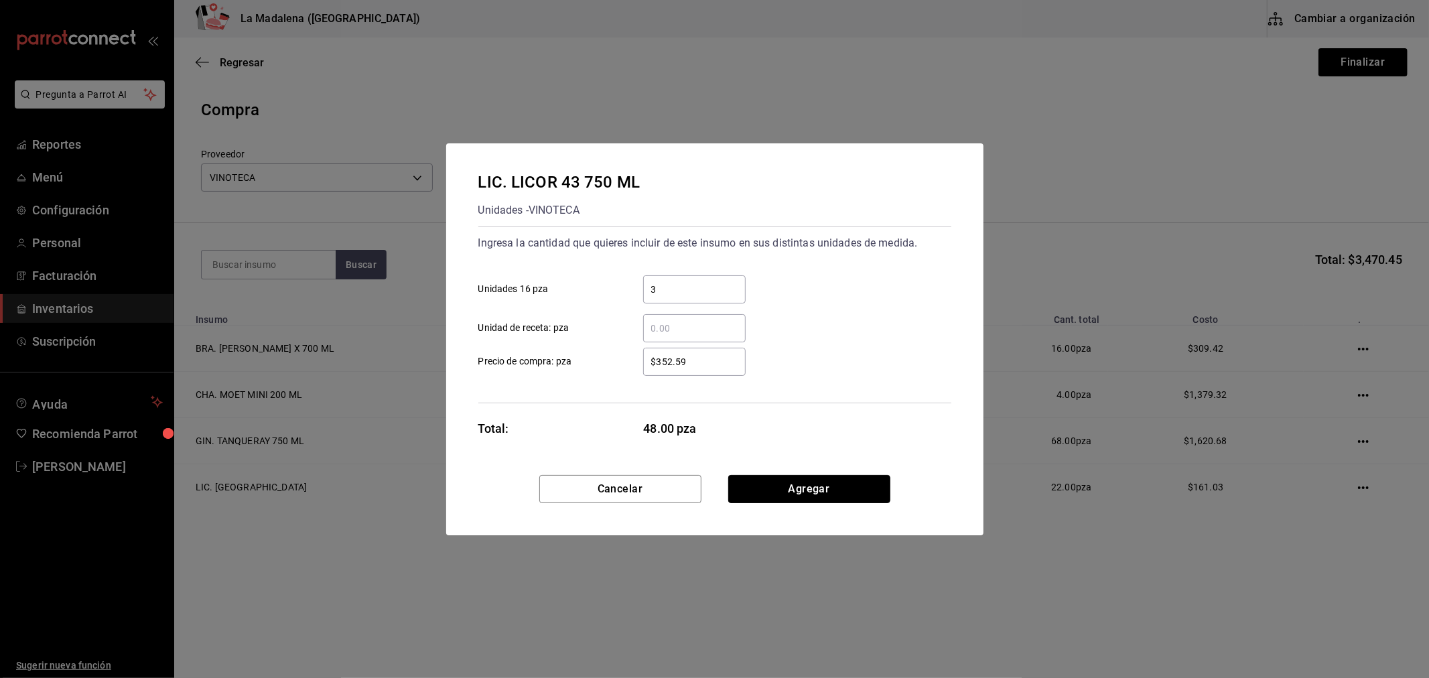
click button "Agregar" at bounding box center [809, 489] width 162 height 28
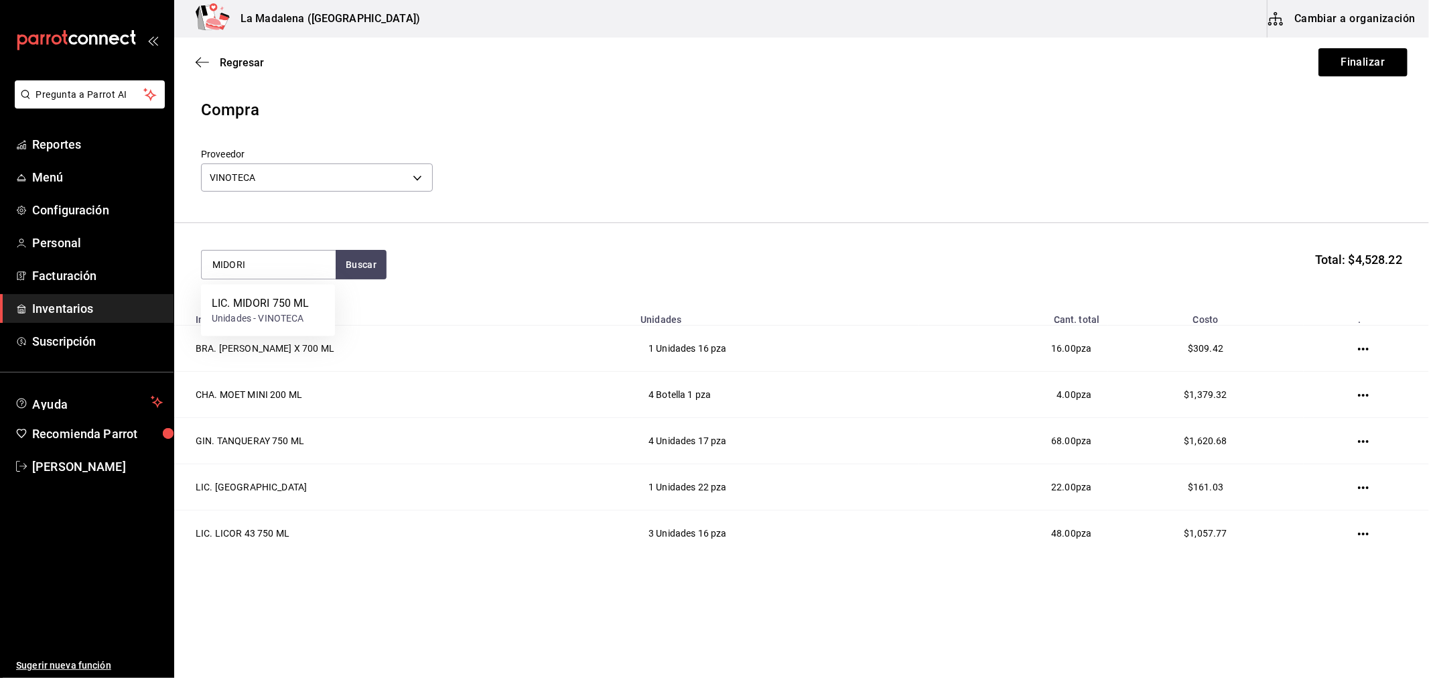
click at [265, 320] on div "Unidades - VINOTECA" at bounding box center [260, 318] width 97 height 14
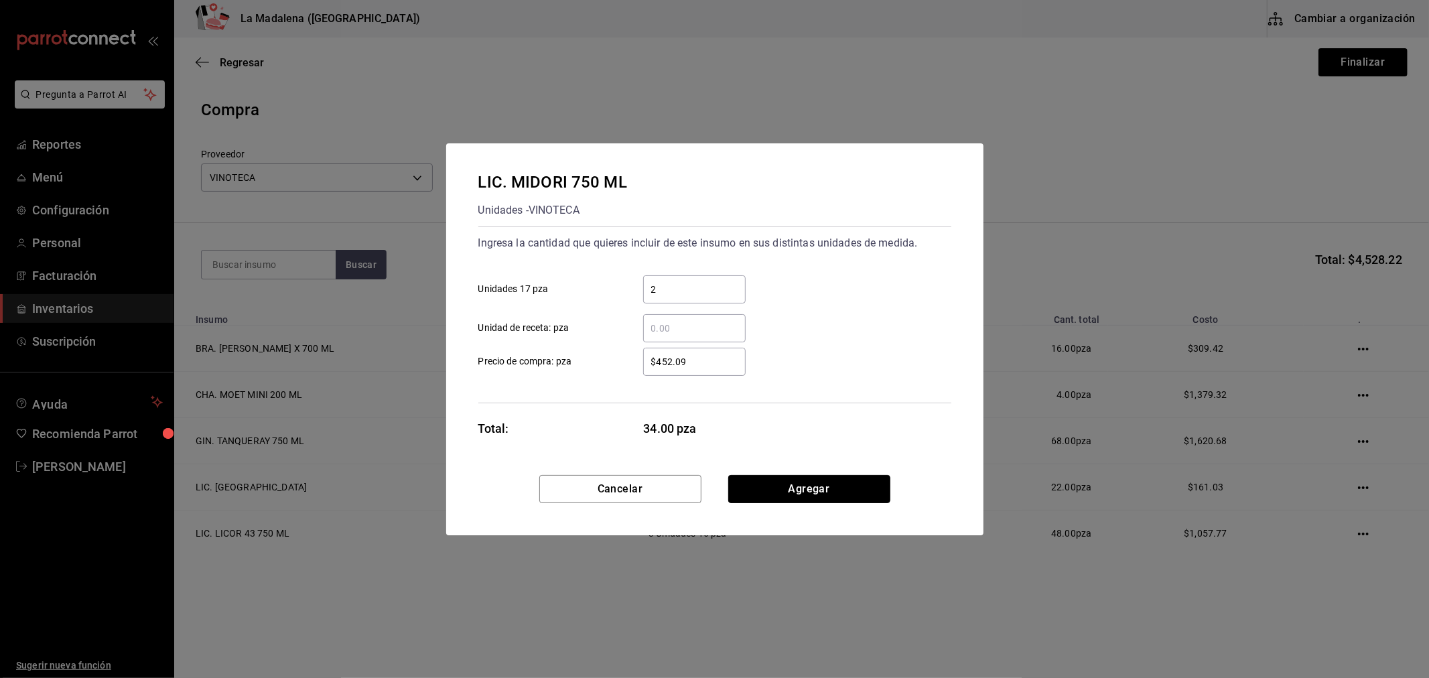
click button "Agregar" at bounding box center [809, 489] width 162 height 28
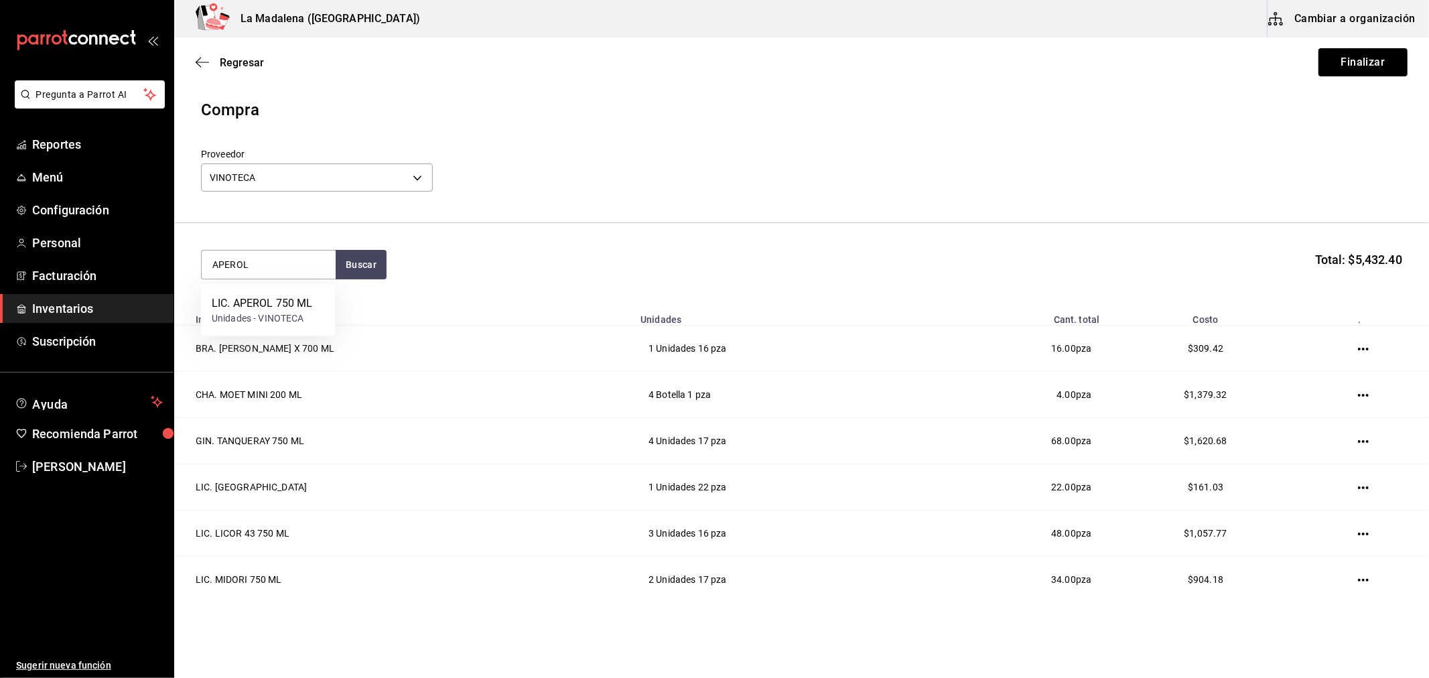
click at [265, 320] on div "Unidades - VINOTECA" at bounding box center [262, 318] width 100 height 14
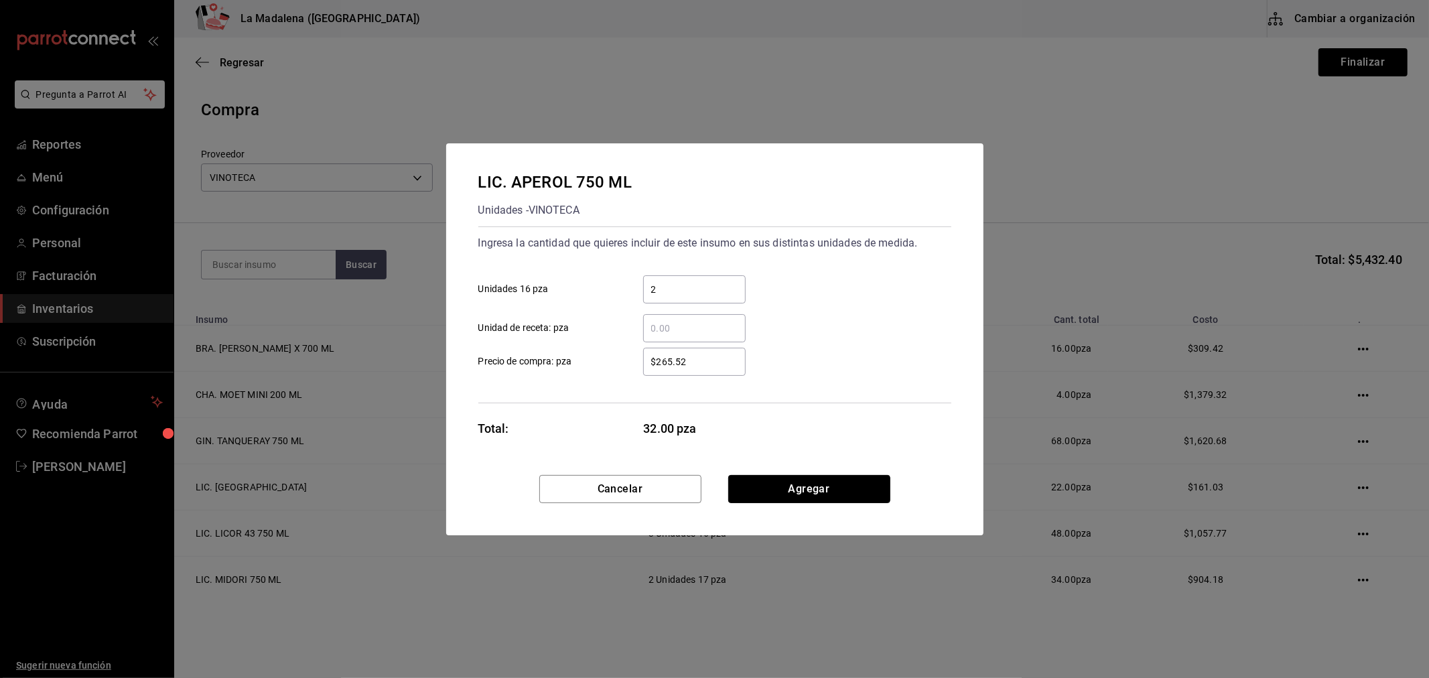
click button "Agregar" at bounding box center [809, 489] width 162 height 28
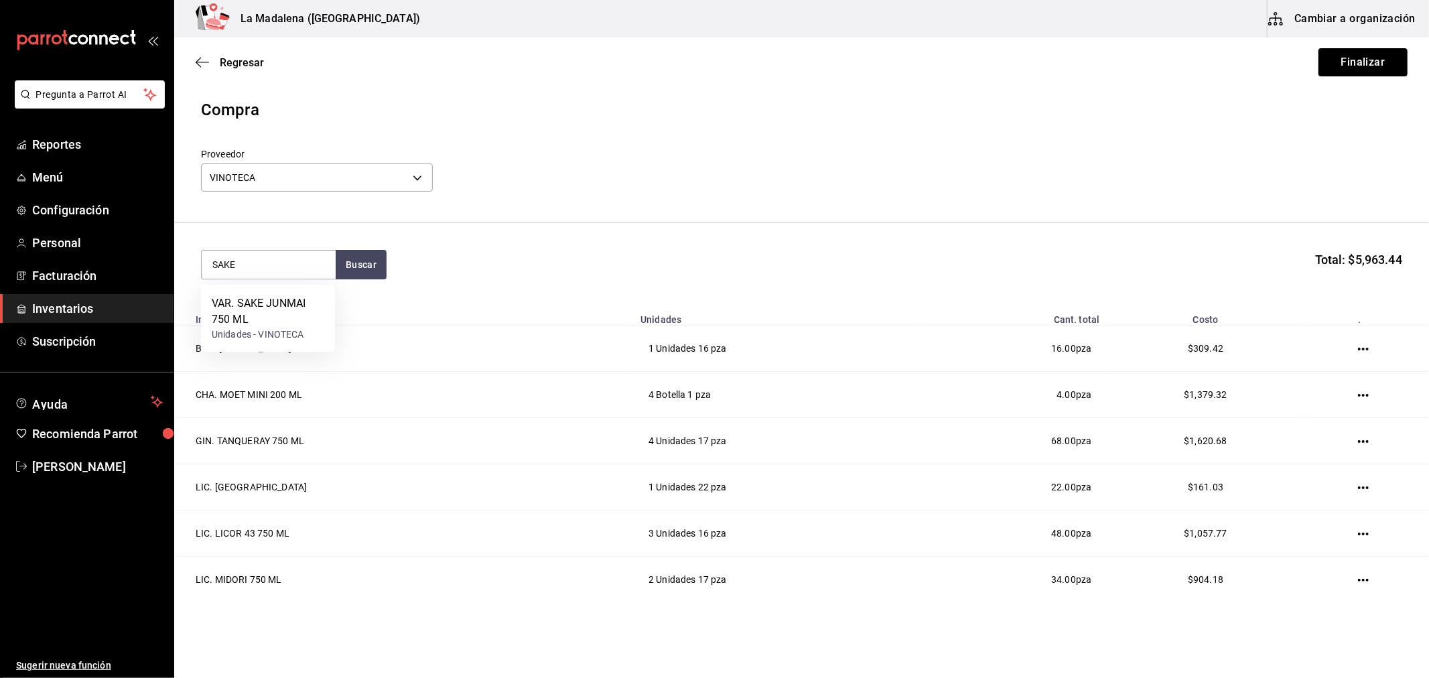
click at [265, 320] on div "VAR. SAKE JUNMAI 750 ML" at bounding box center [268, 311] width 113 height 32
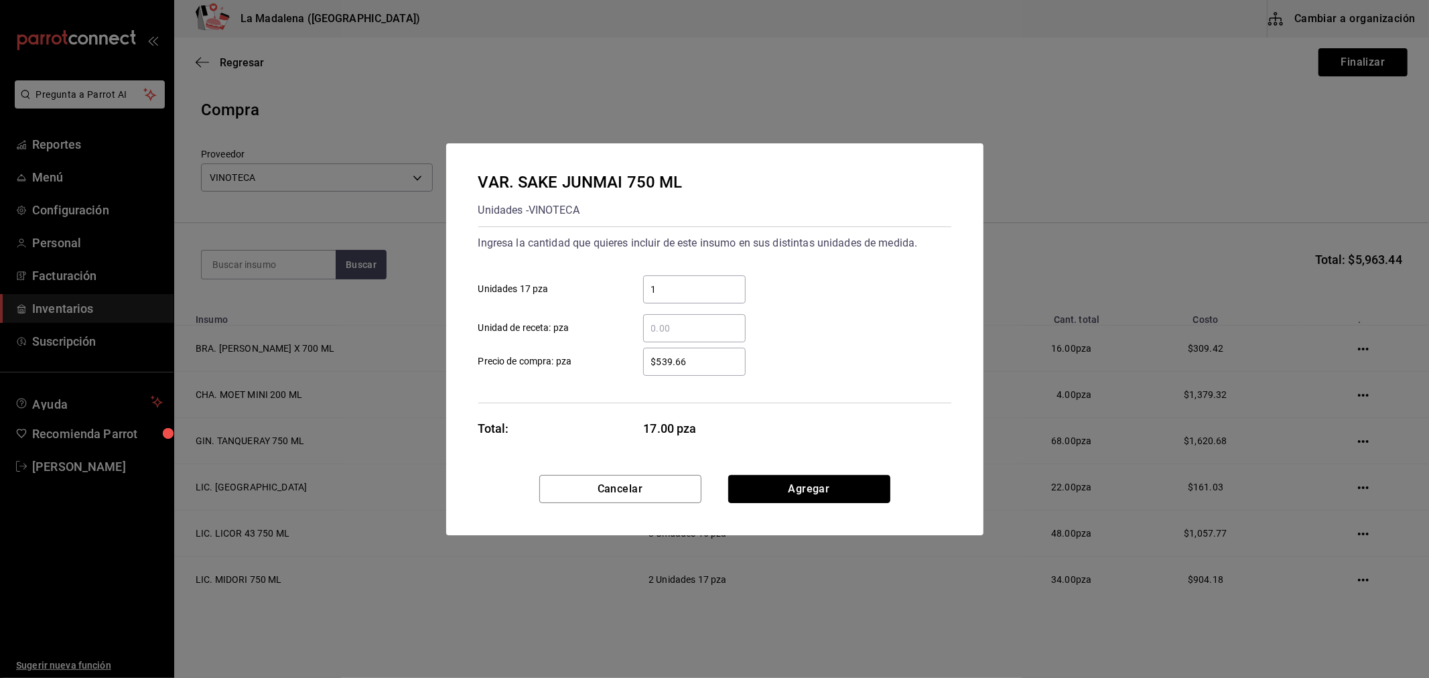
click button "Agregar" at bounding box center [809, 489] width 162 height 28
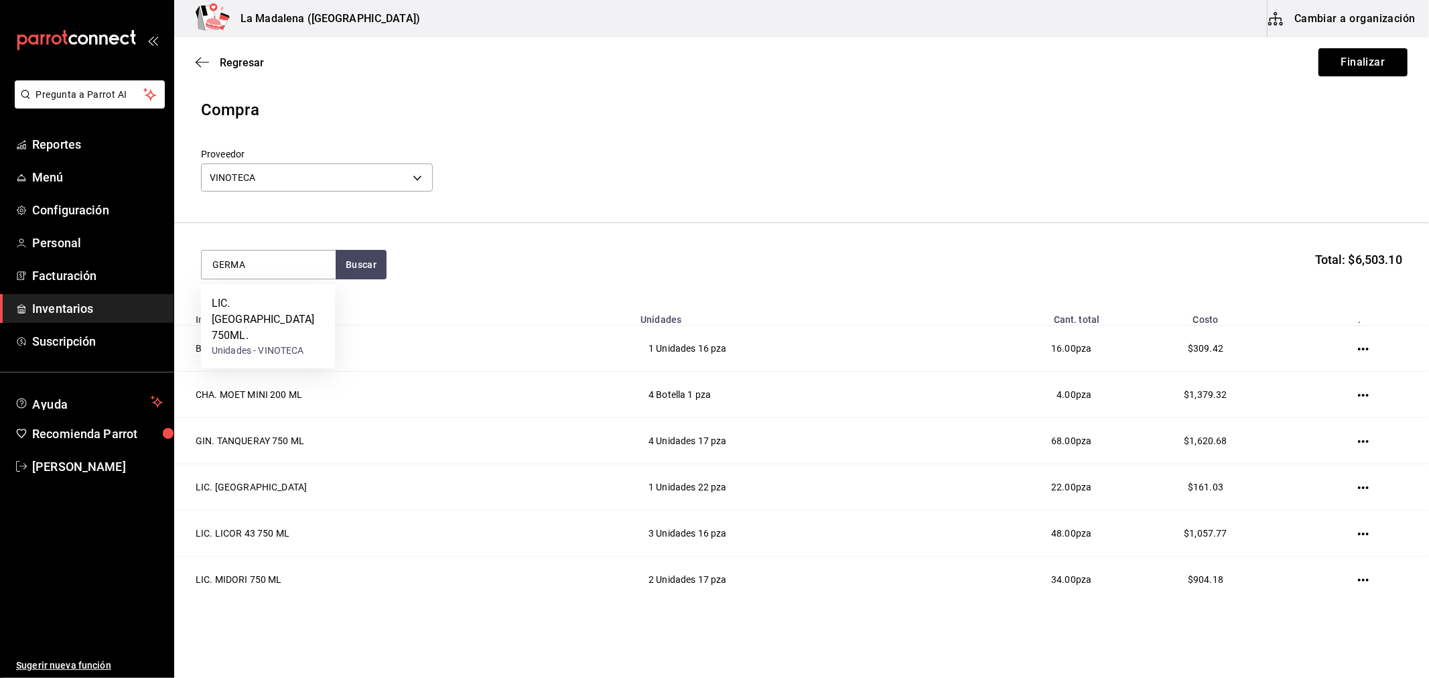
click at [265, 320] on div "LIC. ST GERMAIN 750ML." at bounding box center [268, 319] width 113 height 48
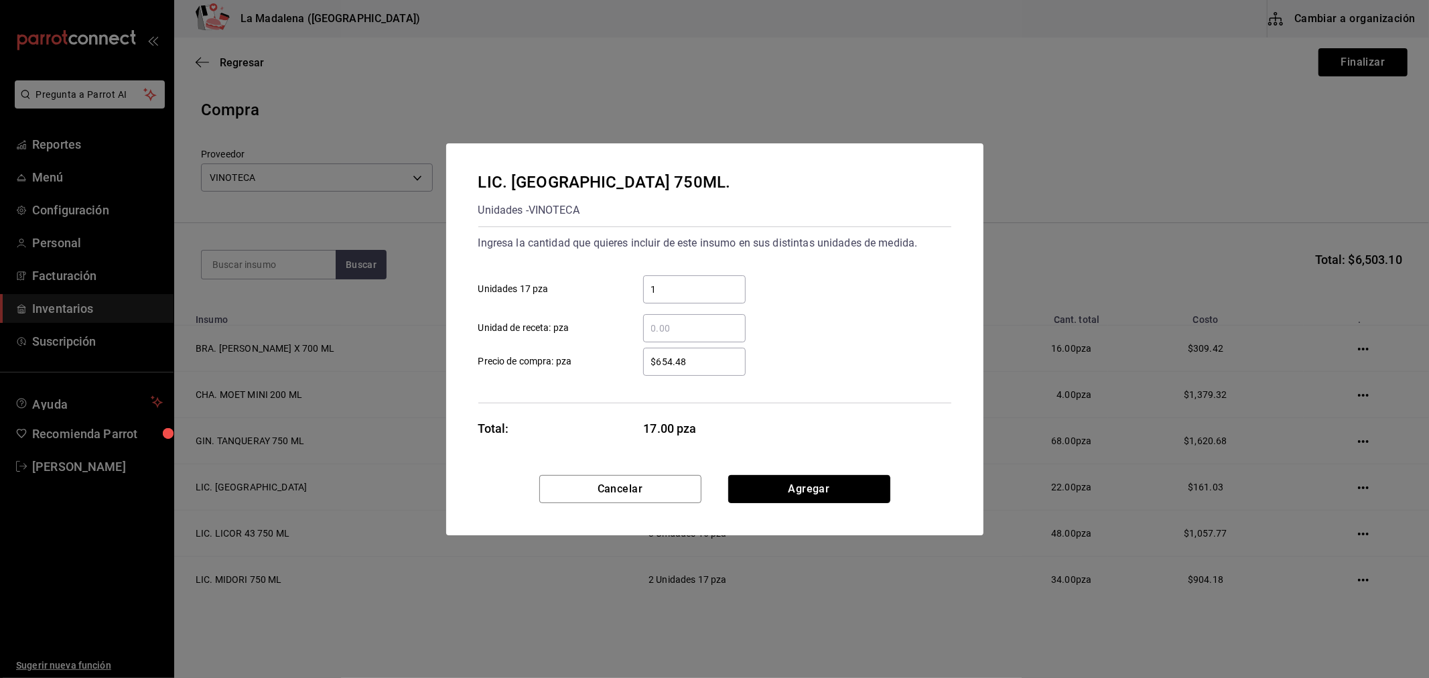
click button "Agregar" at bounding box center [809, 489] width 162 height 28
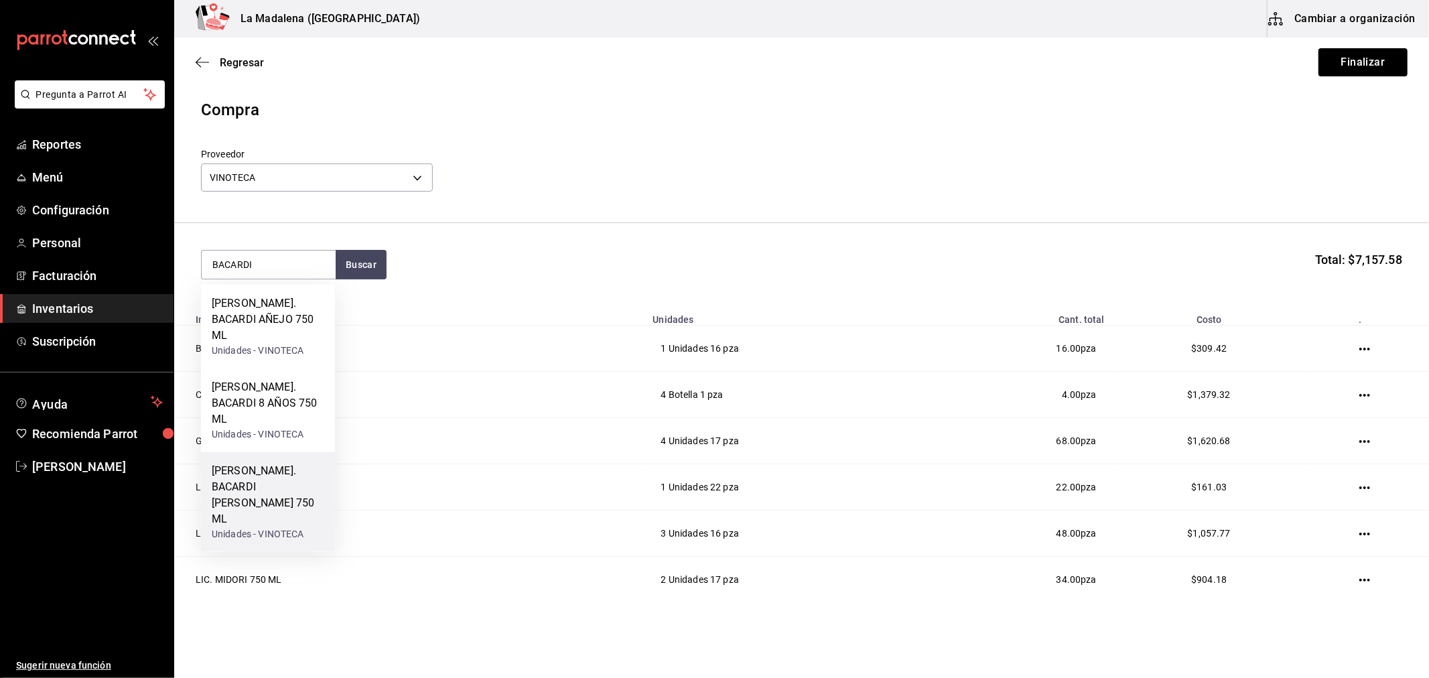
click at [317, 463] on div "RON. BACARDI BLANCO 750 ML" at bounding box center [268, 495] width 113 height 64
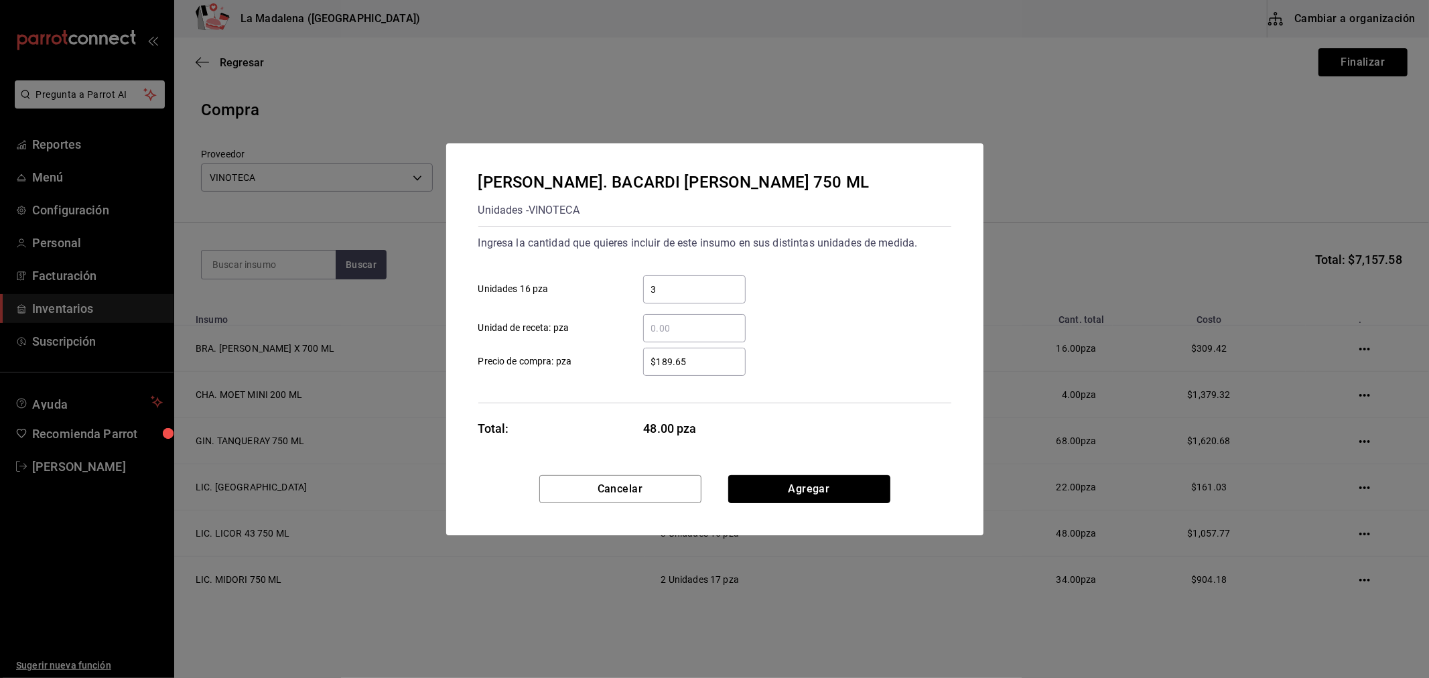
click button "Agregar" at bounding box center [809, 489] width 162 height 28
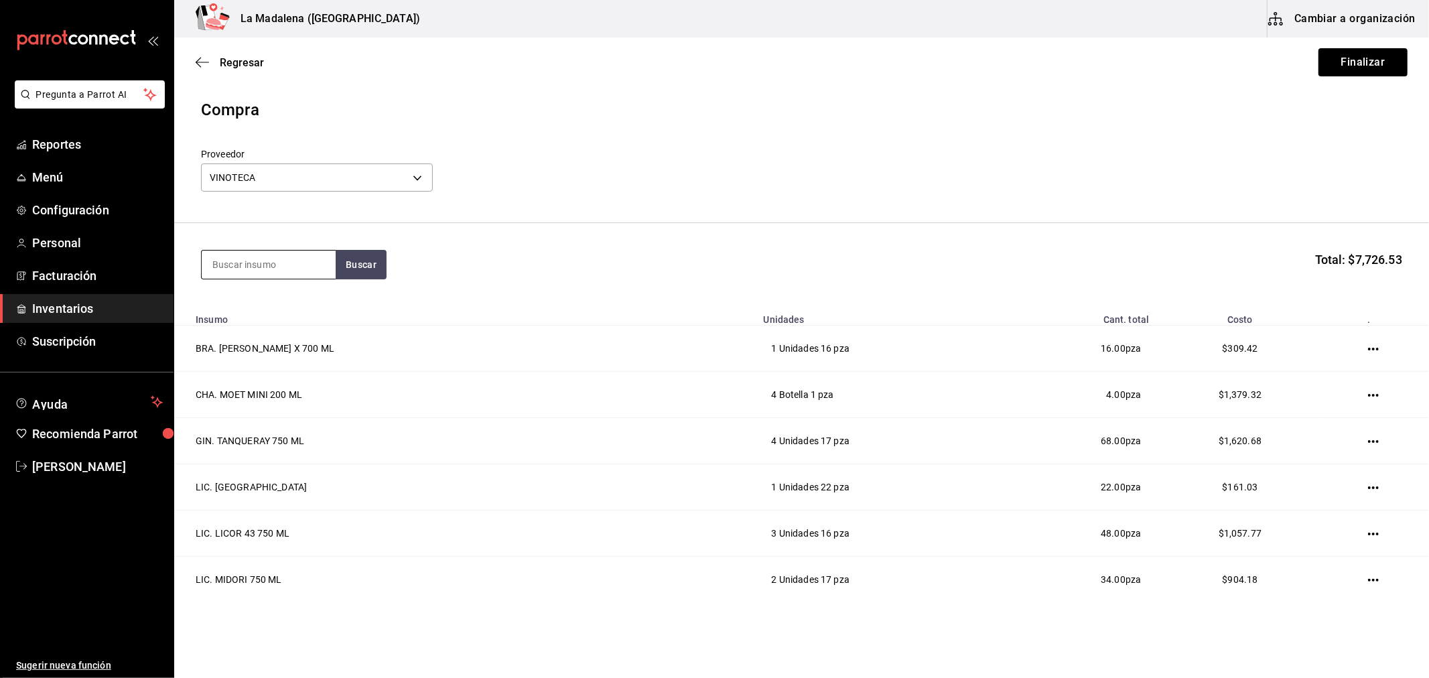
click at [267, 269] on input at bounding box center [269, 265] width 134 height 28
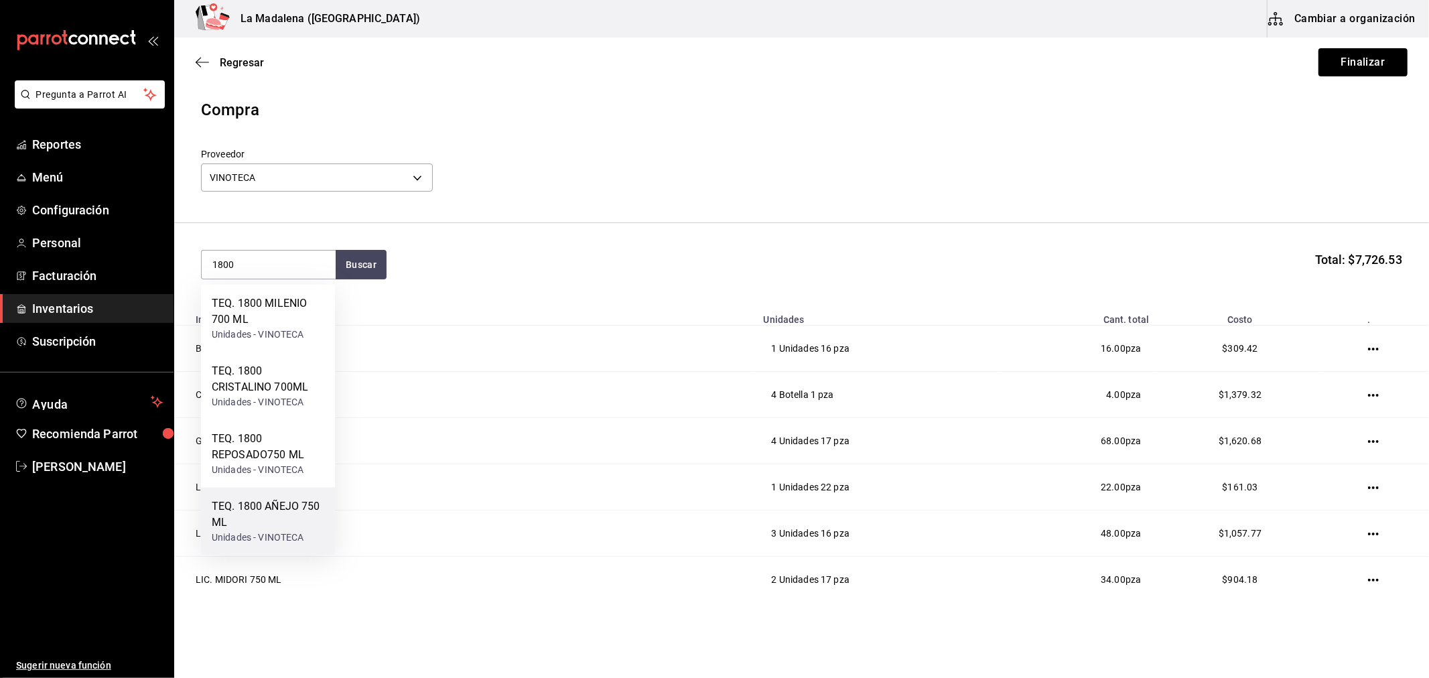
click at [310, 510] on div "TEQ. 1800 AÑEJO 750 ML" at bounding box center [268, 514] width 113 height 32
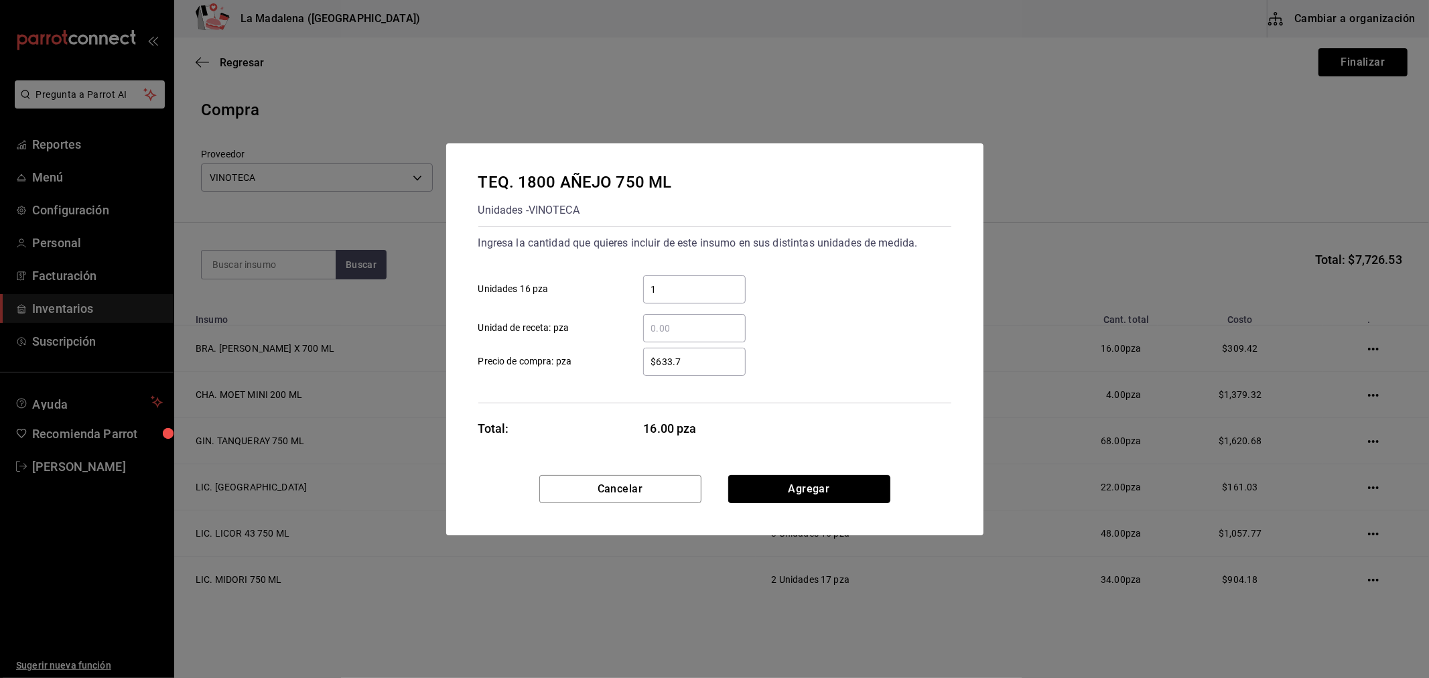
click button "Agregar" at bounding box center [809, 489] width 162 height 28
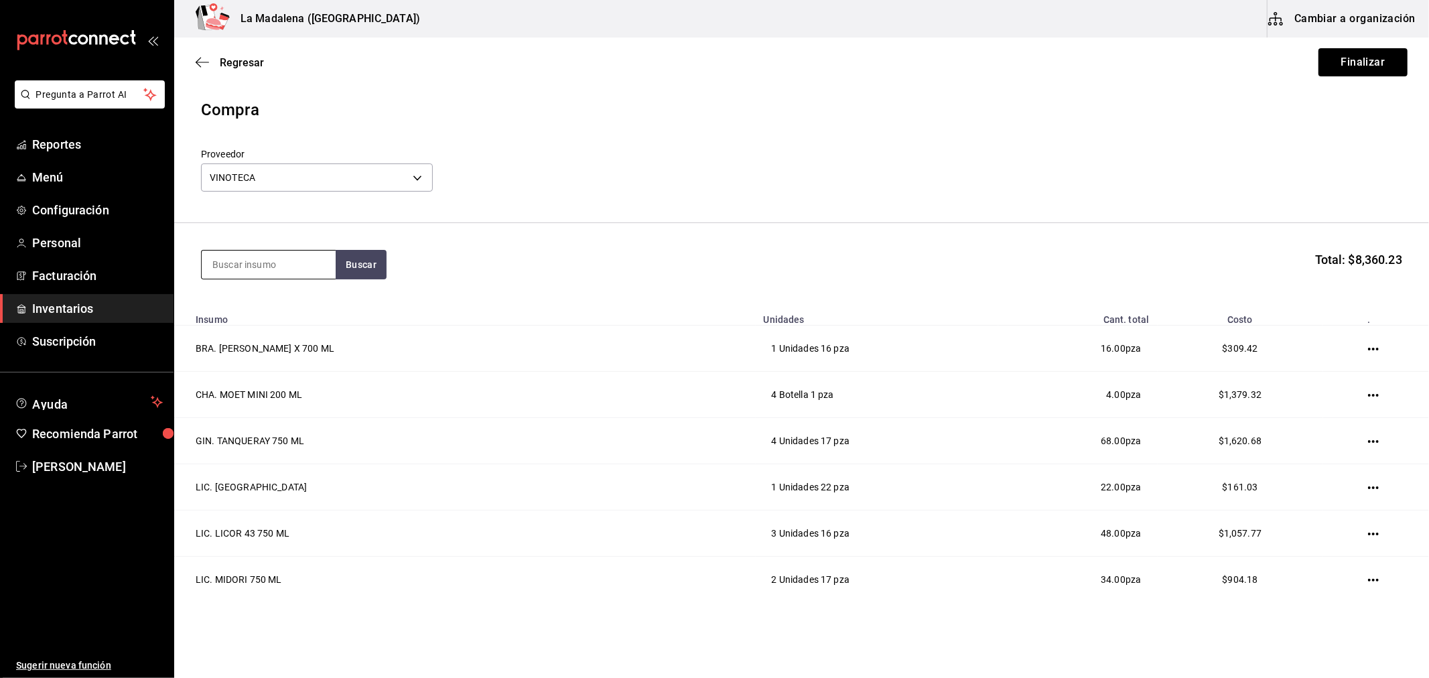
click at [288, 261] on input at bounding box center [269, 265] width 134 height 28
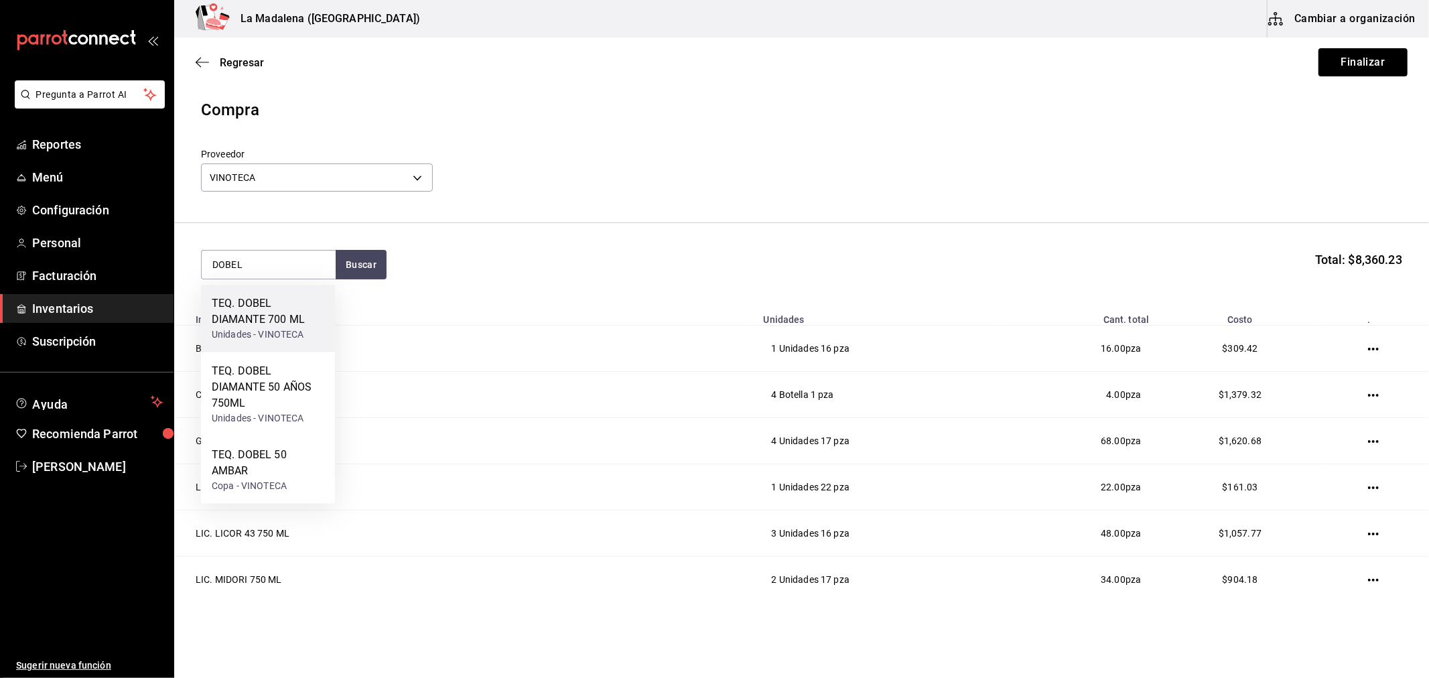
click at [244, 307] on div "TEQ. DOBEL DIAMANTE 700 ML" at bounding box center [268, 311] width 113 height 32
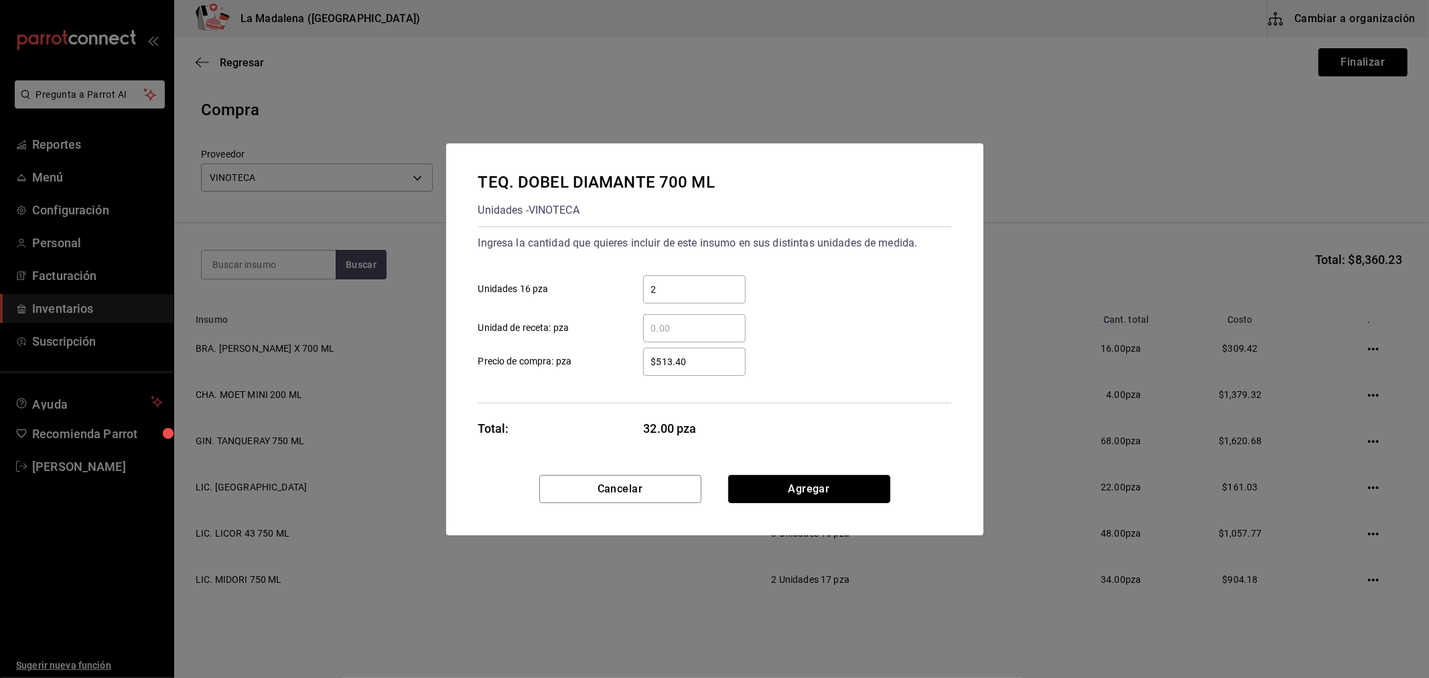
click button "Agregar" at bounding box center [809, 489] width 162 height 28
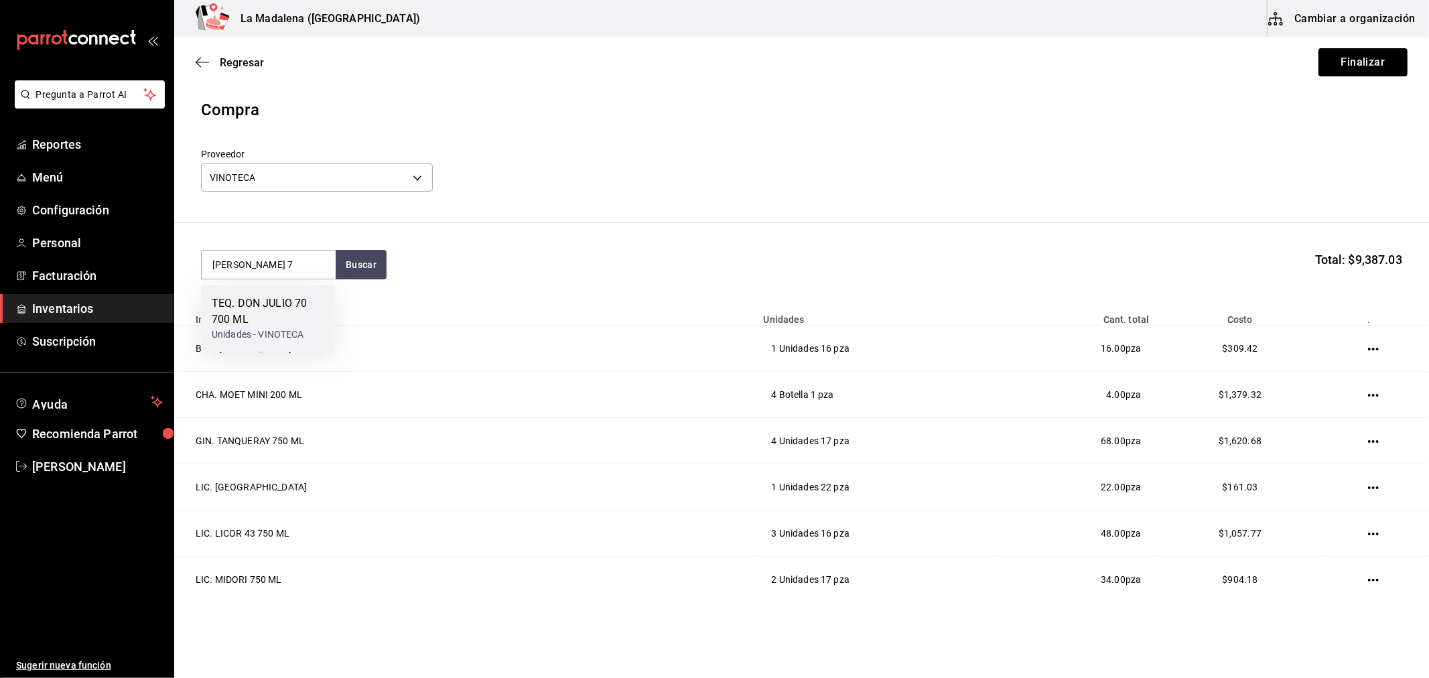
click at [308, 288] on div "TEQ. DON JULIO 70 700 ML Unidades - VINOTECA" at bounding box center [268, 319] width 134 height 68
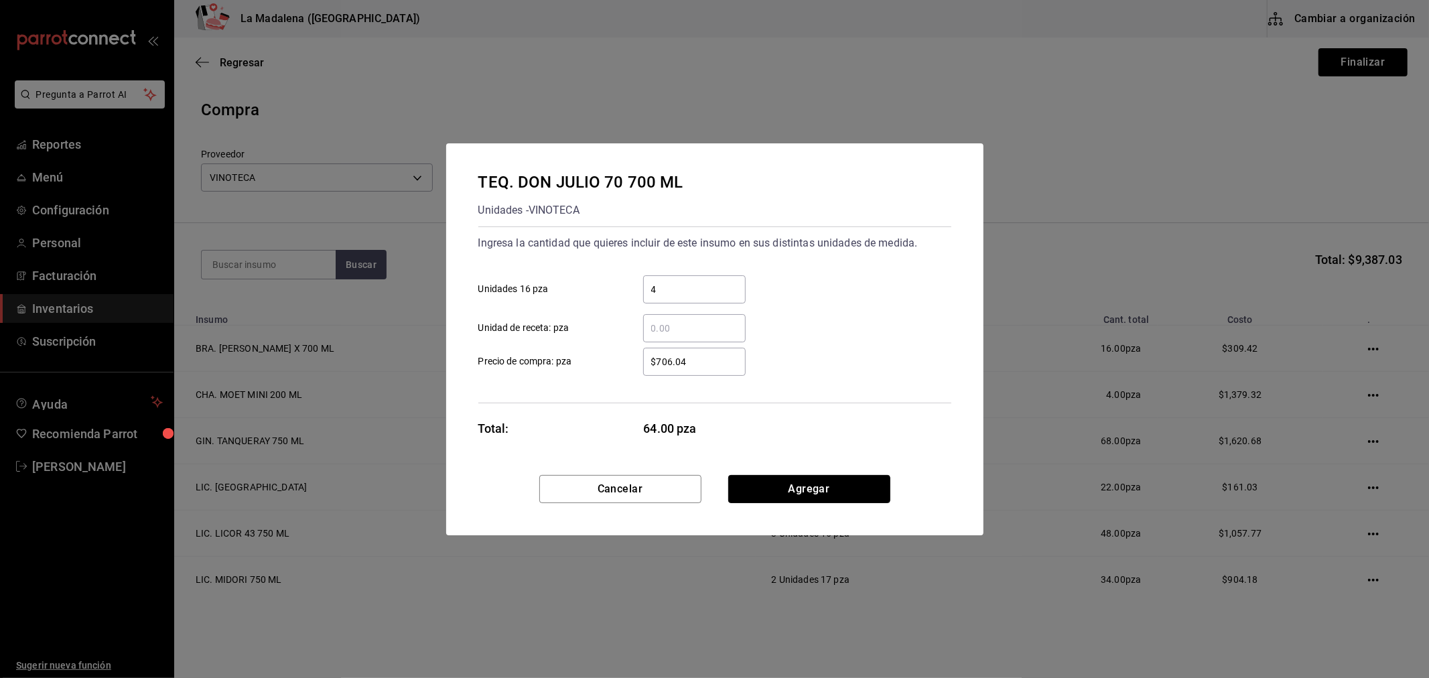
click button "Agregar" at bounding box center [809, 489] width 162 height 28
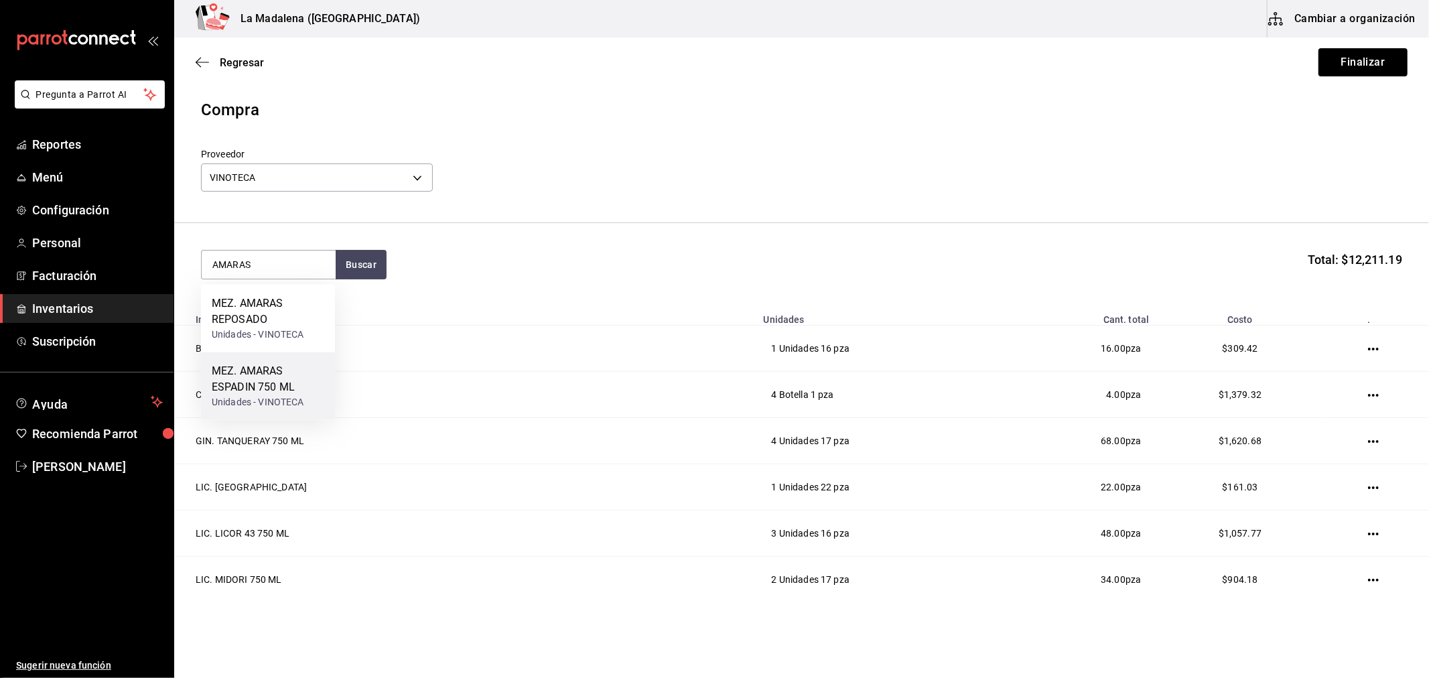
click at [300, 382] on div "MEZ. AMARAS ESPADIN 750 ML" at bounding box center [268, 379] width 113 height 32
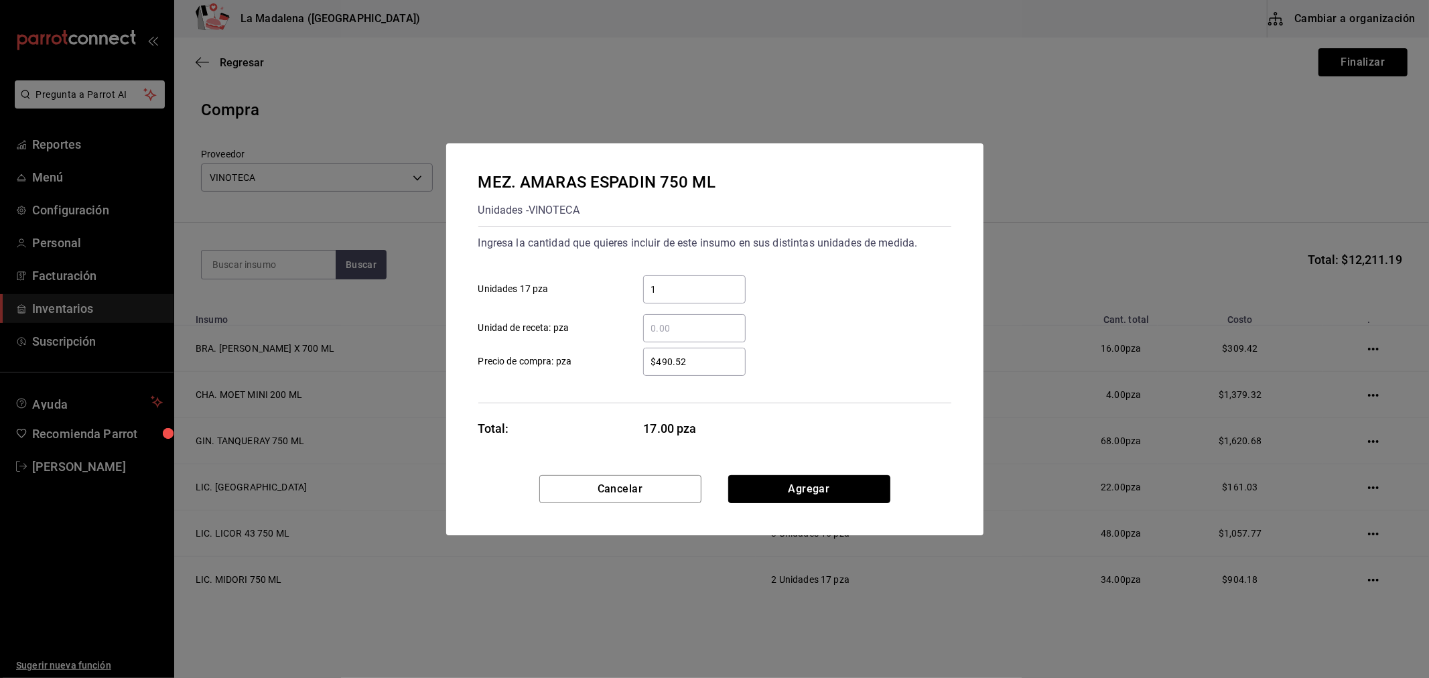
click button "Agregar" at bounding box center [809, 489] width 162 height 28
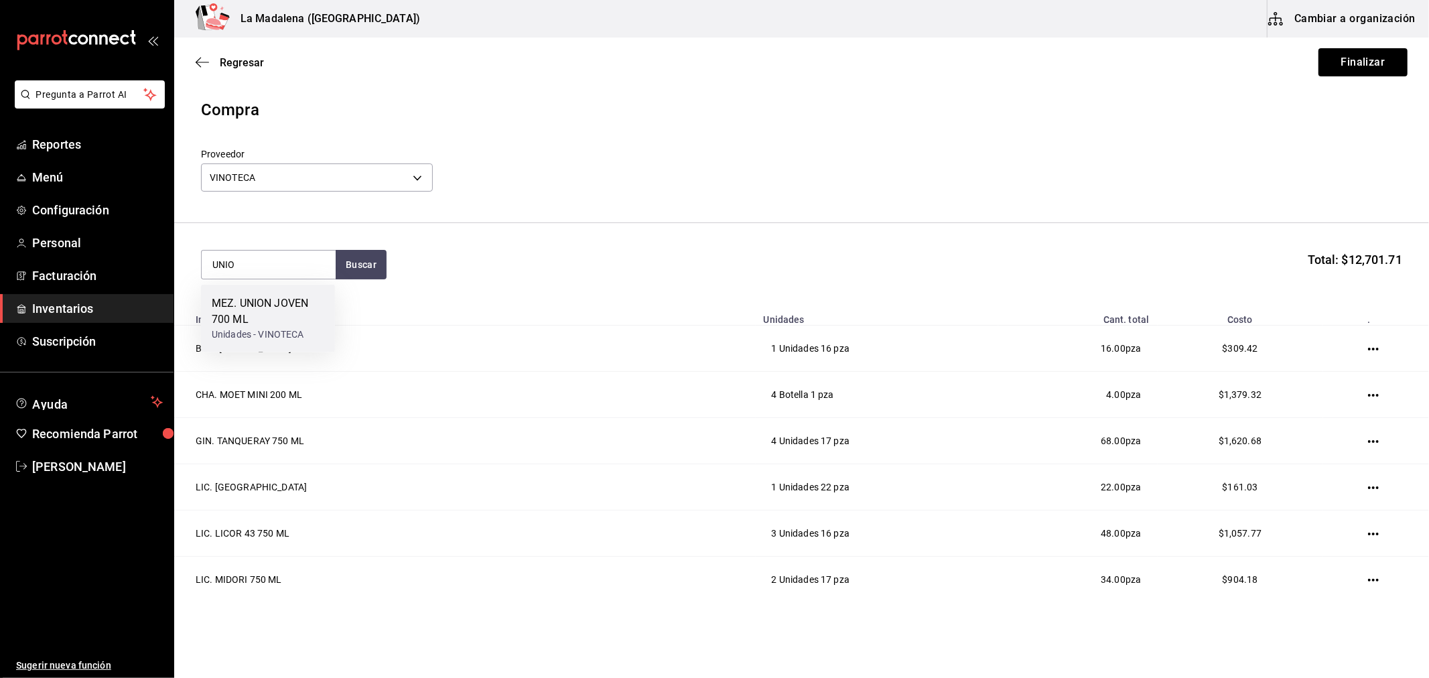
click at [230, 326] on div "MEZ. UNION JOVEN 700 ML" at bounding box center [268, 311] width 113 height 32
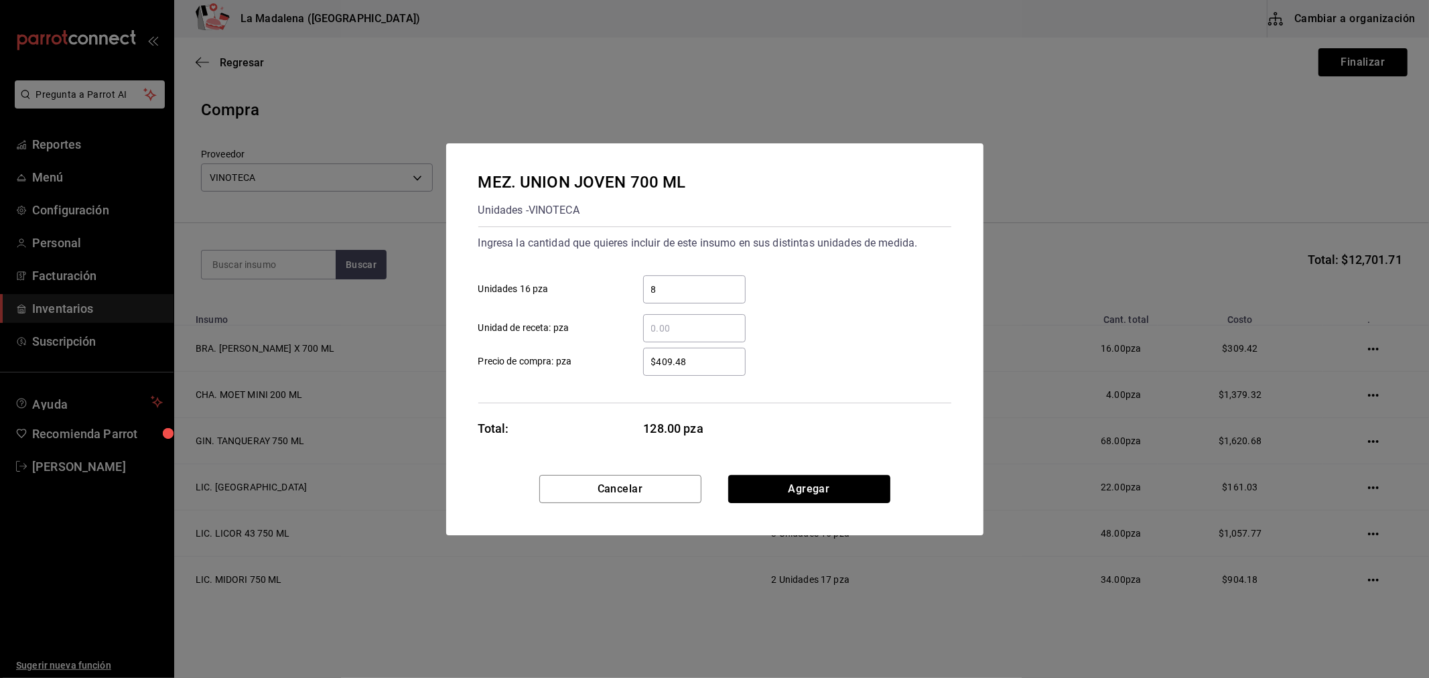
click button "Agregar" at bounding box center [809, 489] width 162 height 28
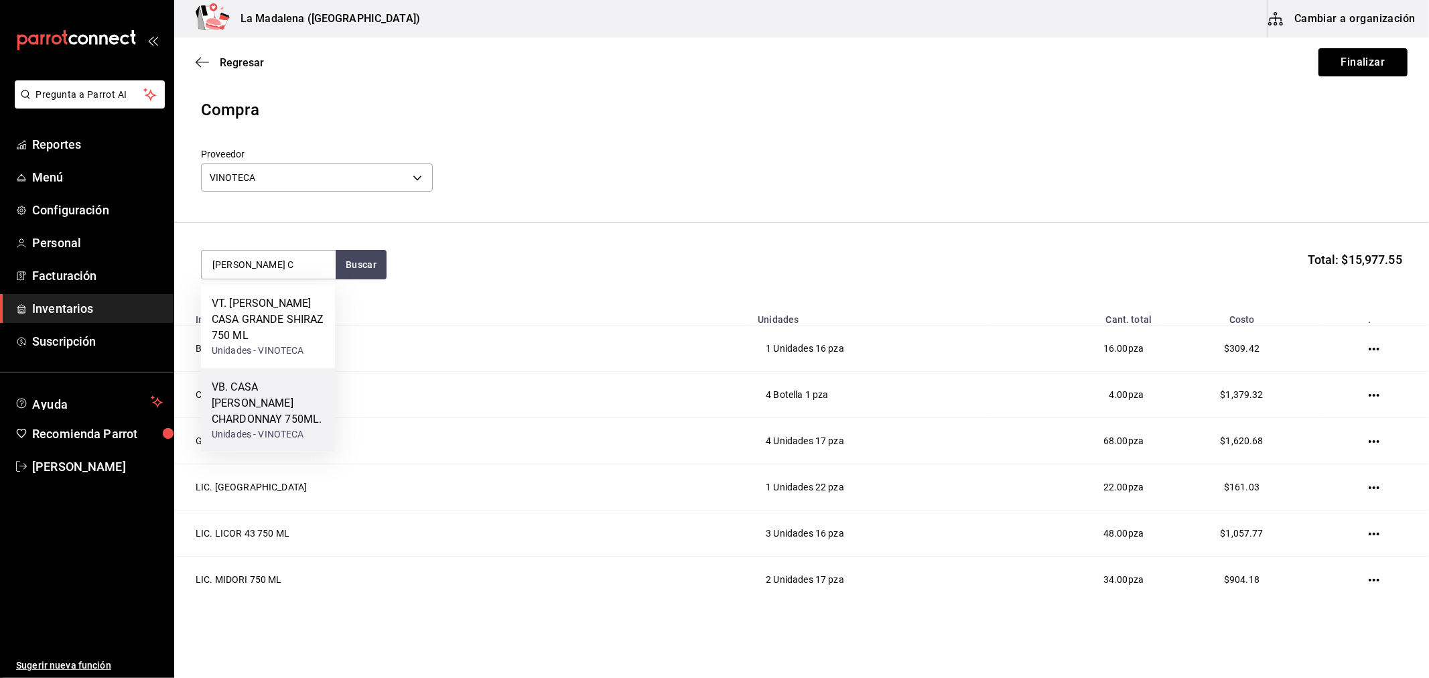
click at [263, 427] on div "VB. CASA MADERO CHARDONNAY 750ML. Unidades - VINOTECA" at bounding box center [268, 410] width 134 height 84
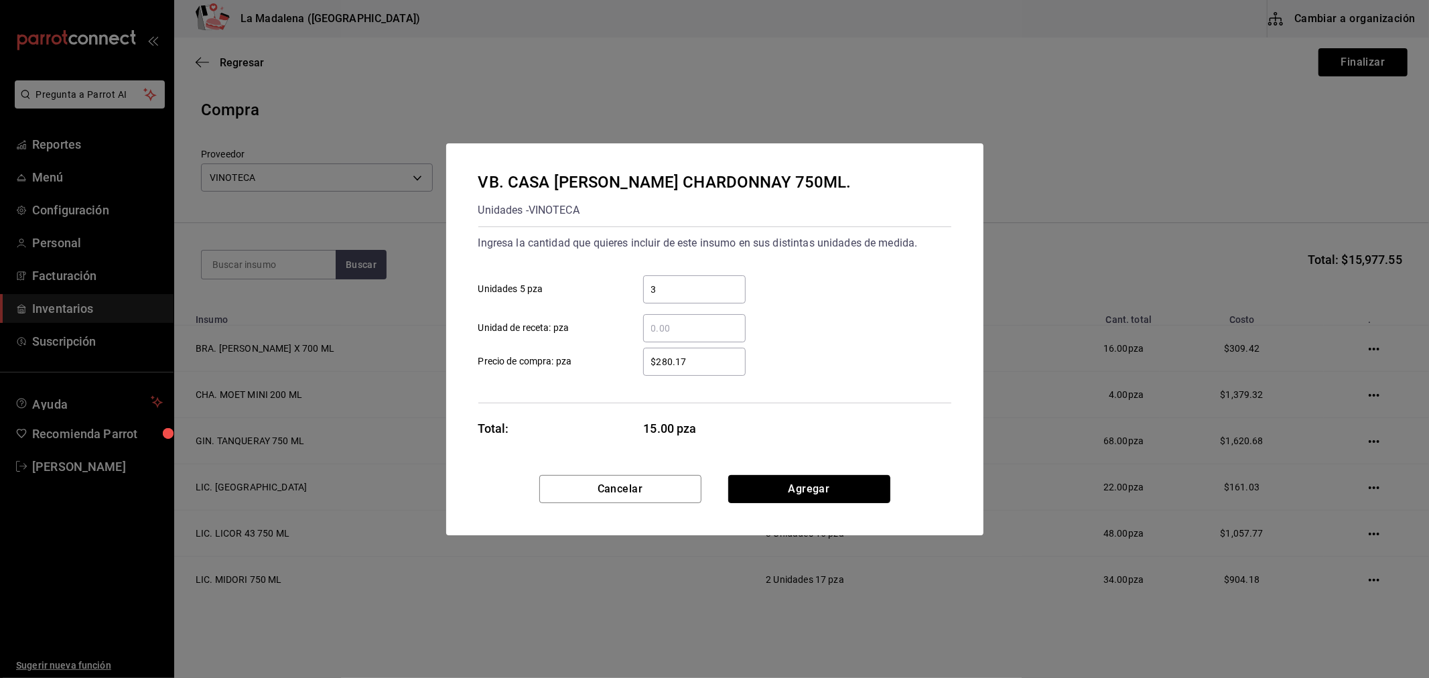
click button "Agregar" at bounding box center [809, 489] width 162 height 28
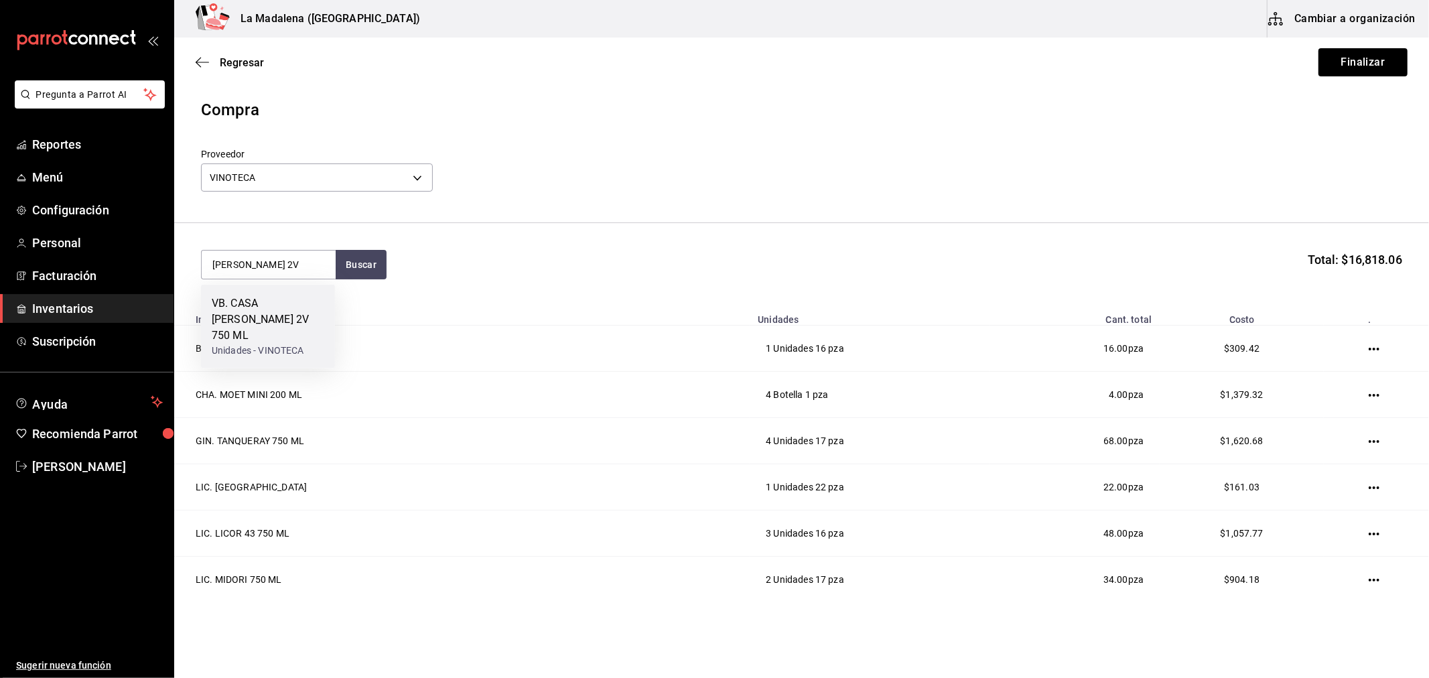
click at [275, 326] on div "VB. CASA MADERO 2V 750 ML" at bounding box center [268, 319] width 113 height 48
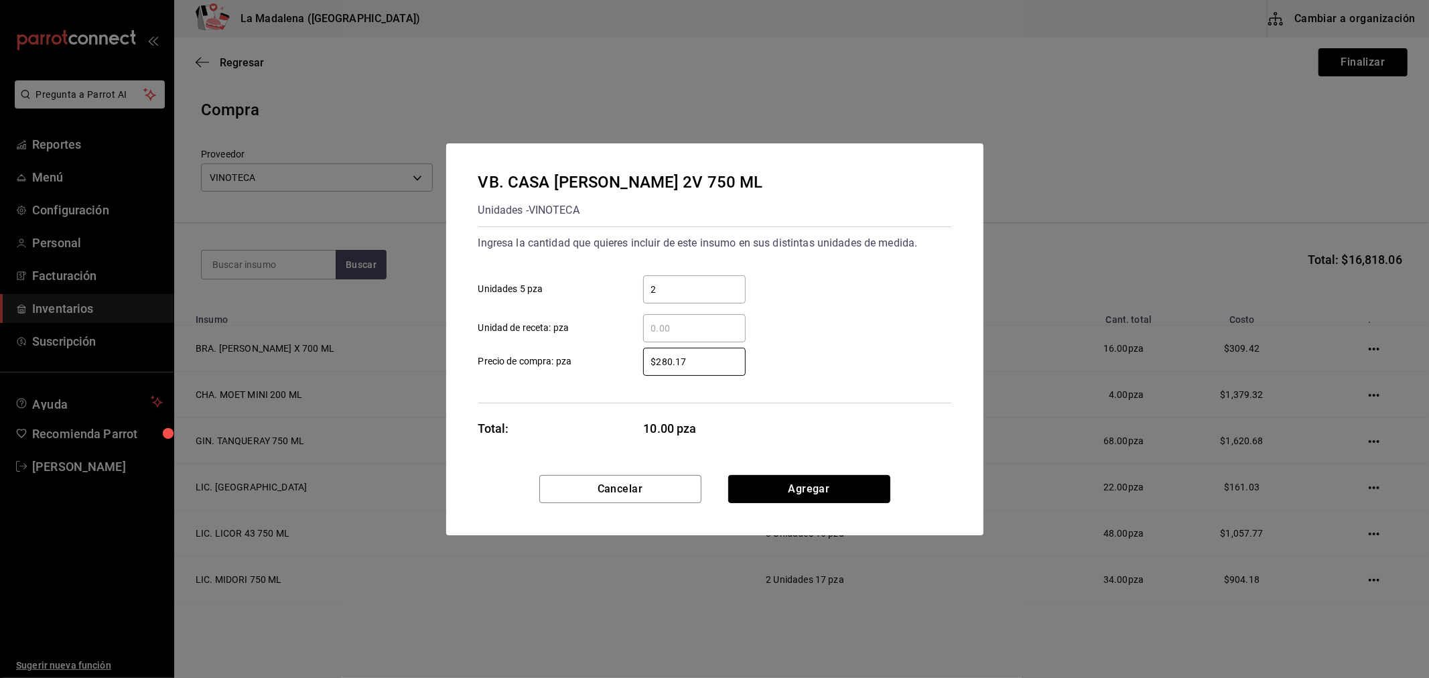
click button "Agregar" at bounding box center [809, 489] width 162 height 28
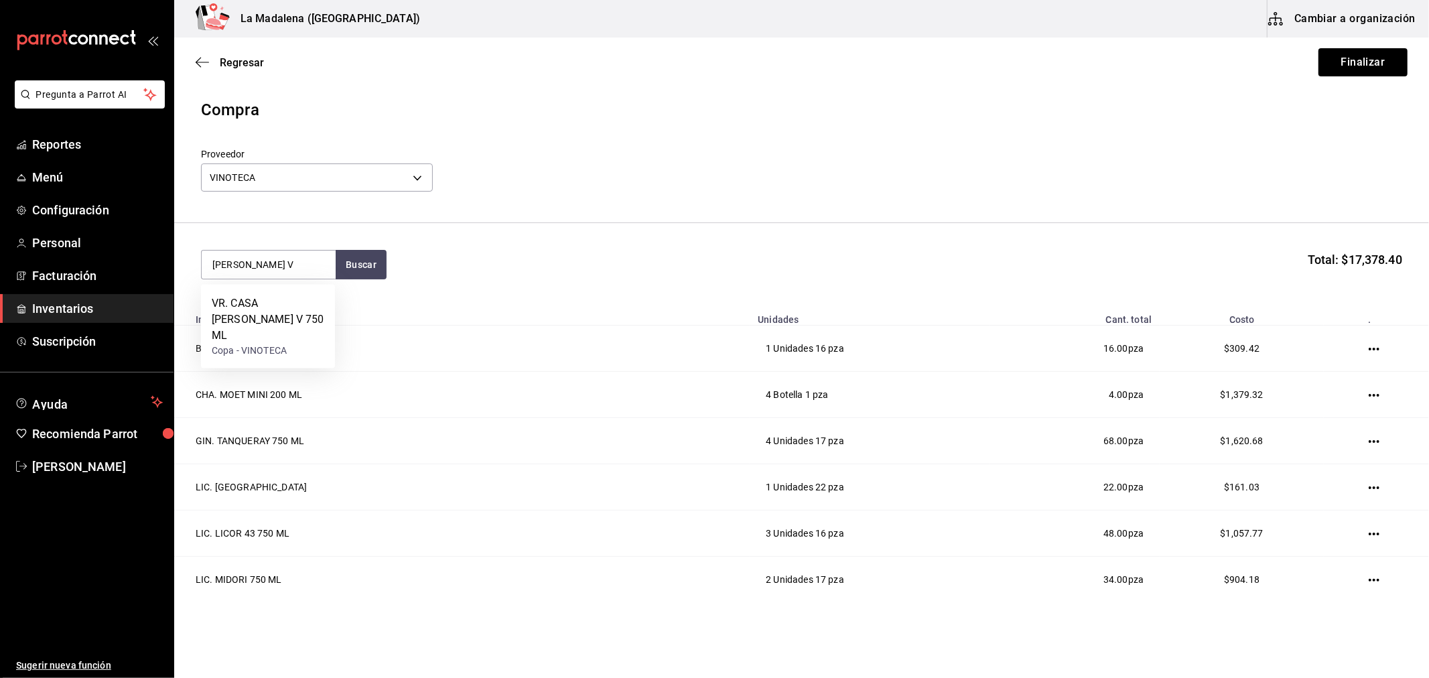
click at [275, 326] on div "VR. CASA MADERO V 750 ML" at bounding box center [268, 319] width 113 height 48
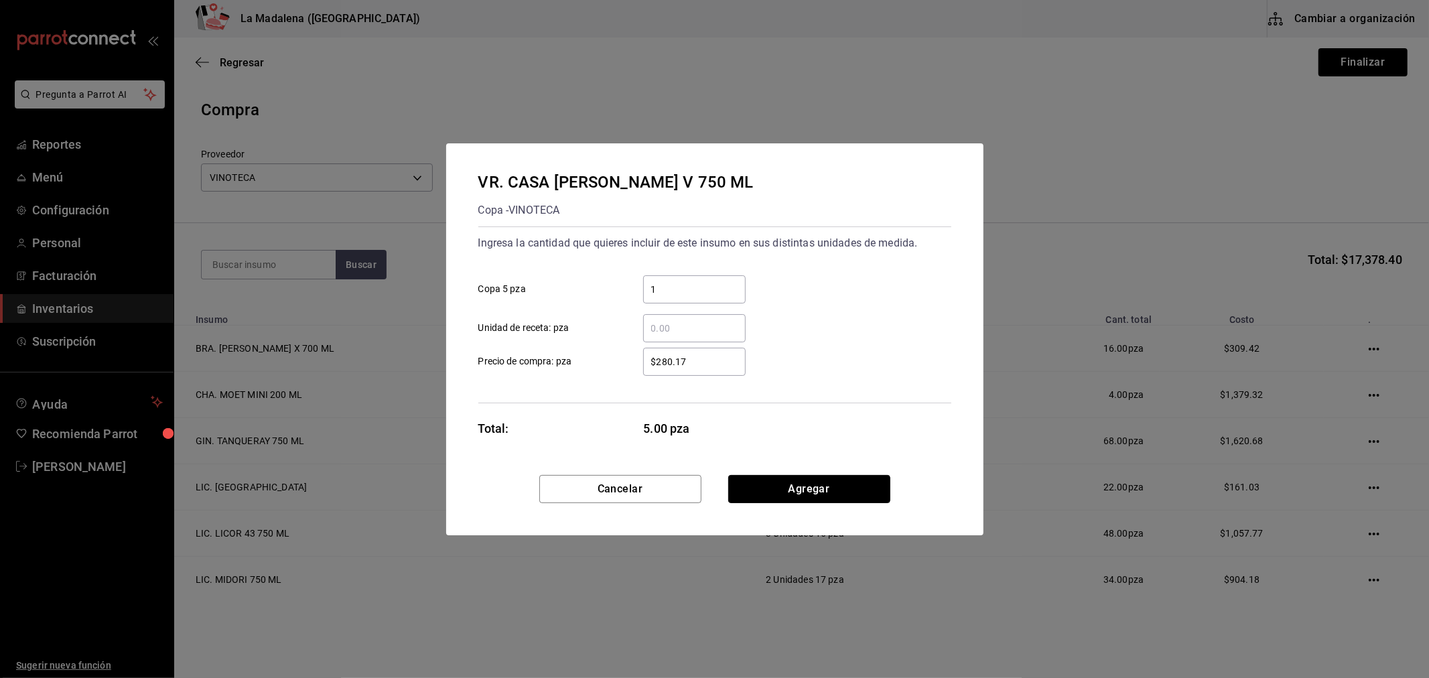
click button "Agregar" at bounding box center [809, 489] width 162 height 28
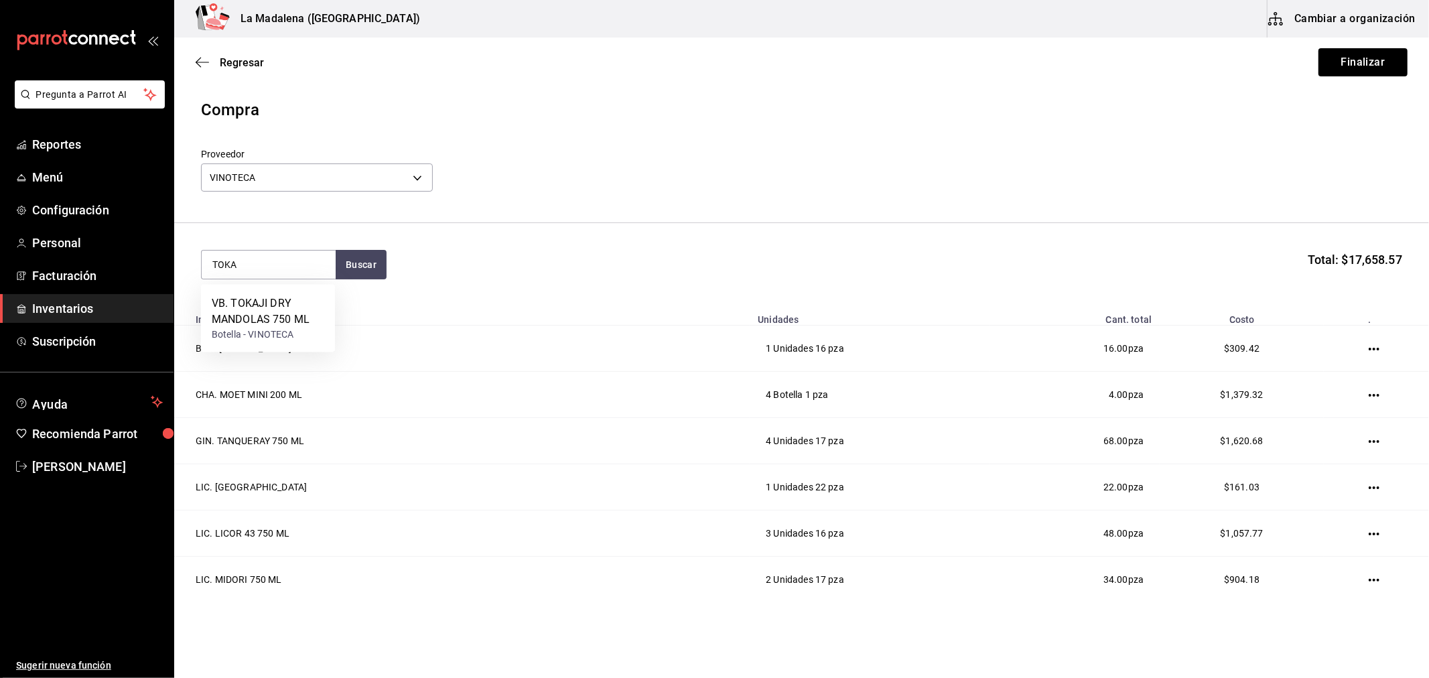
click at [275, 326] on div "VB. TOKAJI DRY MANDOLAS 750 ML" at bounding box center [268, 311] width 113 height 32
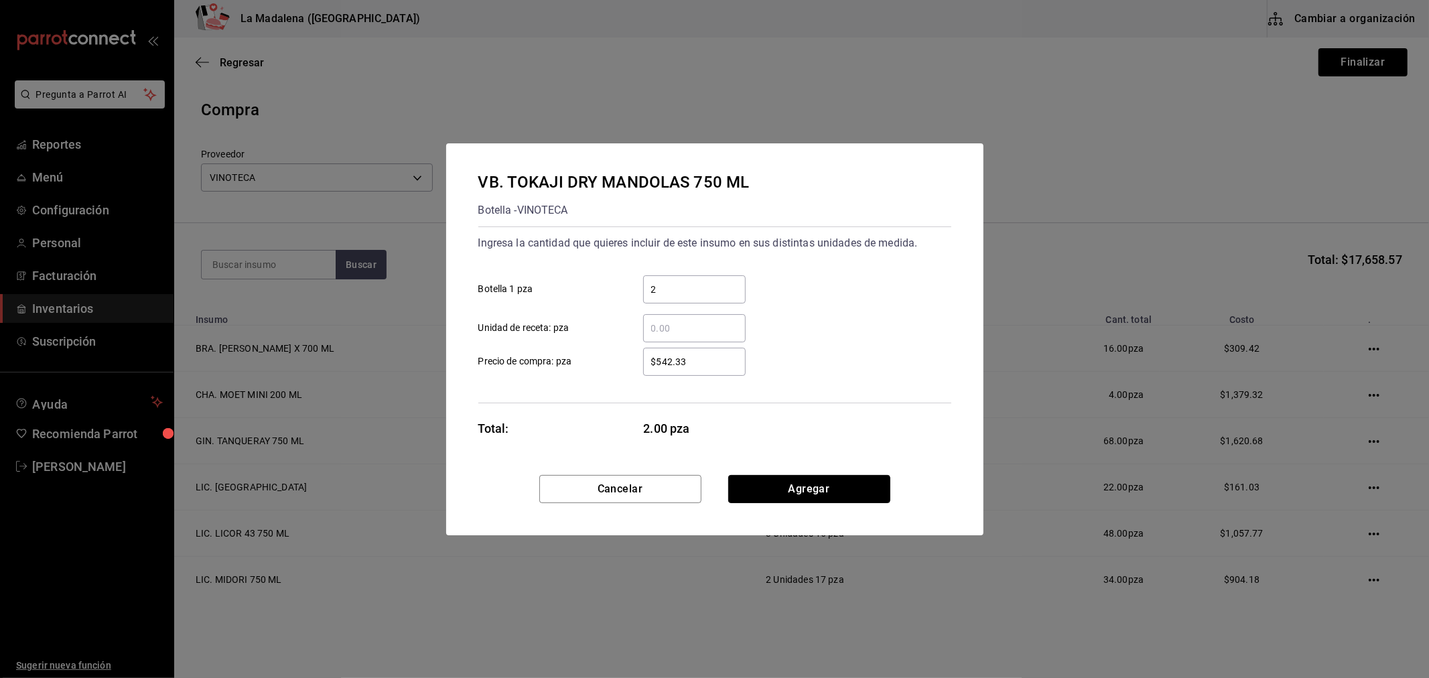
click button "Agregar" at bounding box center [809, 489] width 162 height 28
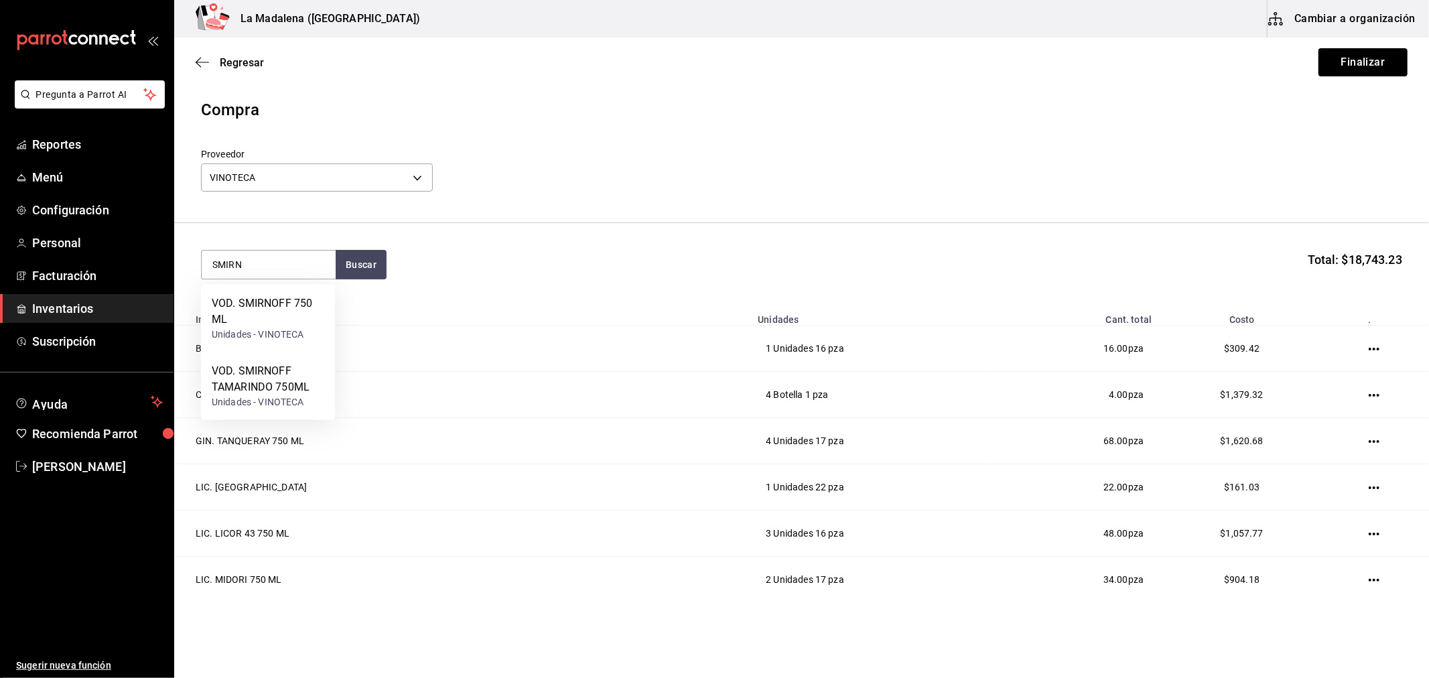
click at [275, 326] on div "VOD. SMIRNOFF 750 ML" at bounding box center [268, 311] width 113 height 32
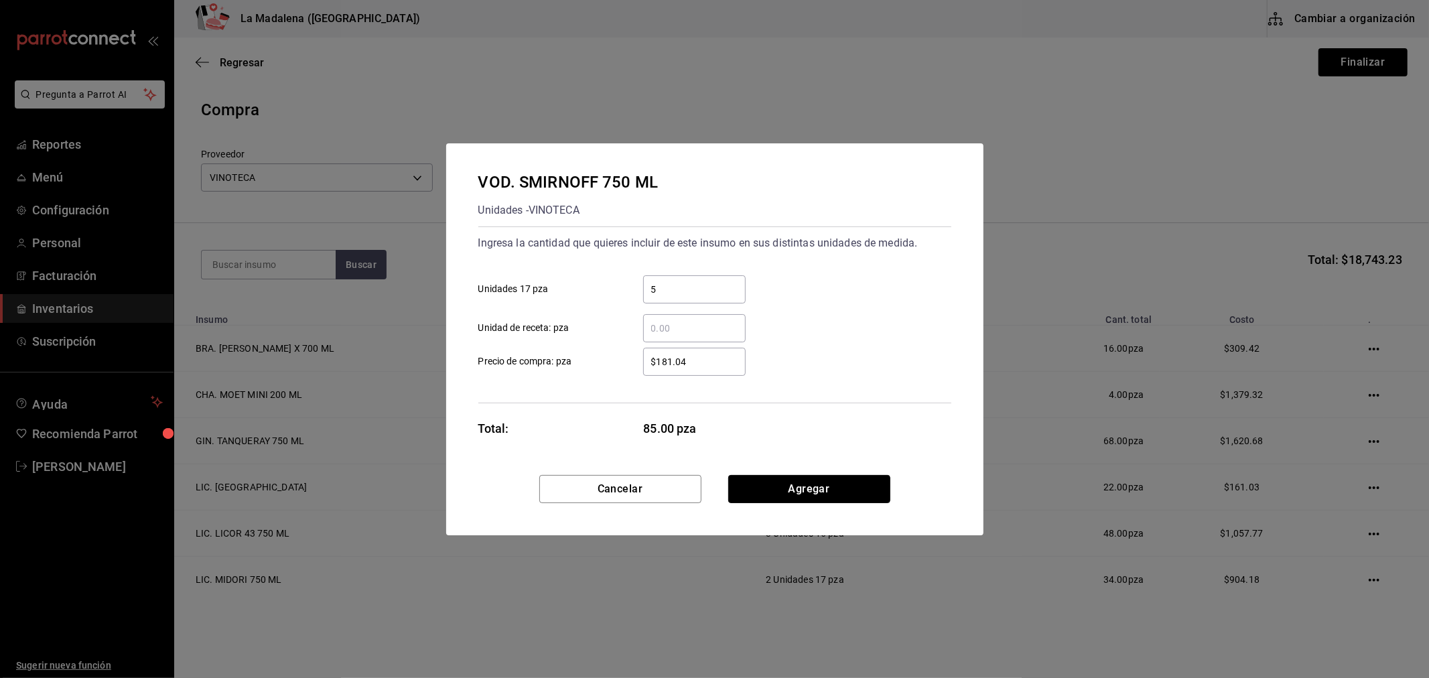
click button "Agregar" at bounding box center [809, 489] width 162 height 28
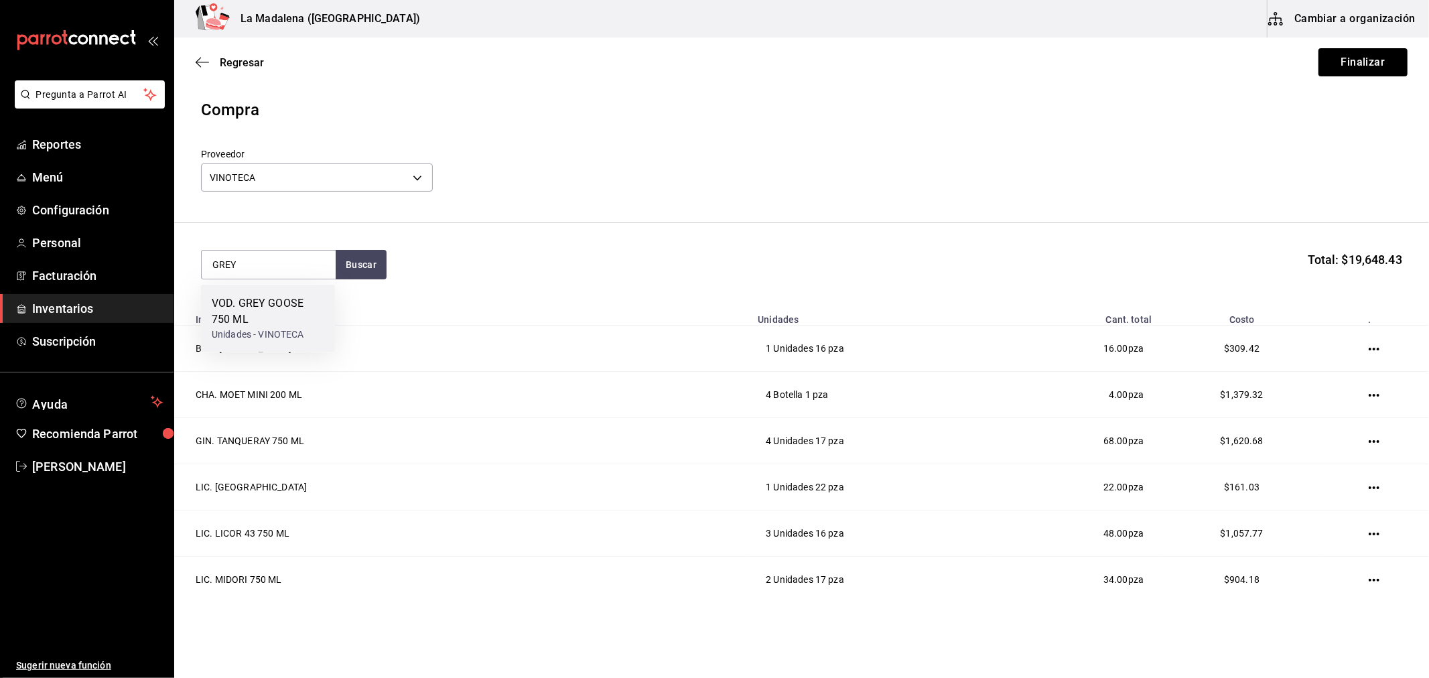
click at [270, 330] on div "Unidades - VINOTECA" at bounding box center [268, 335] width 113 height 14
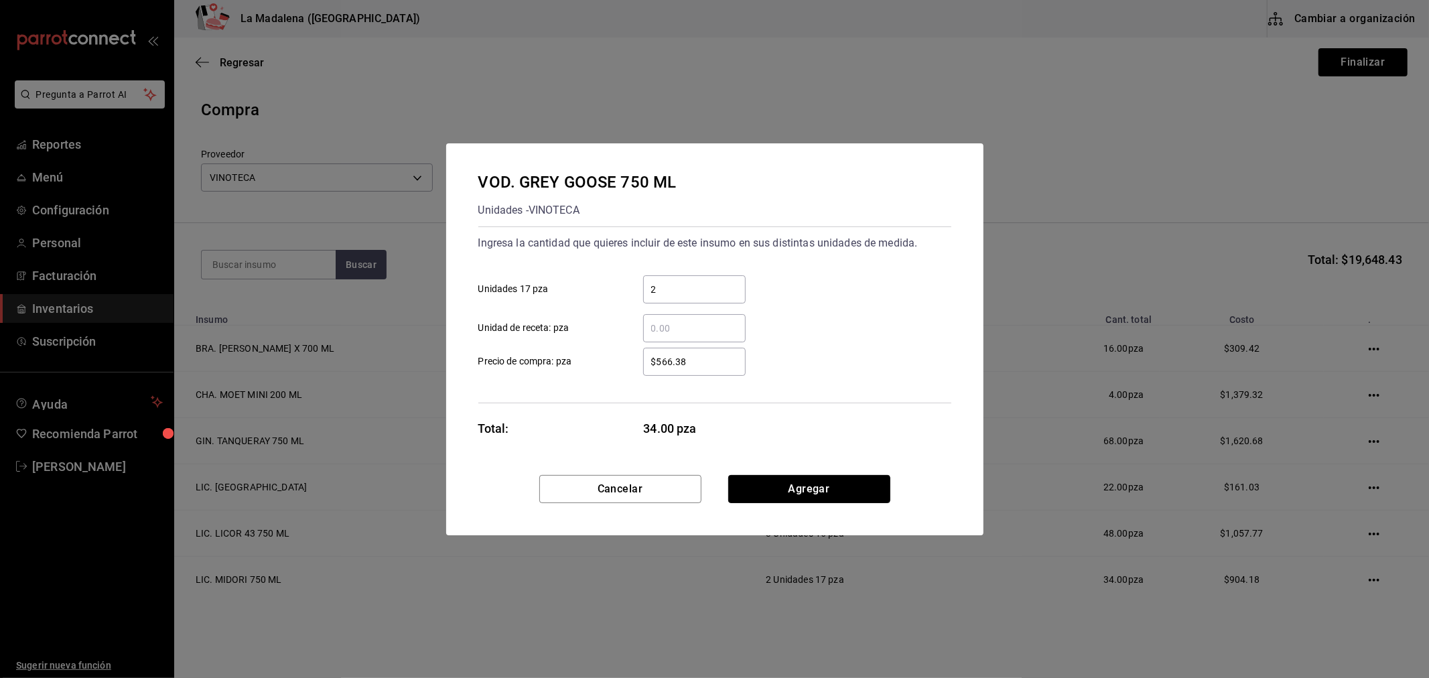
click button "Agregar" at bounding box center [809, 489] width 162 height 28
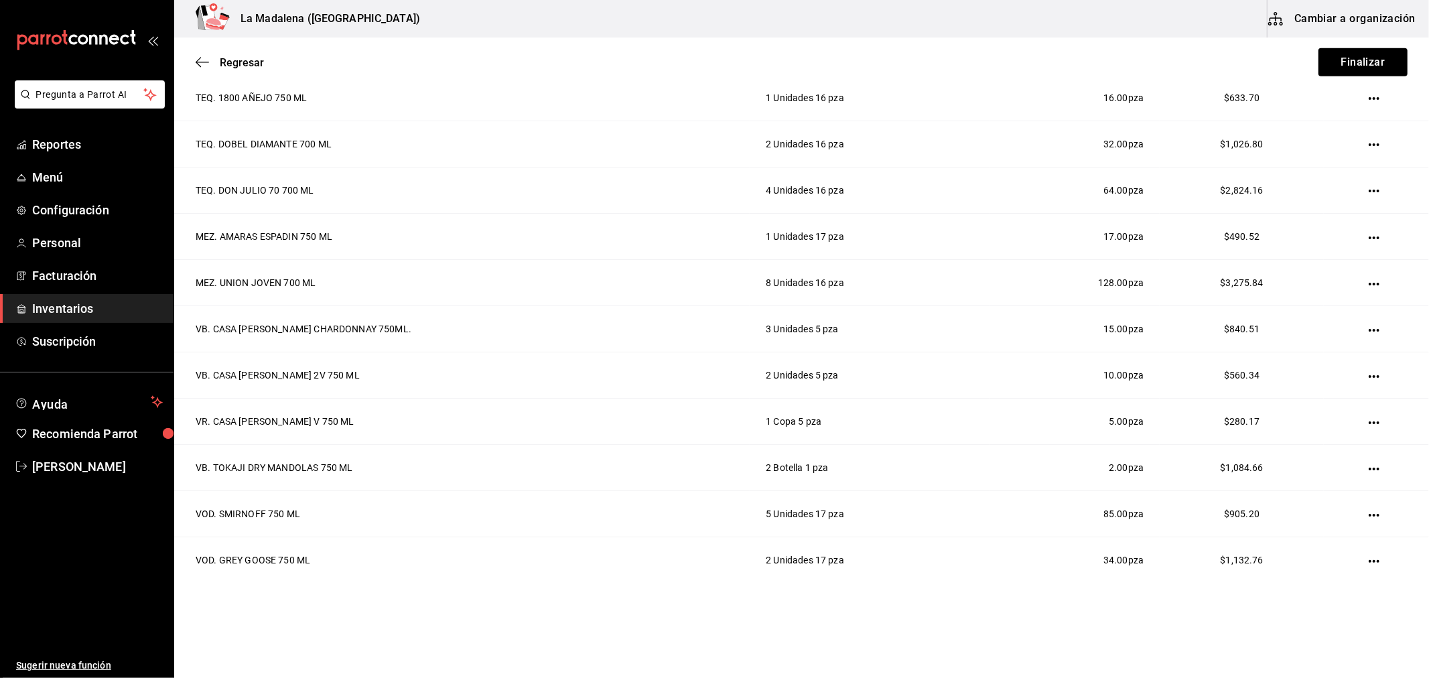
scroll to position [737, 0]
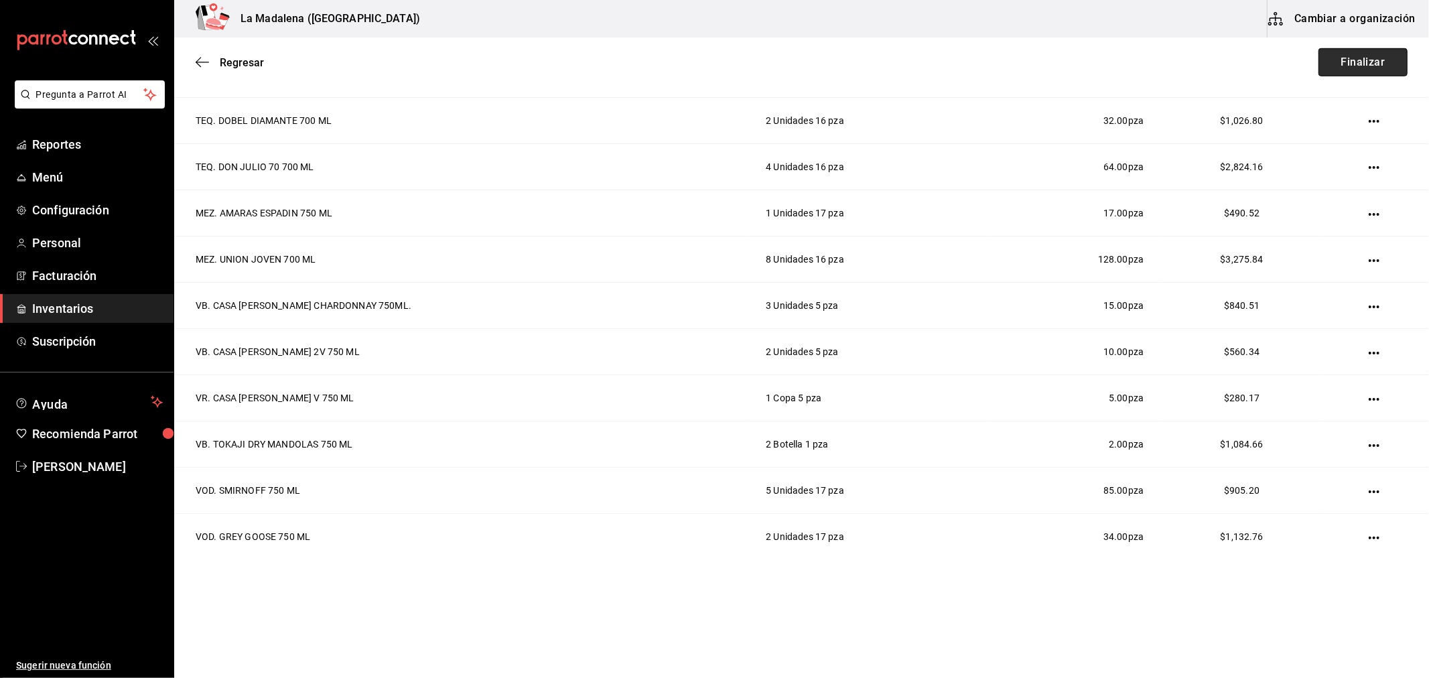
click at [1358, 71] on button "Finalizar" at bounding box center [1362, 62] width 89 height 28
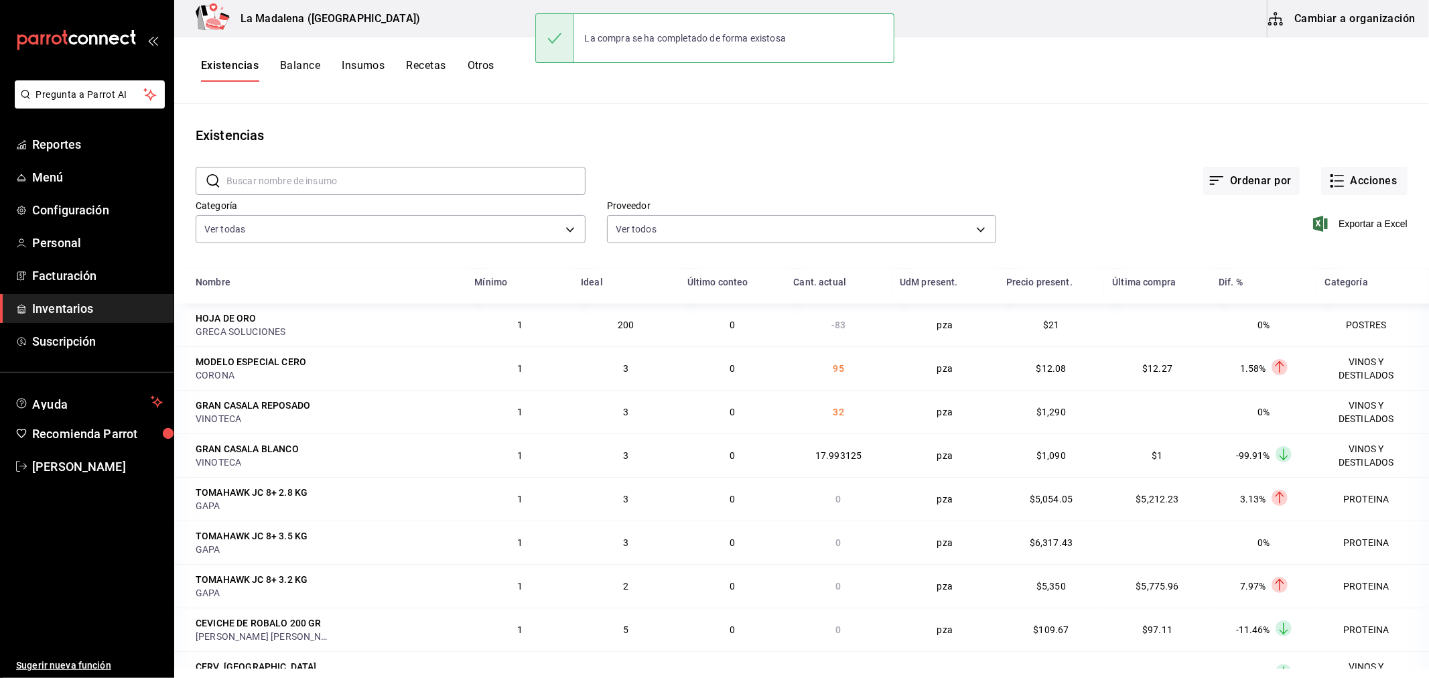
click at [1362, 195] on div "Exportar a Excel" at bounding box center [1201, 213] width 411 height 68
click at [1355, 180] on button "Acciones" at bounding box center [1364, 181] width 86 height 28
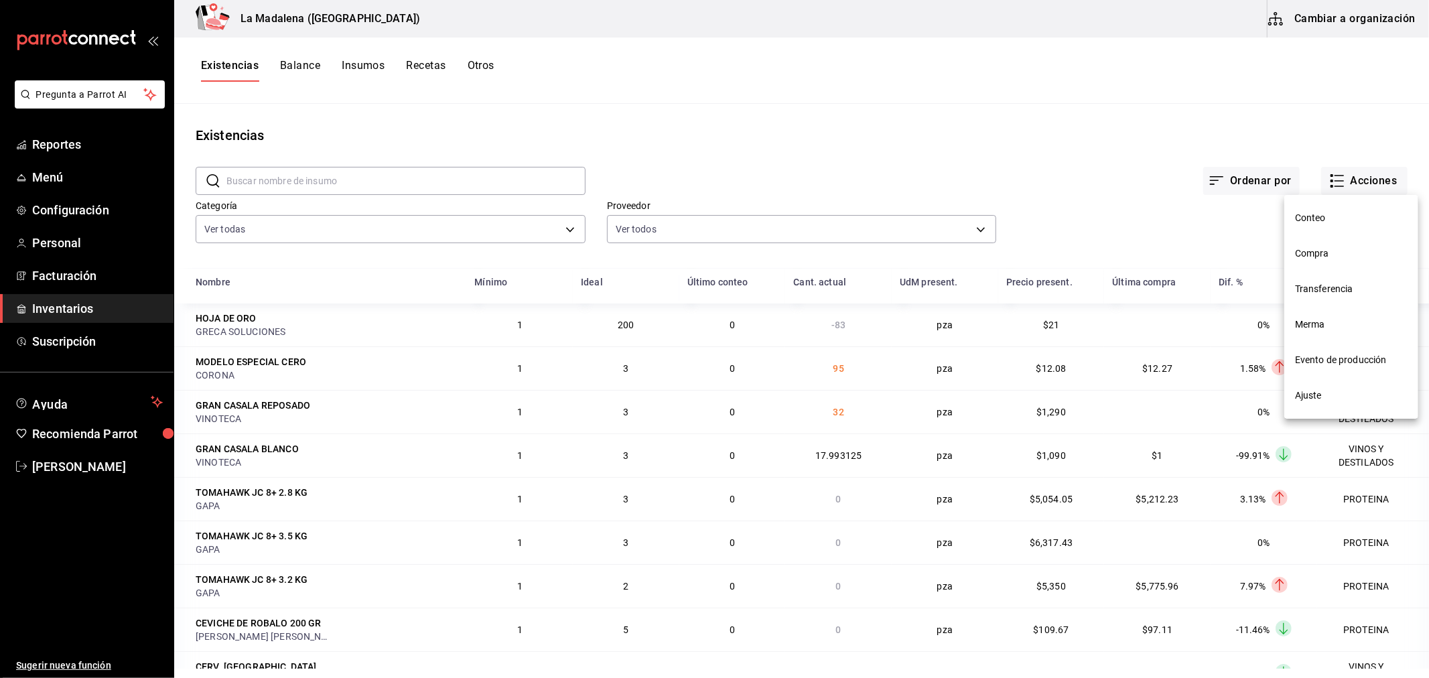
drag, startPoint x: 1340, startPoint y: 212, endPoint x: 1334, endPoint y: 264, distance: 51.9
click at [1334, 264] on nav "Conteo Compra Transferencia Merma Evento de producción Ajuste" at bounding box center [1351, 307] width 134 height 224
click at [1334, 264] on li "Compra" at bounding box center [1351, 253] width 134 height 35
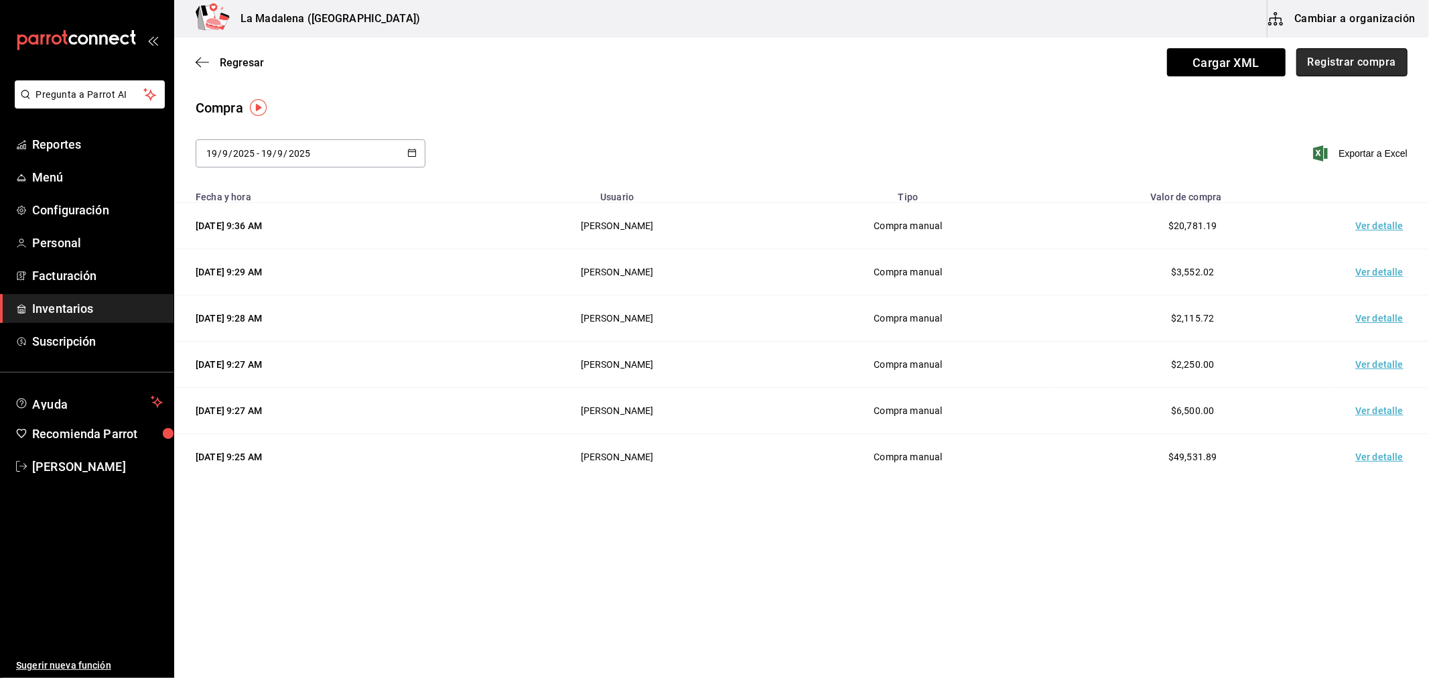
click at [1353, 60] on button "Registrar compra" at bounding box center [1351, 62] width 111 height 28
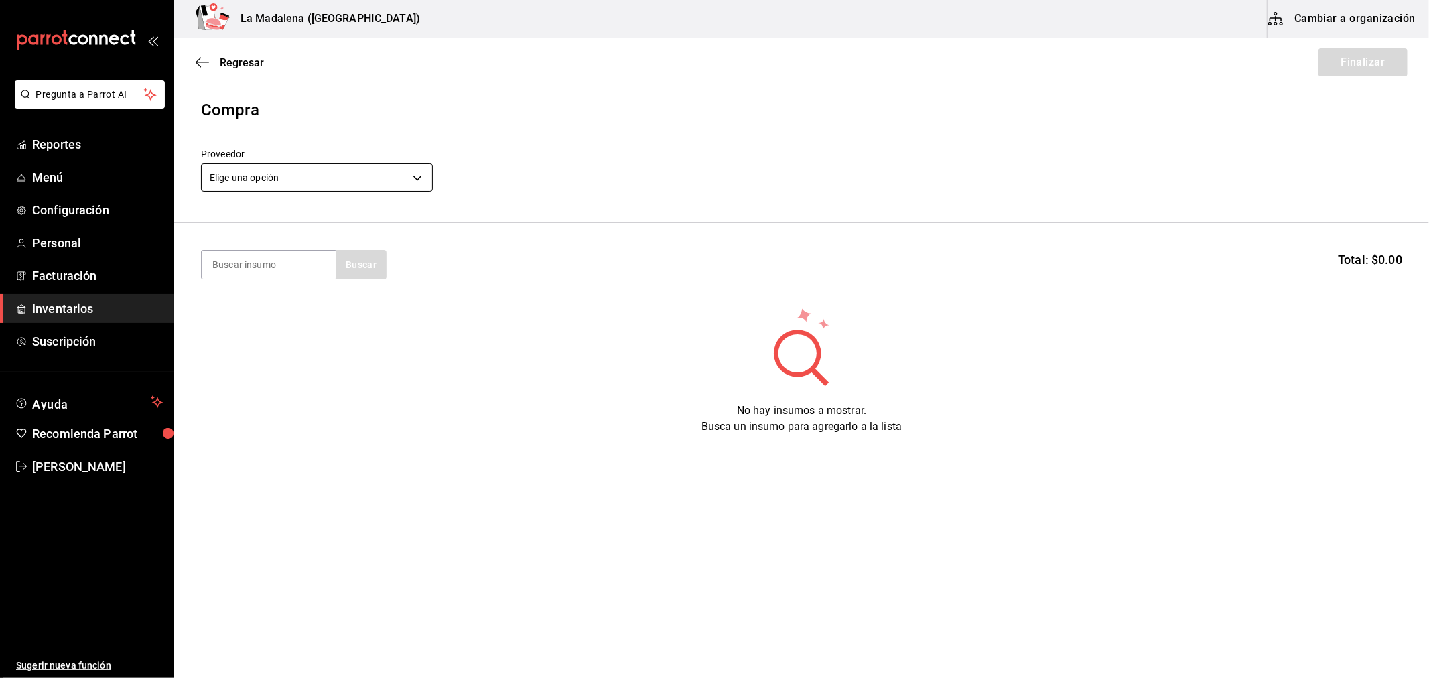
click at [352, 180] on body "Pregunta a Parrot AI Reportes Menú Configuración Personal Facturación Inventari…" at bounding box center [714, 301] width 1429 height 602
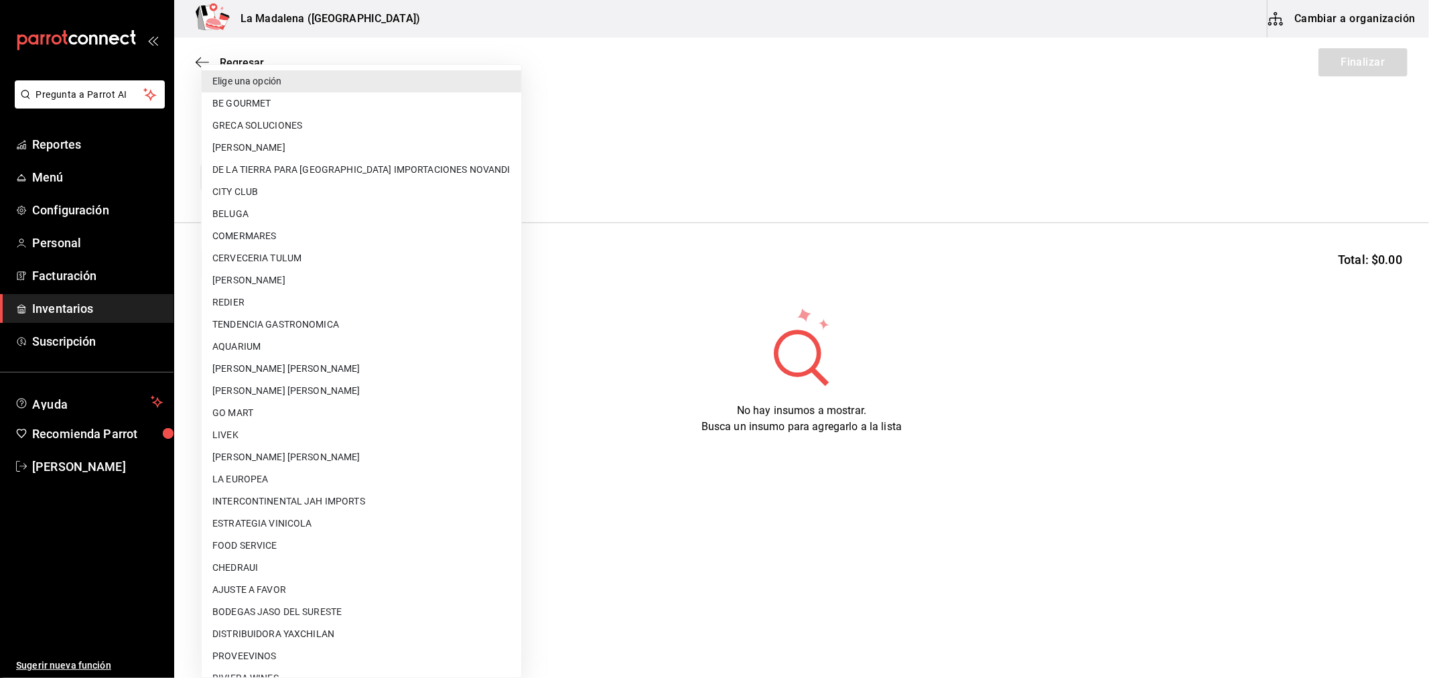
scroll to position [877, 0]
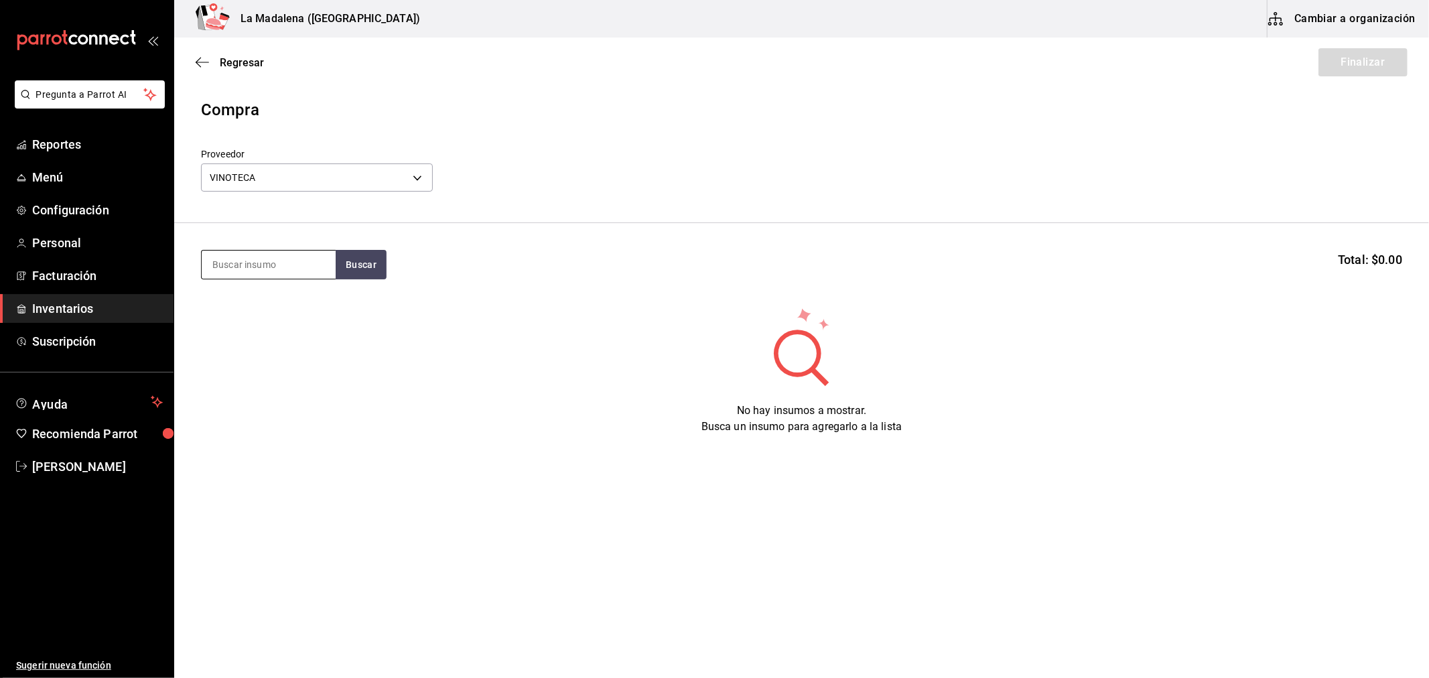
click at [278, 265] on input at bounding box center [269, 265] width 134 height 28
click at [305, 313] on div "CHA. MOET MINI 200 ML" at bounding box center [268, 311] width 113 height 32
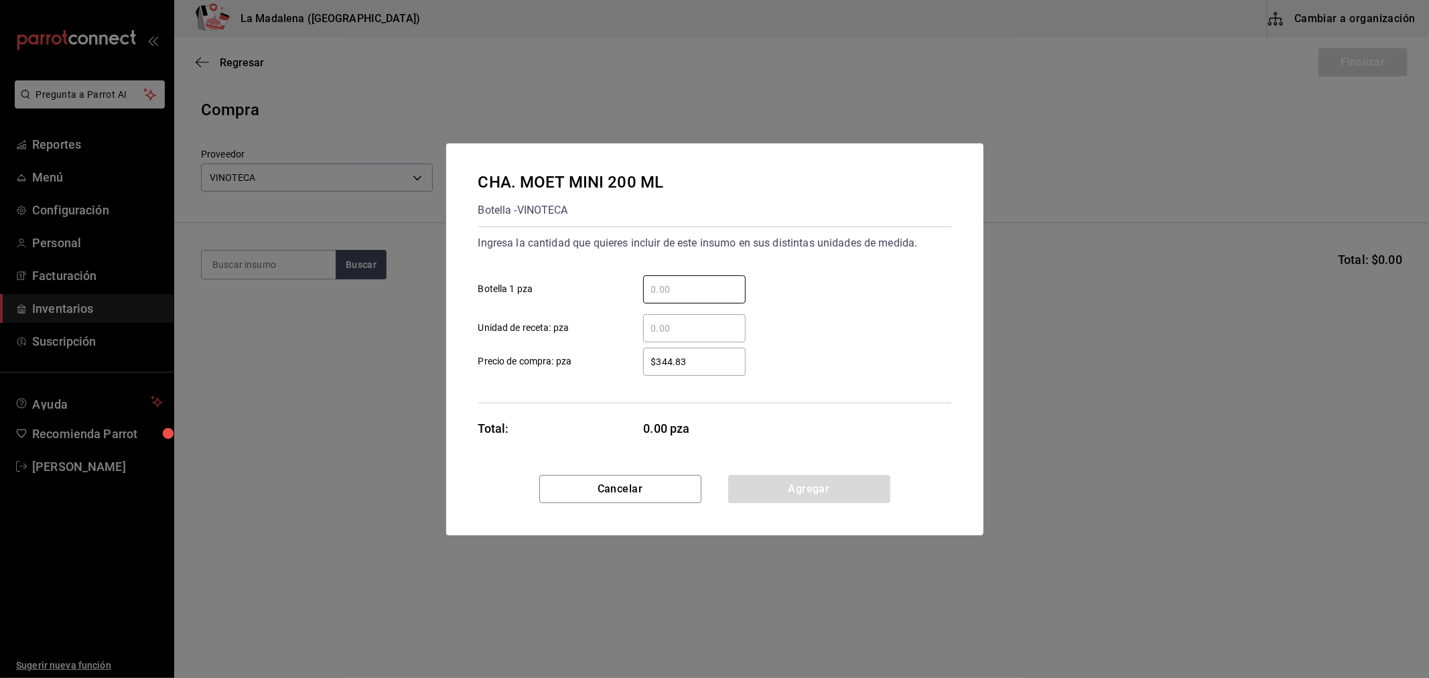
click at [1256, 602] on html "Pregunta a Parrot AI Reportes Menú Configuración Personal Facturación Inventari…" at bounding box center [714, 301] width 1429 height 602
click button "Agregar" at bounding box center [809, 489] width 162 height 28
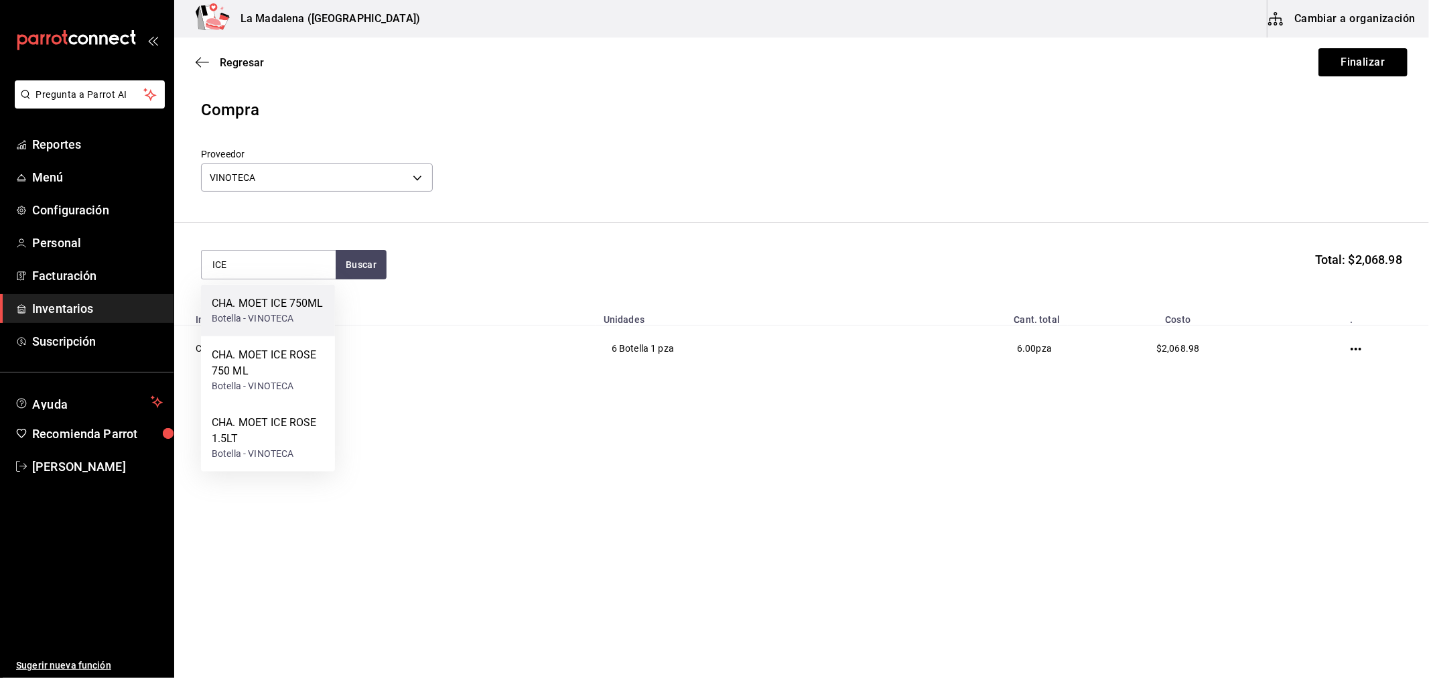
click at [279, 313] on div "Botella - VINOTECA" at bounding box center [268, 318] width 112 height 14
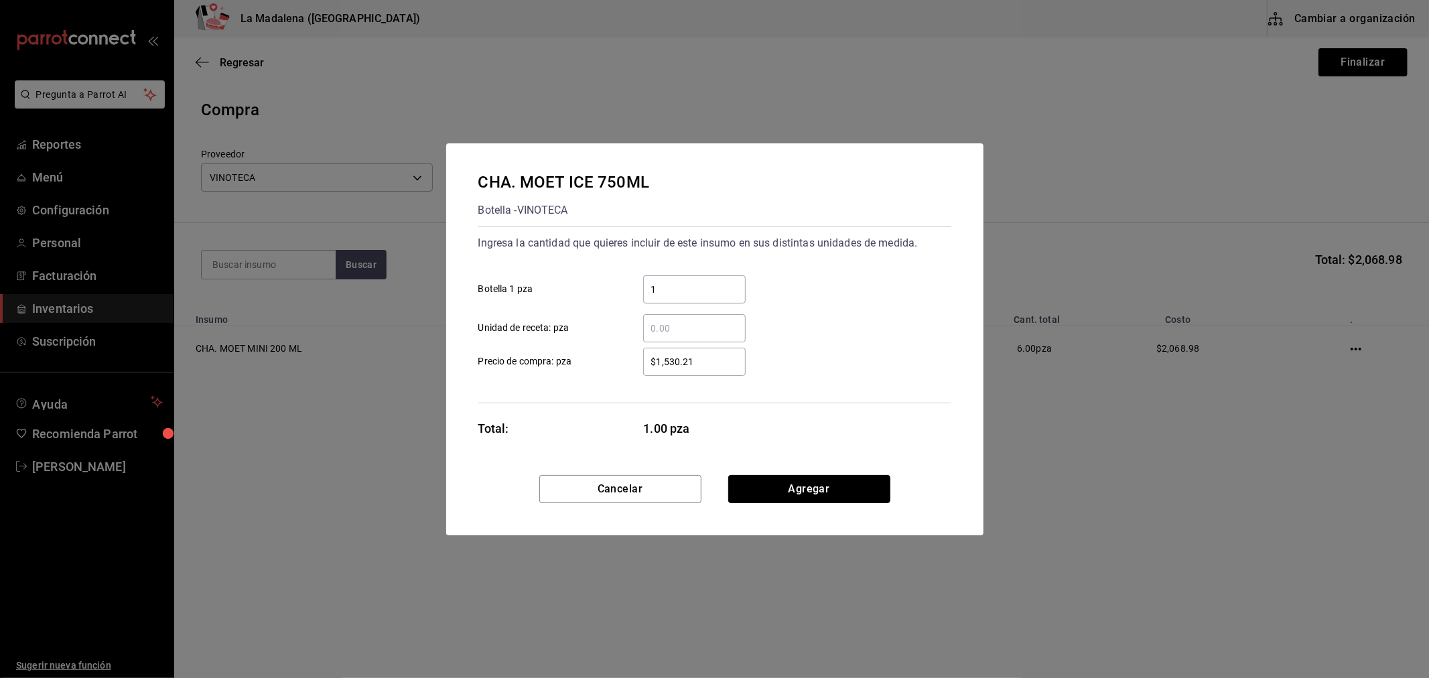
click button "Agregar" at bounding box center [809, 489] width 162 height 28
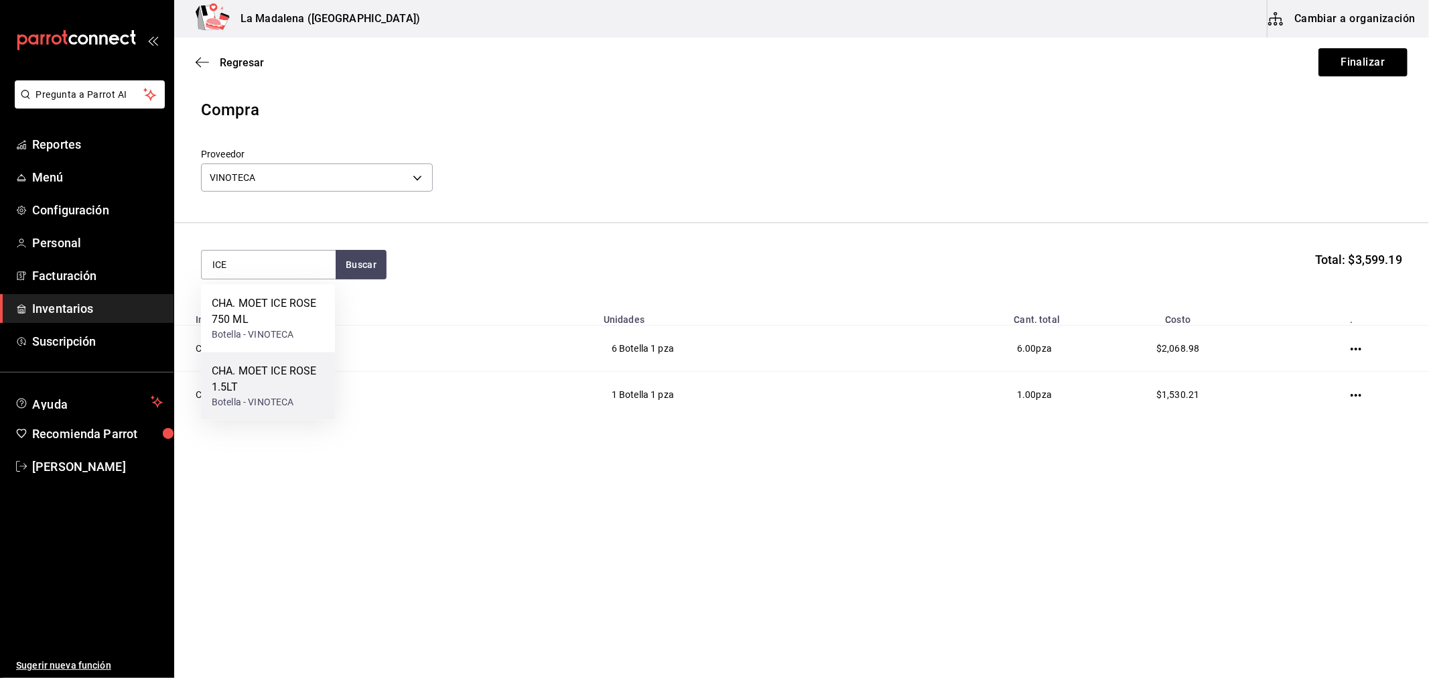
click at [306, 379] on div "CHA. MOET ICE ROSE 1.5LT" at bounding box center [268, 379] width 113 height 32
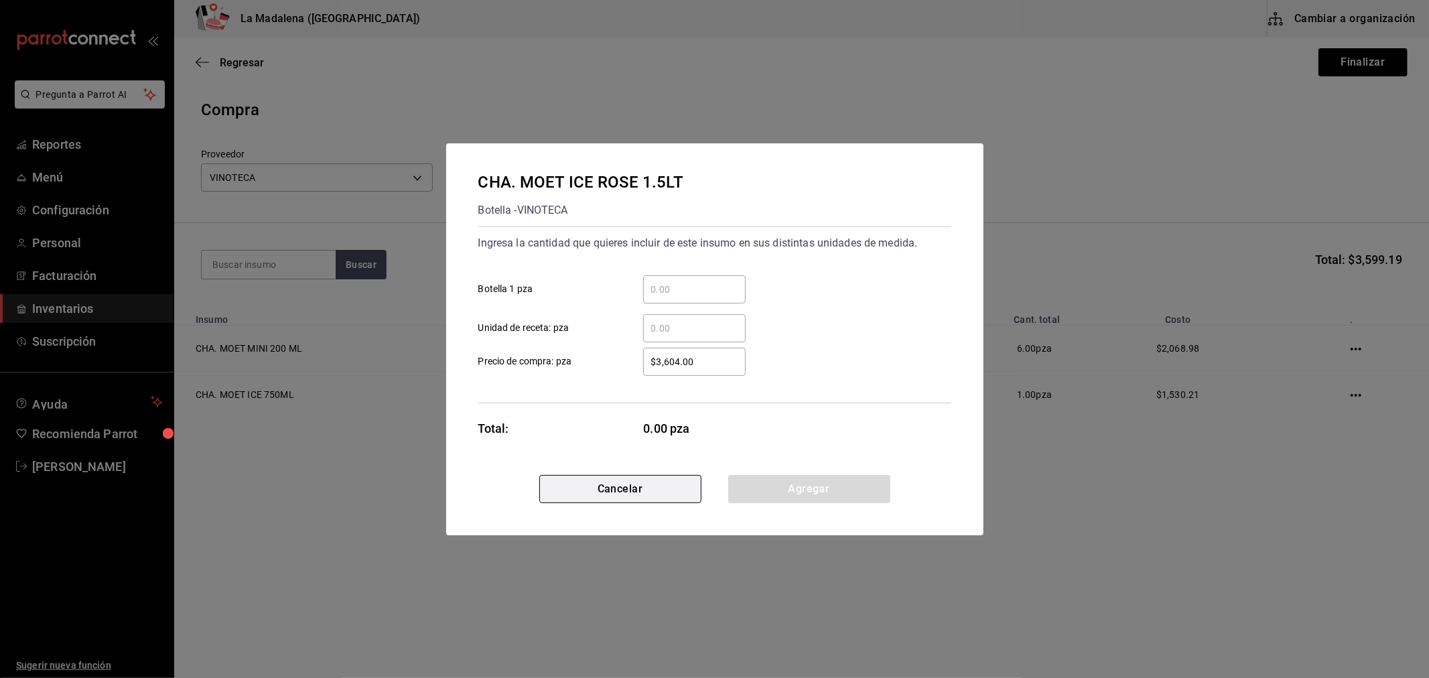
click at [606, 496] on button "Cancelar" at bounding box center [620, 489] width 162 height 28
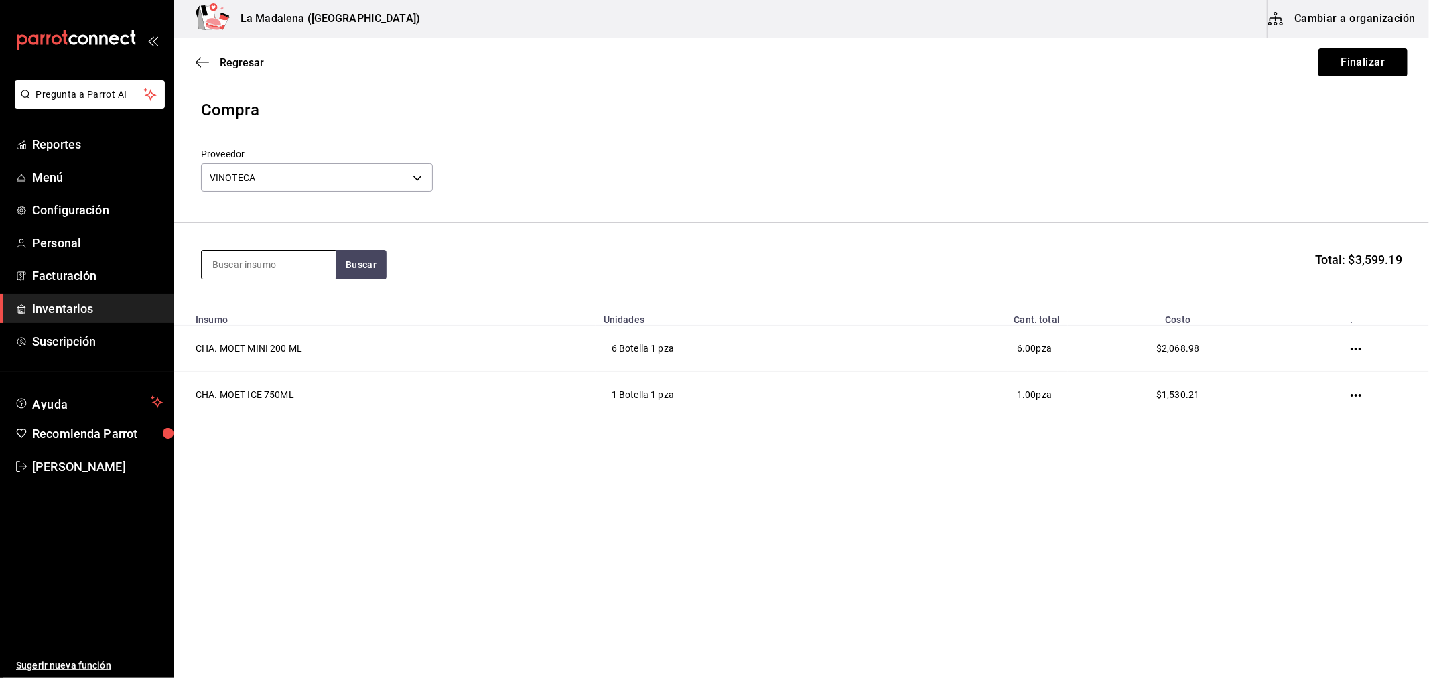
click at [267, 263] on input at bounding box center [269, 265] width 134 height 28
click at [255, 325] on div "CHA. MOET ICE ROSE 750 ML" at bounding box center [268, 311] width 113 height 32
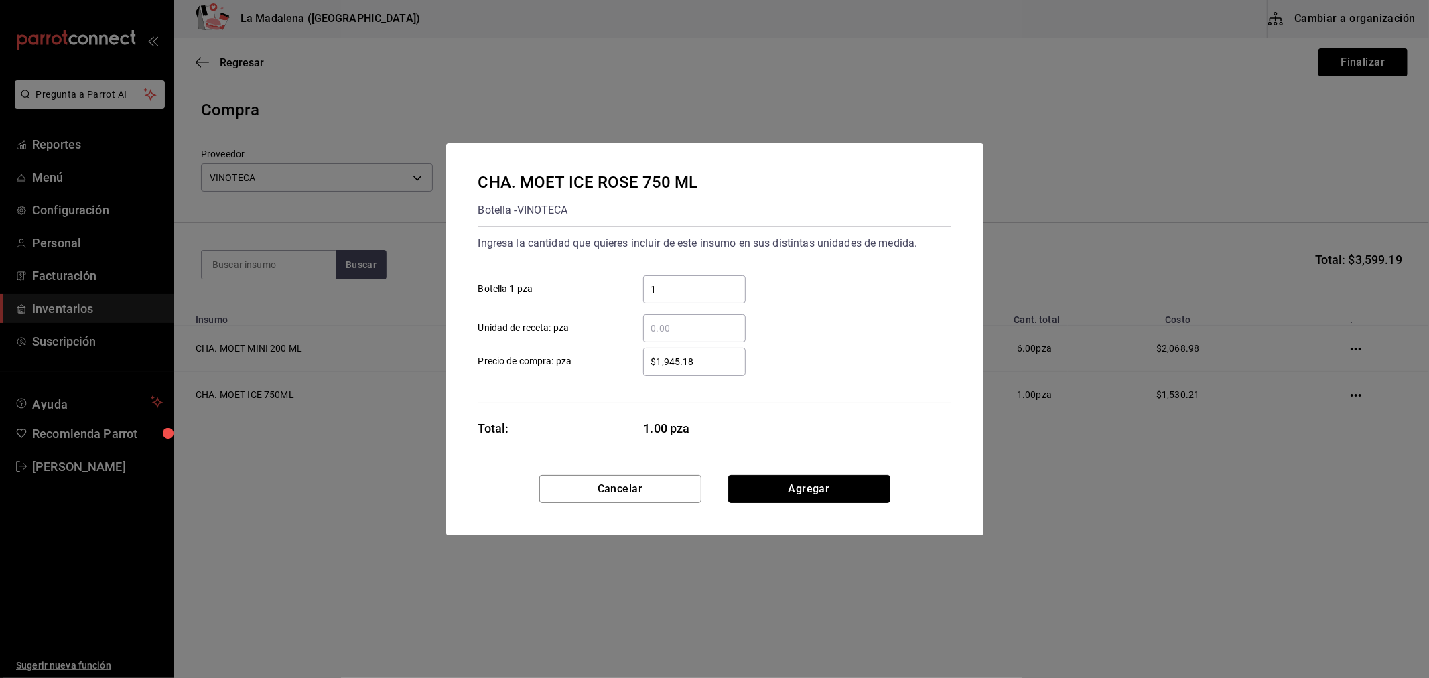
click button "Agregar" at bounding box center [809, 489] width 162 height 28
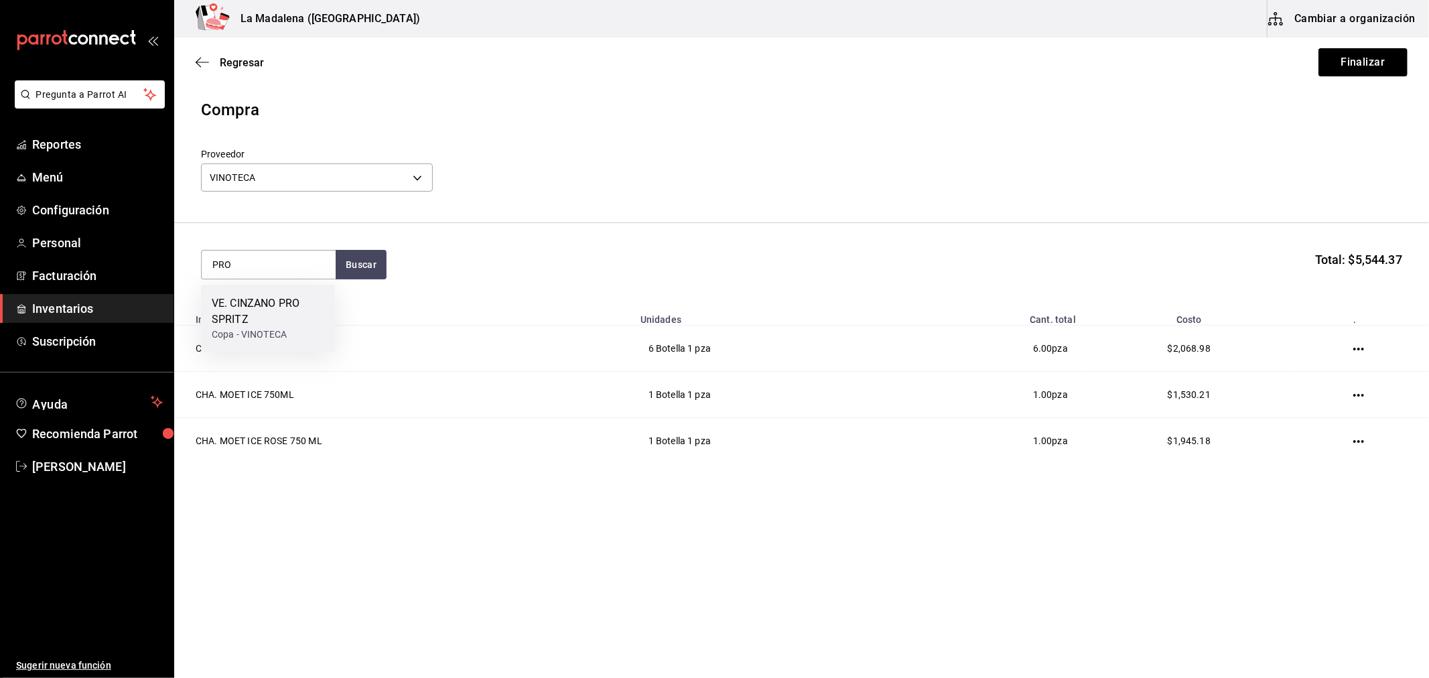
click at [320, 315] on div "VE. CINZANO PRO SPRITZ" at bounding box center [268, 311] width 113 height 32
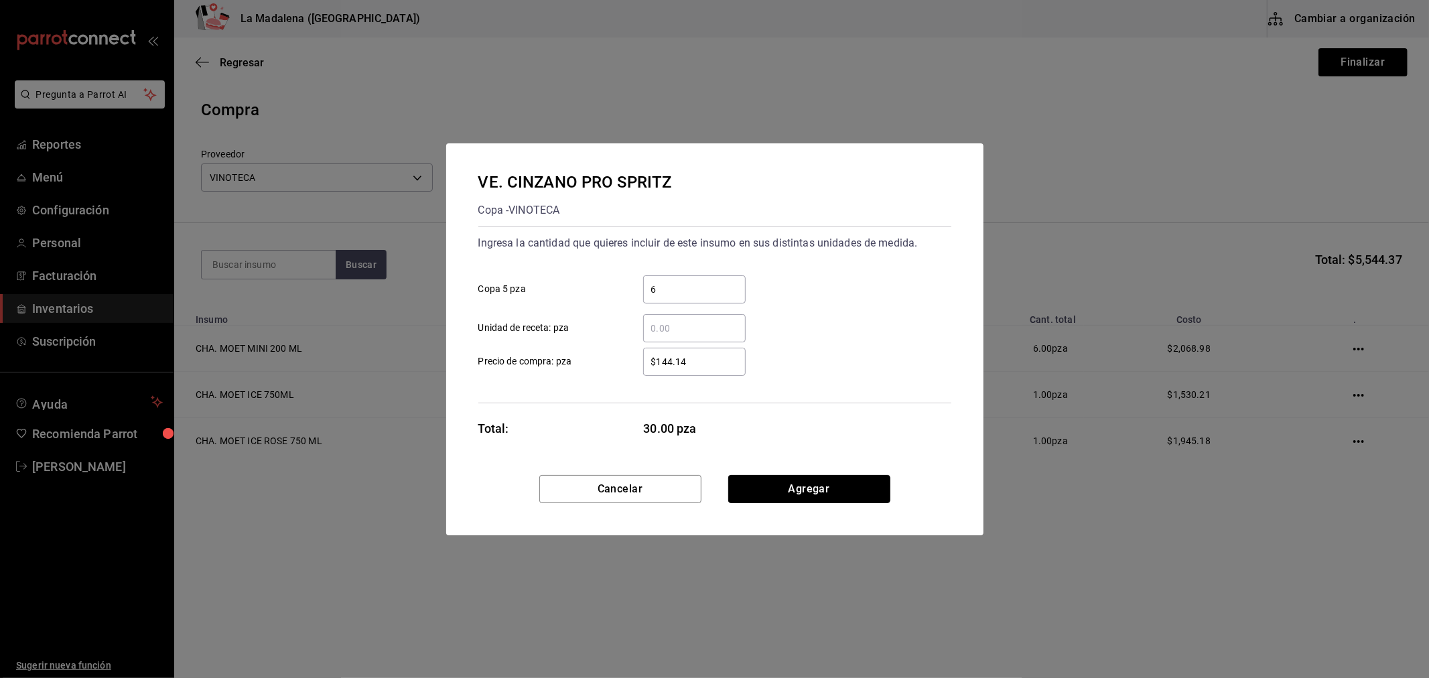
click button "Agregar" at bounding box center [809, 489] width 162 height 28
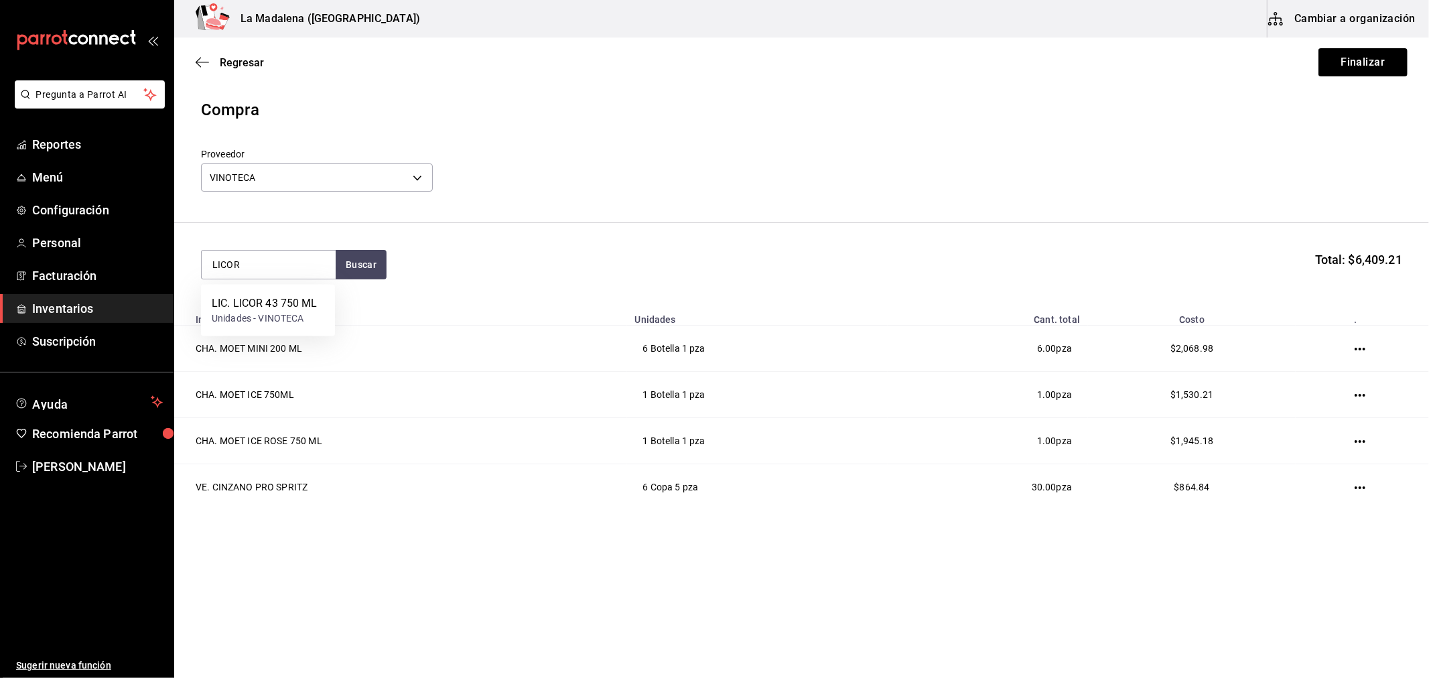
click at [320, 315] on div "LIC. LICOR 43 750 ML Unidades - VINOTECA" at bounding box center [268, 311] width 134 height 52
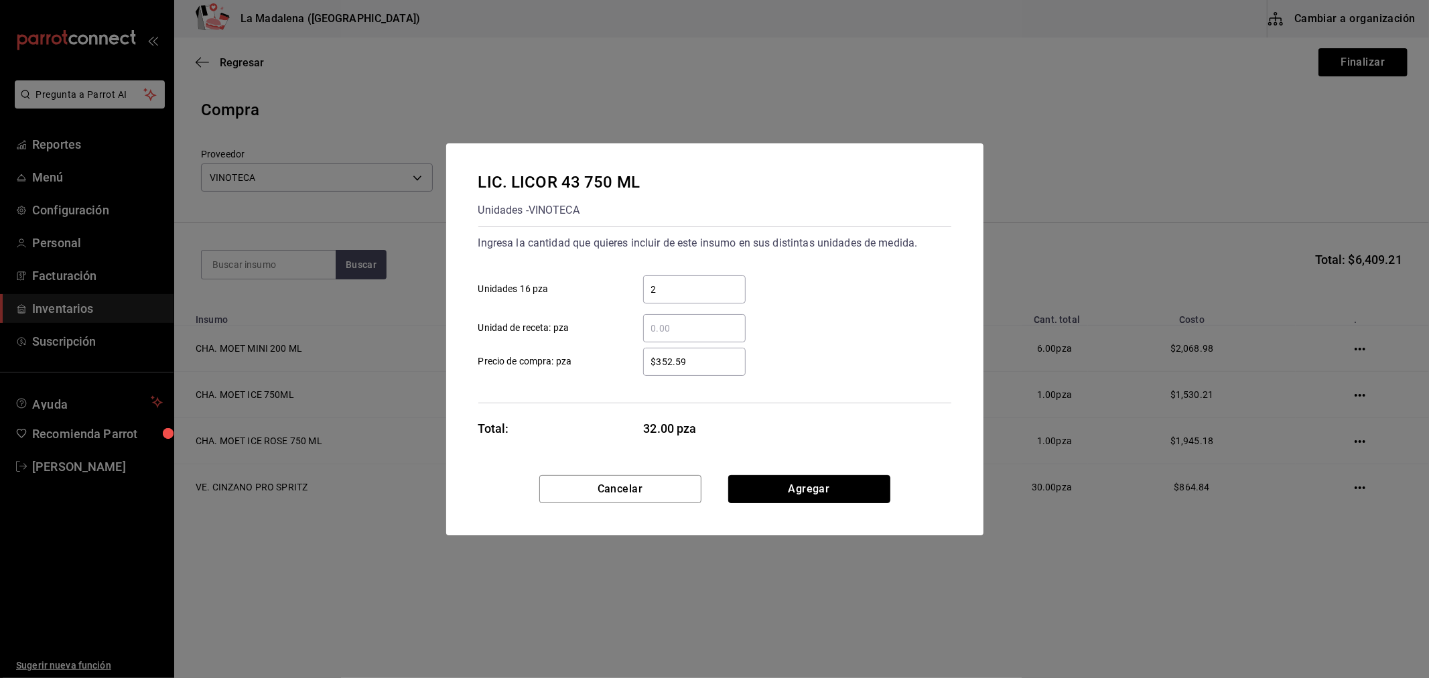
click button "Agregar" at bounding box center [809, 489] width 162 height 28
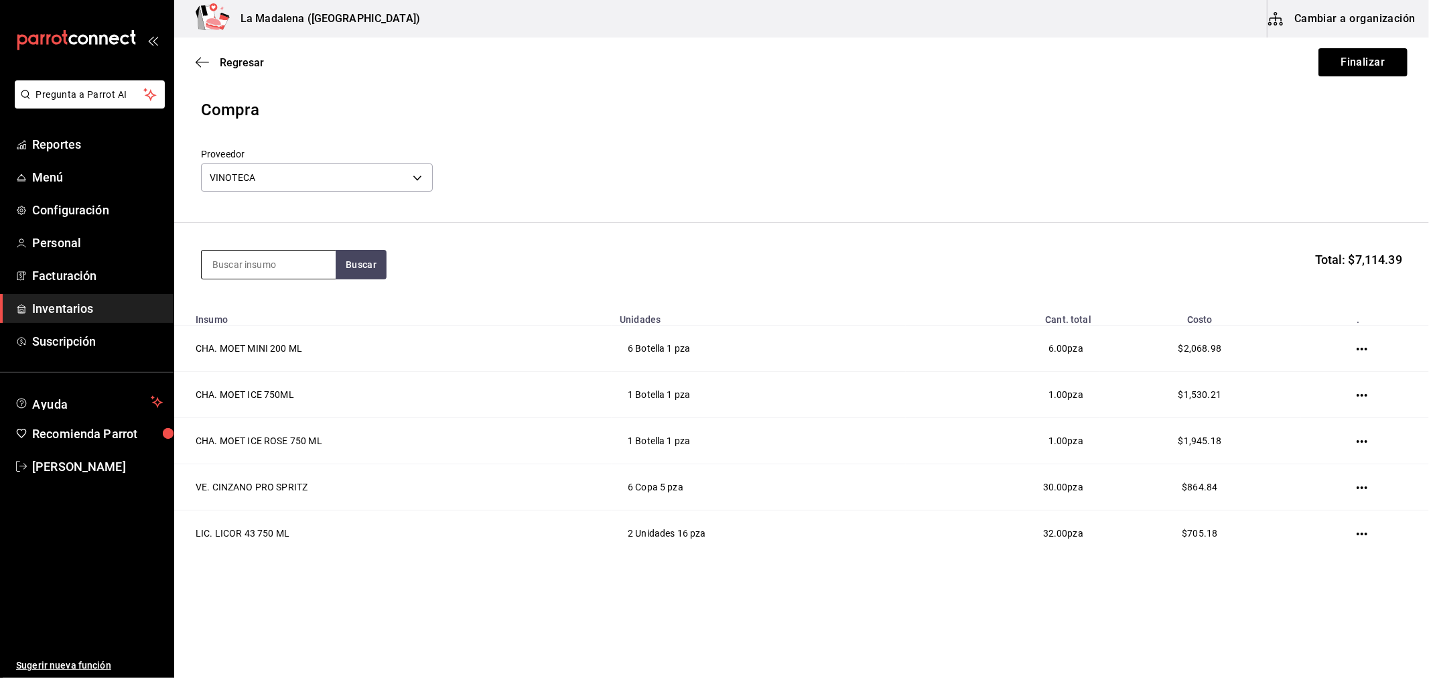
click at [285, 257] on input at bounding box center [269, 265] width 134 height 28
click at [244, 313] on div "Unidades - VINOTECA" at bounding box center [262, 318] width 100 height 14
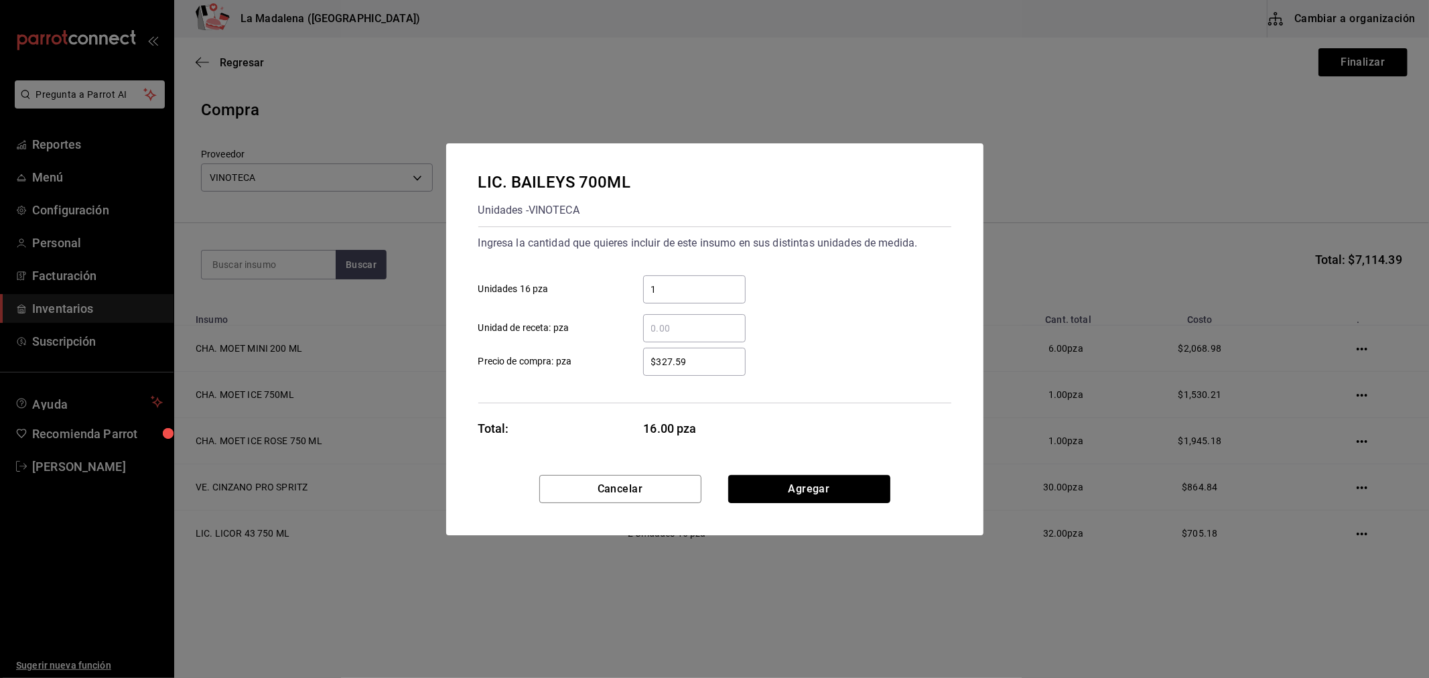
click button "Agregar" at bounding box center [809, 489] width 162 height 28
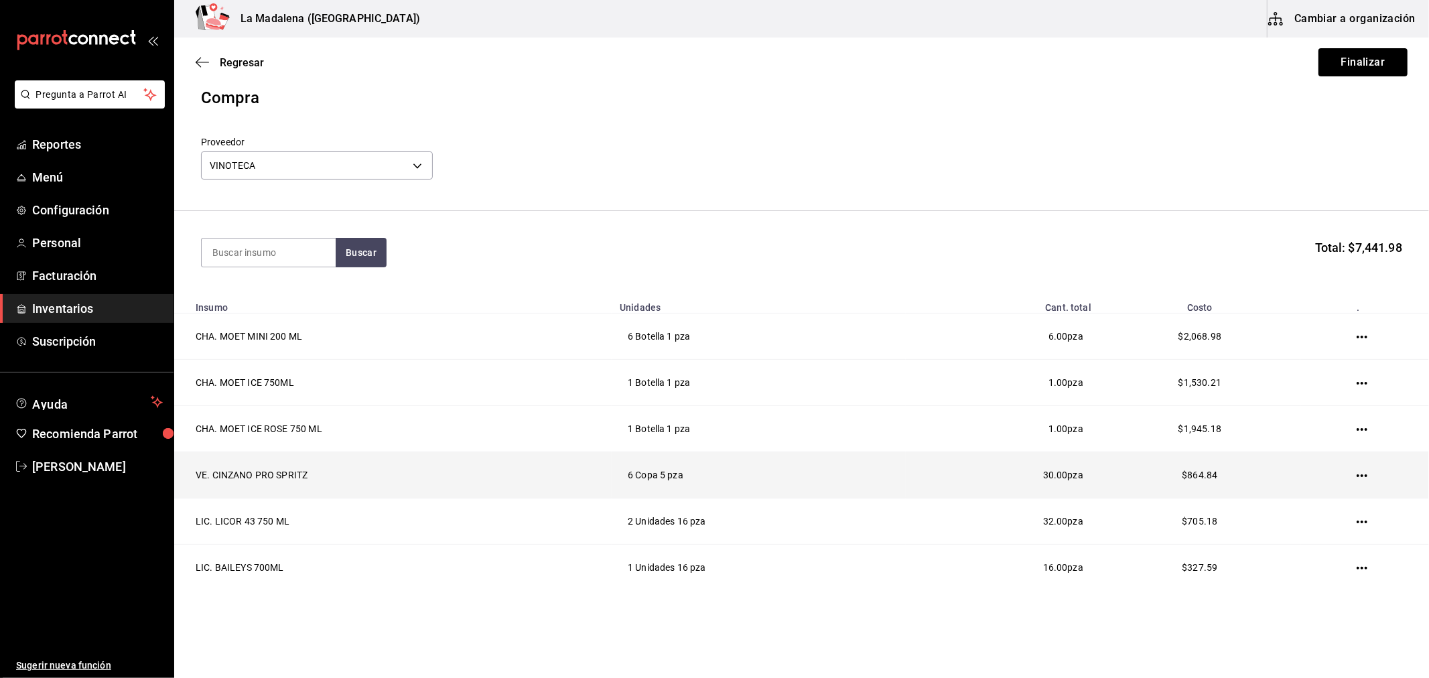
scroll to position [0, 0]
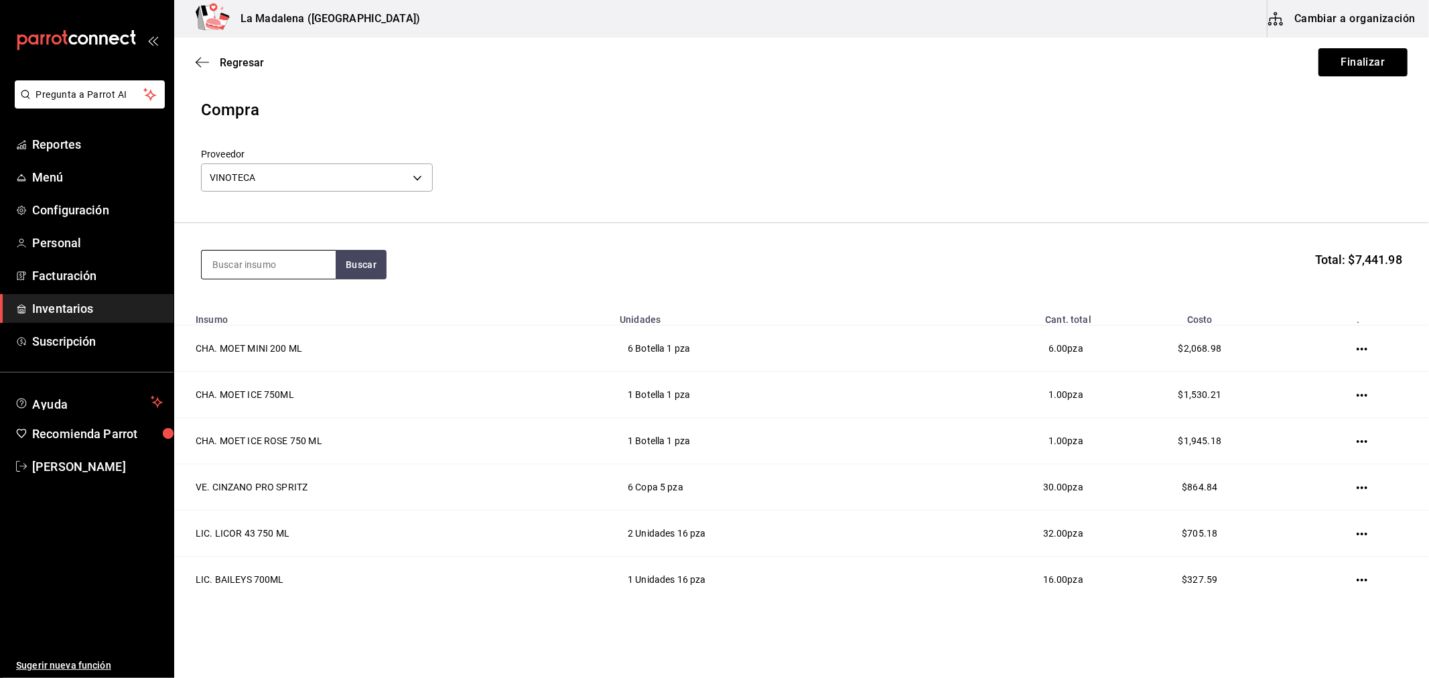
click at [250, 271] on input at bounding box center [269, 265] width 134 height 28
click at [315, 333] on div "Unidades - VINOTECA" at bounding box center [268, 335] width 113 height 14
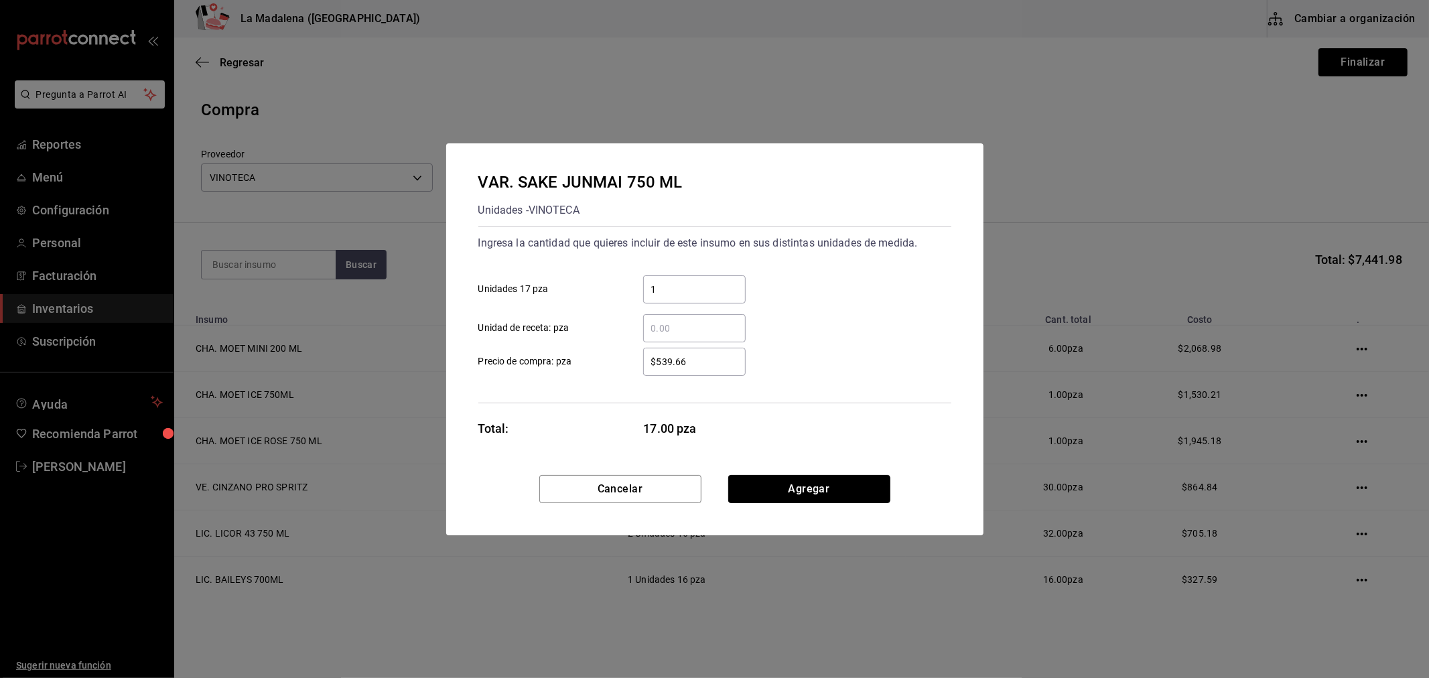
click button "Agregar" at bounding box center [809, 489] width 162 height 28
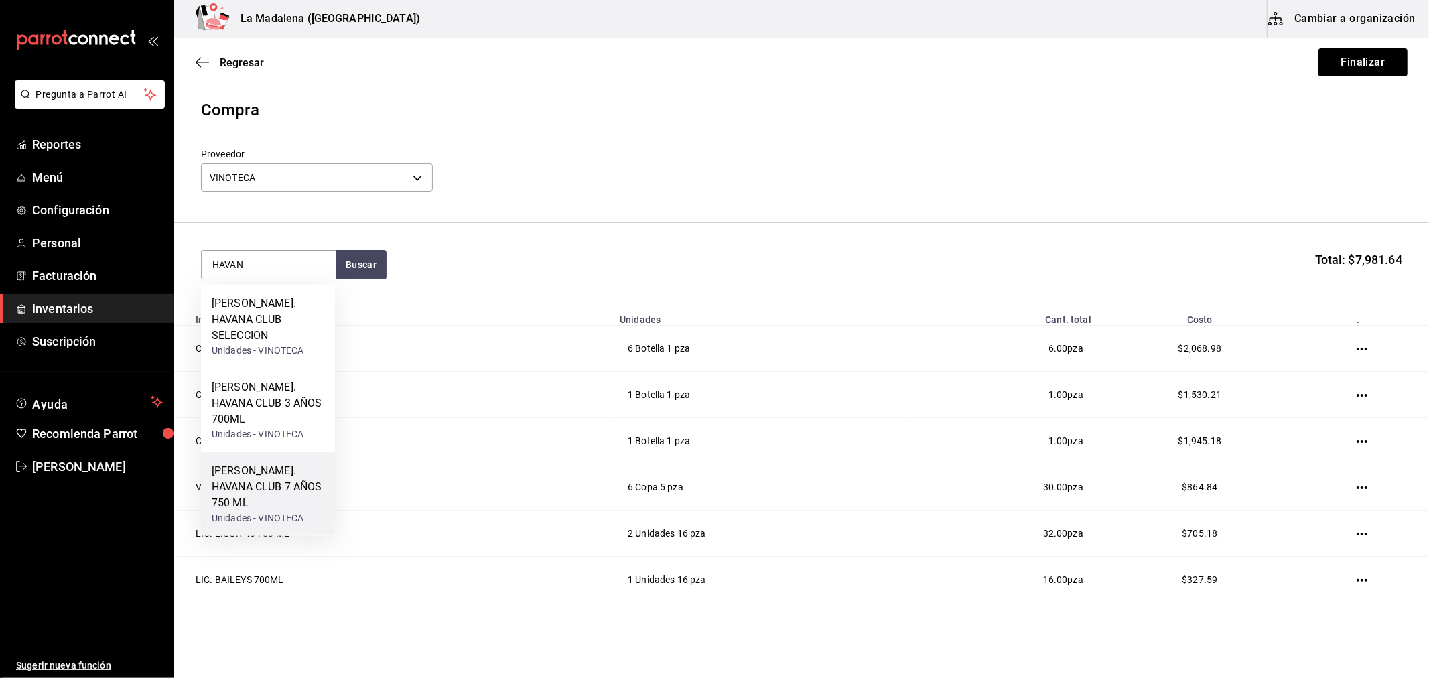
click at [283, 463] on div "RON. HAVANA CLUB 7 AÑOS 750 ML" at bounding box center [268, 487] width 113 height 48
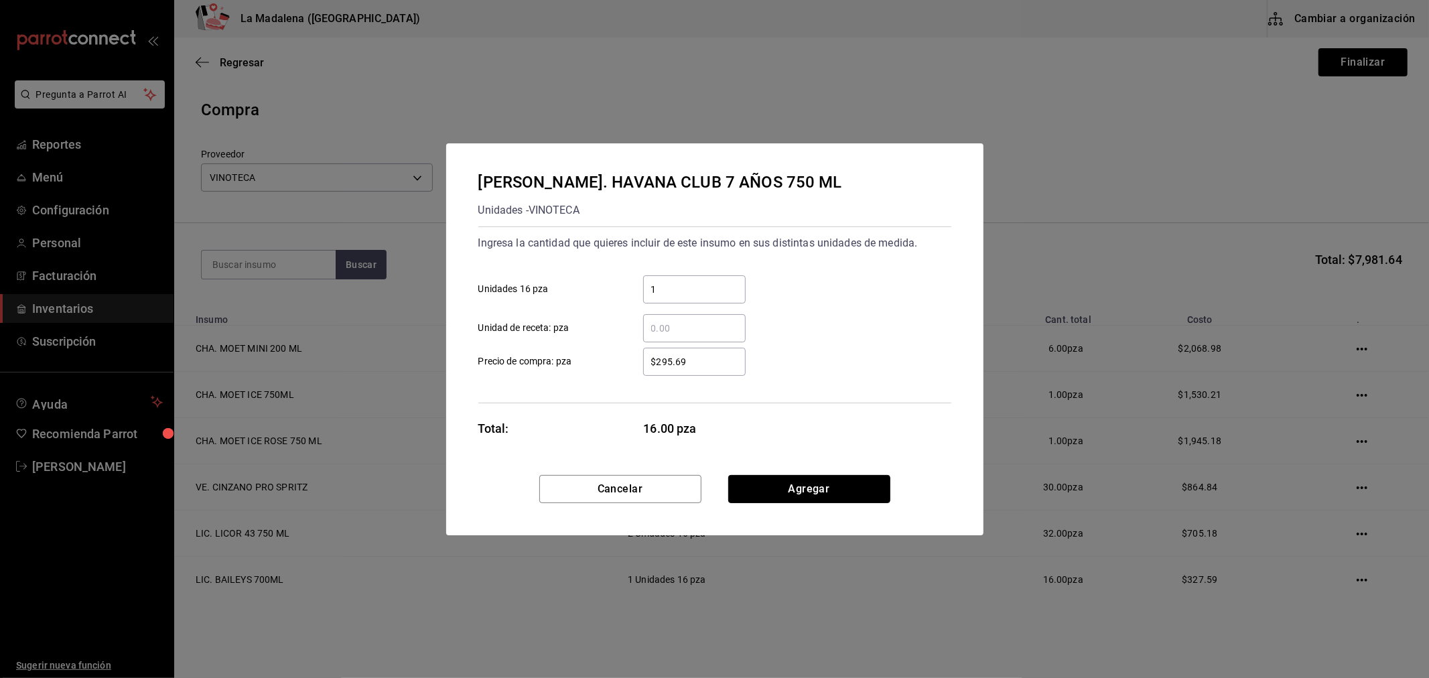
click button "Agregar" at bounding box center [809, 489] width 162 height 28
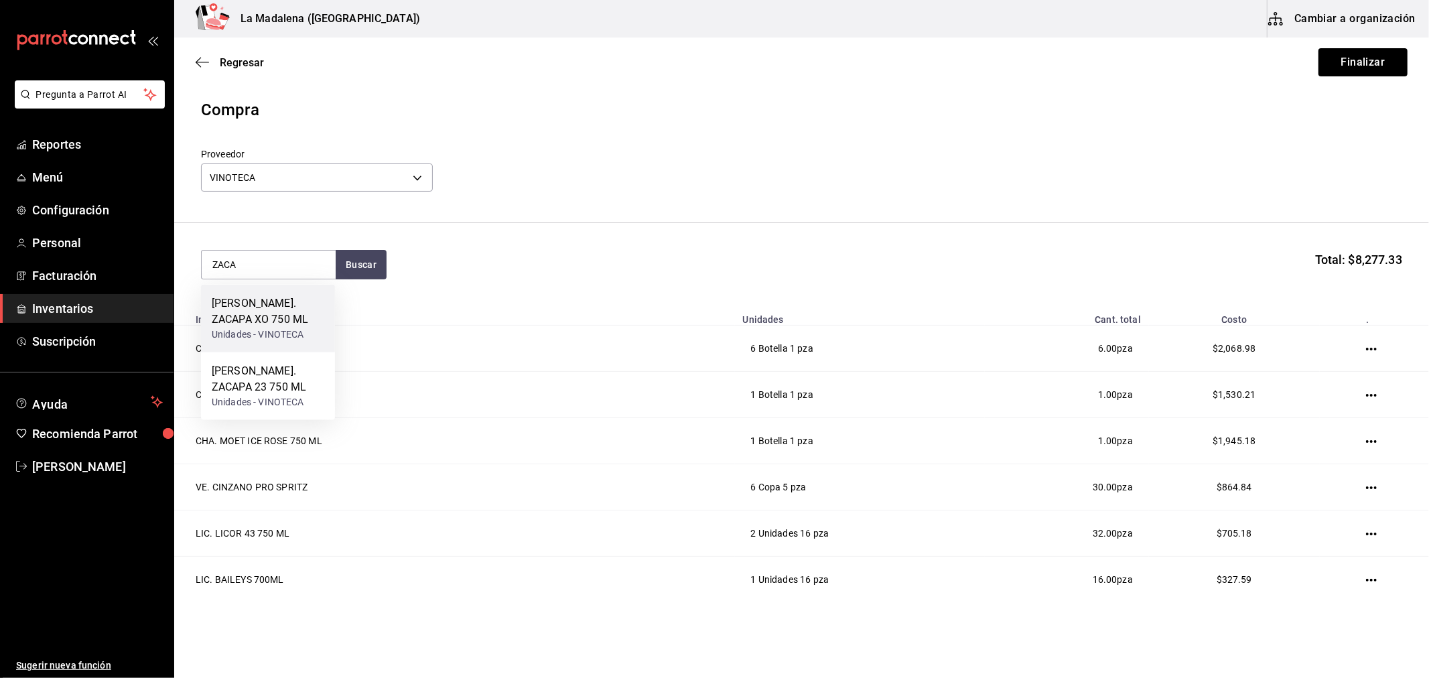
click at [264, 328] on div "Unidades - VINOTECA" at bounding box center [268, 335] width 113 height 14
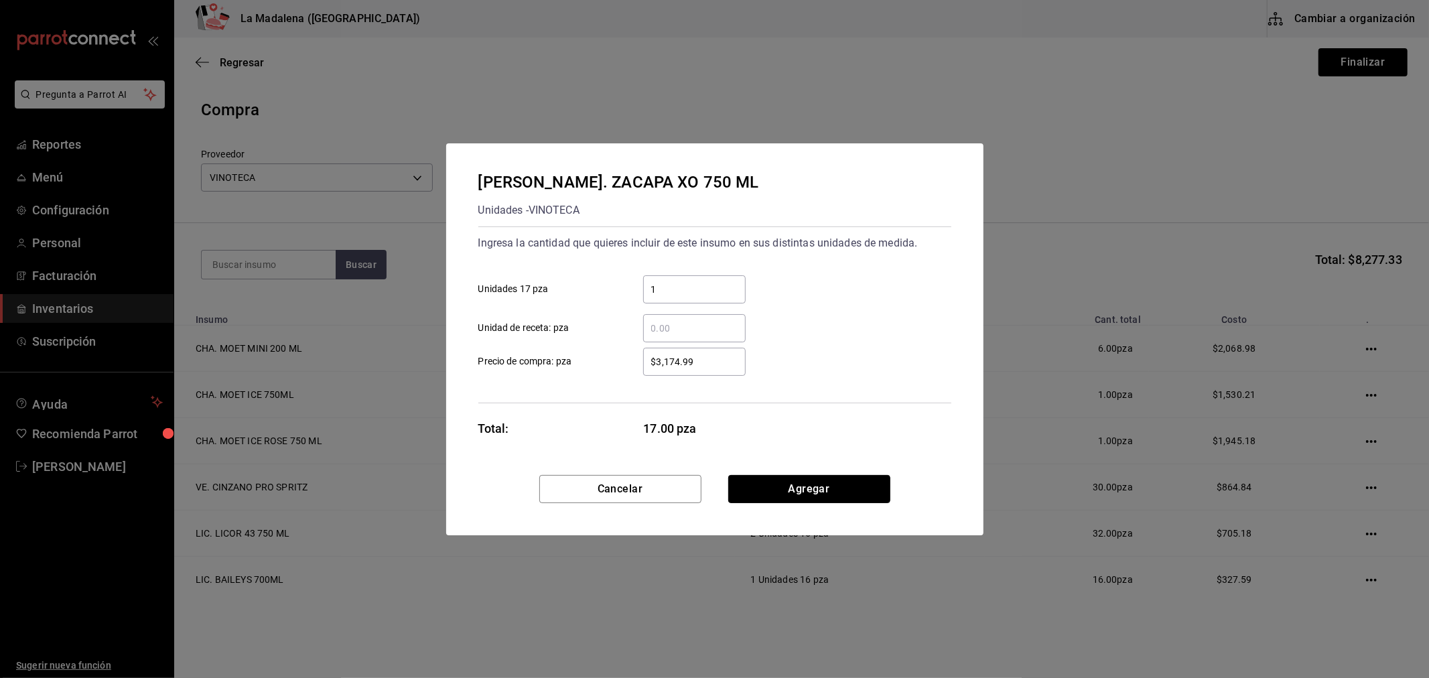
click button "Agregar" at bounding box center [809, 489] width 162 height 28
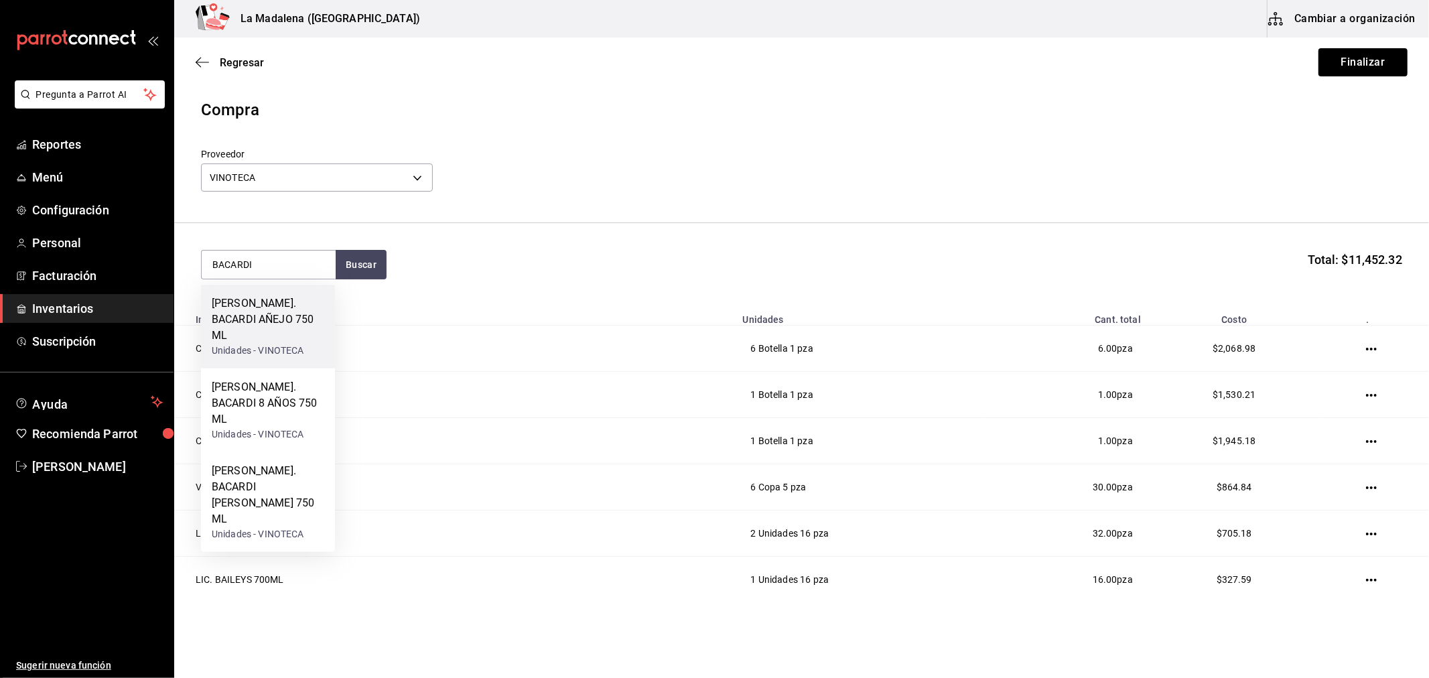
click at [273, 325] on div "RON. BACARDI AÑEJO 750 ML" at bounding box center [268, 319] width 113 height 48
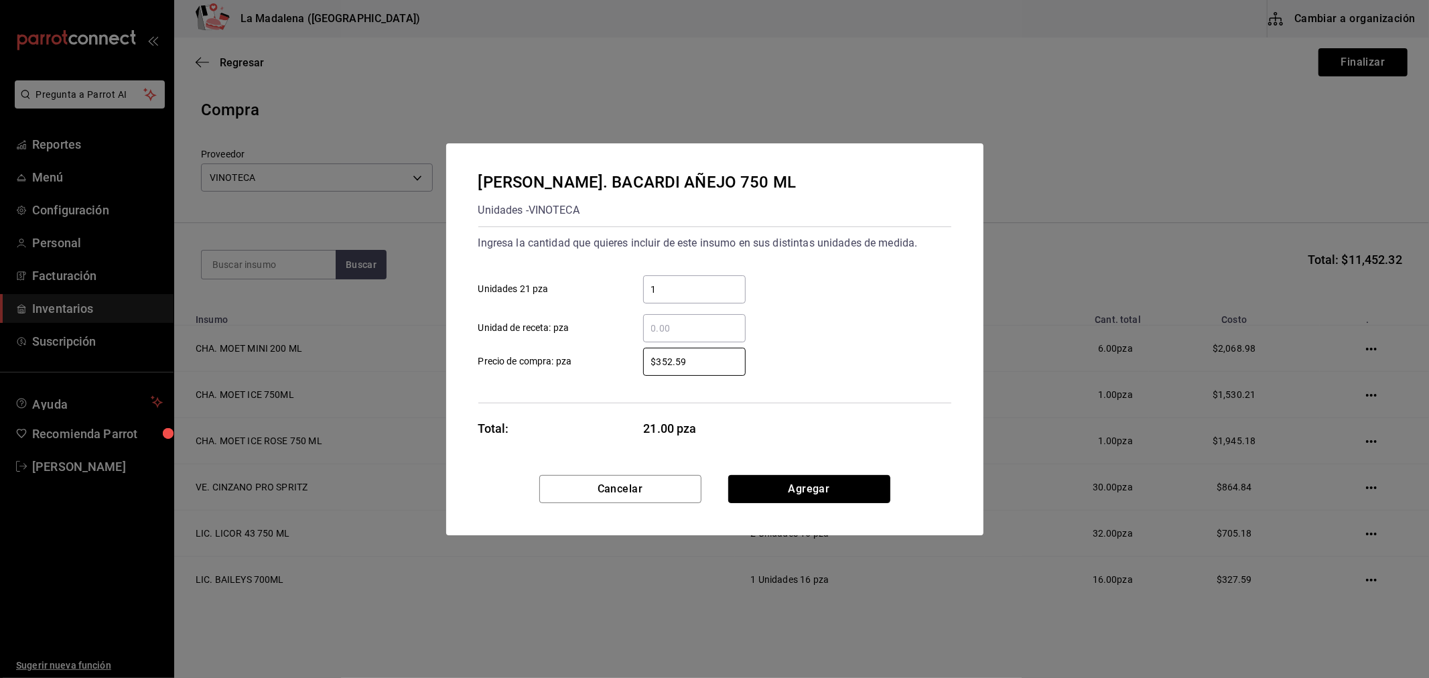
click button "Agregar" at bounding box center [809, 489] width 162 height 28
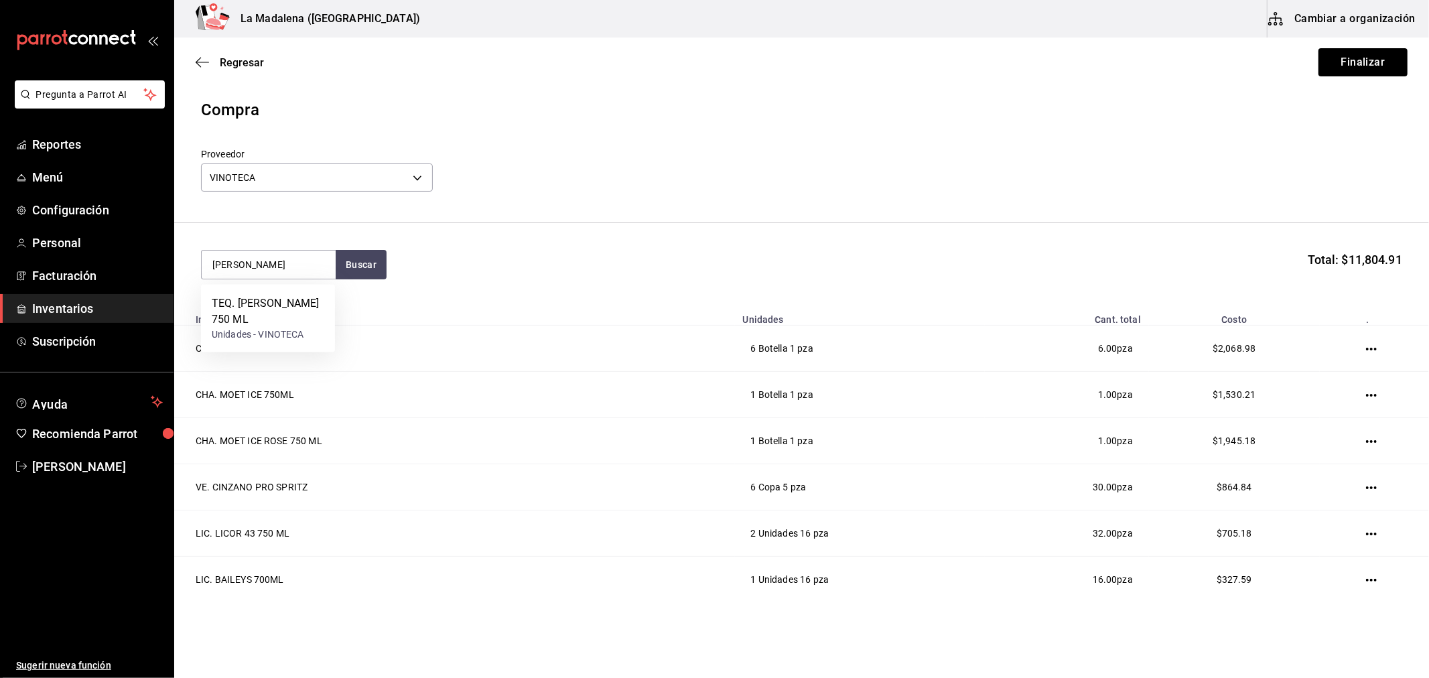
click at [275, 325] on div "TEQ. DON JULIO BLANCO 750 ML" at bounding box center [268, 311] width 113 height 32
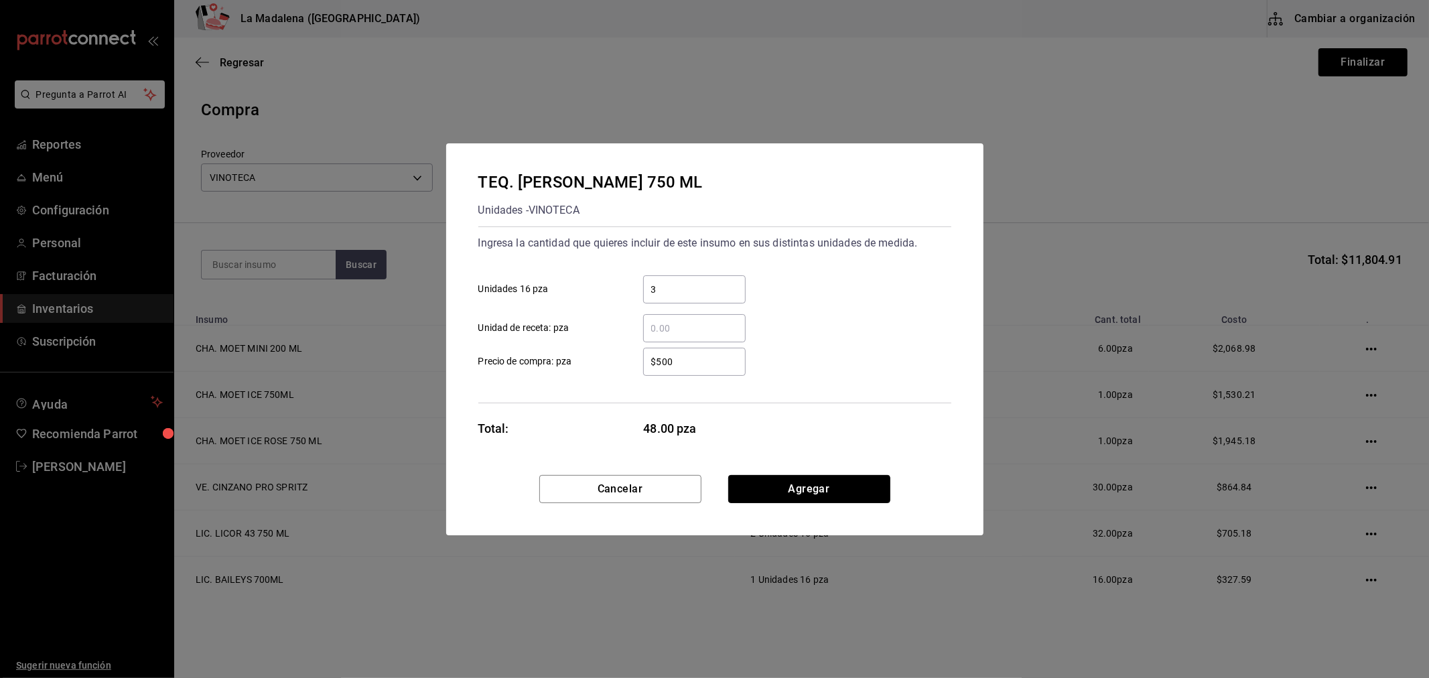
click button "Agregar" at bounding box center [809, 489] width 162 height 28
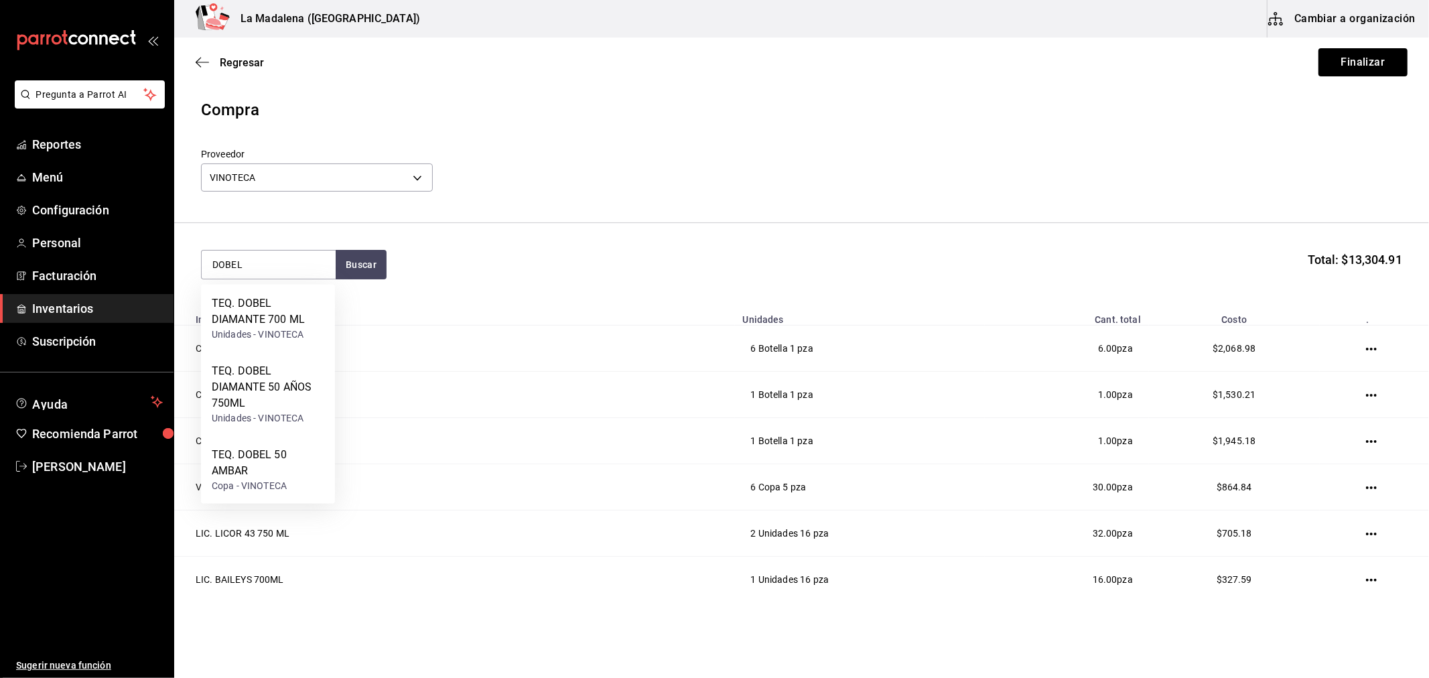
click at [275, 325] on div "TEQ. DOBEL DIAMANTE 700 ML" at bounding box center [268, 311] width 113 height 32
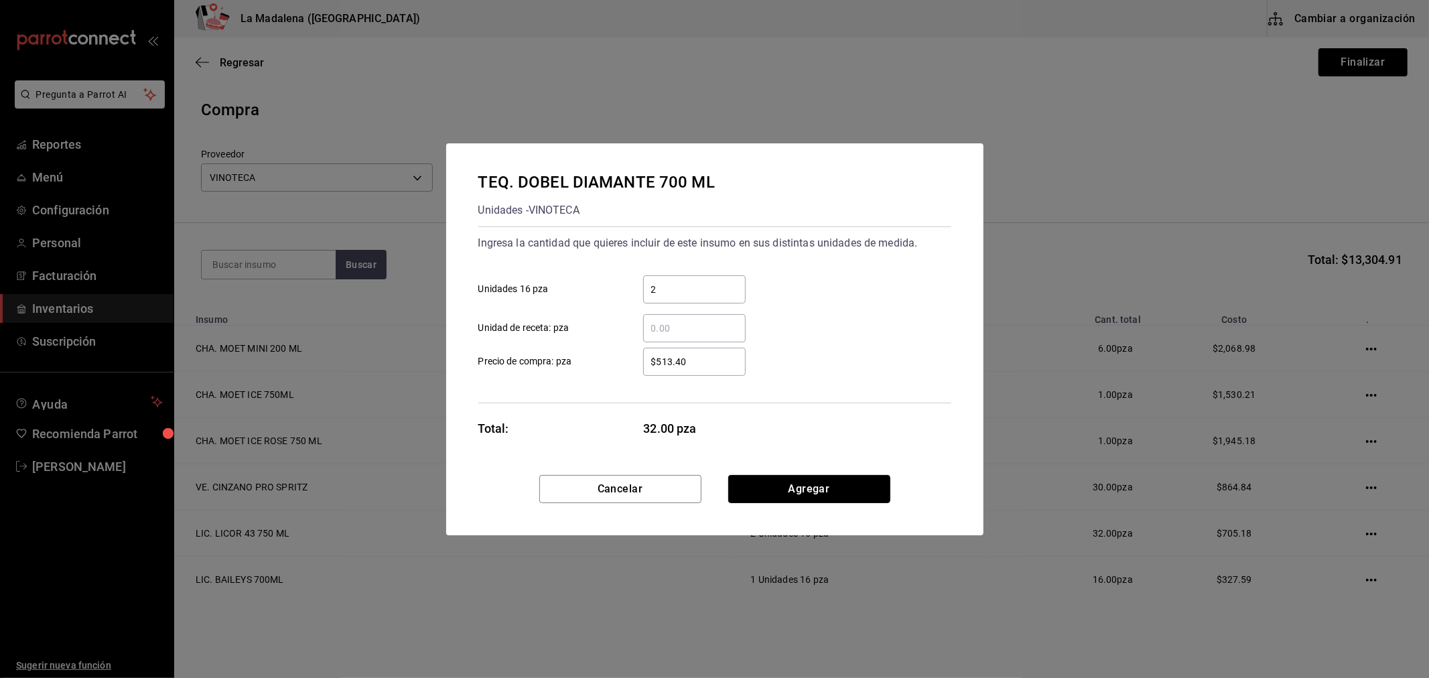
click button "Agregar" at bounding box center [809, 489] width 162 height 28
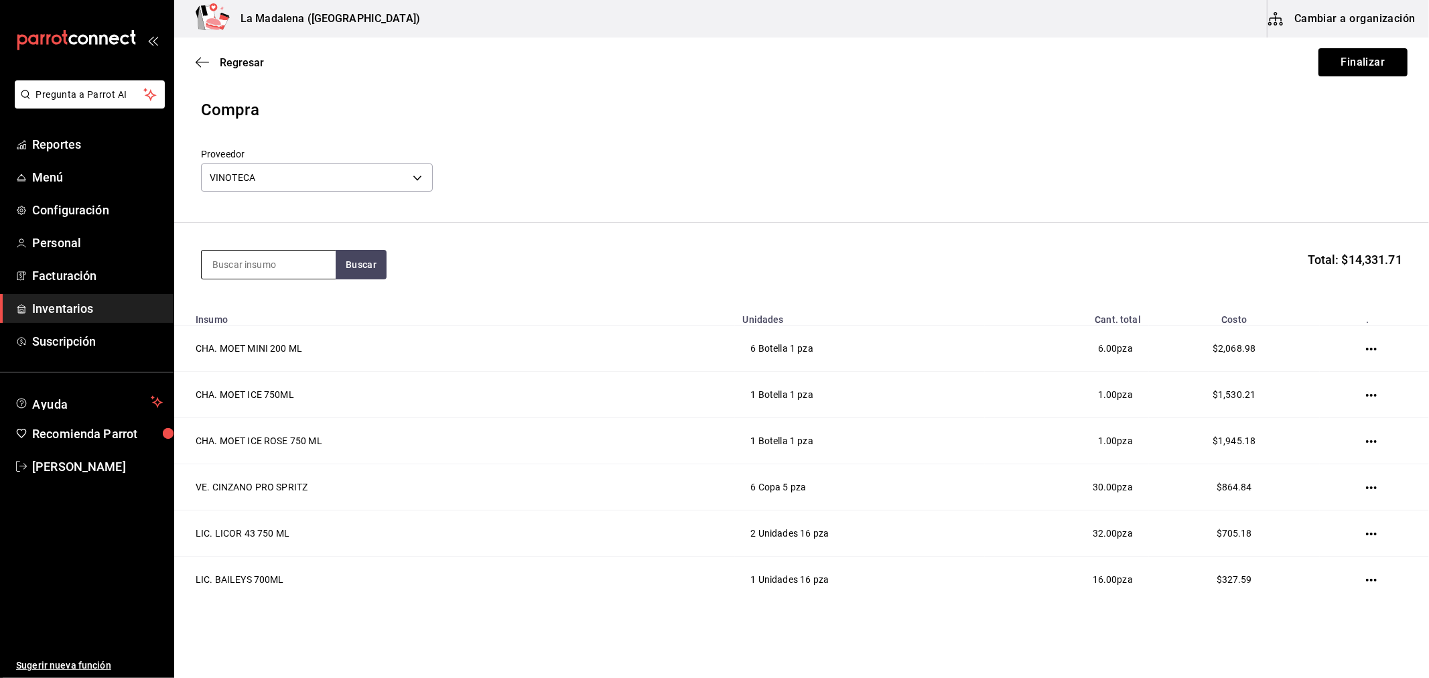
click at [283, 267] on input at bounding box center [269, 265] width 134 height 28
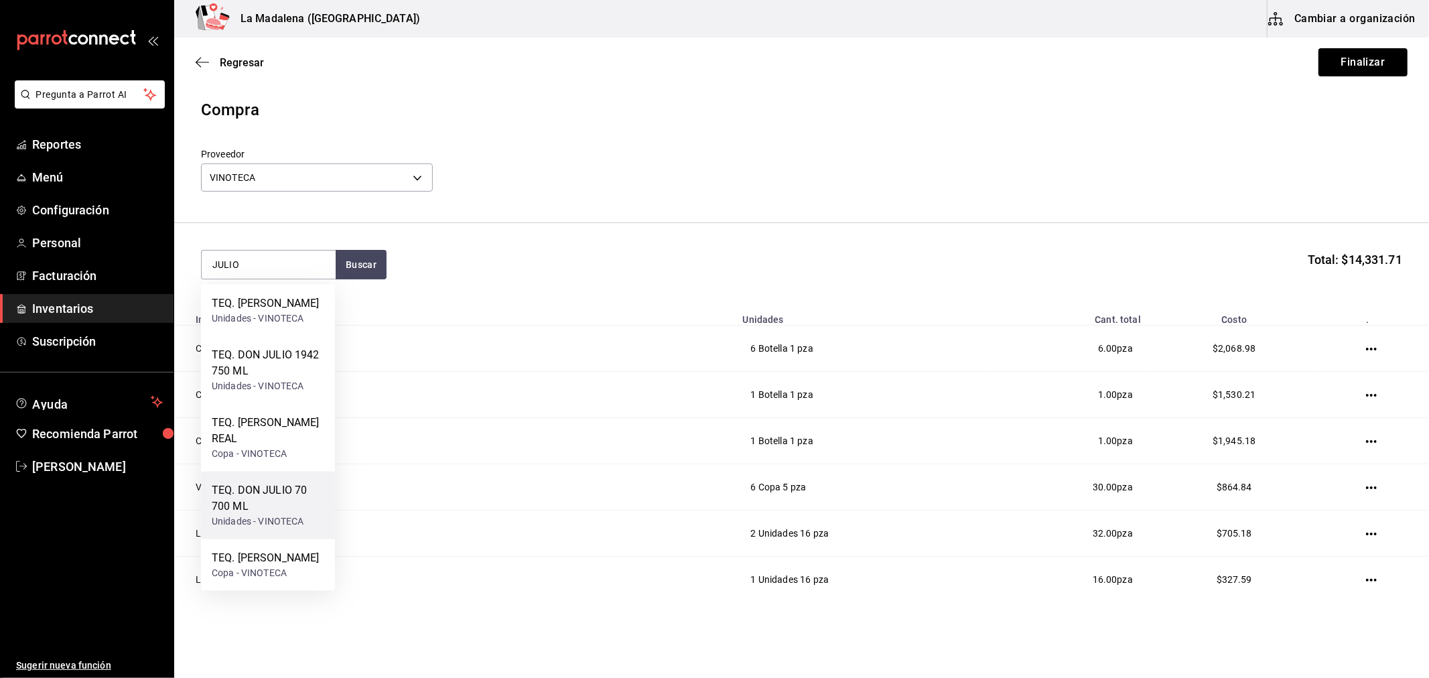
click at [285, 509] on div "TEQ. DON JULIO 70 700 ML" at bounding box center [268, 498] width 113 height 32
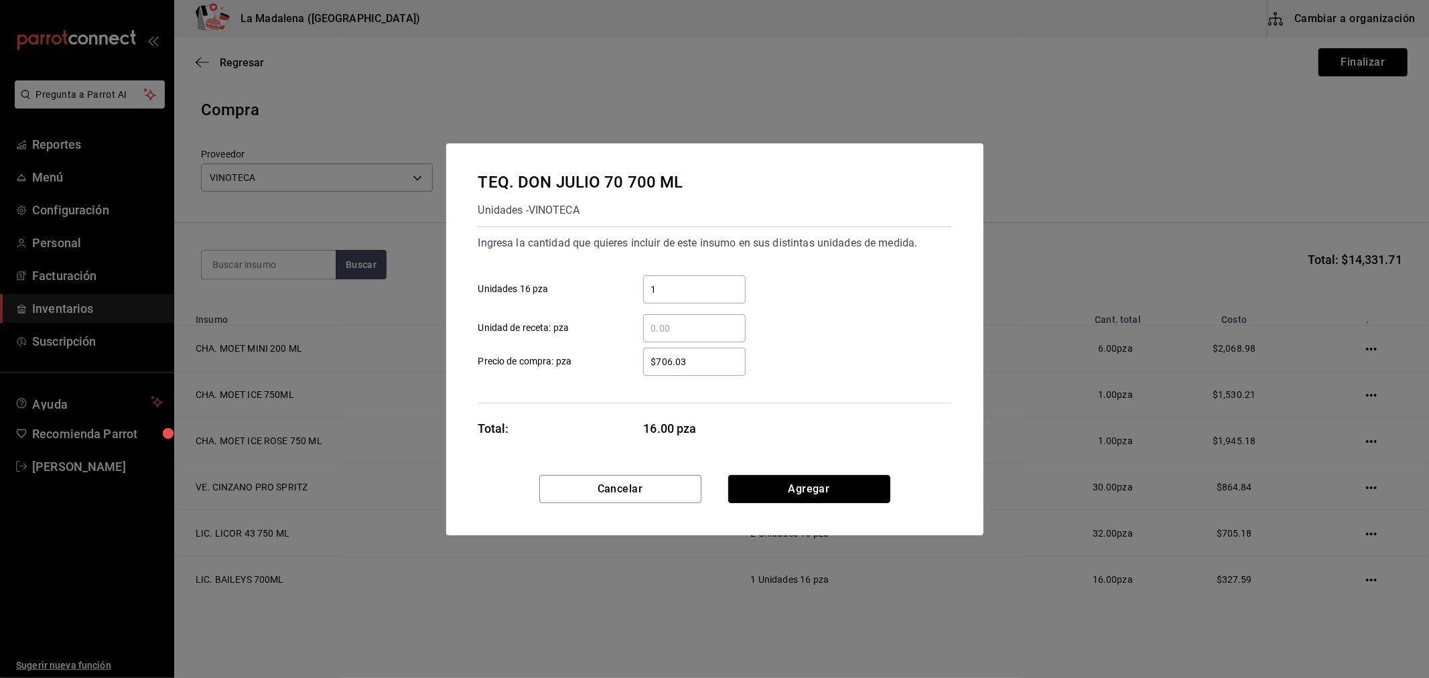
click button "Agregar" at bounding box center [809, 489] width 162 height 28
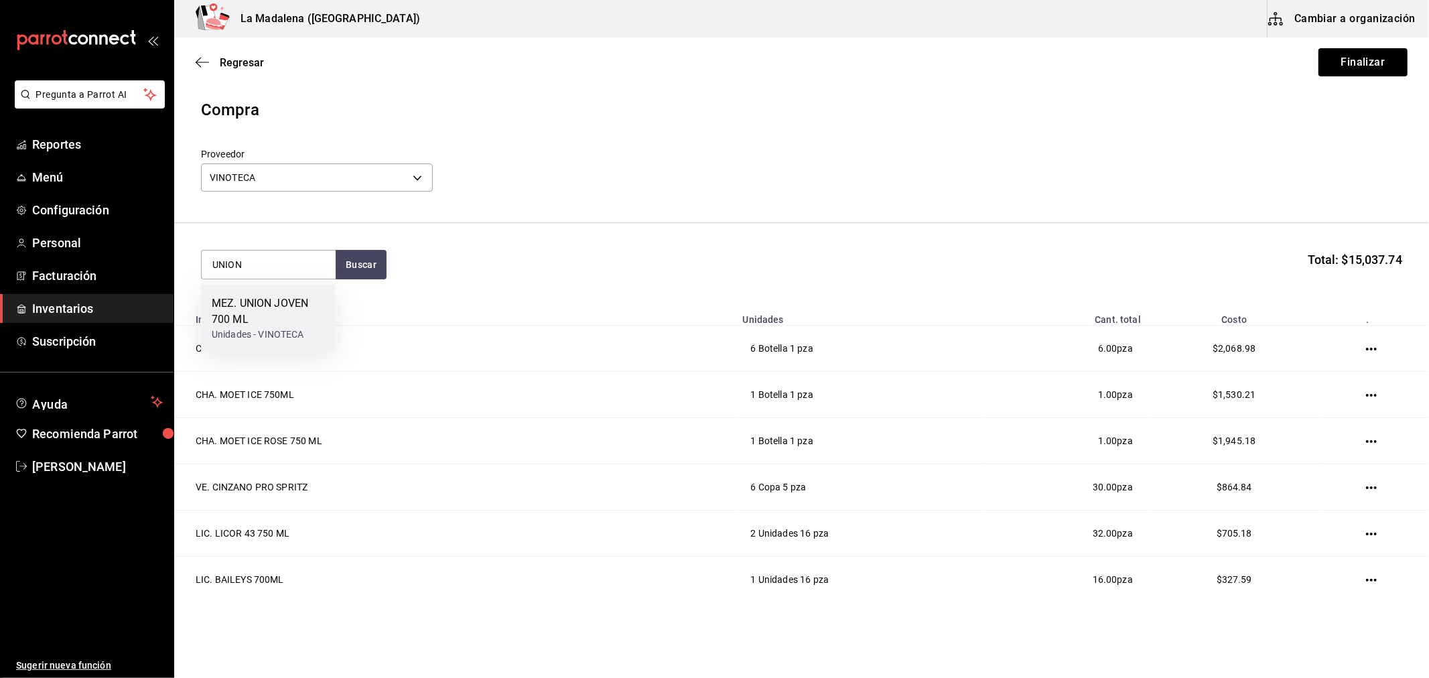
click at [291, 311] on div "MEZ. UNION JOVEN 700 ML" at bounding box center [268, 311] width 113 height 32
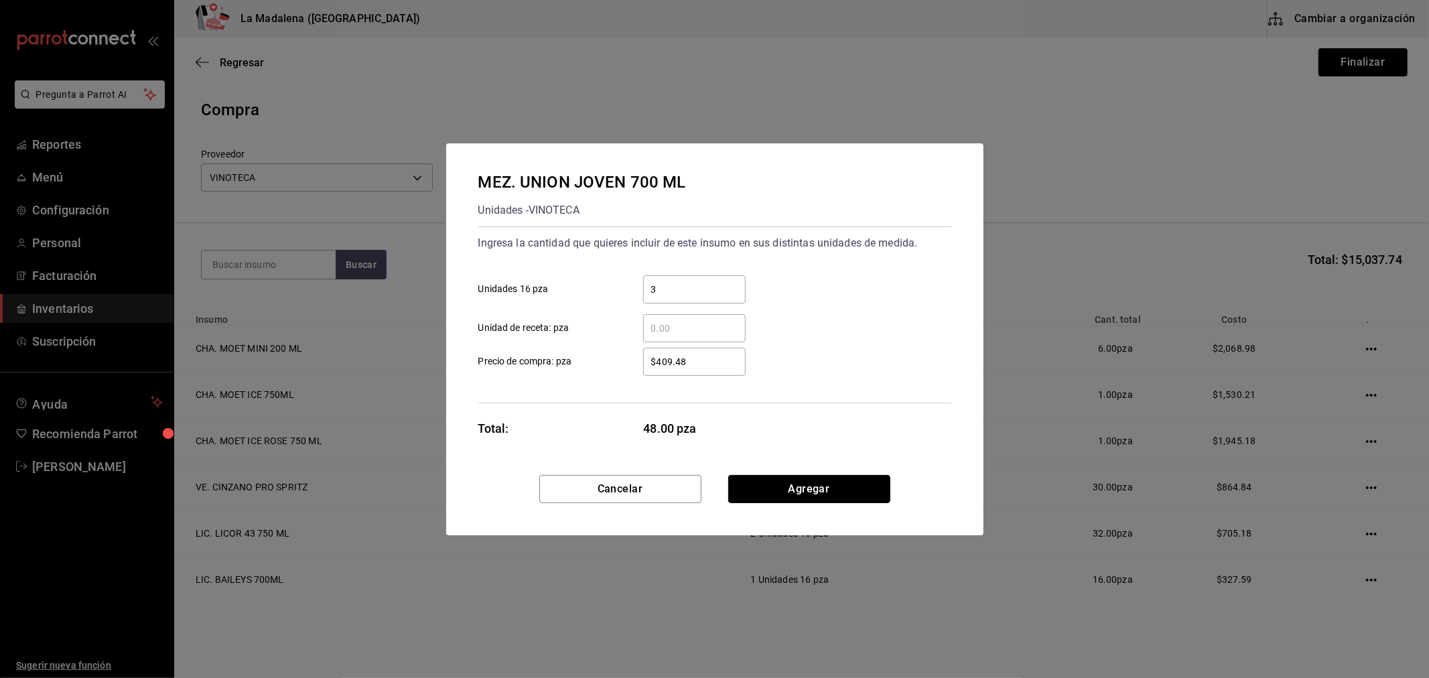
click button "Agregar" at bounding box center [809, 489] width 162 height 28
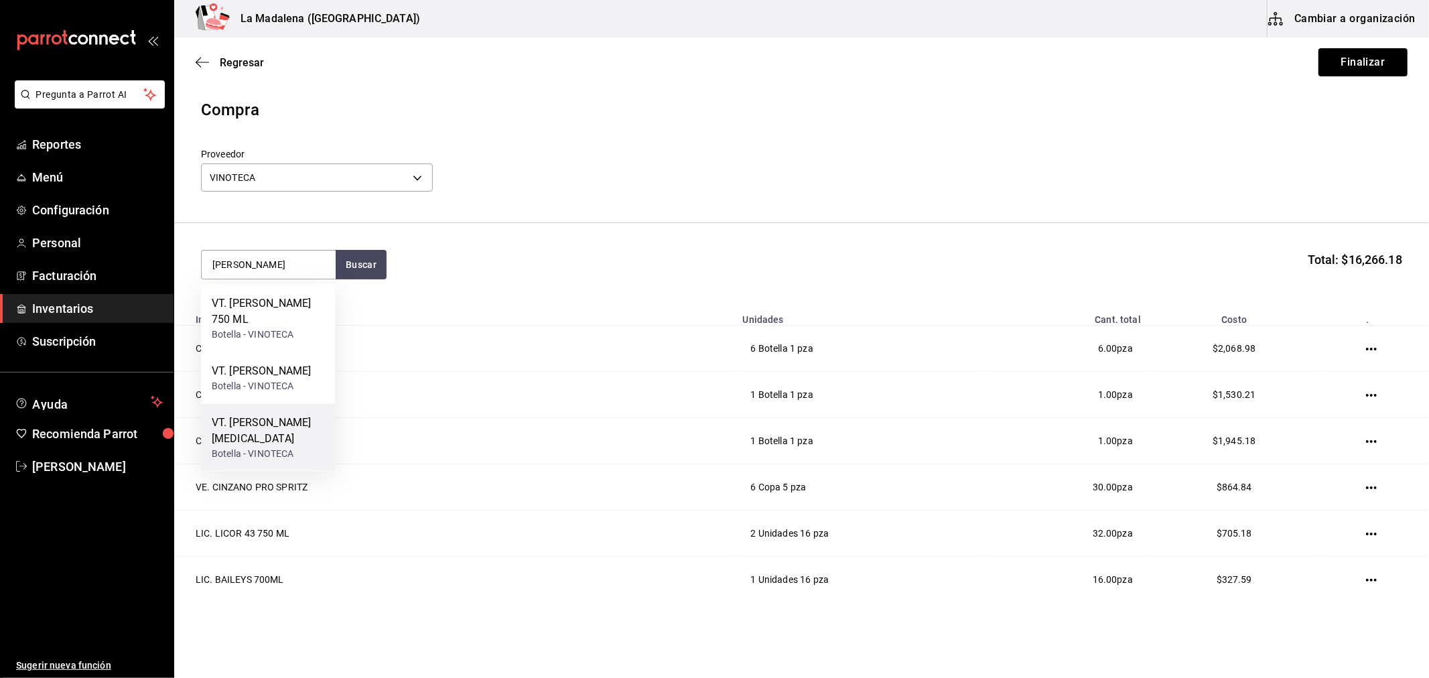
click at [290, 435] on div "VT. EMILIO MORO MALLEOLUS Botella - VINOTECA" at bounding box center [268, 438] width 134 height 68
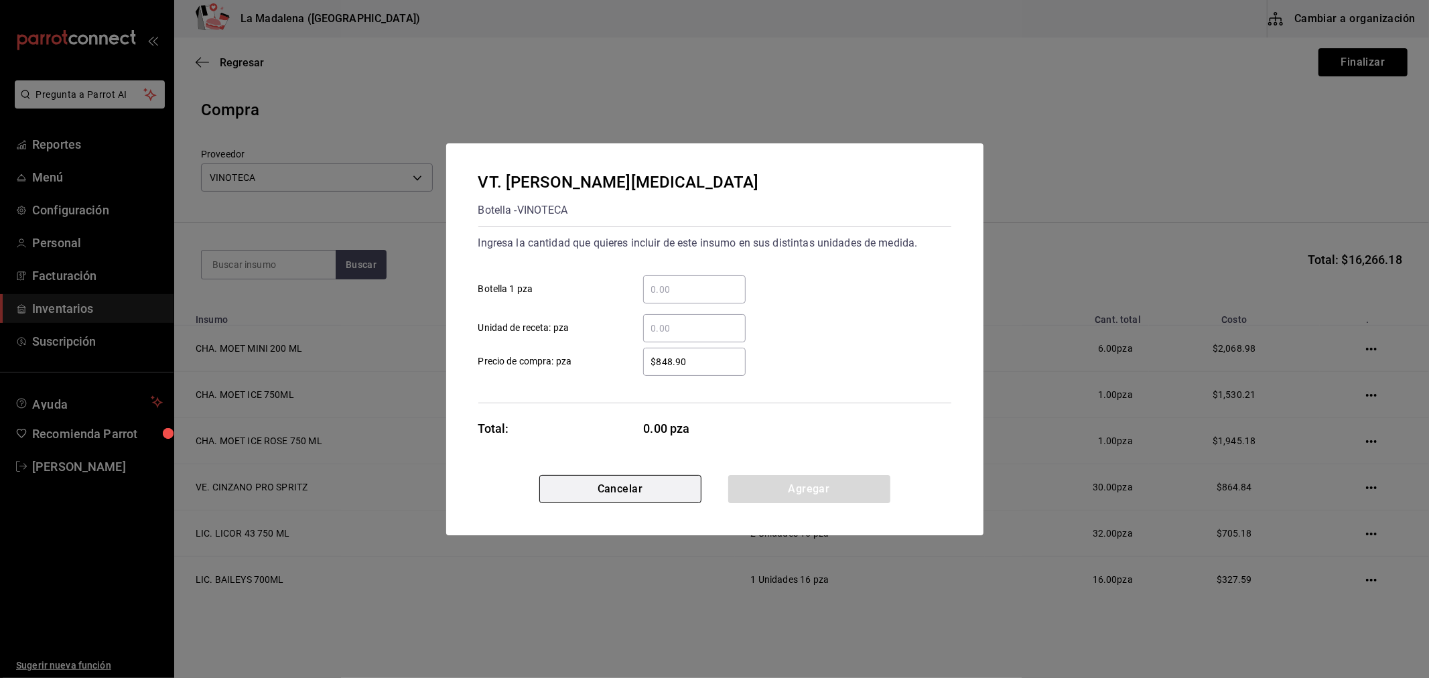
drag, startPoint x: 610, startPoint y: 492, endPoint x: 369, endPoint y: 309, distance: 301.7
click at [610, 491] on button "Cancelar" at bounding box center [620, 489] width 162 height 28
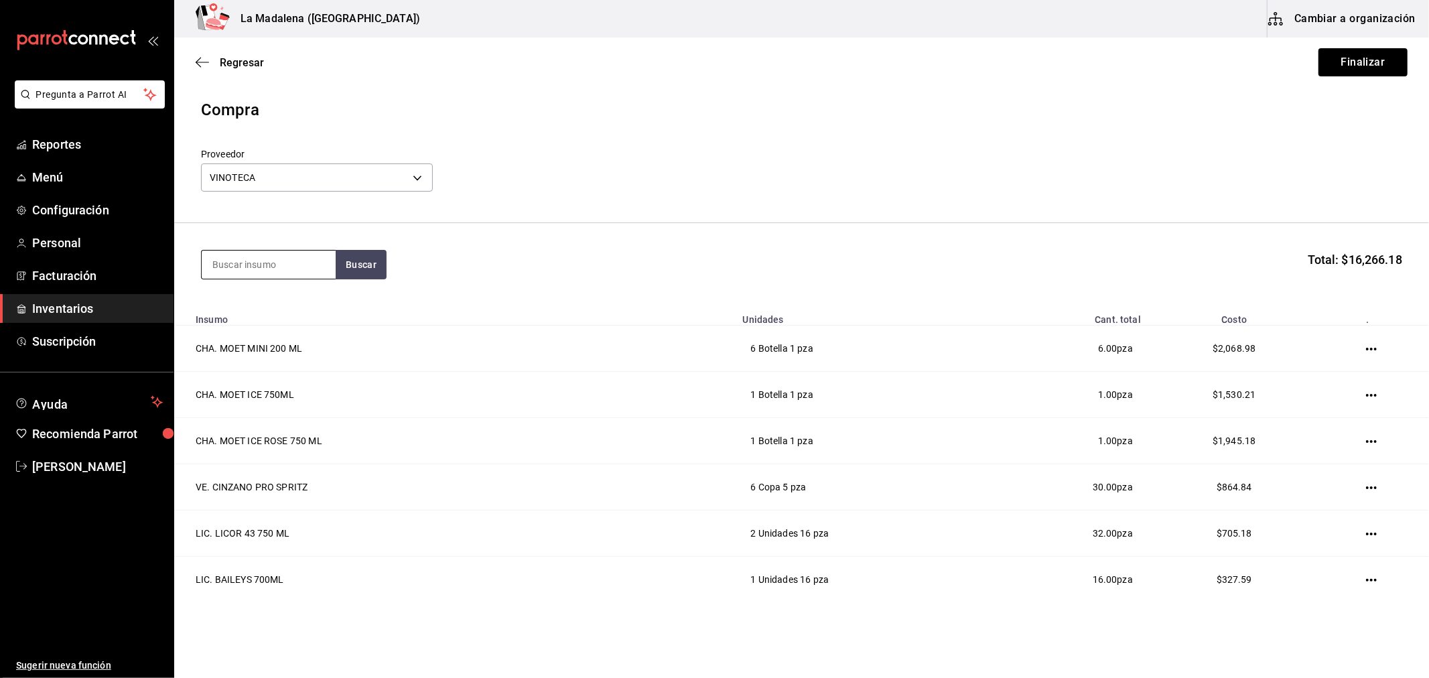
click at [326, 271] on input at bounding box center [269, 265] width 134 height 28
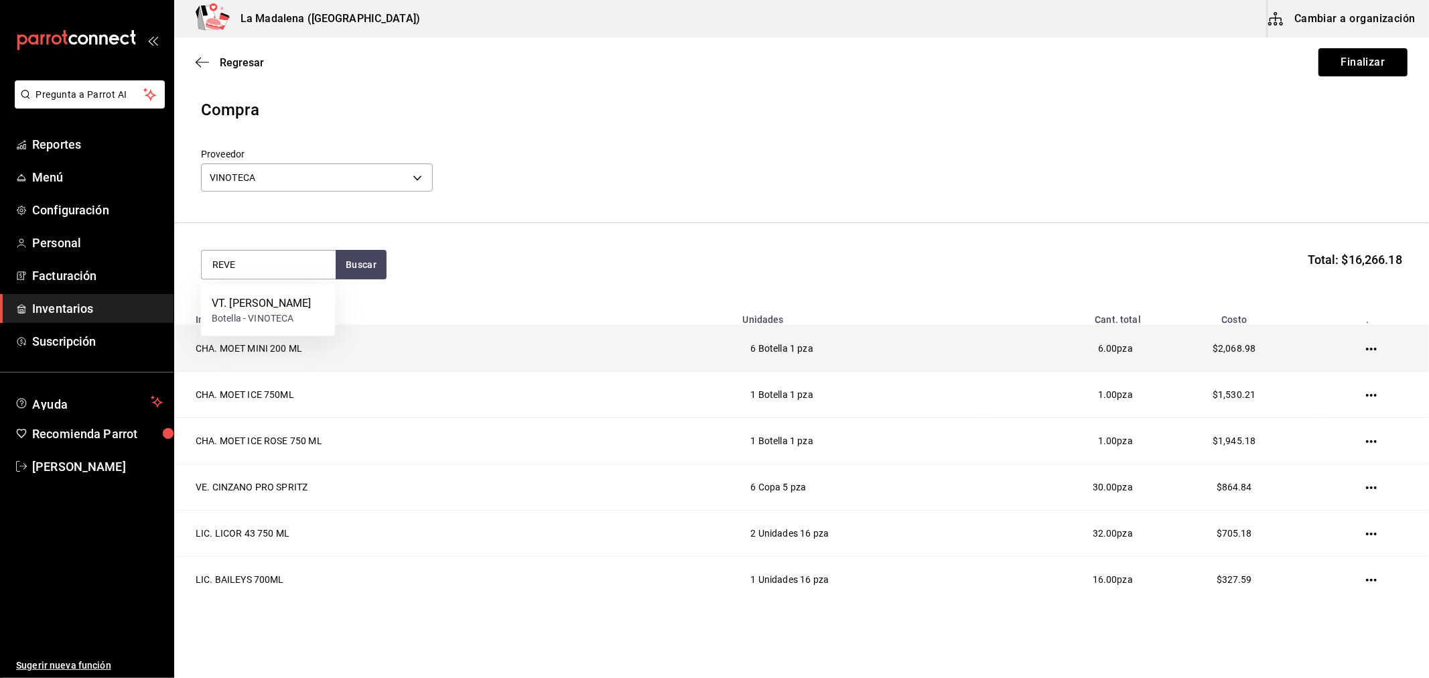
click at [335, 327] on td "CHA. MOET MINI 200 ML" at bounding box center [454, 349] width 561 height 46
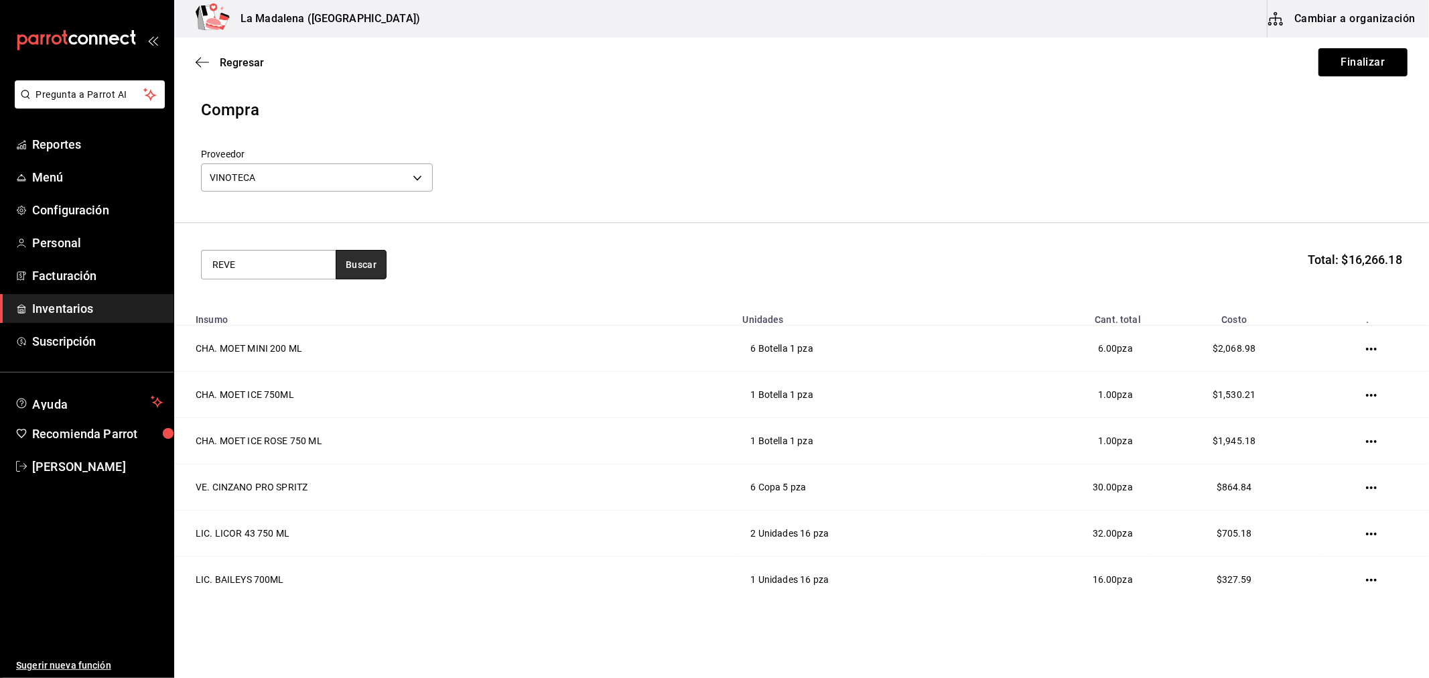
click at [362, 278] on button "Buscar" at bounding box center [361, 264] width 51 height 29
click at [252, 300] on div "VT. EMILIO MORO REVELIA" at bounding box center [261, 303] width 99 height 16
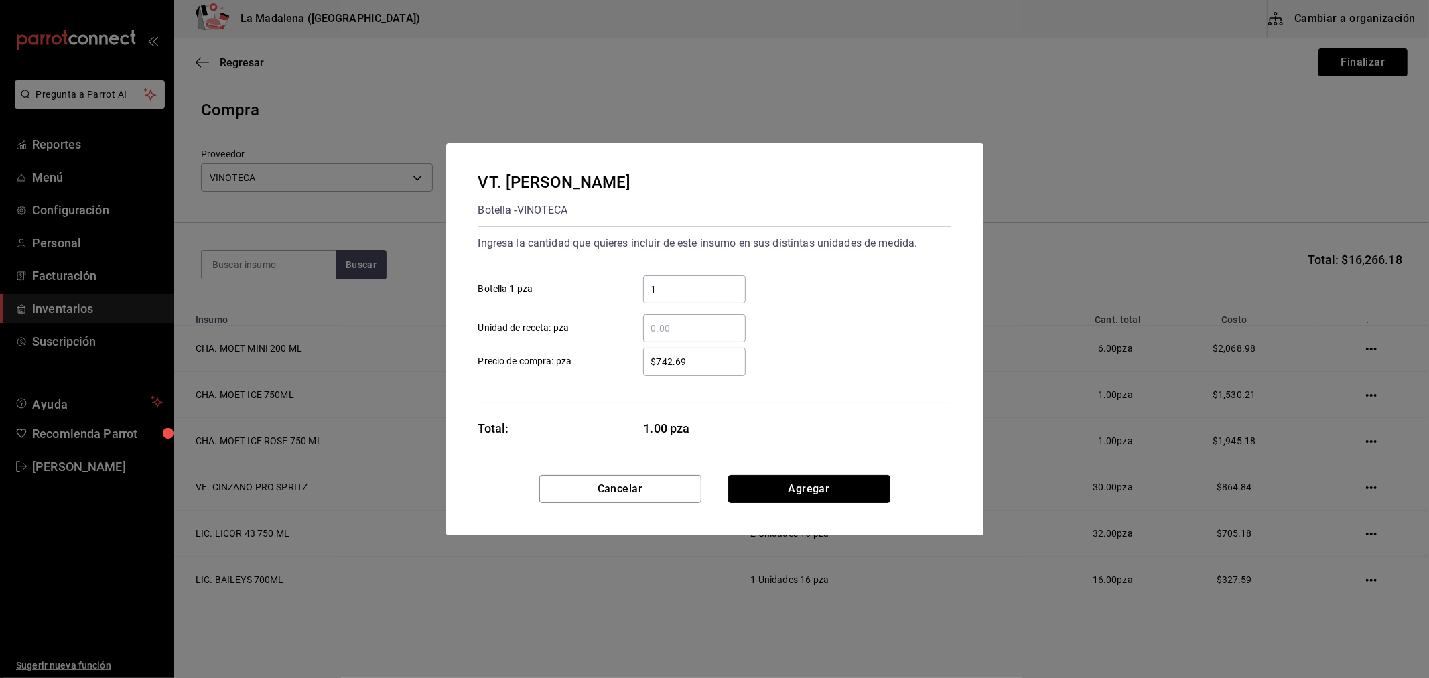
click button "Agregar" at bounding box center [809, 489] width 162 height 28
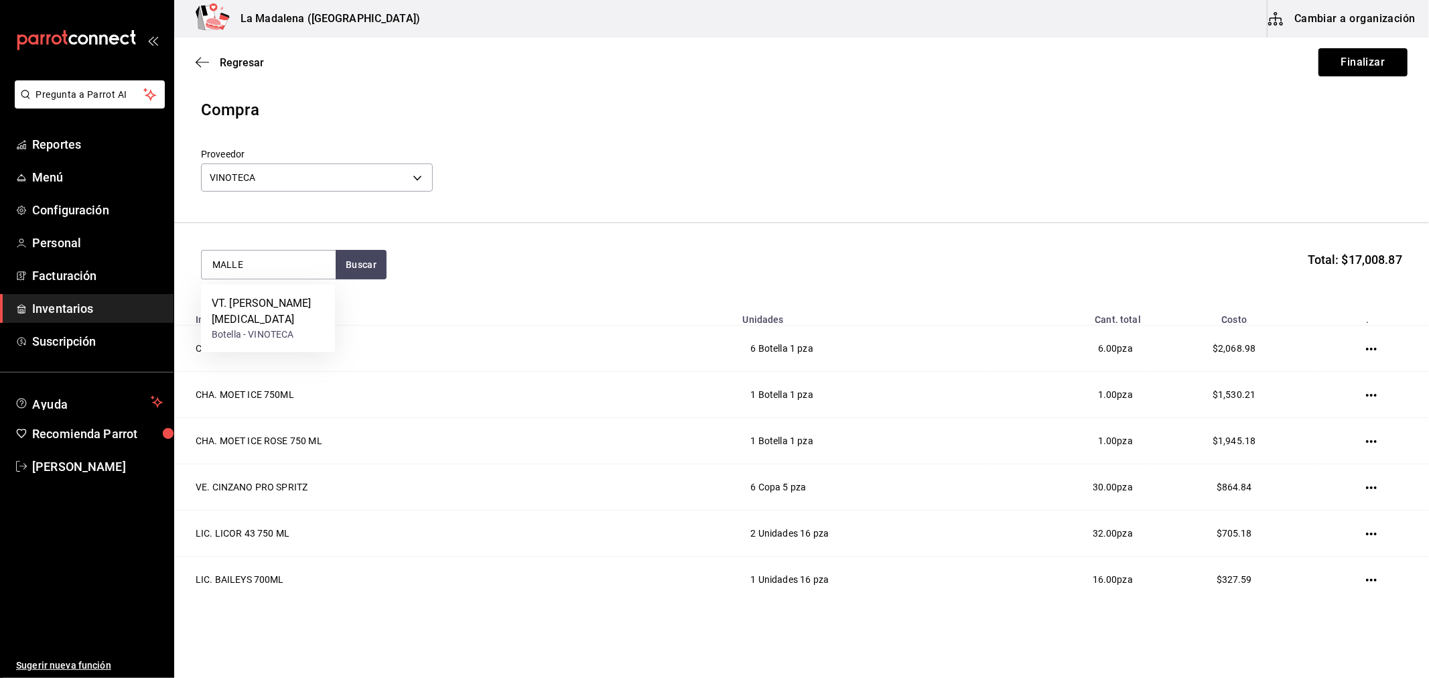
click at [253, 300] on div "VT. EMILIO MORO MALLEOLUS" at bounding box center [268, 311] width 113 height 32
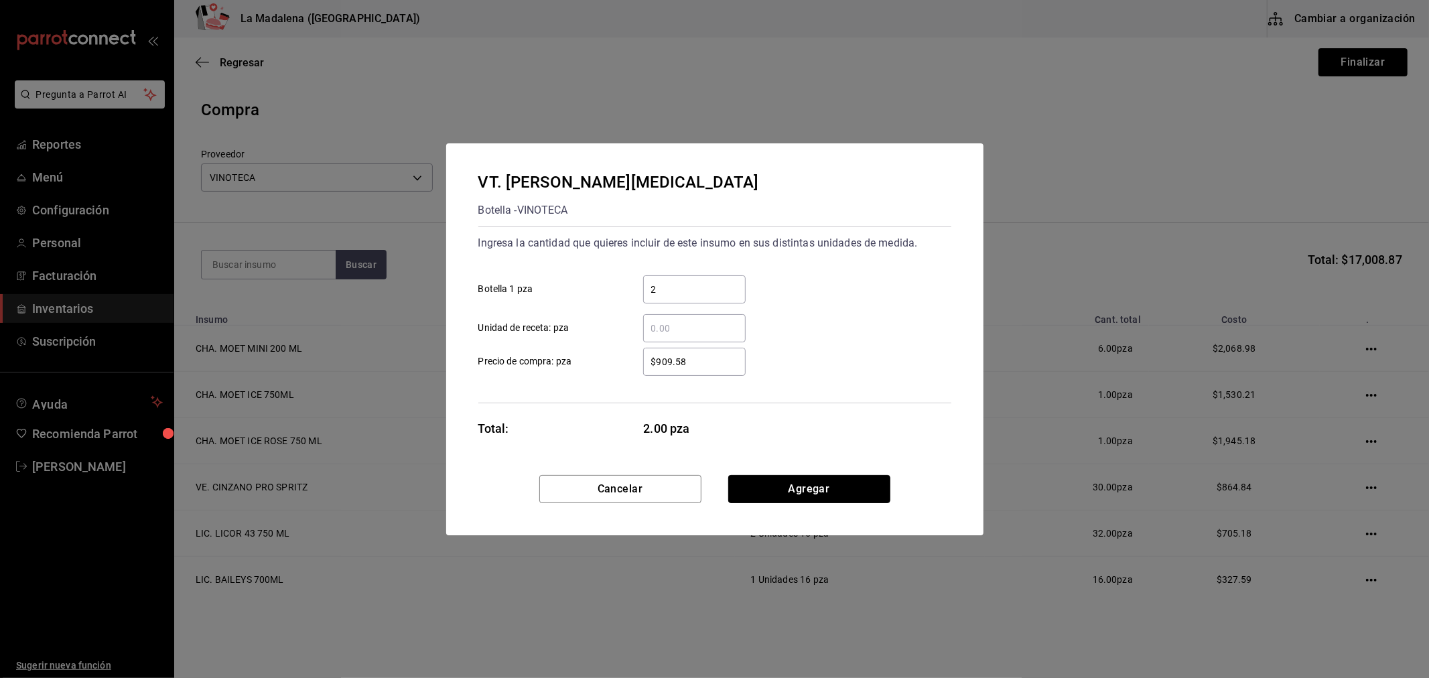
click button "Agregar" at bounding box center [809, 489] width 162 height 28
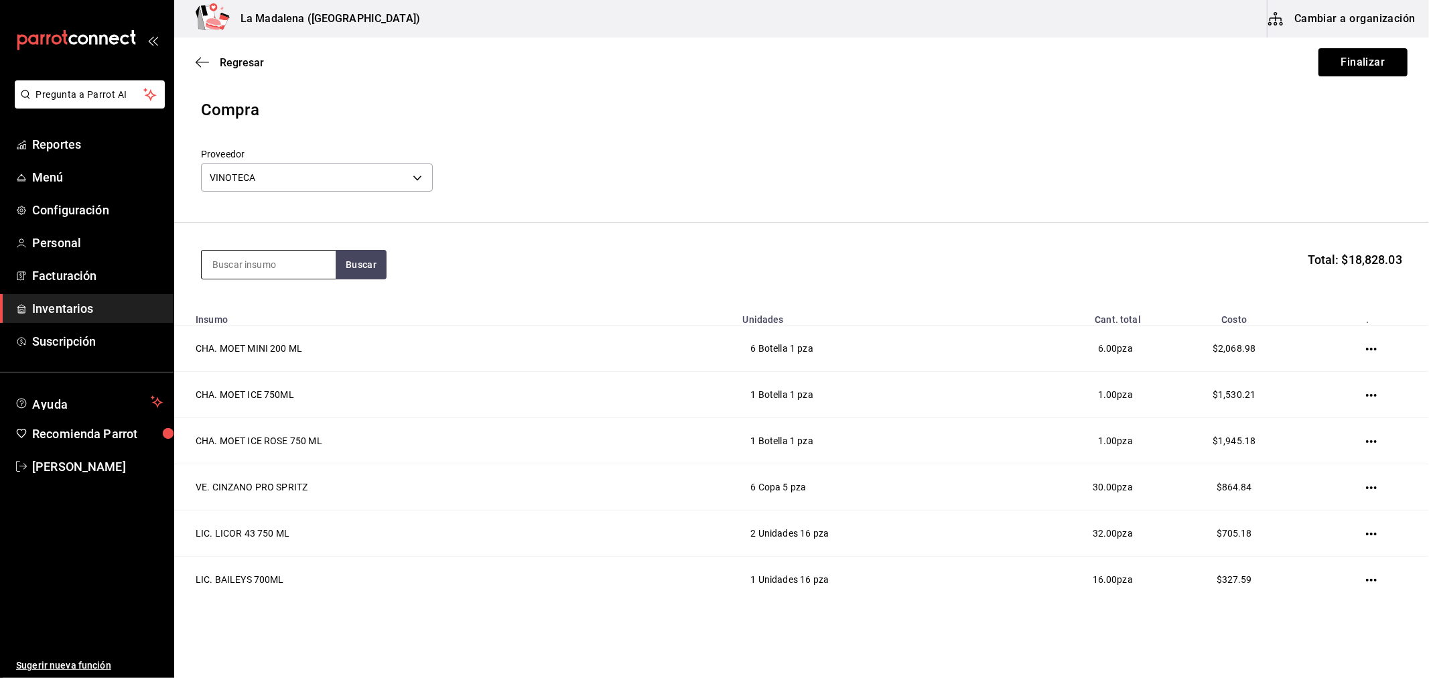
click at [288, 270] on input at bounding box center [269, 265] width 134 height 28
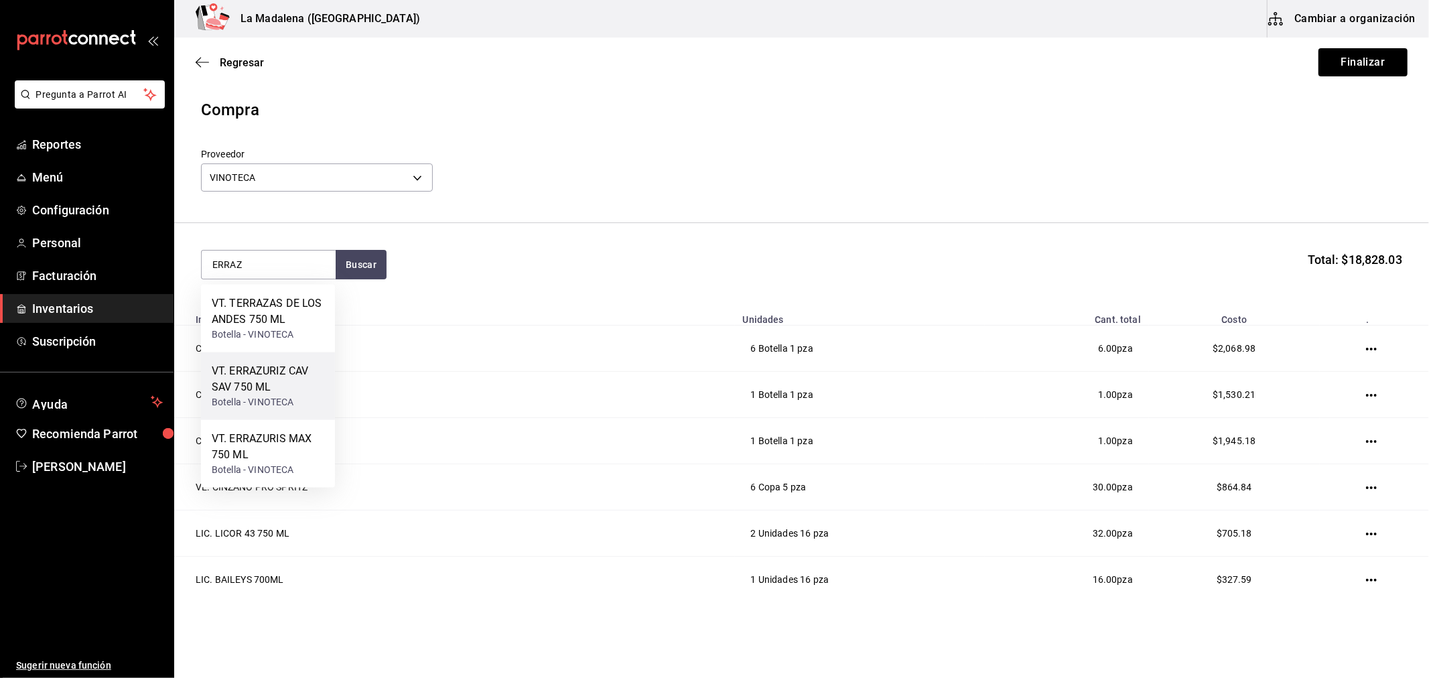
click at [281, 407] on div "Botella - VINOTECA" at bounding box center [268, 402] width 113 height 14
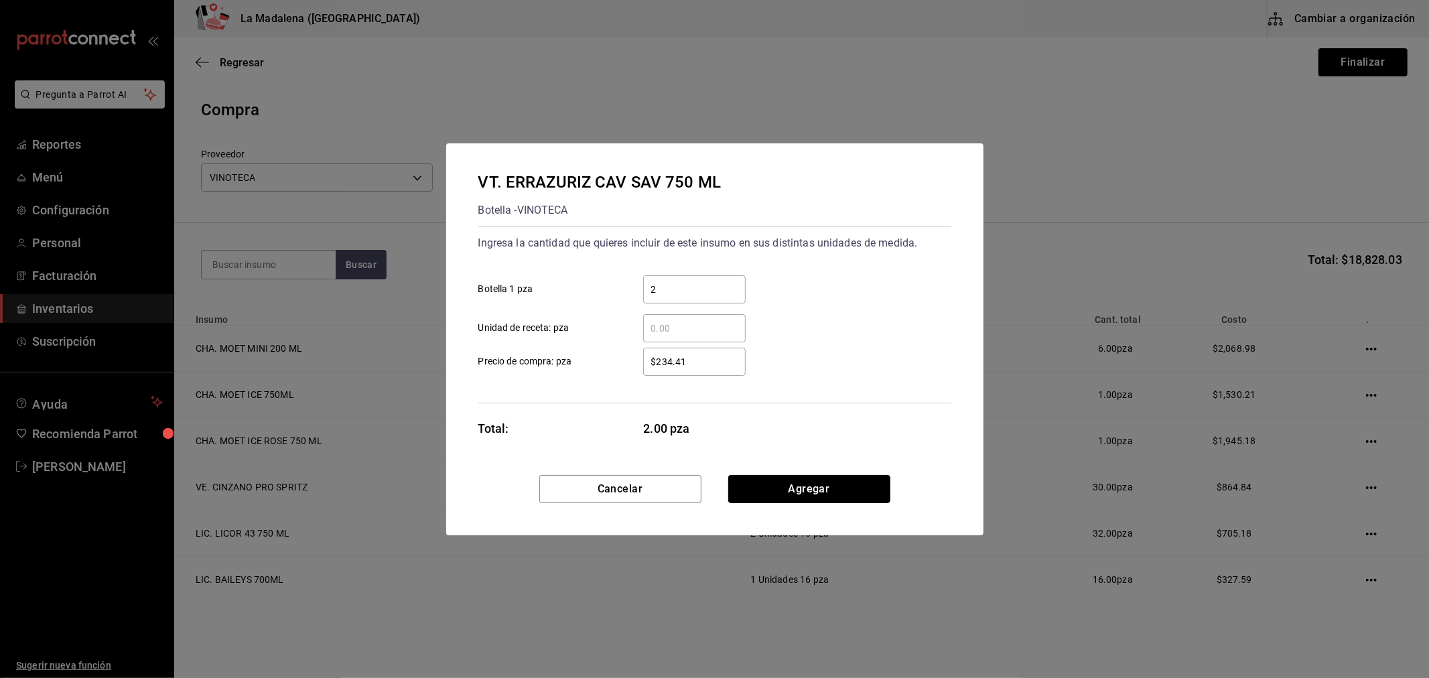
click button "Agregar" at bounding box center [809, 489] width 162 height 28
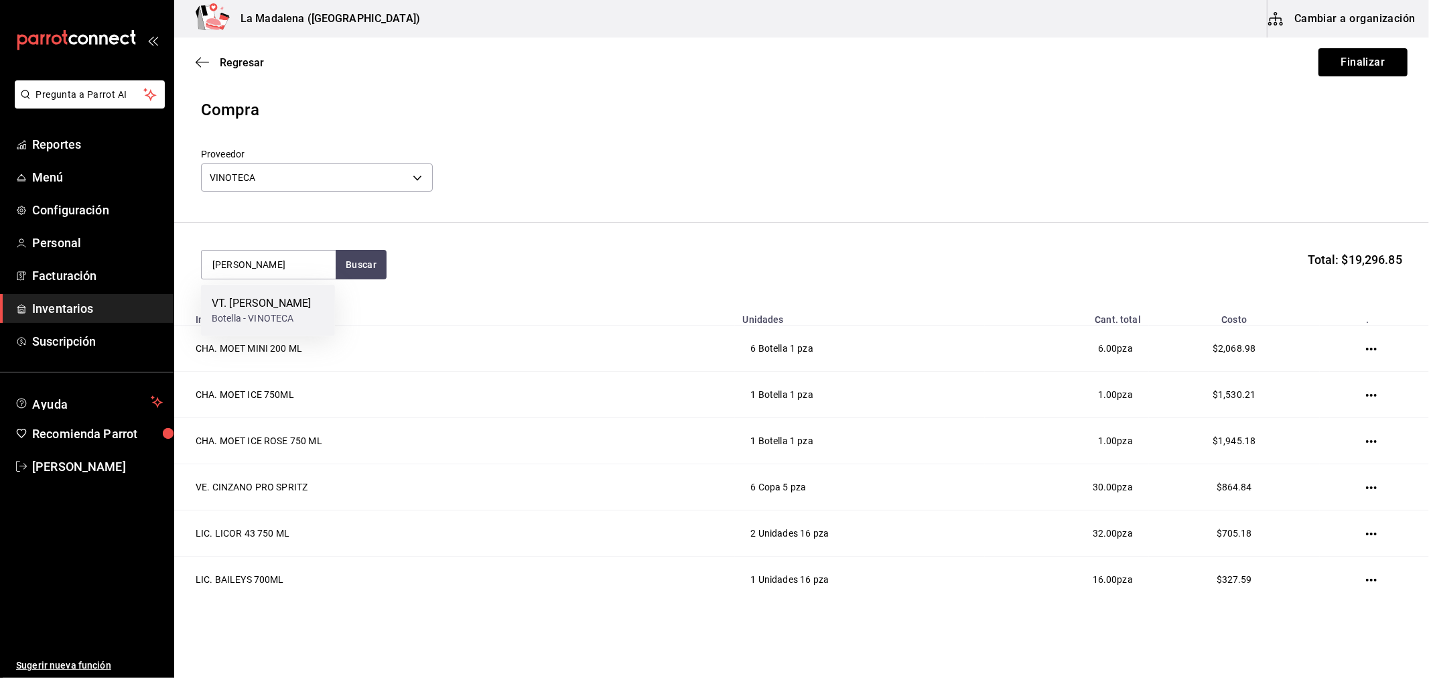
click at [306, 305] on div "VT. BRUNELLO BANFI" at bounding box center [261, 303] width 99 height 16
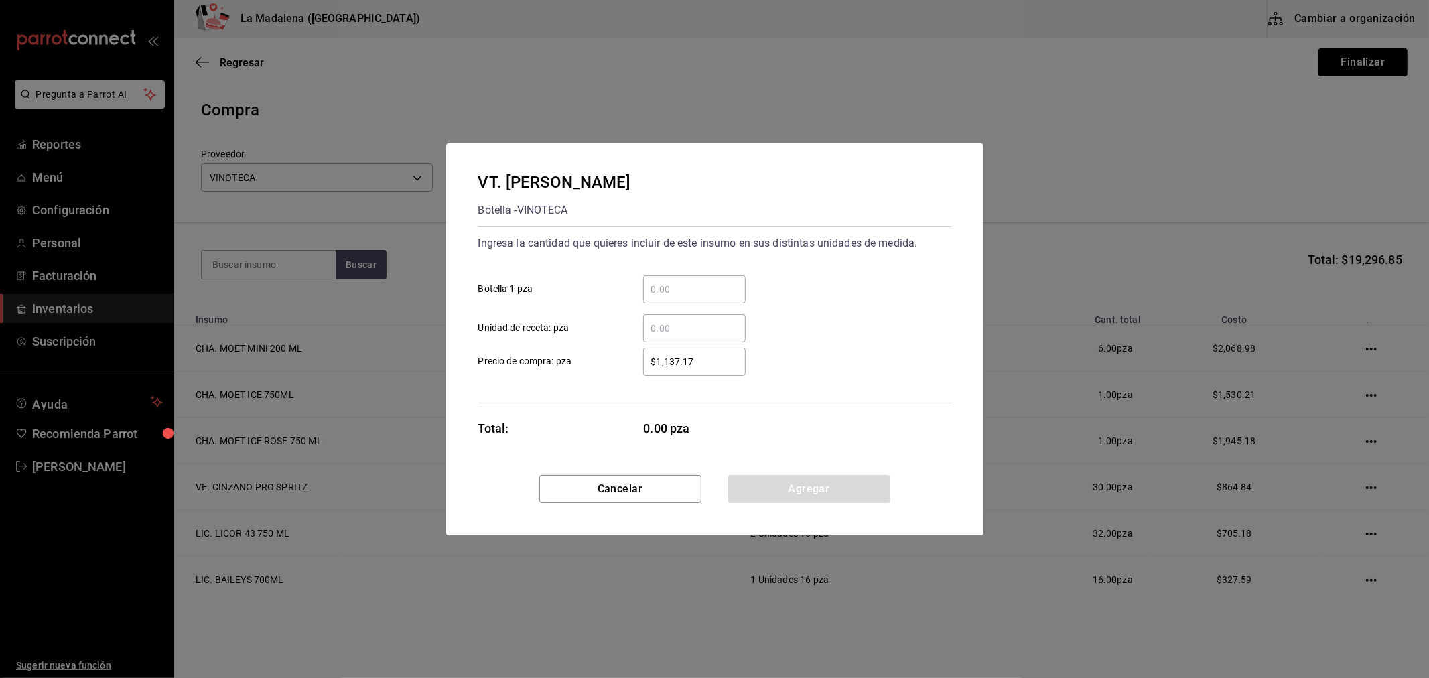
drag, startPoint x: 691, startPoint y: 288, endPoint x: 860, endPoint y: 326, distance: 172.9
click at [692, 288] on input "​ Botella 1 pza" at bounding box center [694, 289] width 102 height 16
click button "Agregar" at bounding box center [809, 489] width 162 height 28
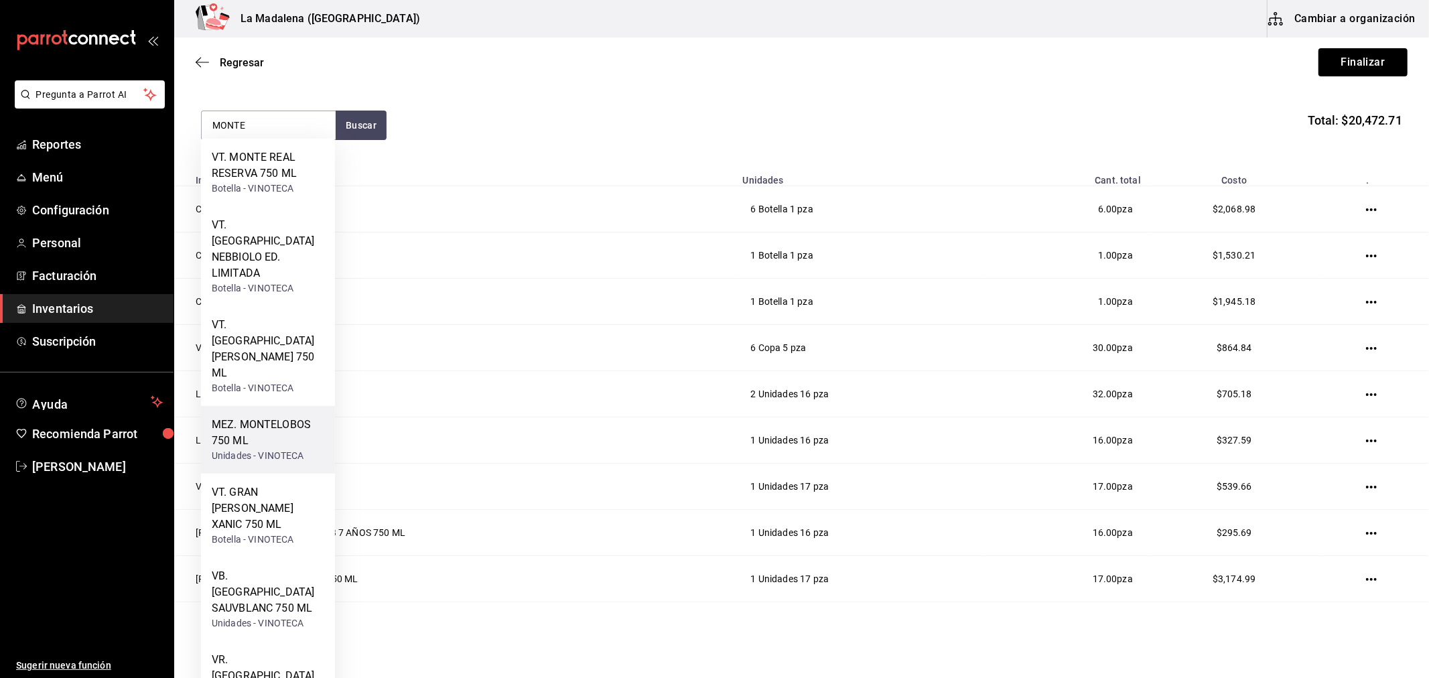
scroll to position [149, 0]
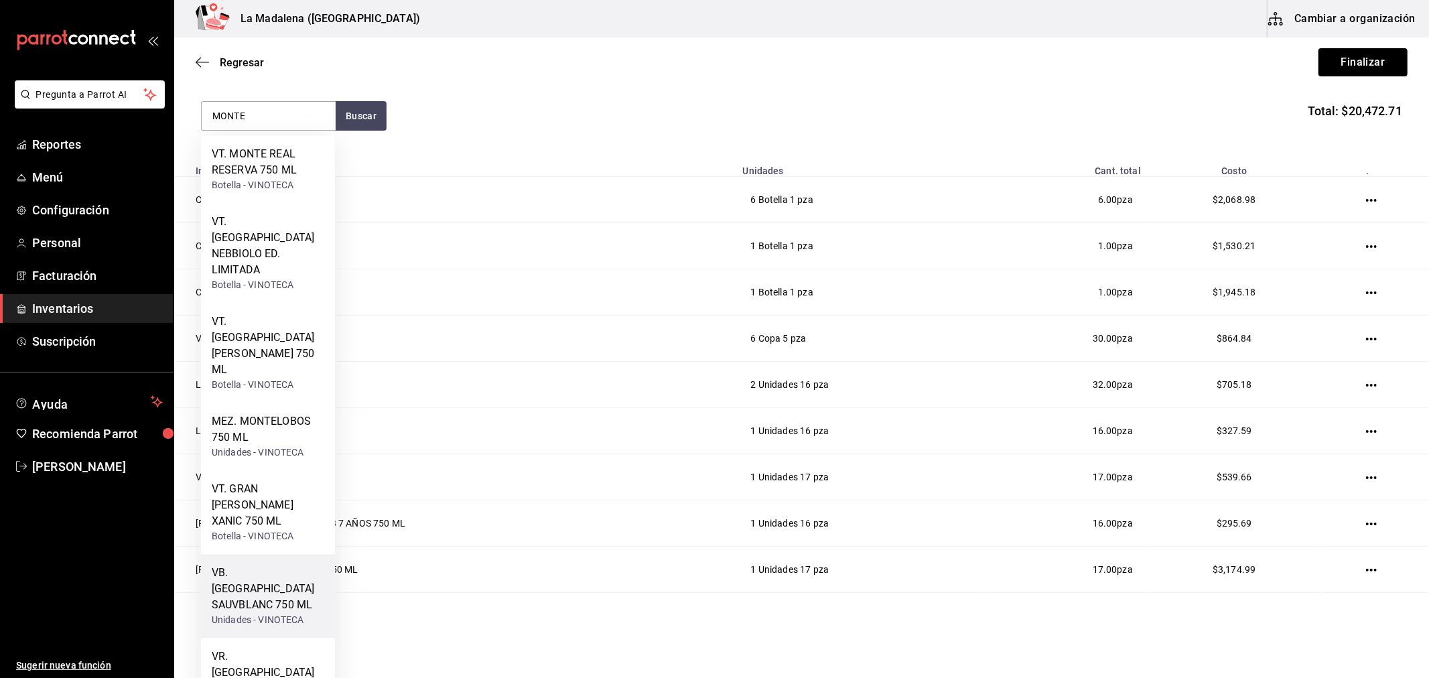
click at [281, 565] on div "VB. MONTE XANIC SAUVBLANC 750 ML" at bounding box center [268, 589] width 113 height 48
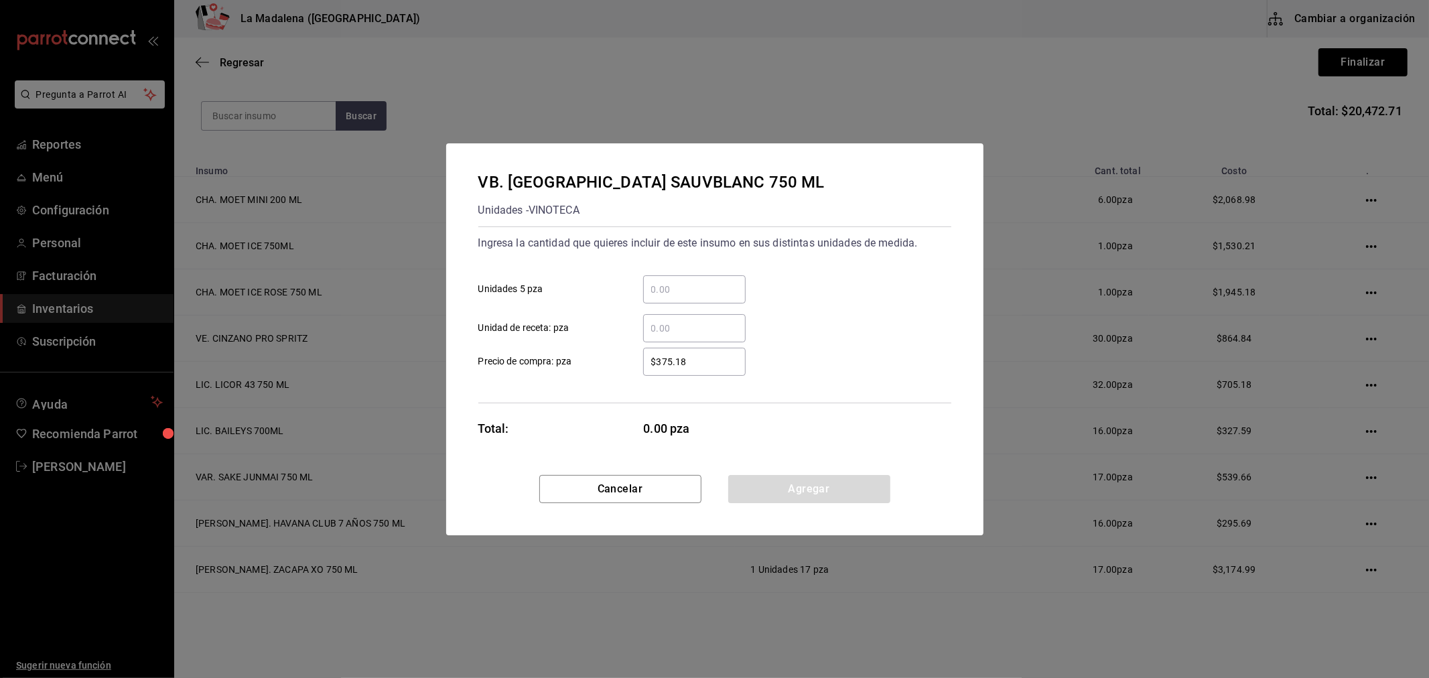
click at [709, 295] on input "​ Unidades 5 pza" at bounding box center [694, 289] width 102 height 16
click button "Agregar" at bounding box center [809, 489] width 162 height 28
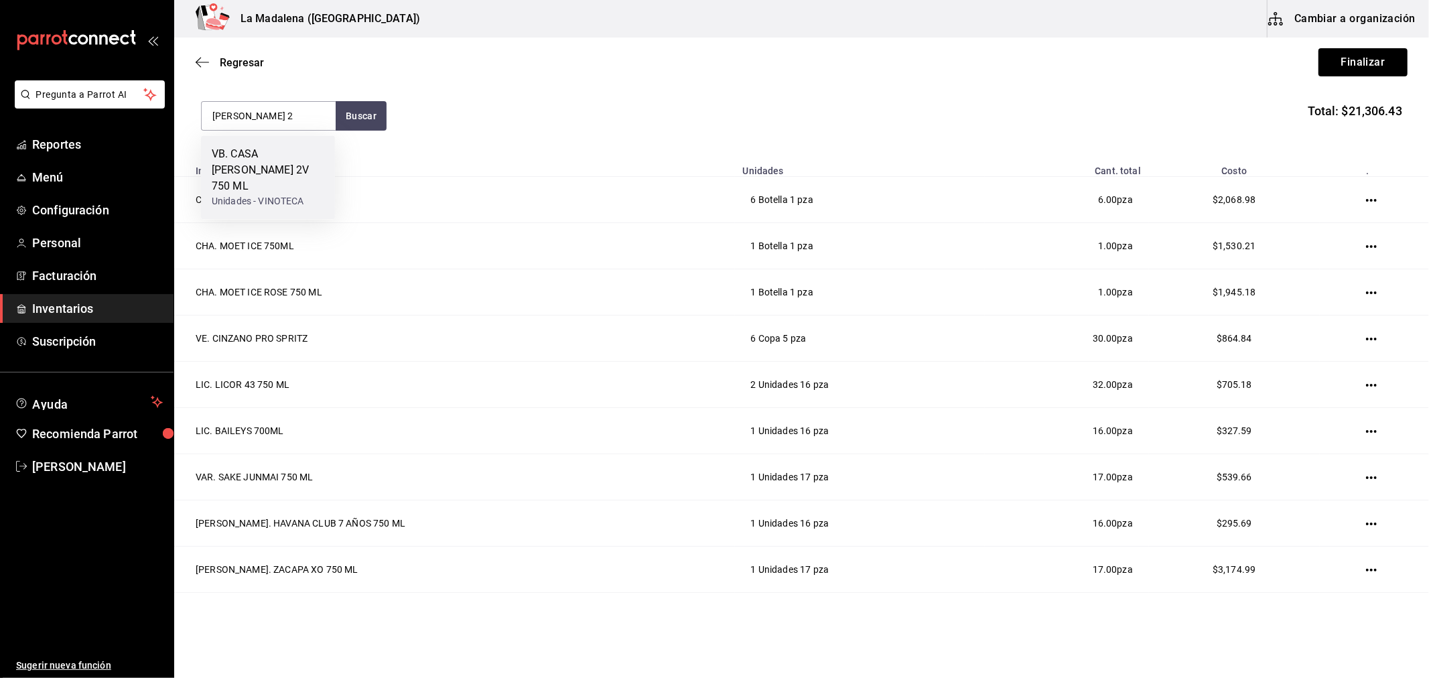
click at [265, 168] on div "VB. CASA MADERO 2V 750 ML" at bounding box center [268, 170] width 113 height 48
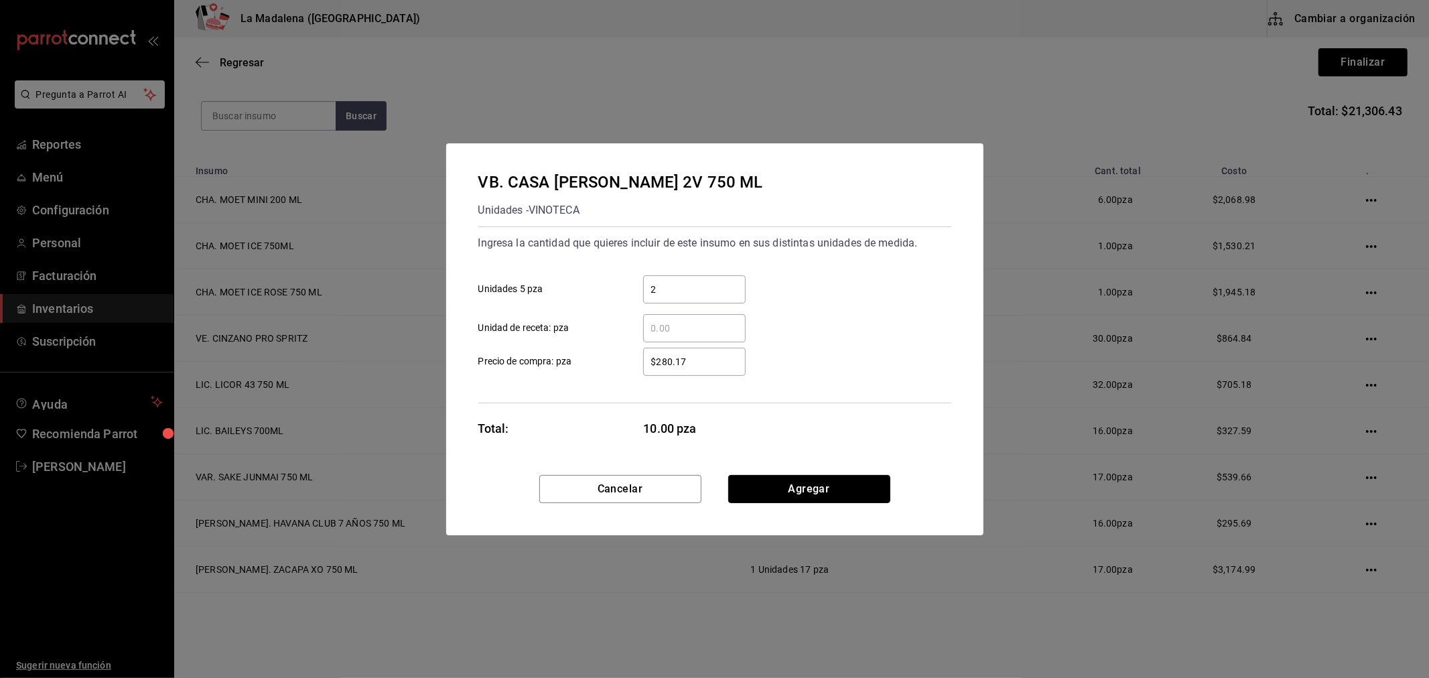
click button "Agregar" at bounding box center [809, 489] width 162 height 28
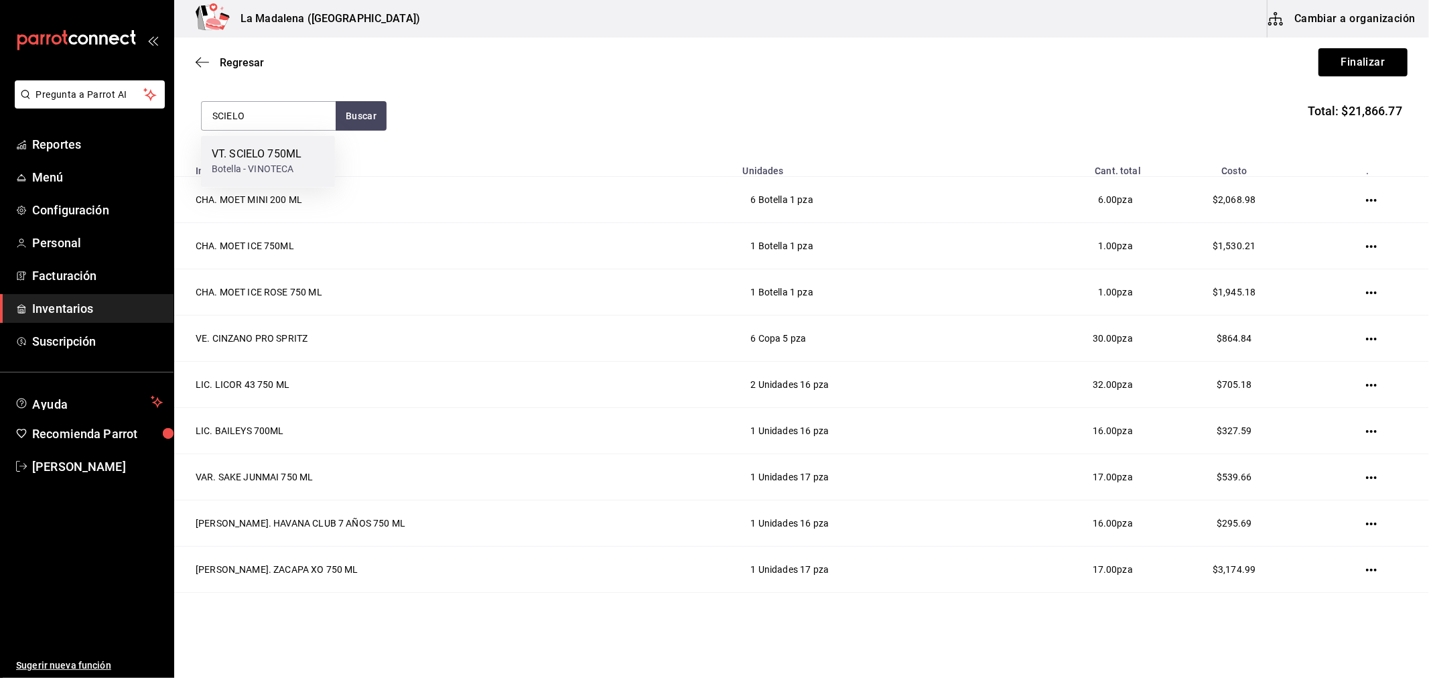
click at [299, 169] on div "Botella - VINOTECA" at bounding box center [257, 169] width 90 height 14
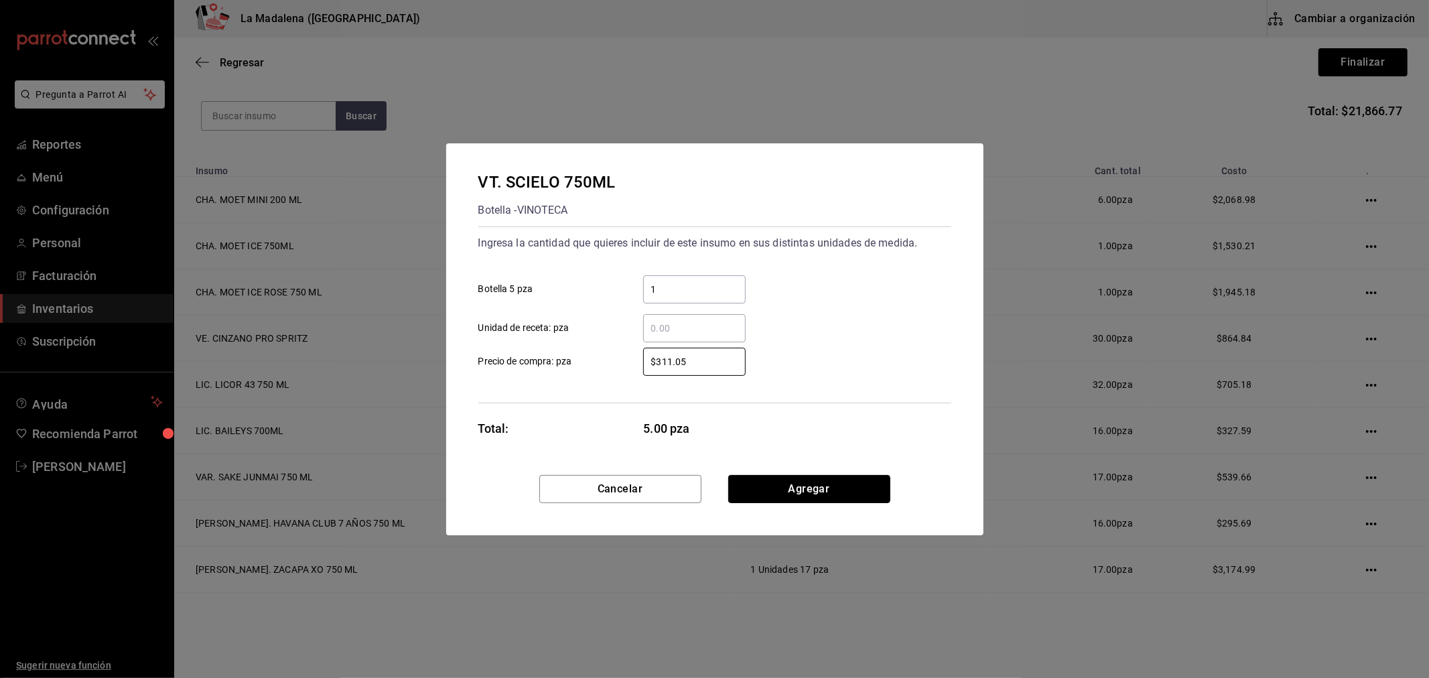
click button "Agregar" at bounding box center [809, 489] width 162 height 28
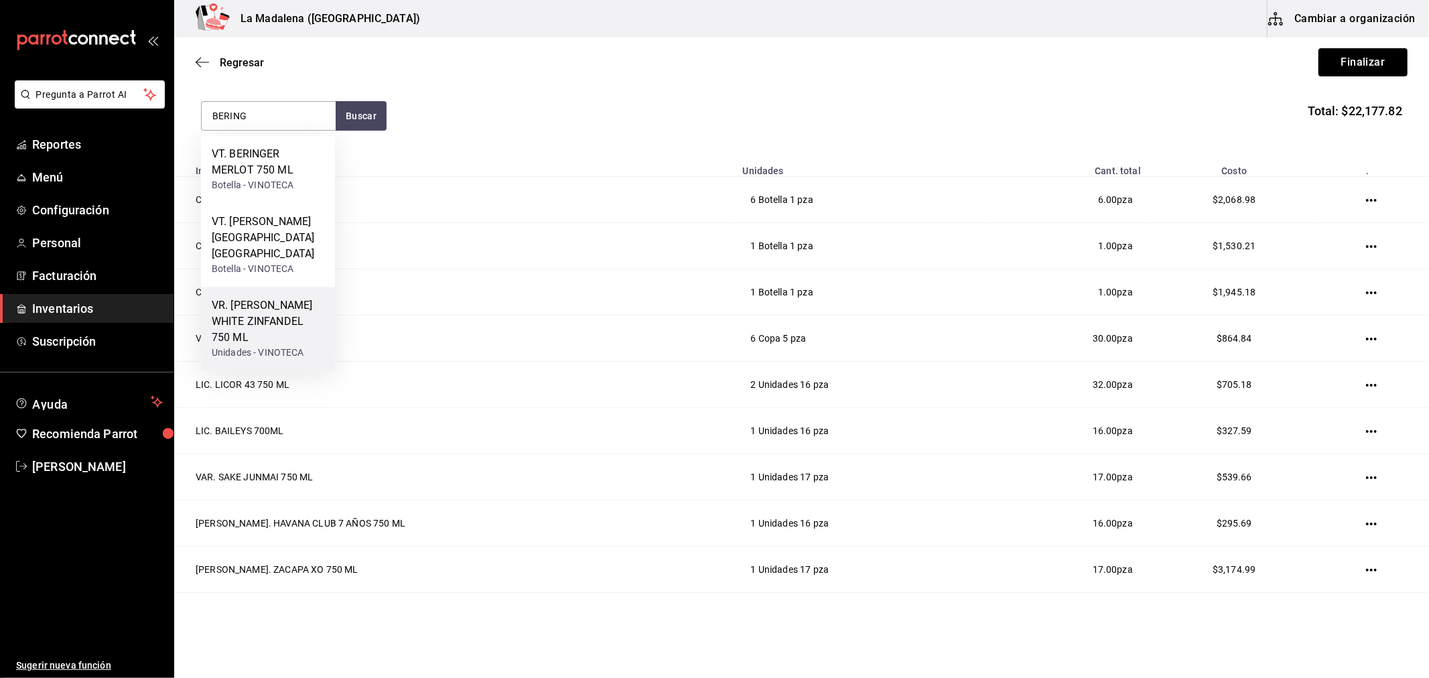
click at [273, 297] on div "VR. BERINGER WHITE ZINFANDEL 750 ML" at bounding box center [268, 321] width 113 height 48
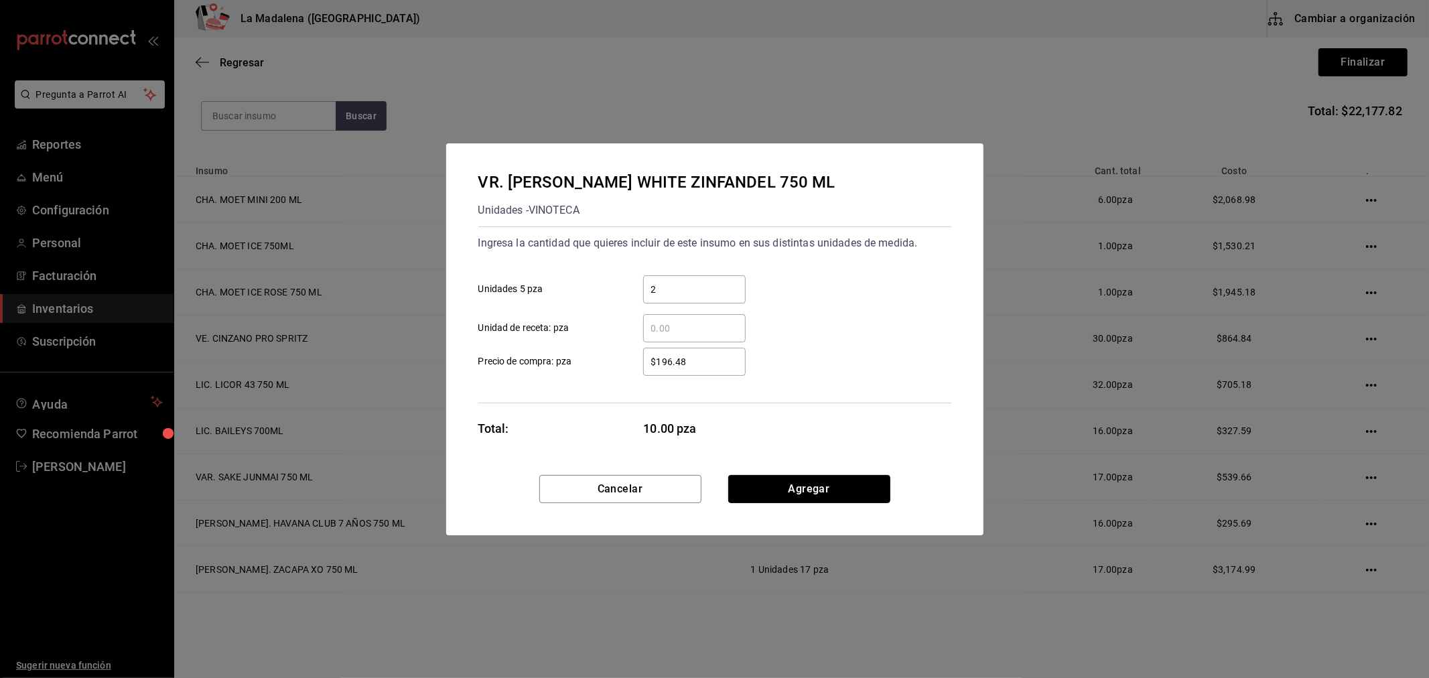
click button "Agregar" at bounding box center [809, 489] width 162 height 28
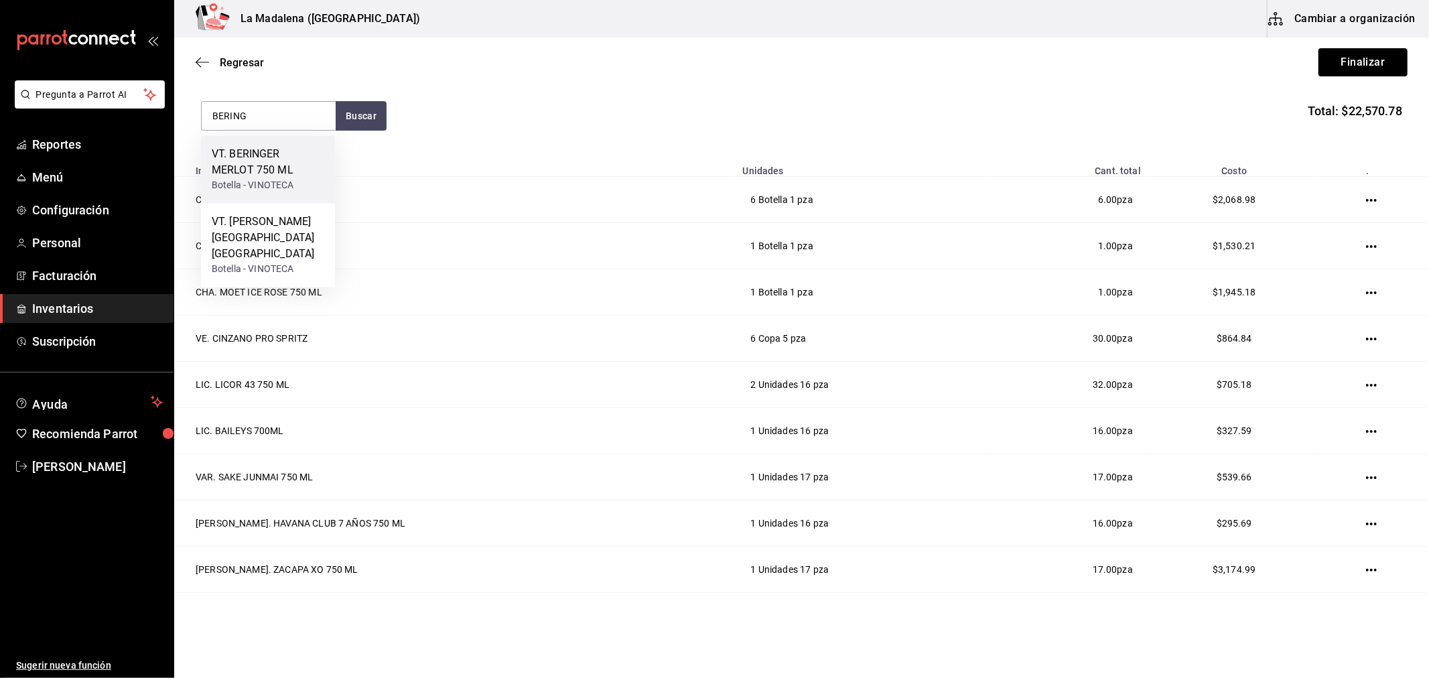
click at [271, 174] on div "VT. BERINGER MERLOT 750 ML" at bounding box center [268, 162] width 113 height 32
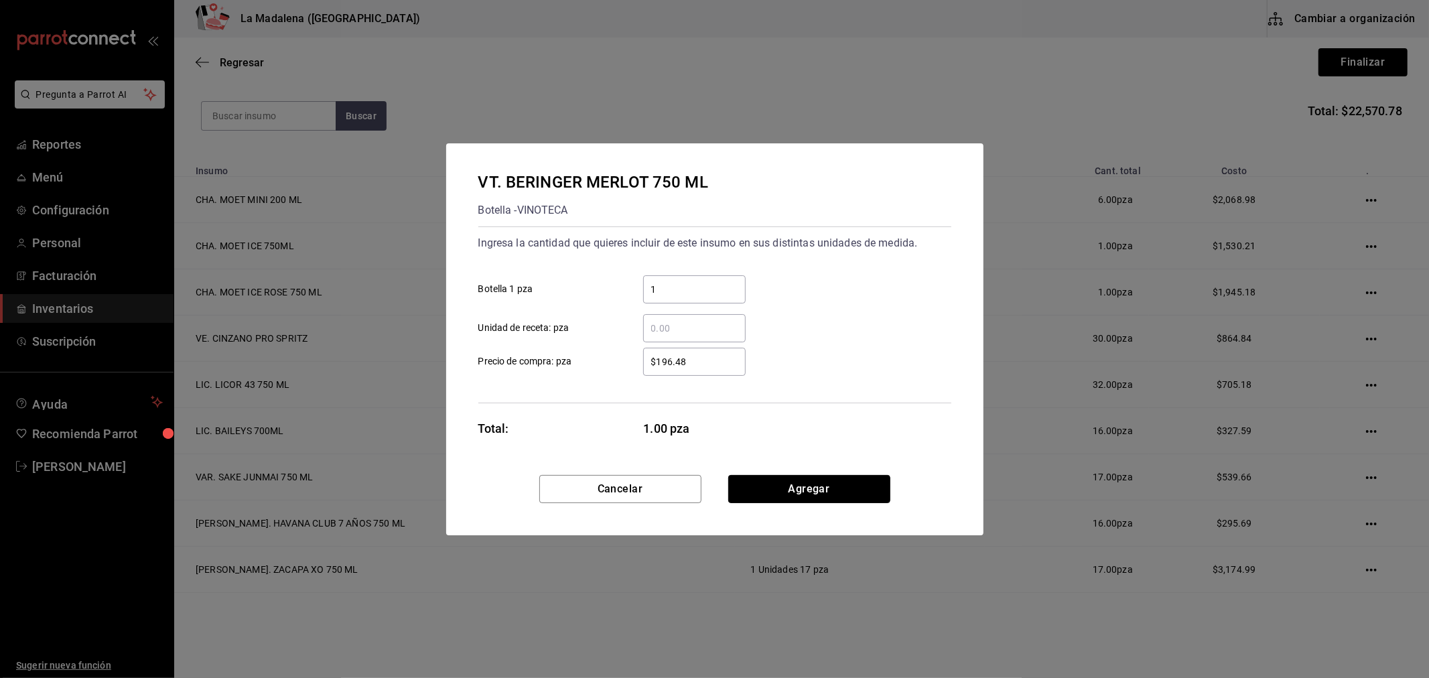
click button "Agregar" at bounding box center [809, 489] width 162 height 28
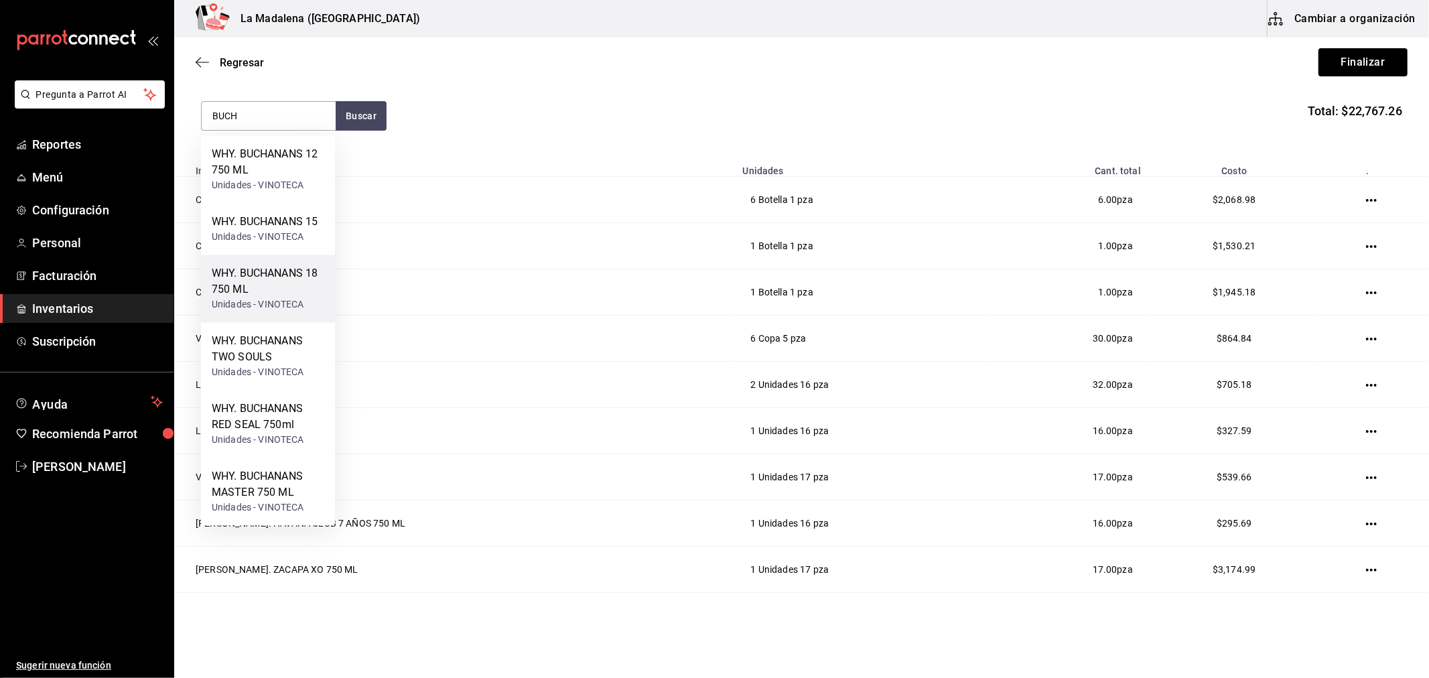
click at [300, 302] on div "Unidades - VINOTECA" at bounding box center [268, 304] width 113 height 14
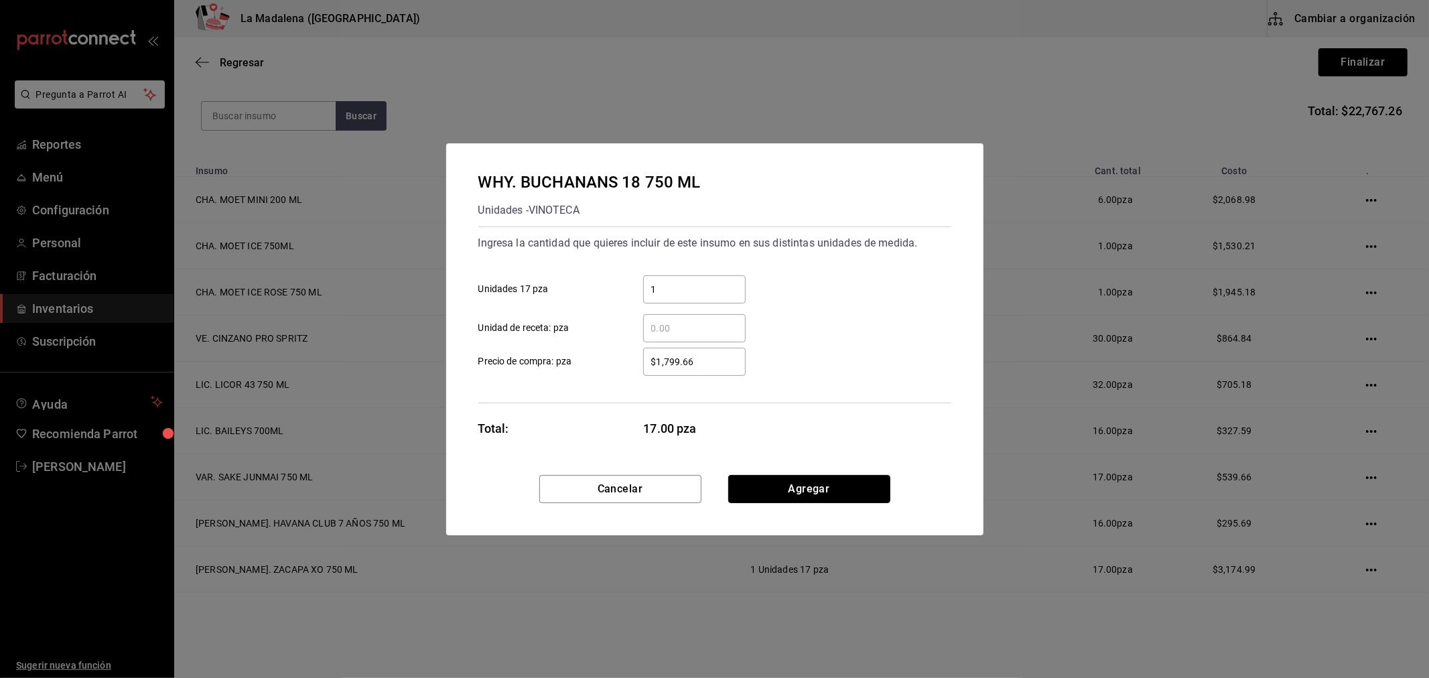
click button "Agregar" at bounding box center [809, 489] width 162 height 28
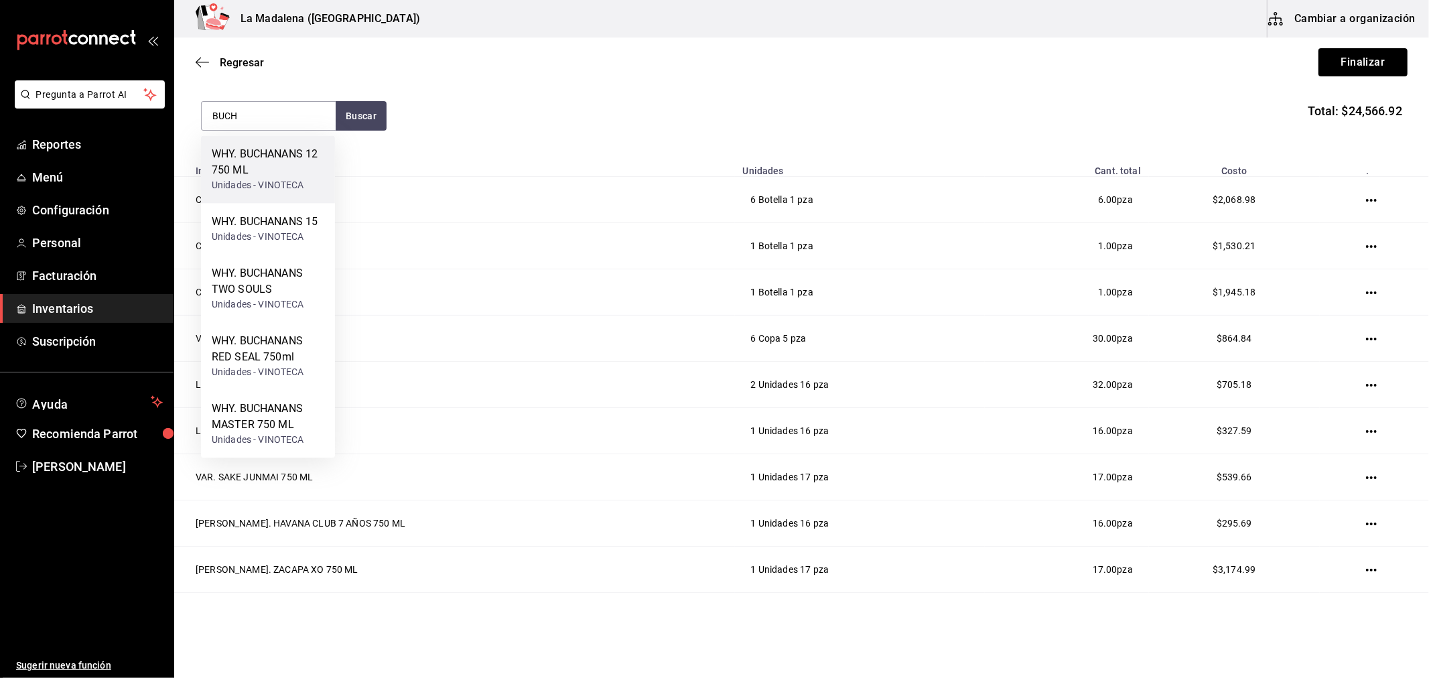
click at [240, 169] on div "WHY. BUCHANANS 12 750 ML" at bounding box center [268, 162] width 113 height 32
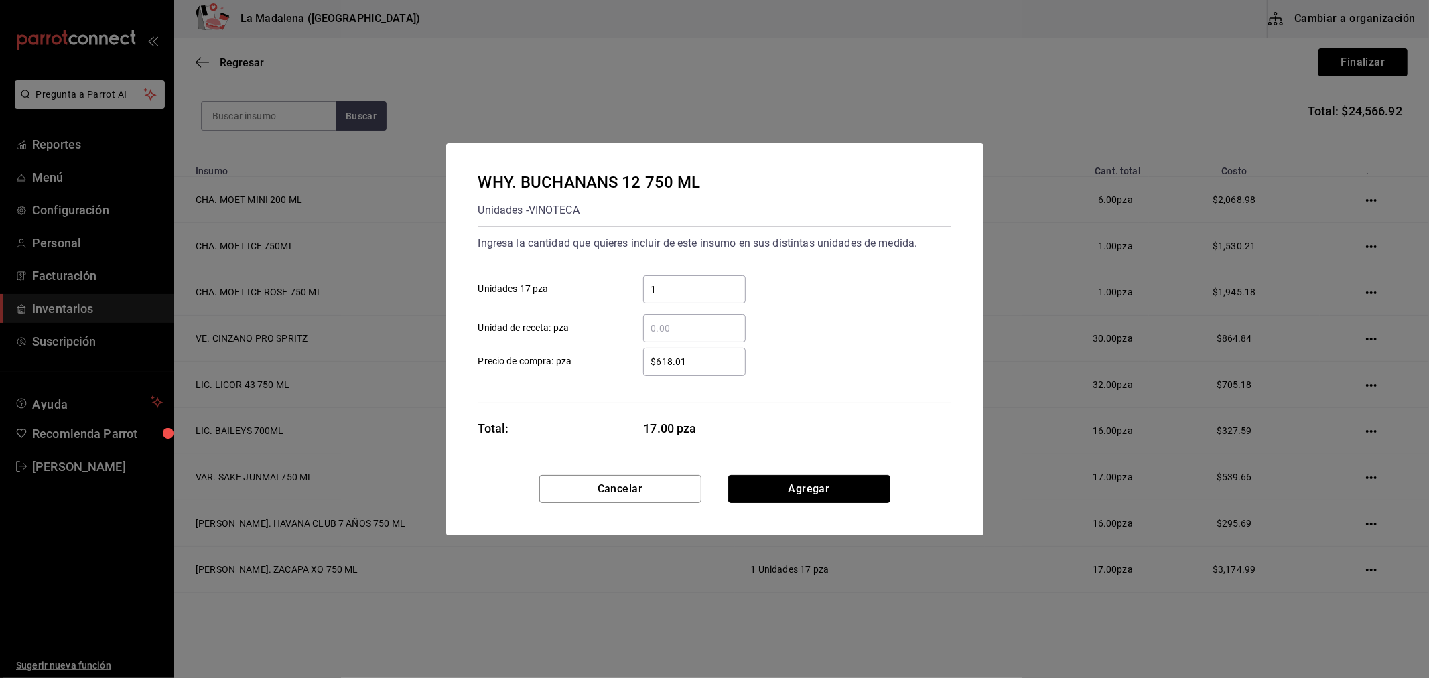
click button "Agregar" at bounding box center [809, 489] width 162 height 28
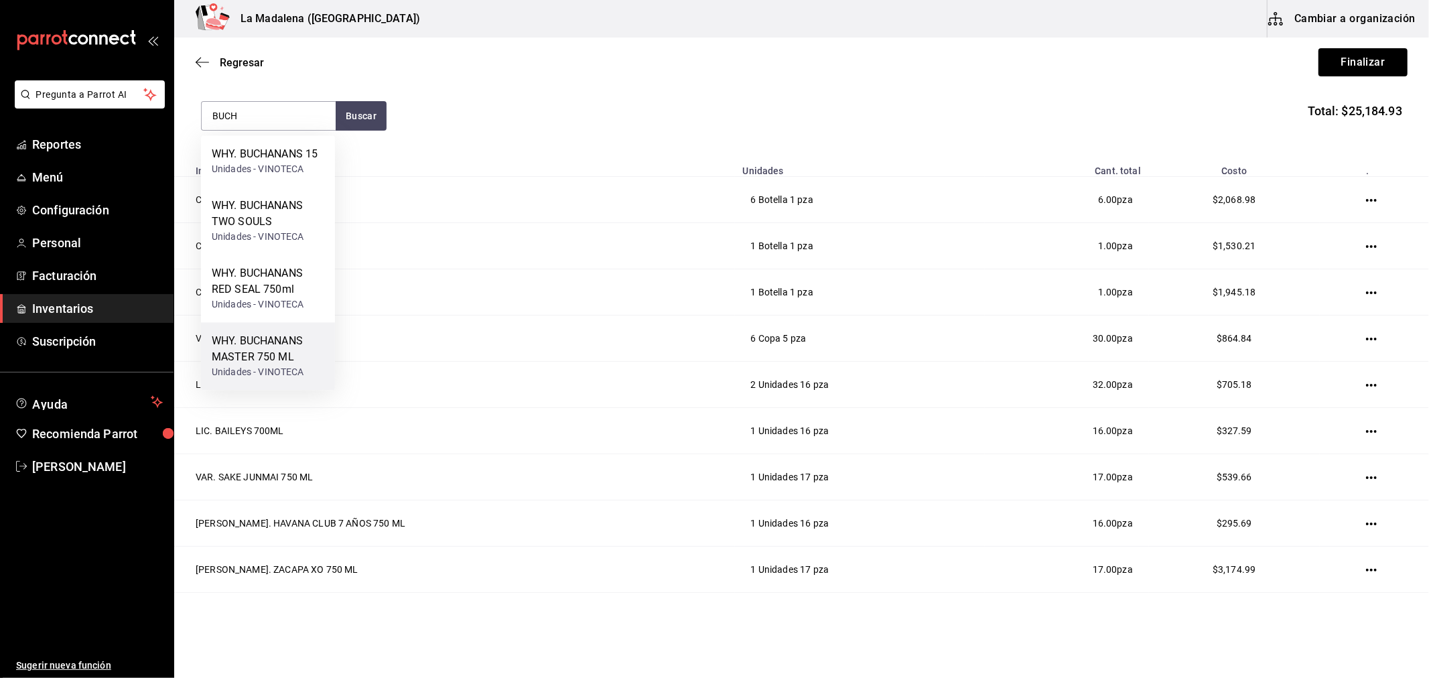
click at [261, 337] on div "WHY. BUCHANANS MASTER 750 ML" at bounding box center [268, 349] width 113 height 32
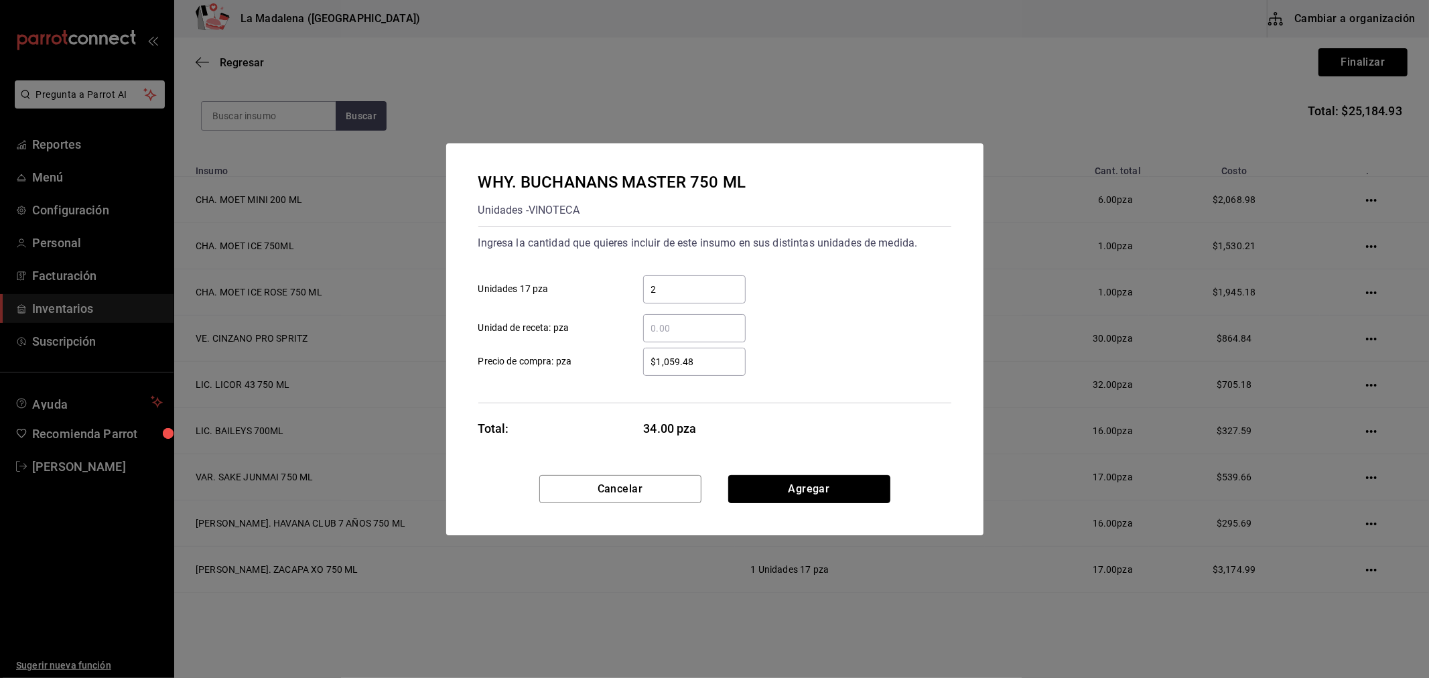
click button "Agregar" at bounding box center [809, 489] width 162 height 28
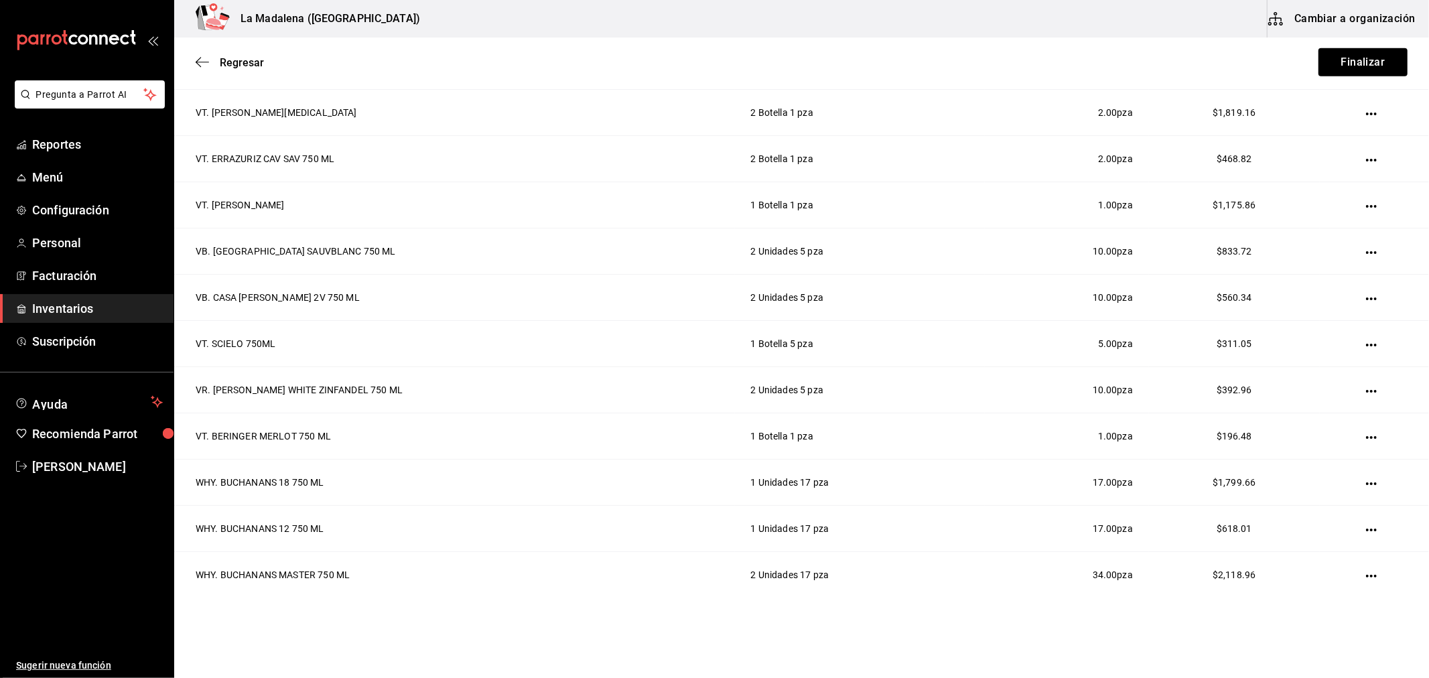
scroll to position [969, 0]
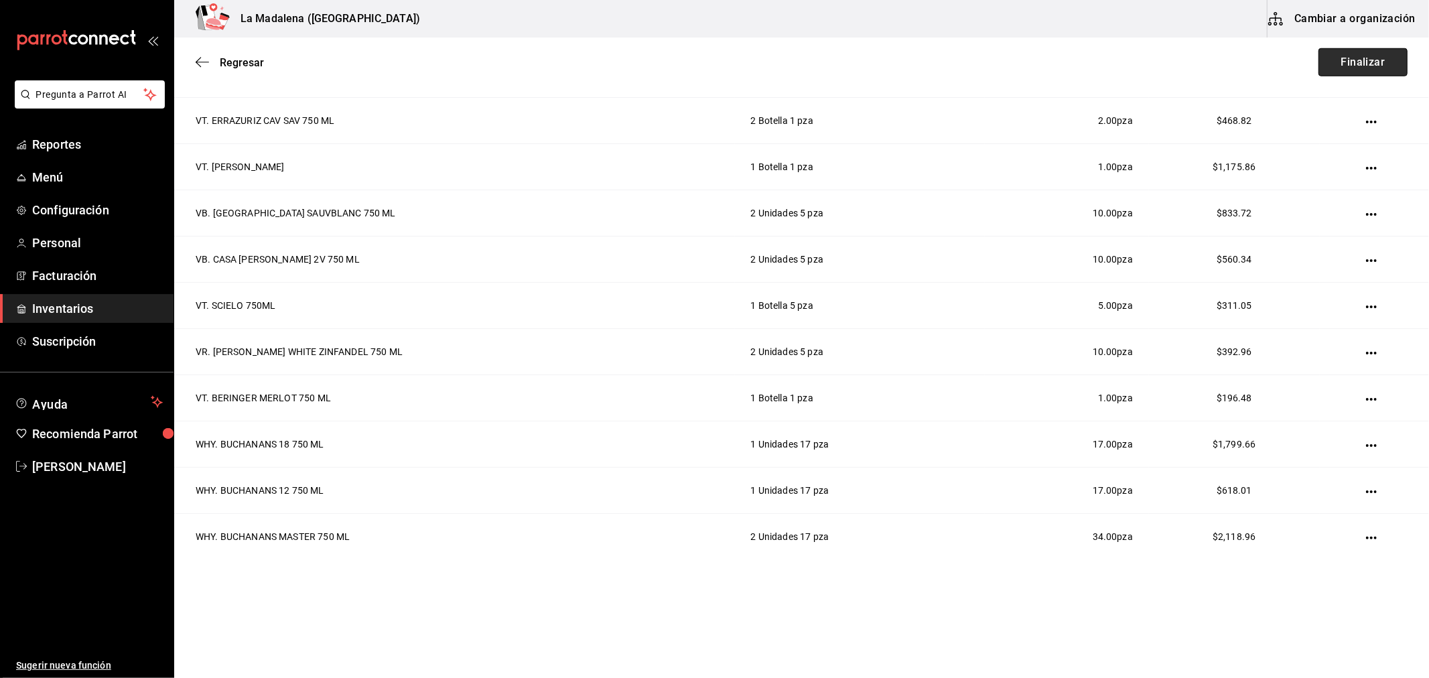
click at [1324, 66] on button "Finalizar" at bounding box center [1362, 62] width 89 height 28
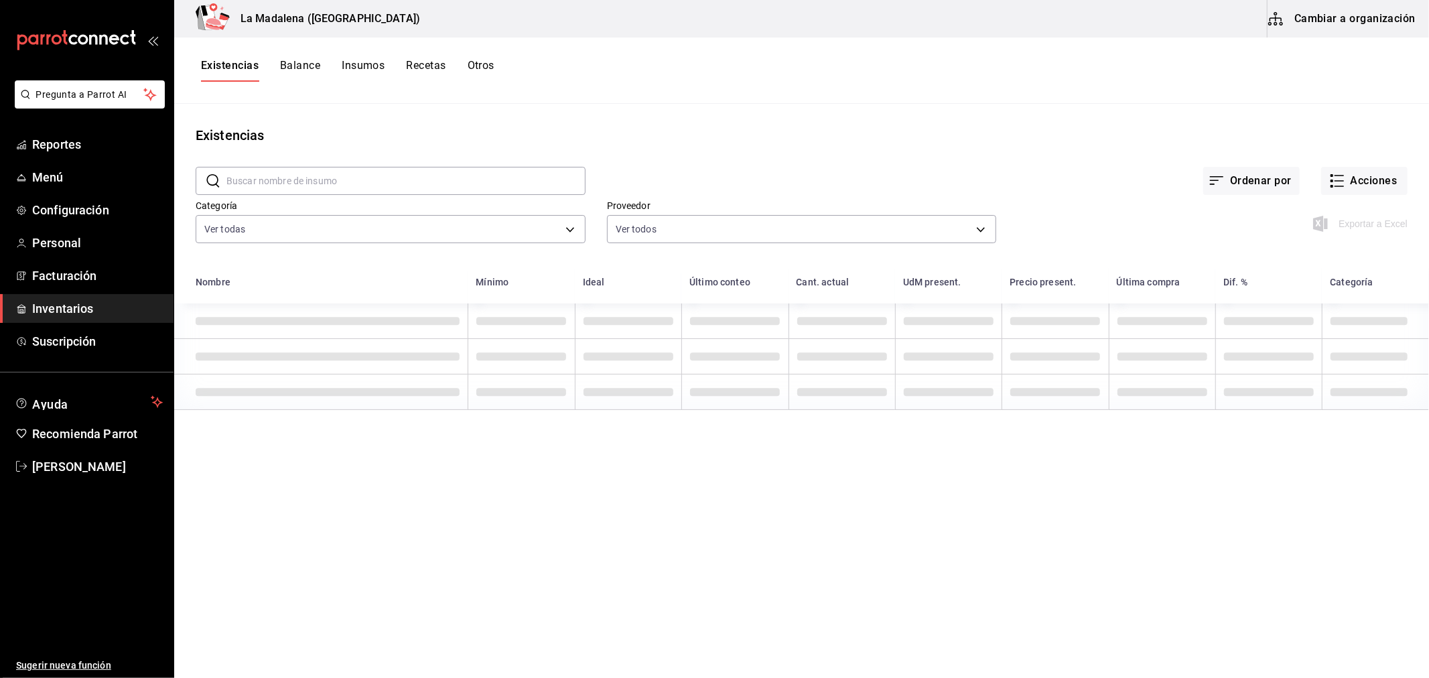
click at [115, 313] on span "Inventarios" at bounding box center [97, 308] width 131 height 18
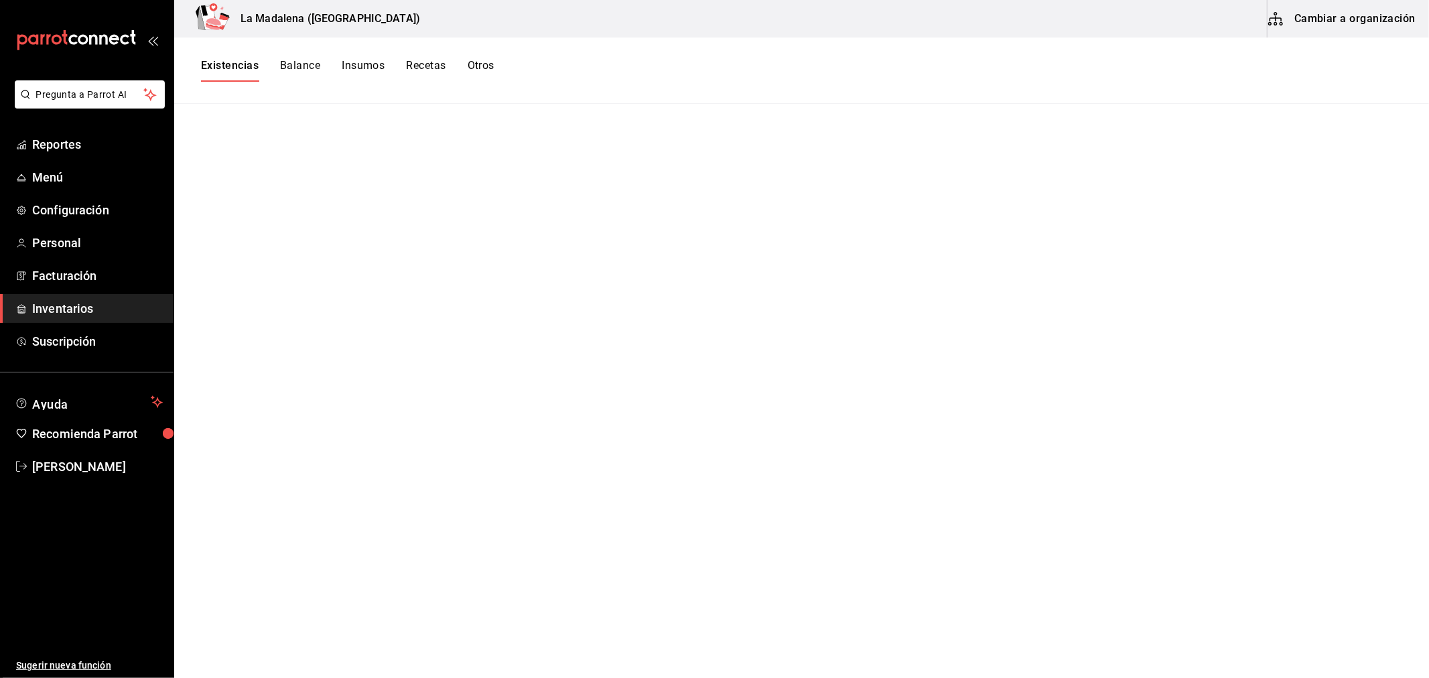
click at [245, 68] on button "Existencias" at bounding box center [230, 70] width 58 height 23
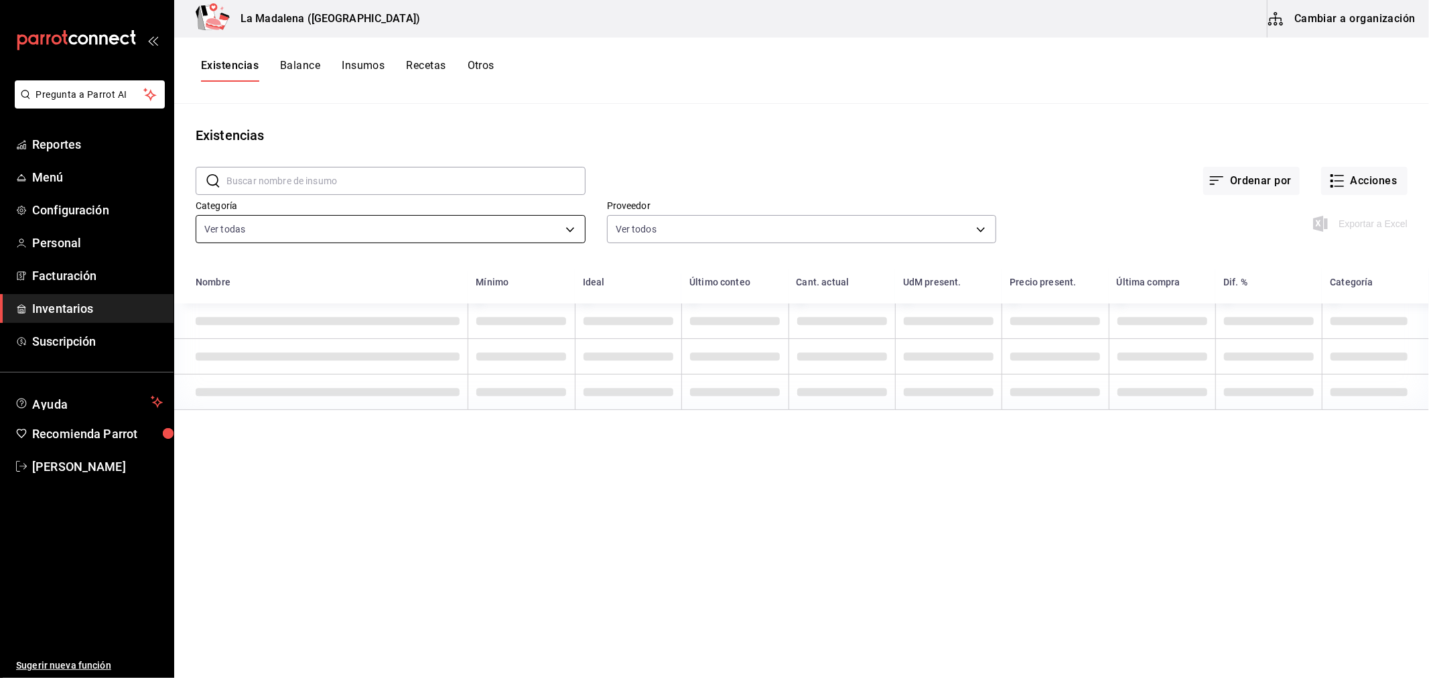
click at [476, 235] on body "Pregunta a Parrot AI Reportes Menú Configuración Personal Facturación Inventari…" at bounding box center [714, 334] width 1429 height 668
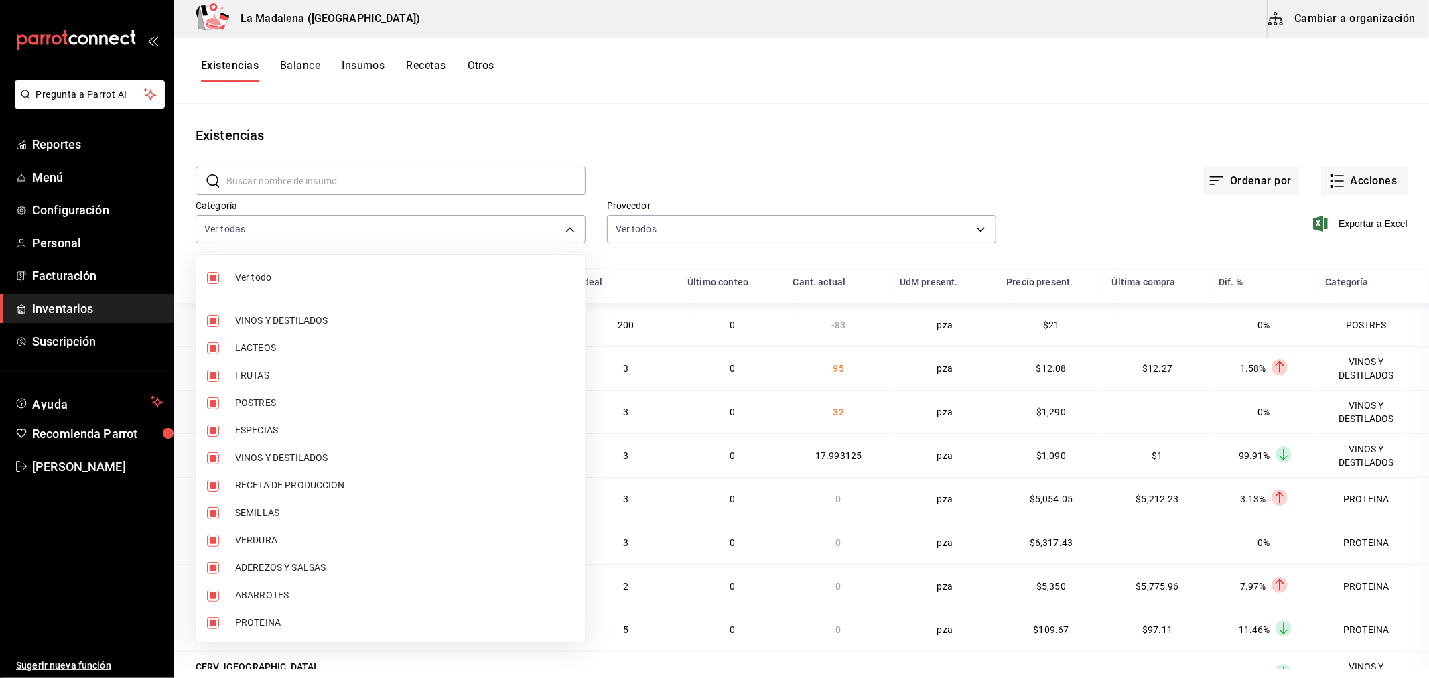
click at [386, 273] on span "Ver todo" at bounding box center [404, 278] width 339 height 14
checkbox input "false"
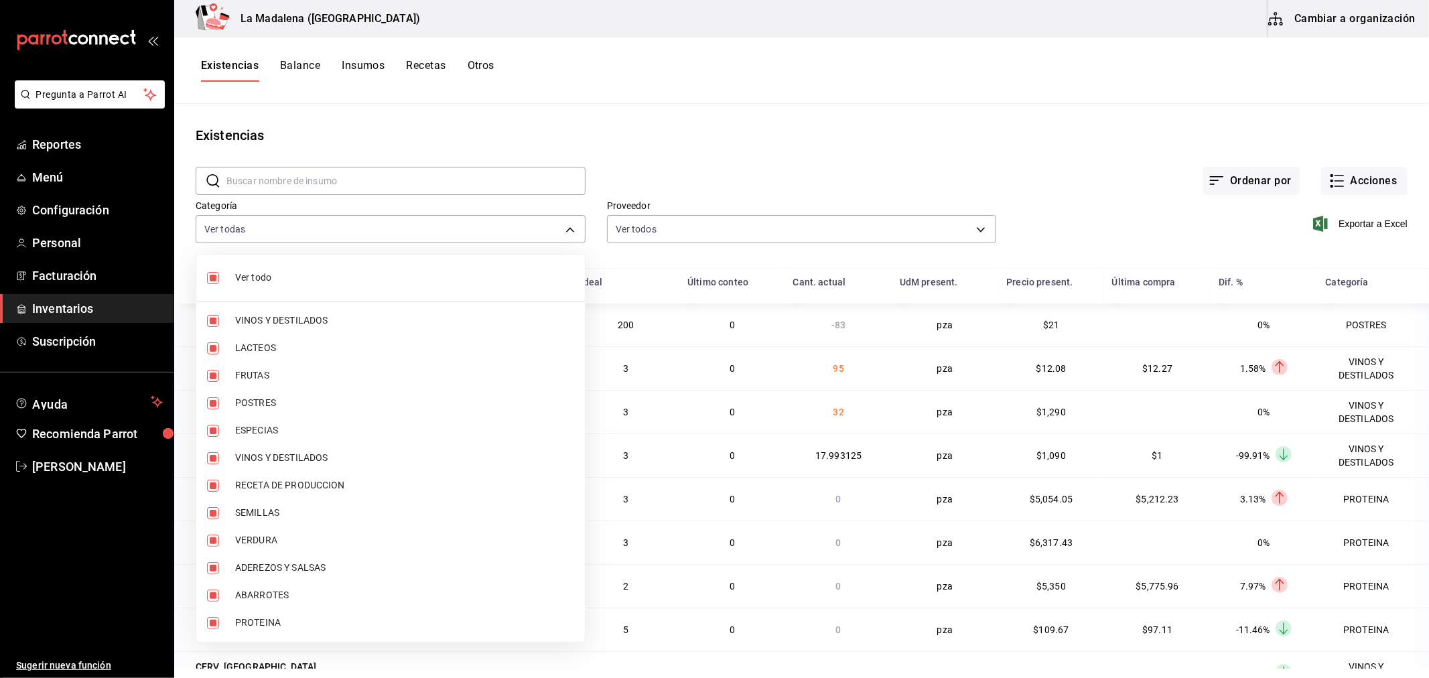
checkbox input "false"
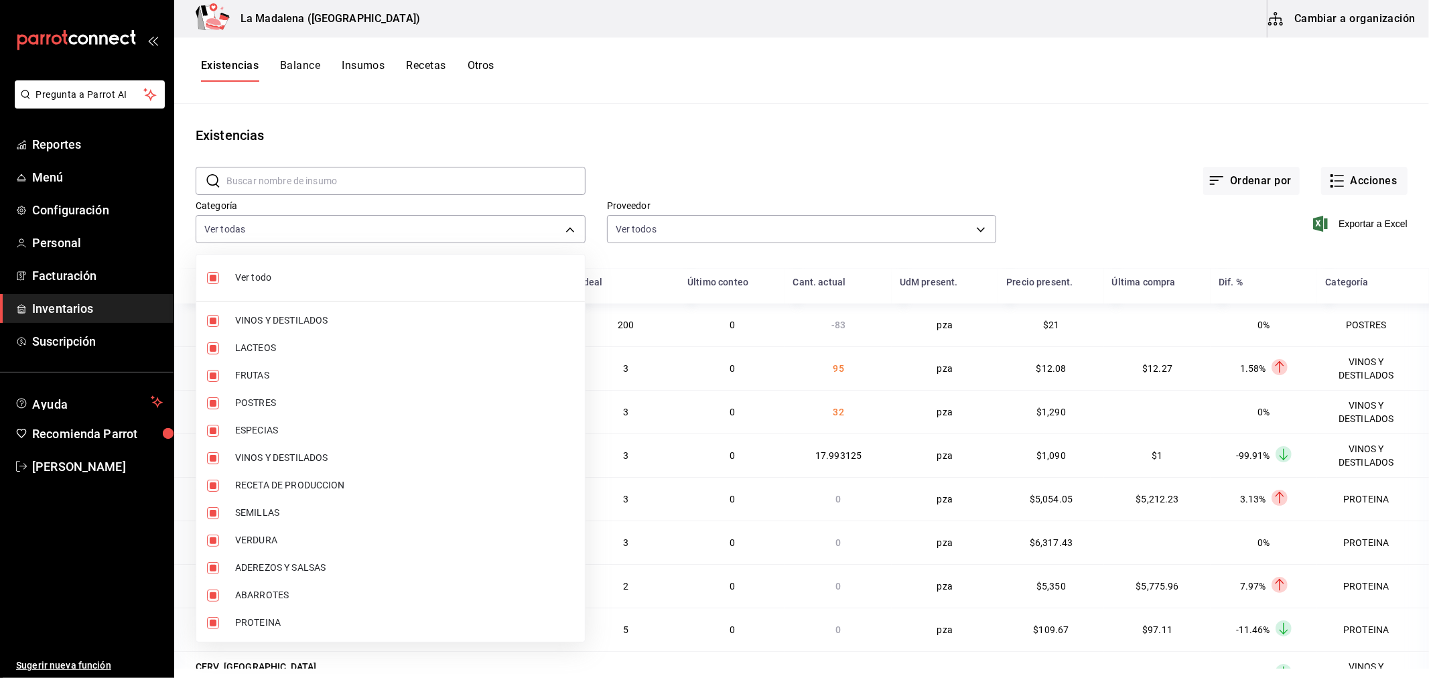
checkbox input "false"
click at [358, 407] on span "POSTRES" at bounding box center [404, 403] width 339 height 14
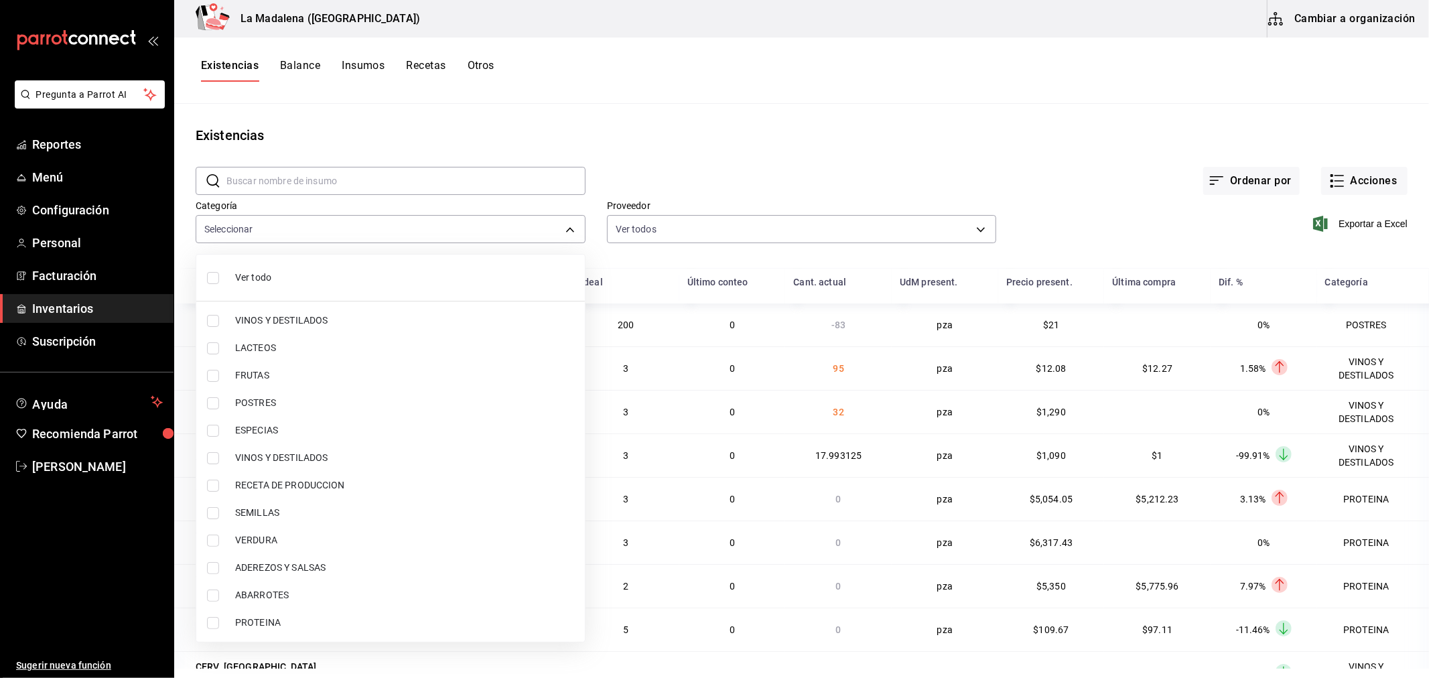
type input "300b8f87-2b59-439f-b980-3e97300322fa"
checkbox input "true"
click at [324, 595] on span "ABARROTES" at bounding box center [404, 595] width 339 height 14
type input "300b8f87-2b59-439f-b980-3e97300322fa,62e6f27a-3188-4fd8-9d57-1cc912691b13"
checkbox input "true"
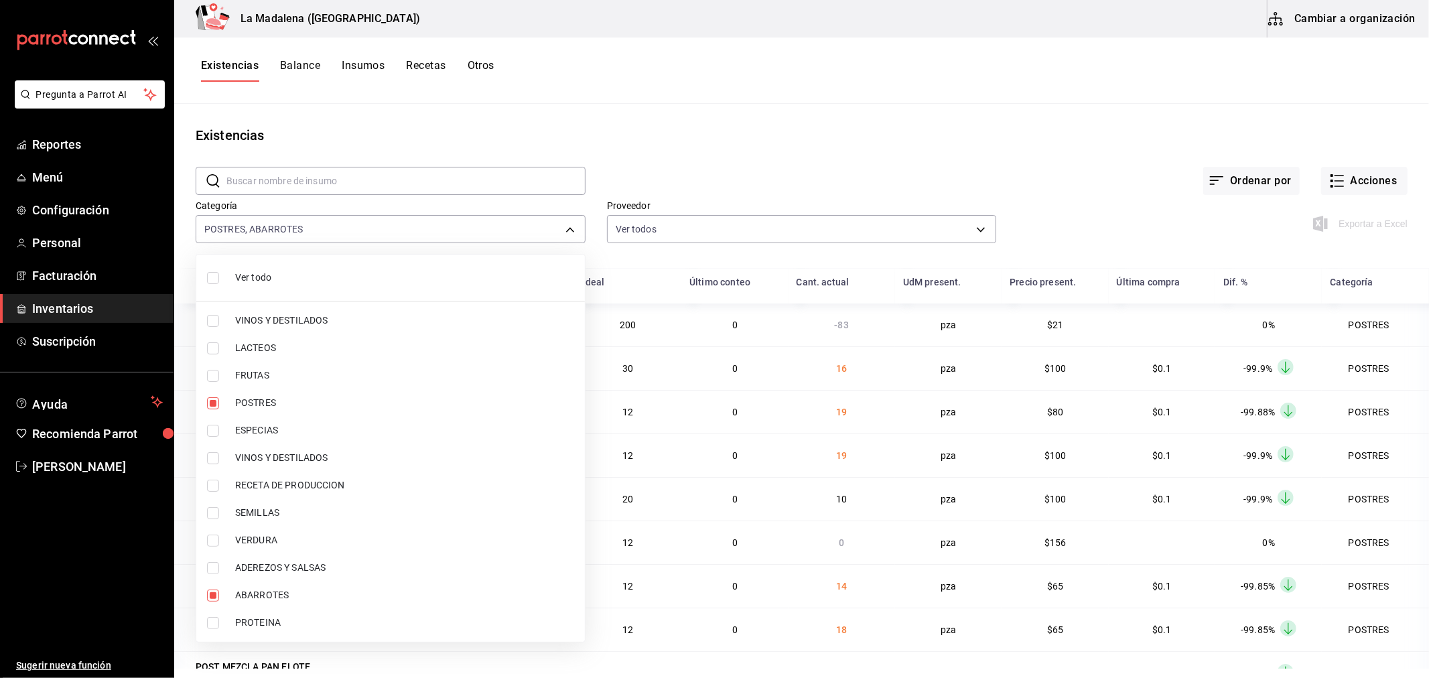
click at [324, 594] on span "ABARROTES" at bounding box center [404, 595] width 339 height 14
click at [309, 618] on span "PROTEINA" at bounding box center [404, 623] width 339 height 14
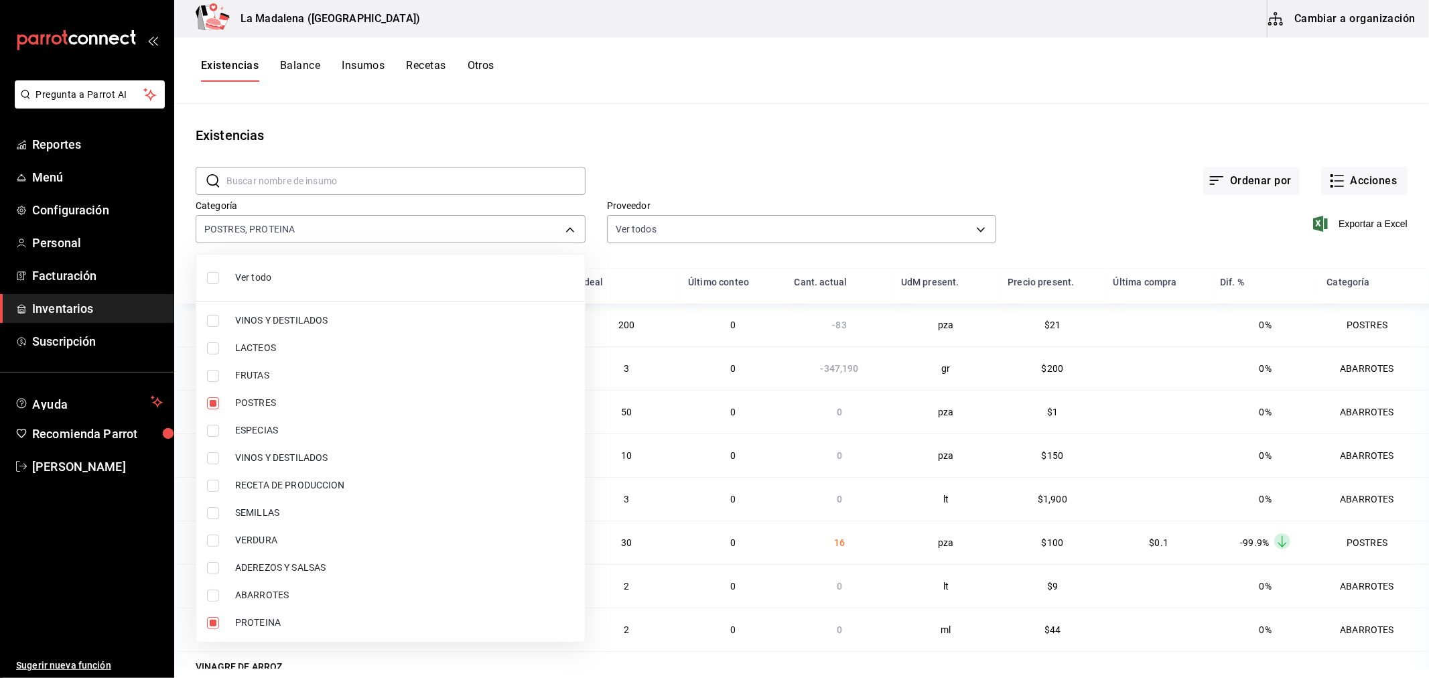
type input "300b8f87-2b59-439f-b980-3e97300322fa,89020659-a685-42c8-84d5-b1543ef933a3"
checkbox input "false"
checkbox input "true"
click at [979, 78] on div at bounding box center [714, 339] width 1429 height 678
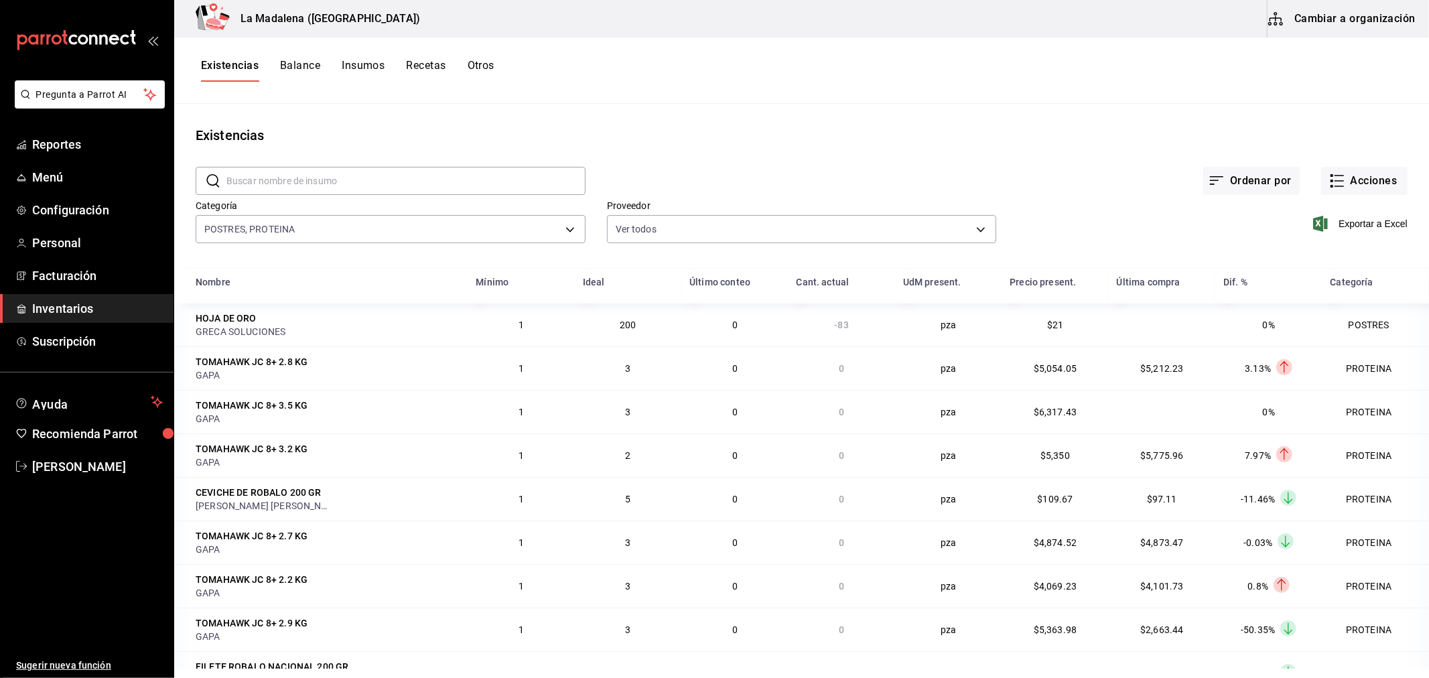
click at [1341, 219] on span "Exportar a Excel" at bounding box center [1361, 224] width 92 height 16
